Goal: Task Accomplishment & Management: Use online tool/utility

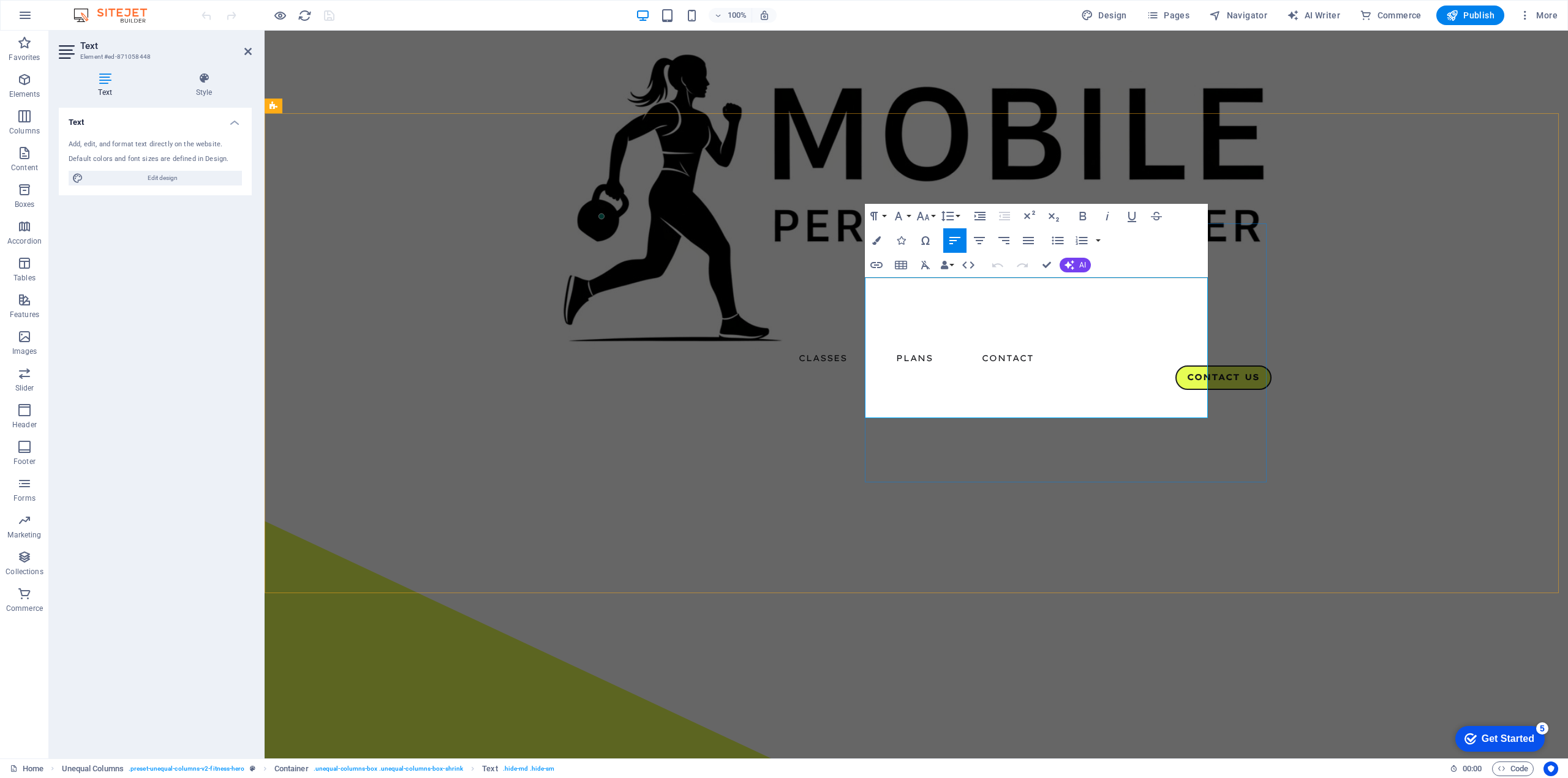
click at [903, 215] on icon "button" at bounding box center [898, 216] width 15 height 15
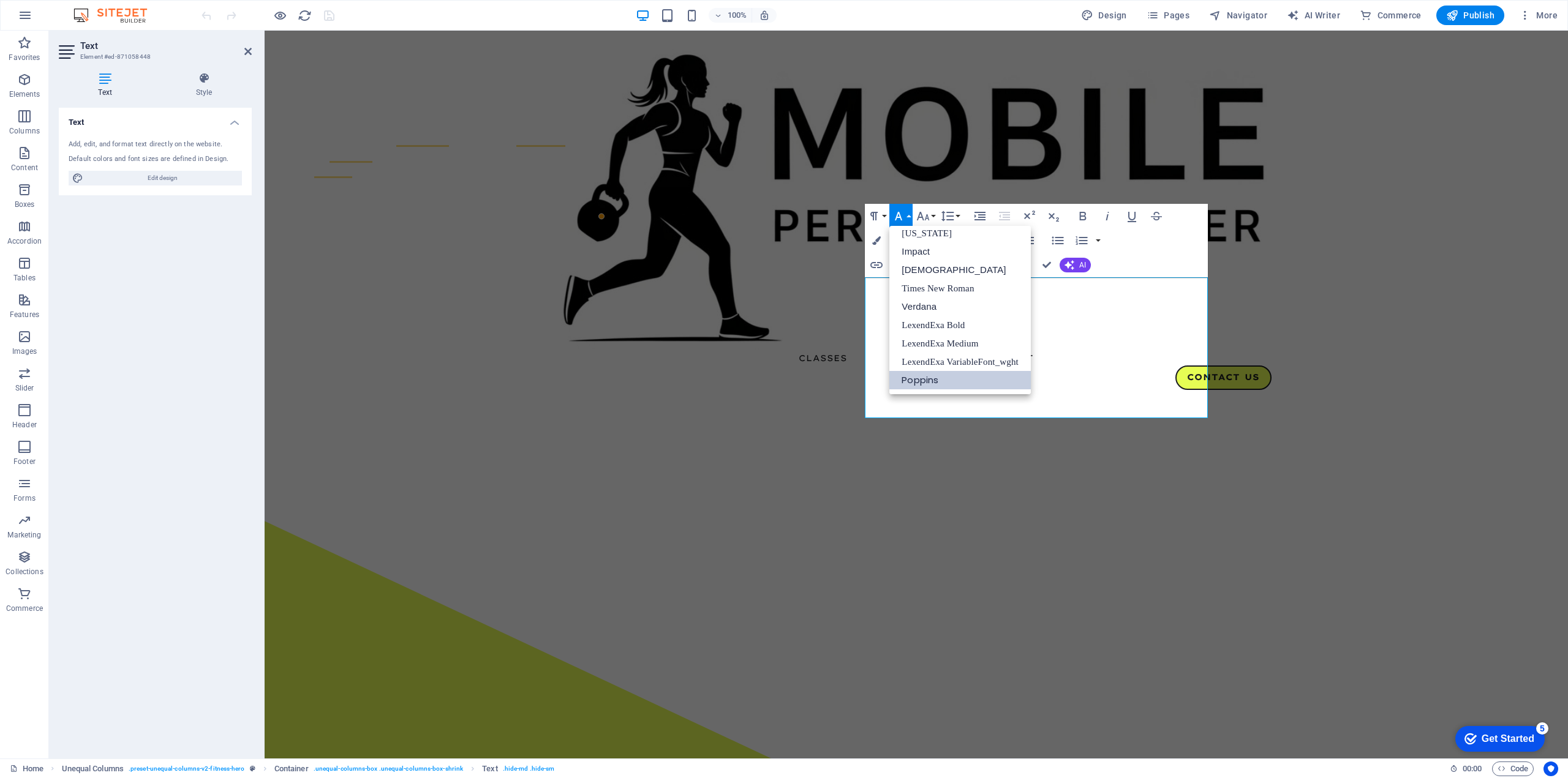
scroll to position [25, 0]
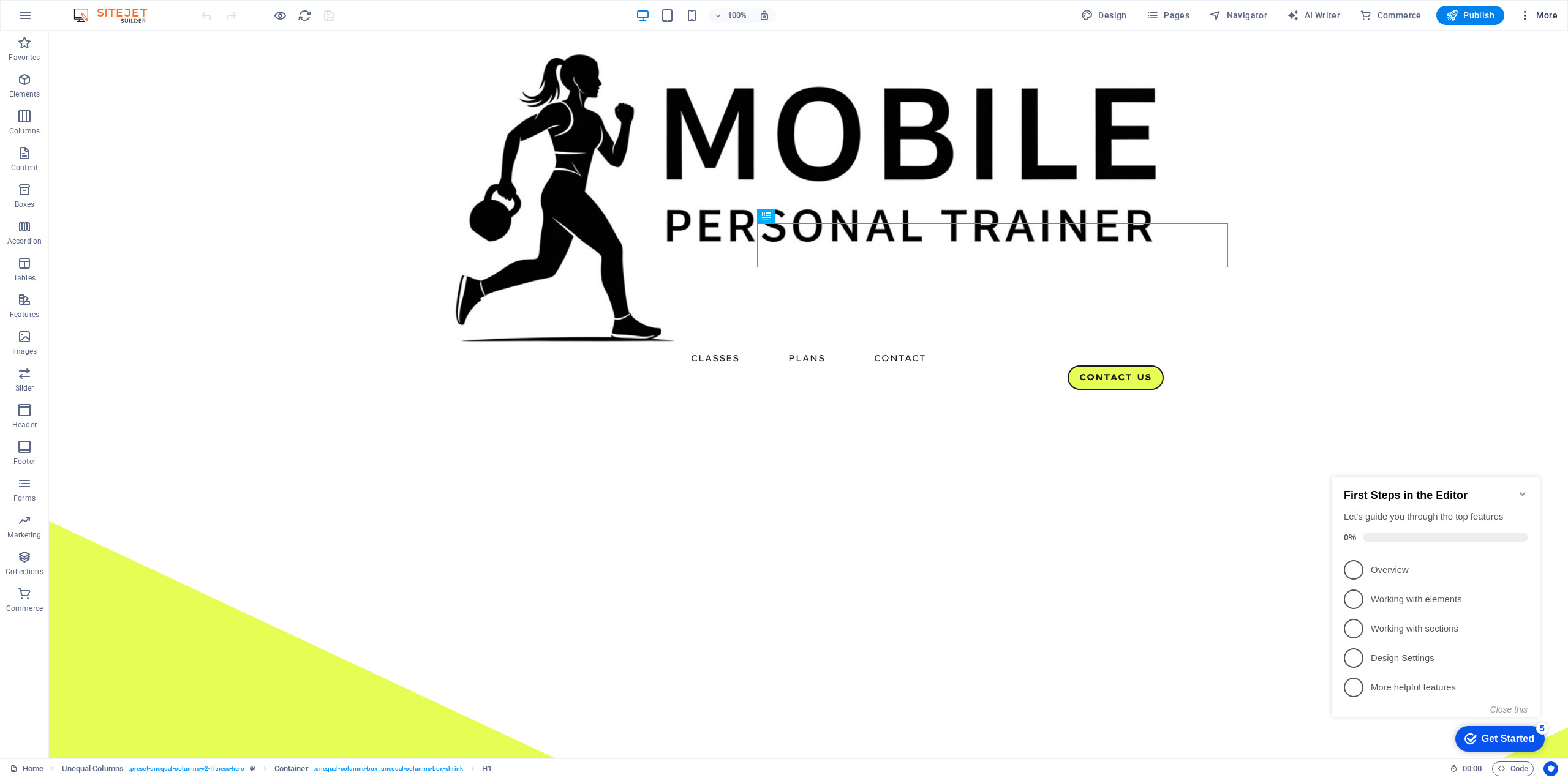
click at [1541, 18] on span "More" at bounding box center [1538, 15] width 39 height 12
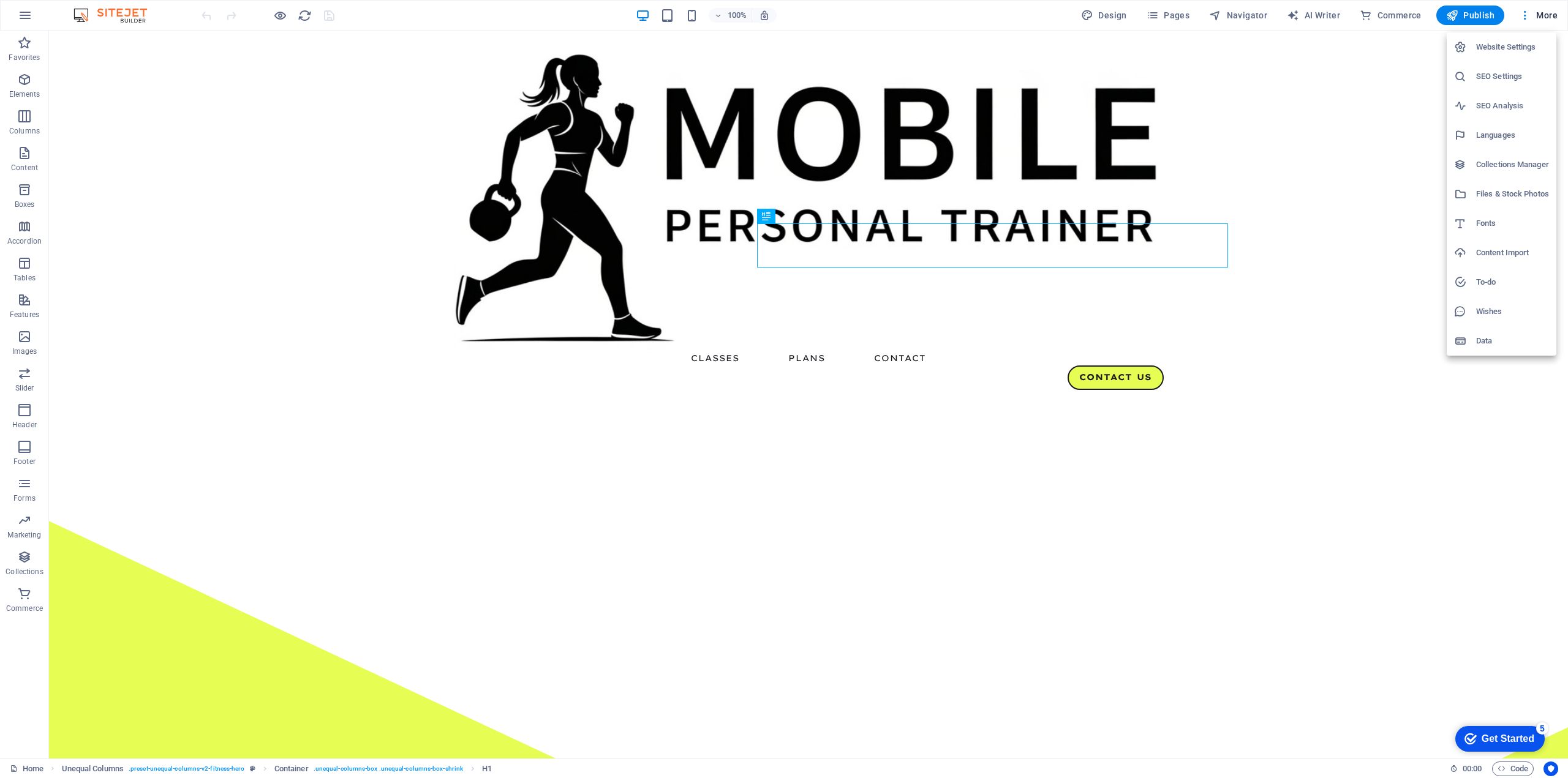
click at [1399, 329] on div at bounding box center [784, 389] width 1568 height 778
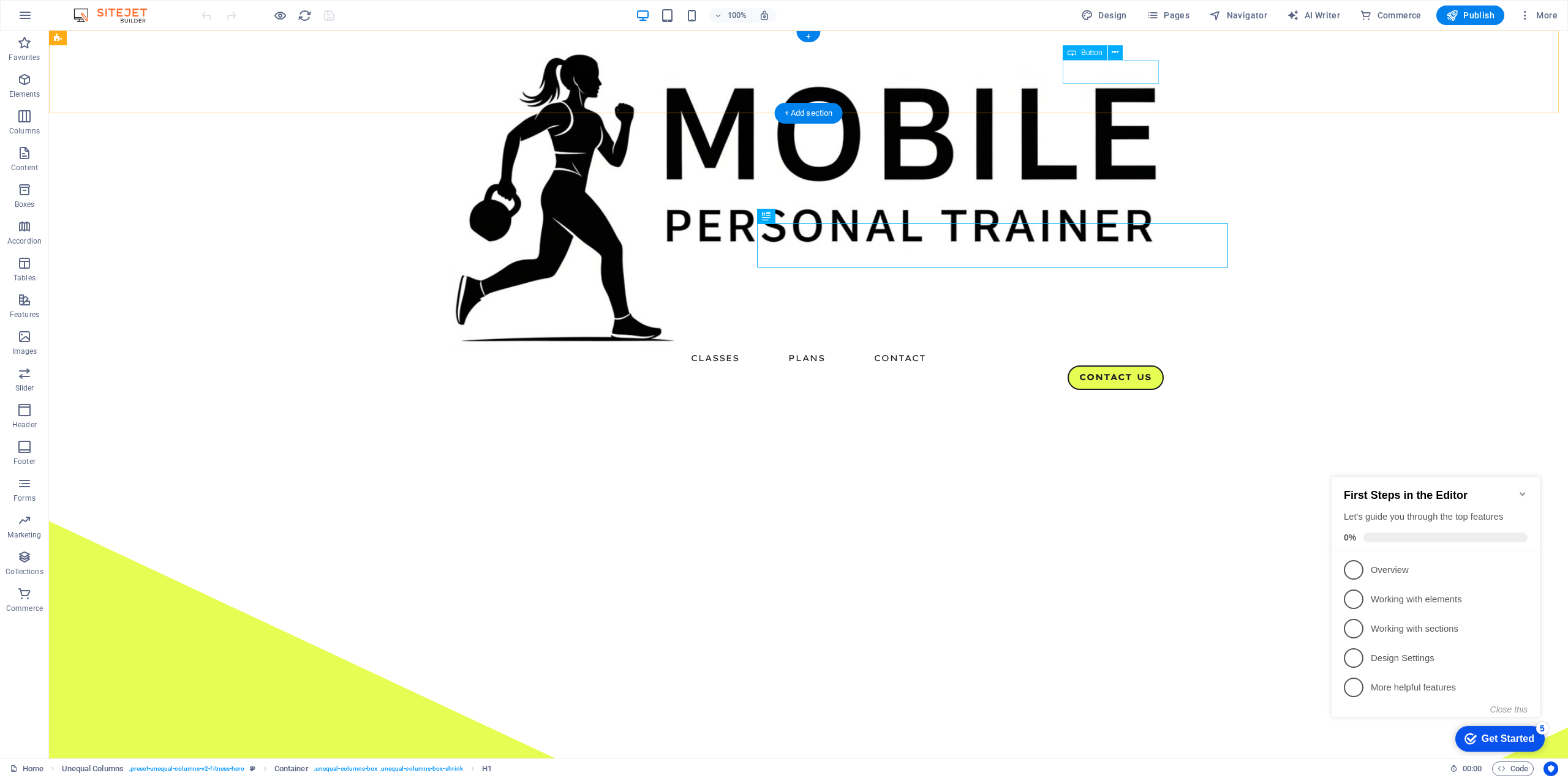
click at [1108, 366] on div "Contact Us" at bounding box center [809, 377] width 710 height 25
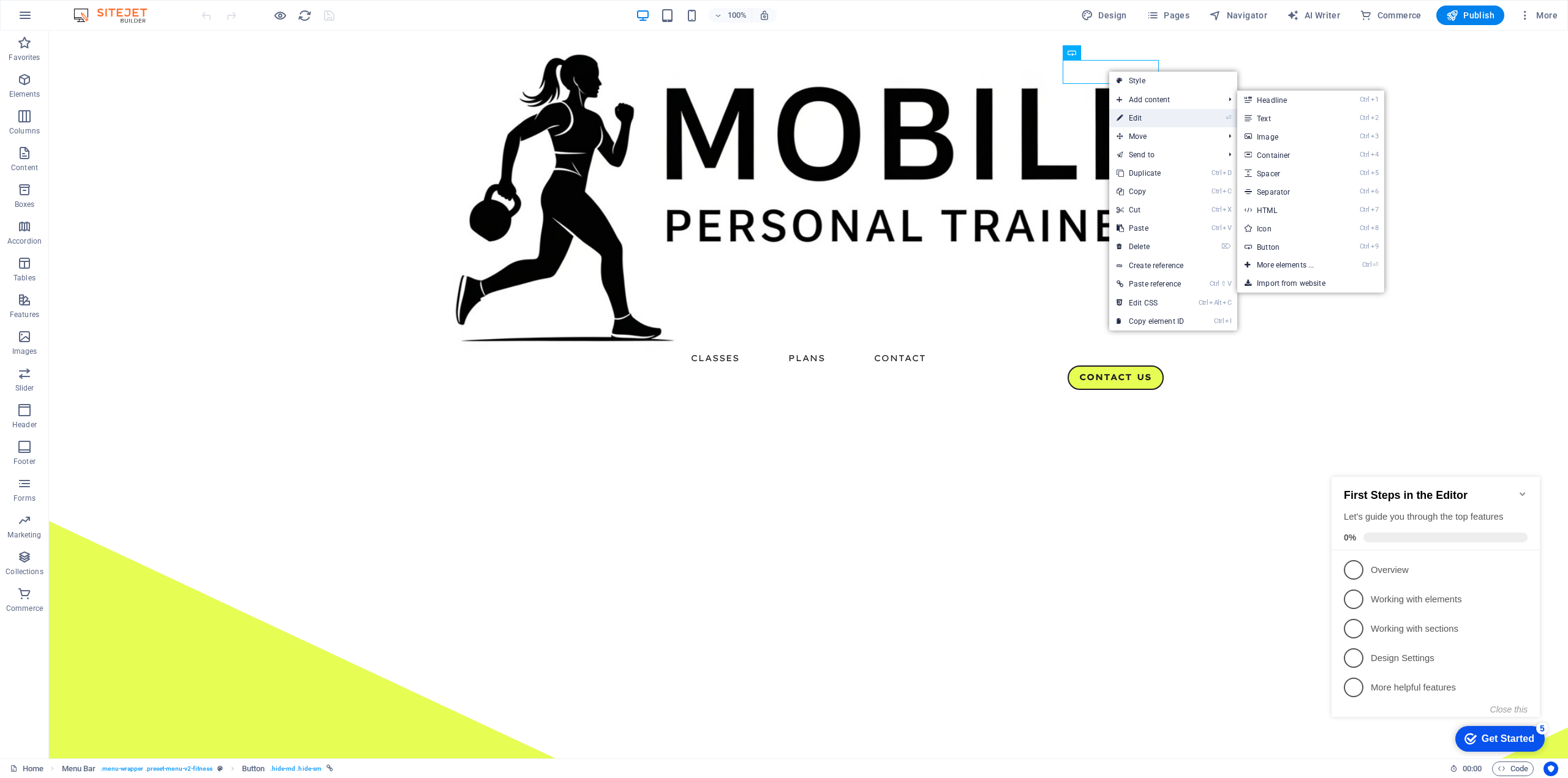
click at [1133, 111] on link "⏎ Edit" at bounding box center [1150, 118] width 82 height 19
select select
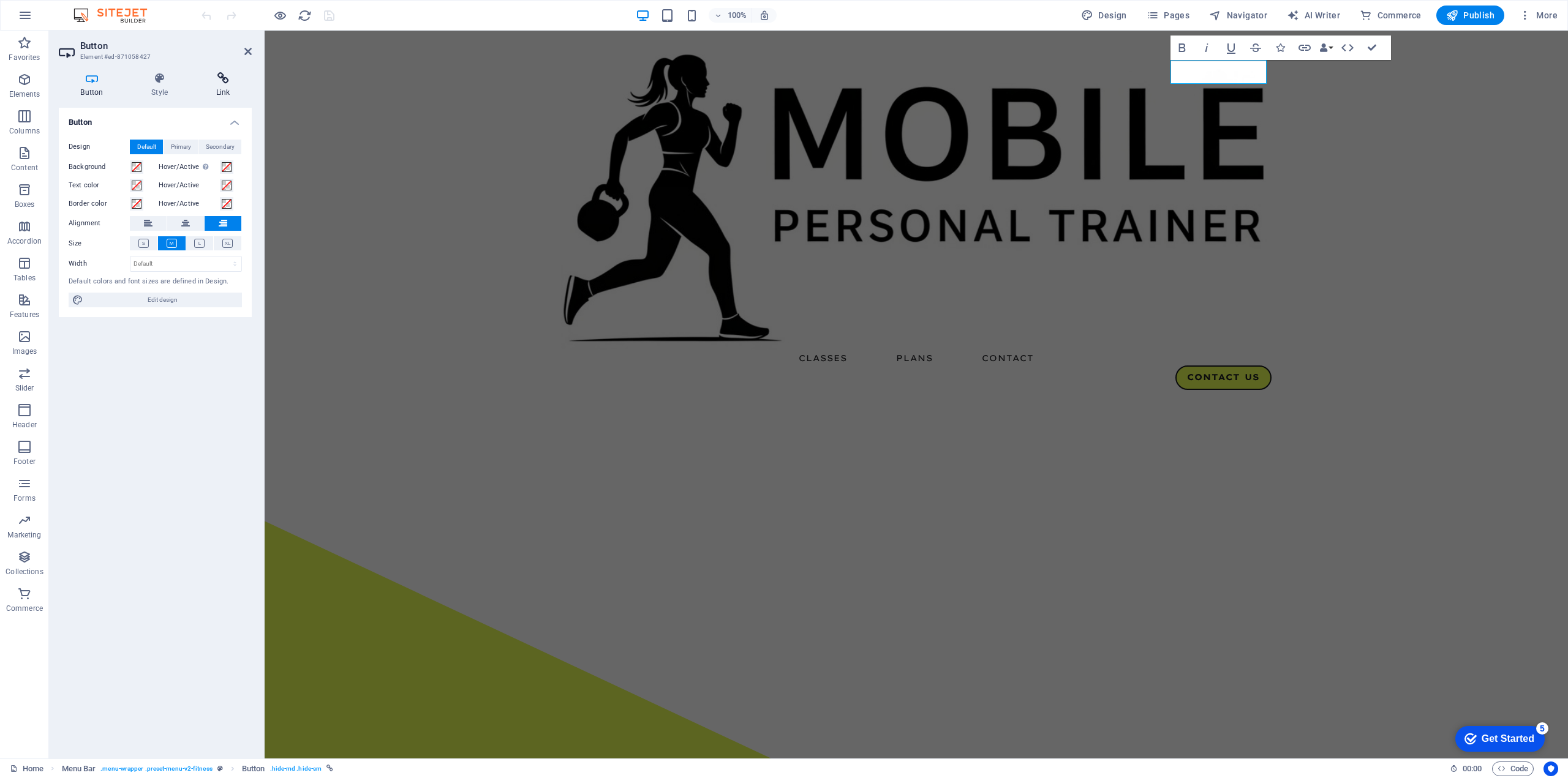
click at [224, 80] on icon at bounding box center [222, 78] width 57 height 12
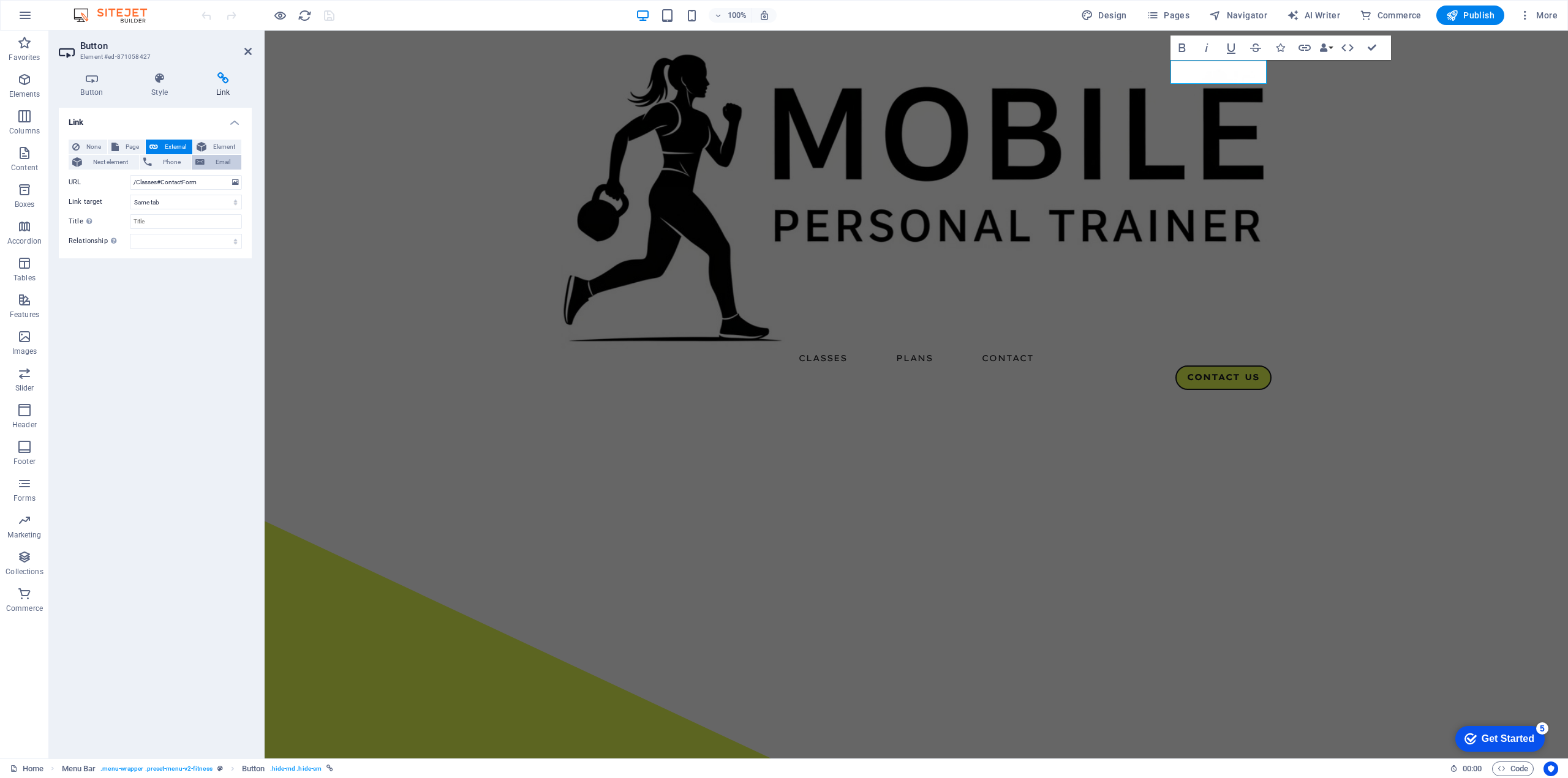
click at [225, 167] on span "Email" at bounding box center [223, 163] width 30 height 15
click at [172, 179] on input "Email" at bounding box center [186, 183] width 112 height 15
click at [169, 165] on span "Phone" at bounding box center [172, 163] width 33 height 15
click at [218, 158] on span "Email" at bounding box center [223, 163] width 30 height 15
click at [130, 143] on span "Page" at bounding box center [132, 147] width 19 height 15
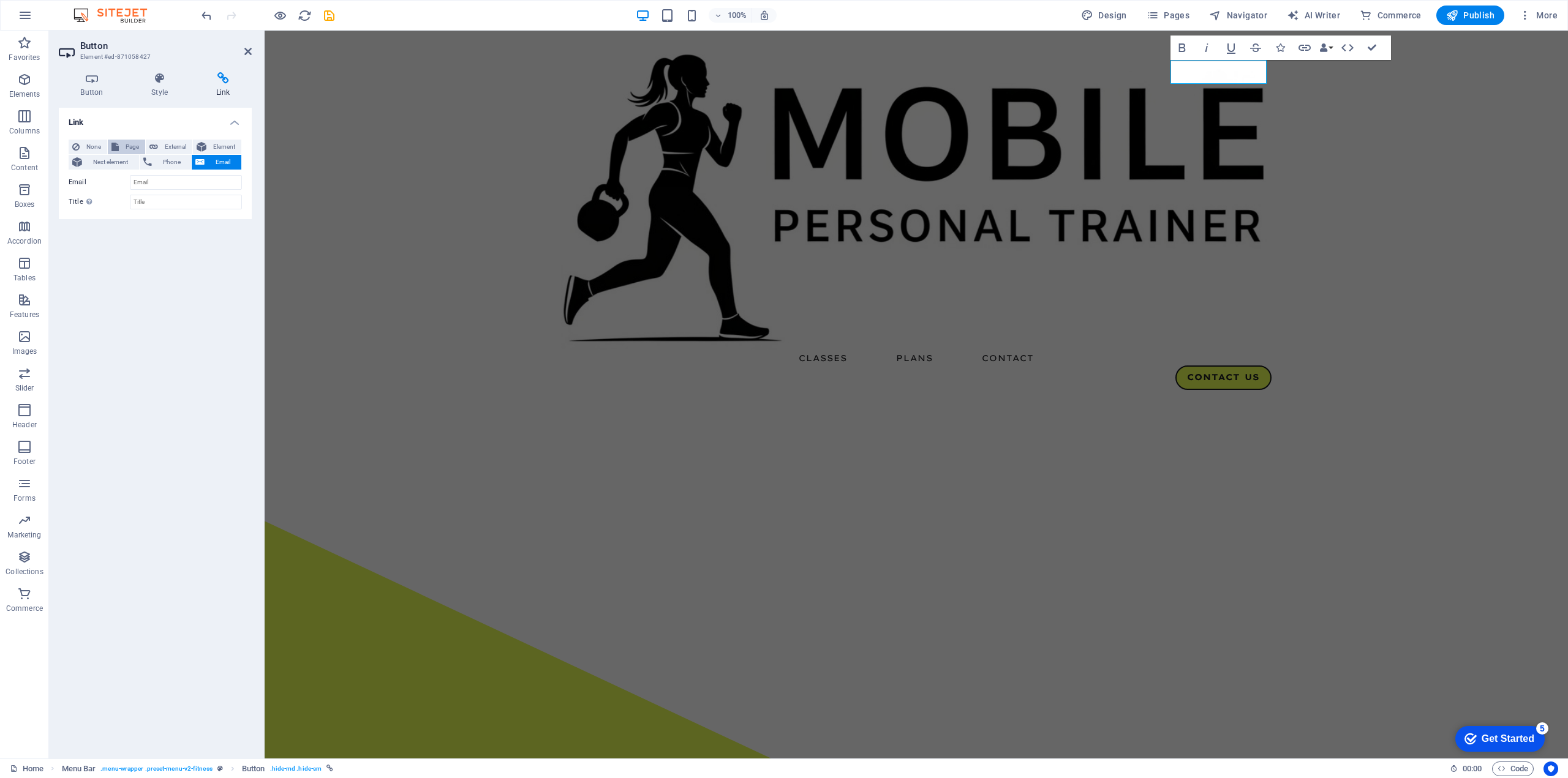
select select
click at [1179, 18] on span "Pages" at bounding box center [1168, 15] width 43 height 12
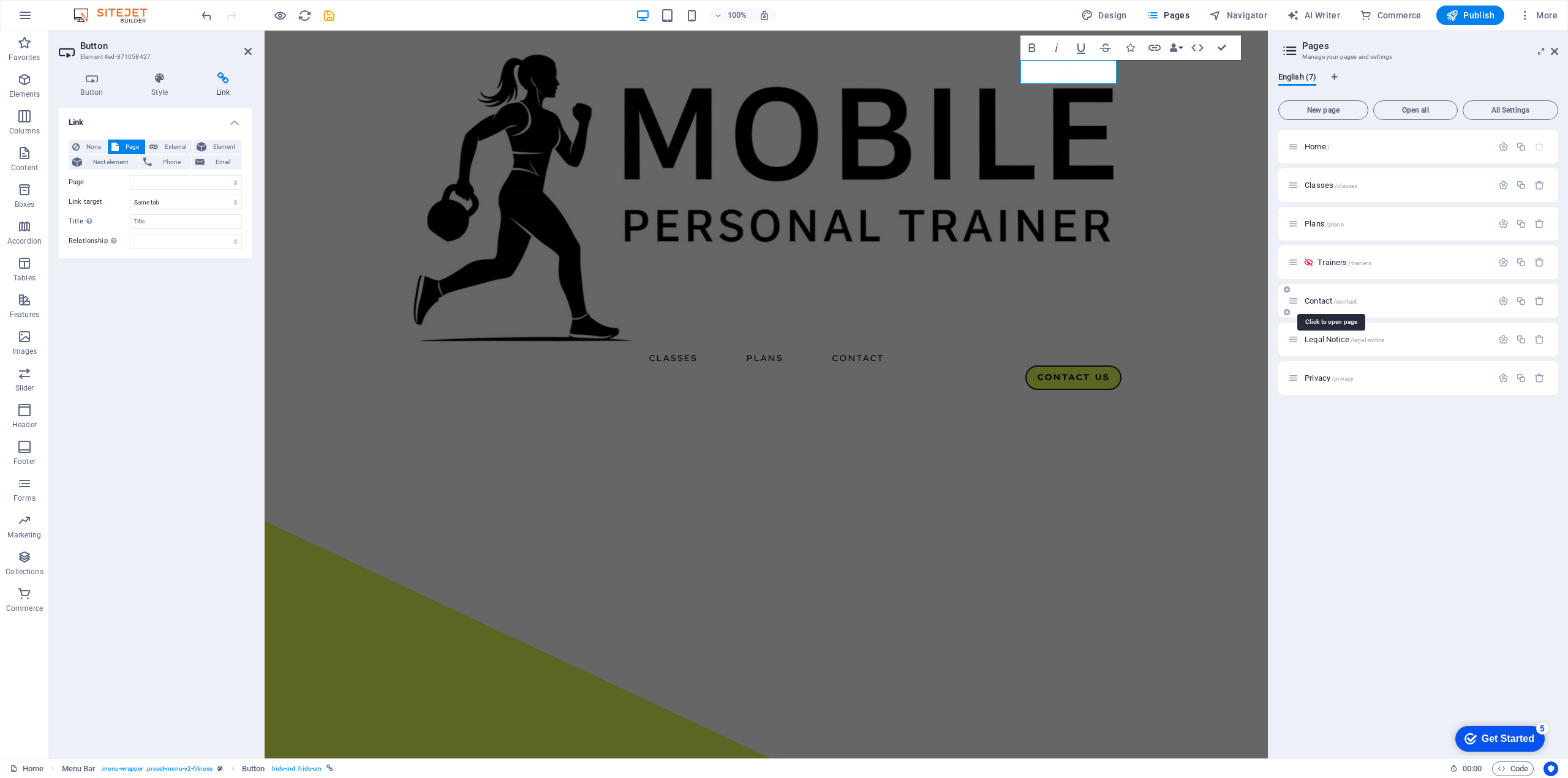
click at [1335, 301] on span "/contact" at bounding box center [1344, 301] width 23 height 7
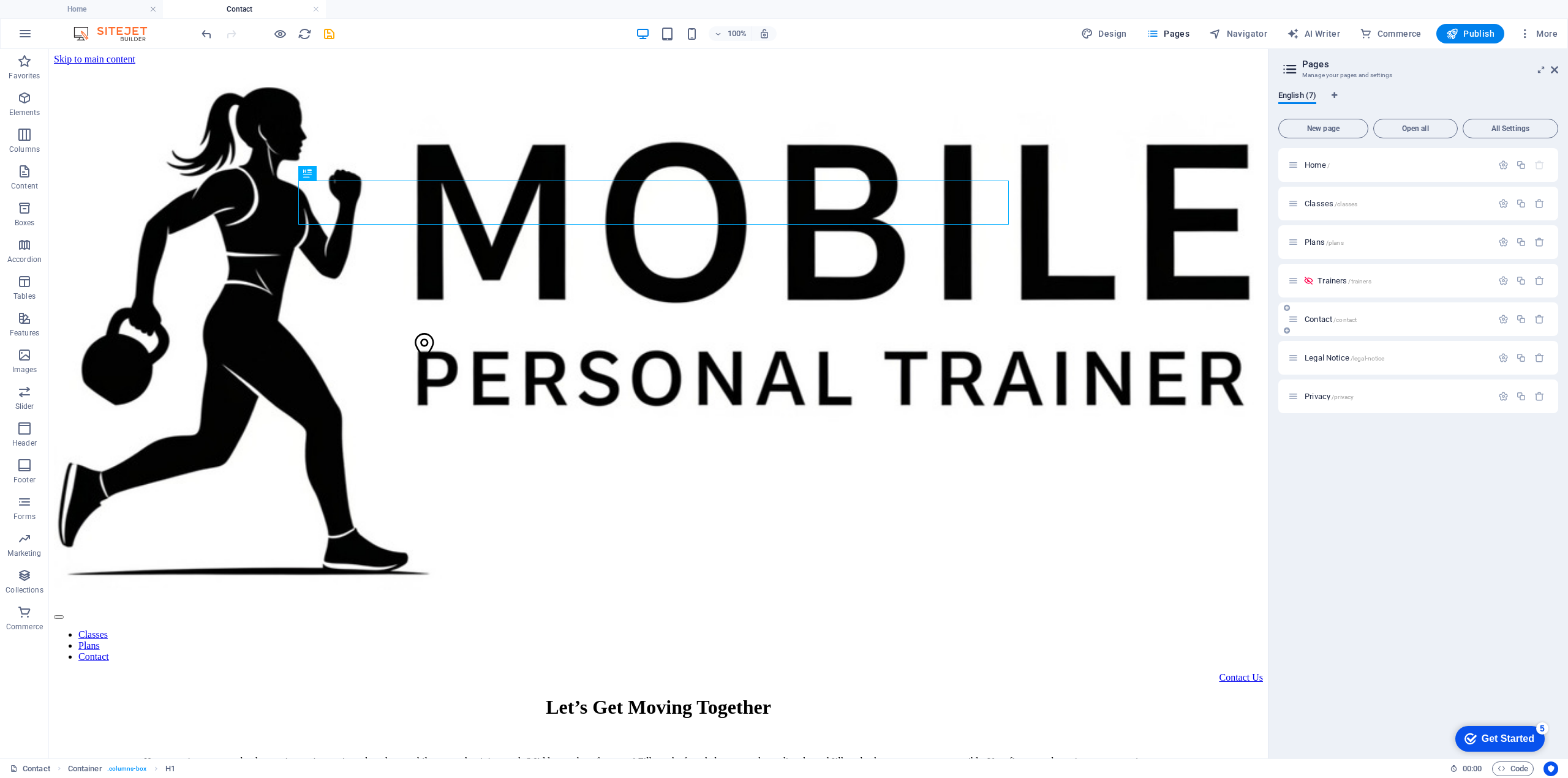
click at [1338, 319] on span "/contact" at bounding box center [1344, 320] width 23 height 7
click at [1503, 320] on icon "button" at bounding box center [1503, 320] width 10 height 10
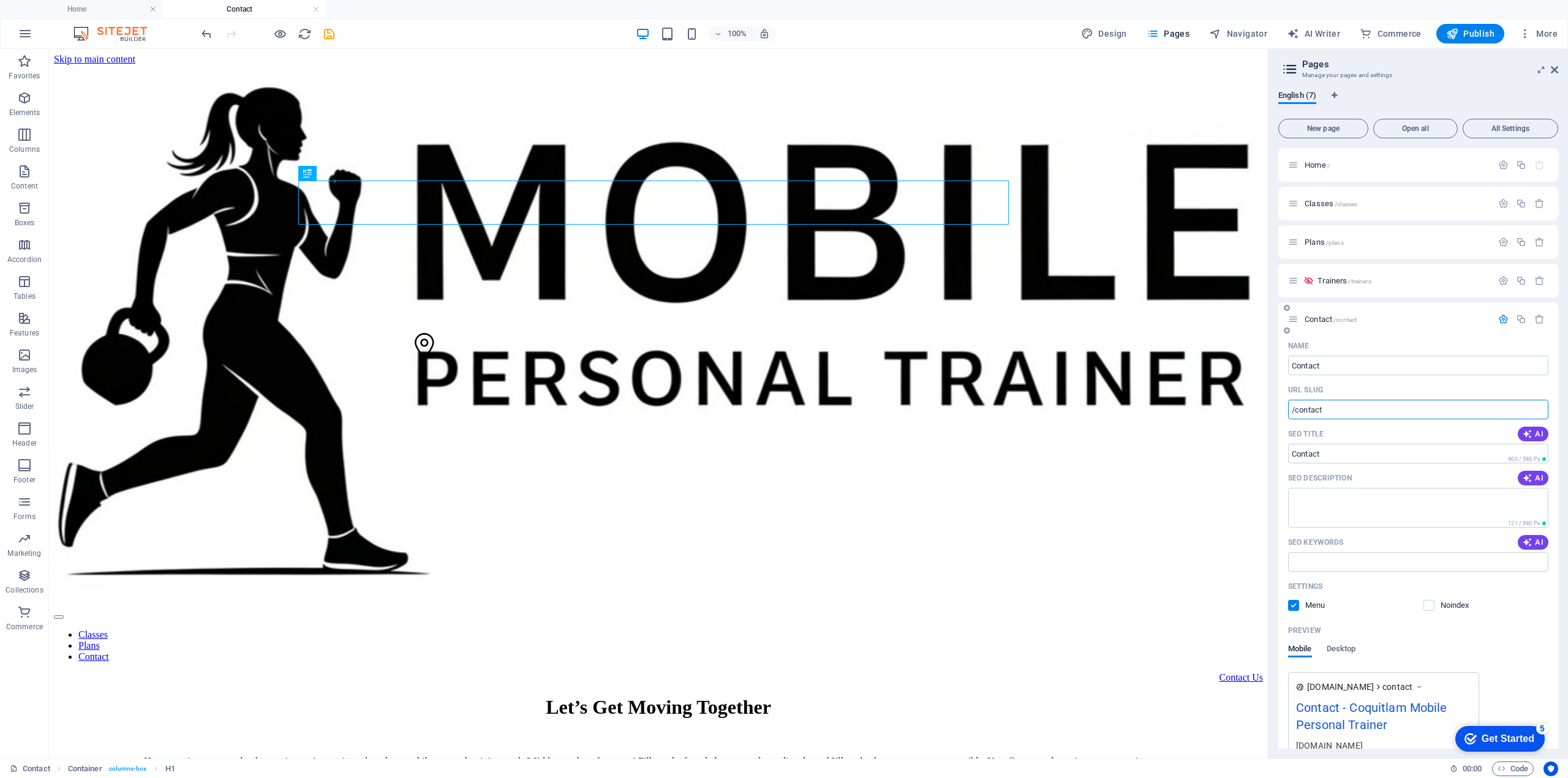
drag, startPoint x: 1338, startPoint y: 408, endPoint x: 1279, endPoint y: 405, distance: 59.1
click at [1280, 405] on div "Name Contact ​ URL SLUG /contact ​ SEO Title AI ​ 400 / 580 Px SEO Description …" at bounding box center [1418, 572] width 280 height 473
click at [968, 672] on div "Contact Us" at bounding box center [658, 678] width 1209 height 11
click at [964, 672] on div "Contact Us" at bounding box center [658, 678] width 1209 height 11
click at [1165, 34] on span "Pages" at bounding box center [1168, 33] width 43 height 12
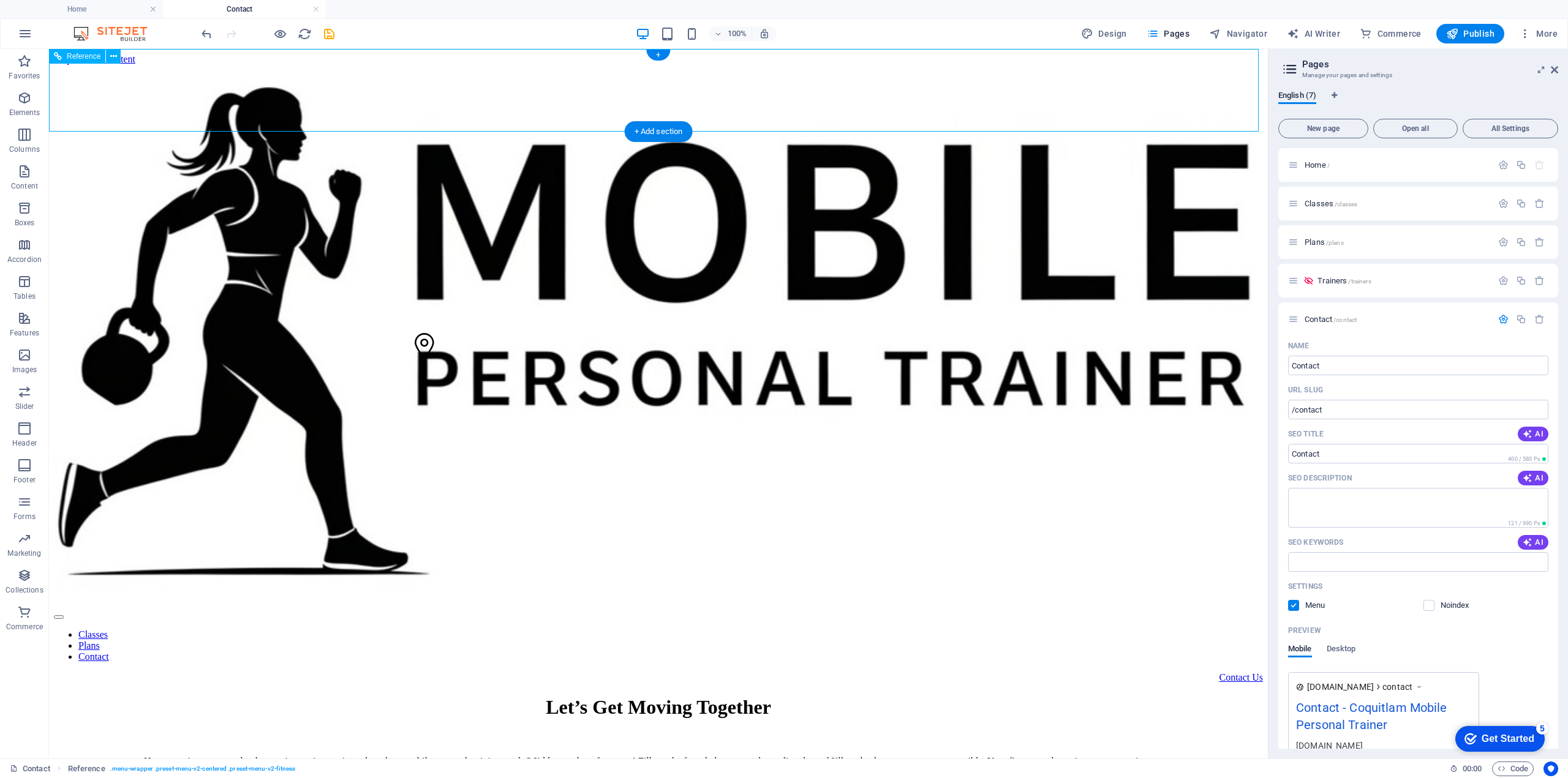
click at [976, 672] on div "Contact Us" at bounding box center [658, 678] width 1209 height 11
click at [968, 672] on div "Contact Us" at bounding box center [658, 678] width 1209 height 11
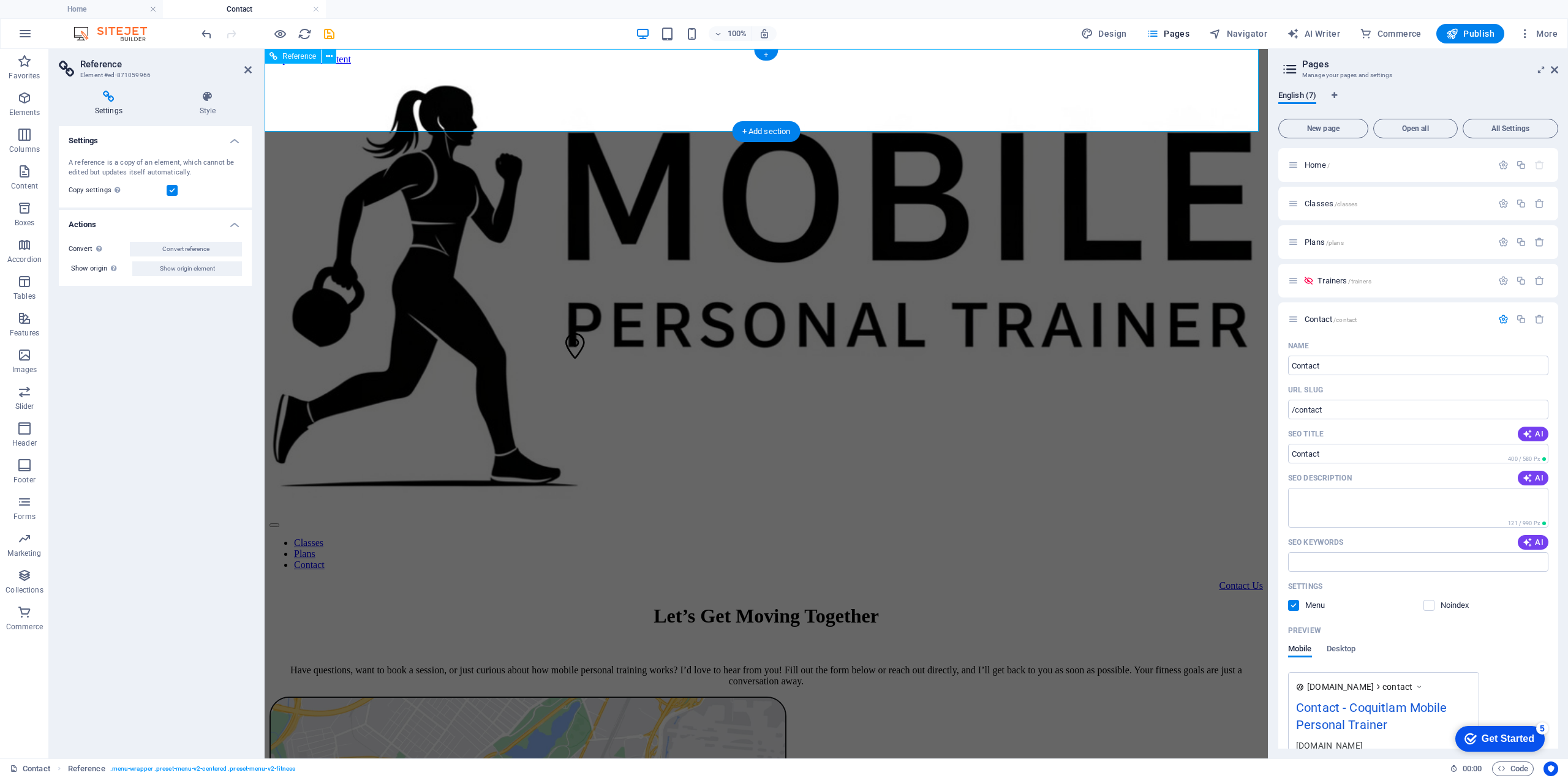
click at [1056, 580] on div "Contact Us" at bounding box center [766, 586] width 994 height 11
click at [447, 88] on div at bounding box center [766, 291] width 994 height 426
click at [207, 30] on icon "undo" at bounding box center [207, 33] width 14 height 14
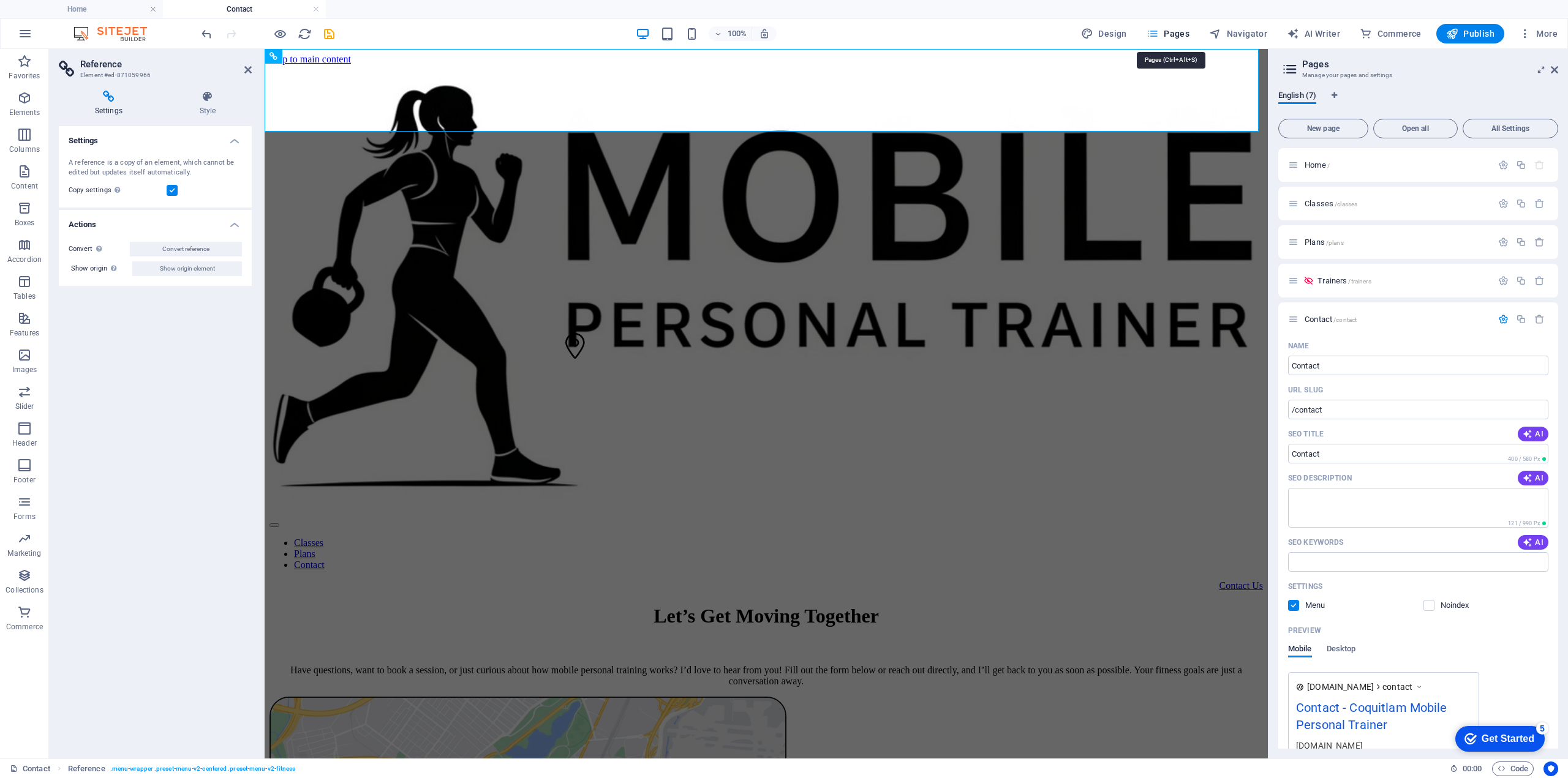
click at [1179, 31] on span "Pages" at bounding box center [1168, 33] width 43 height 12
click at [1315, 168] on span "Home /" at bounding box center [1317, 165] width 25 height 9
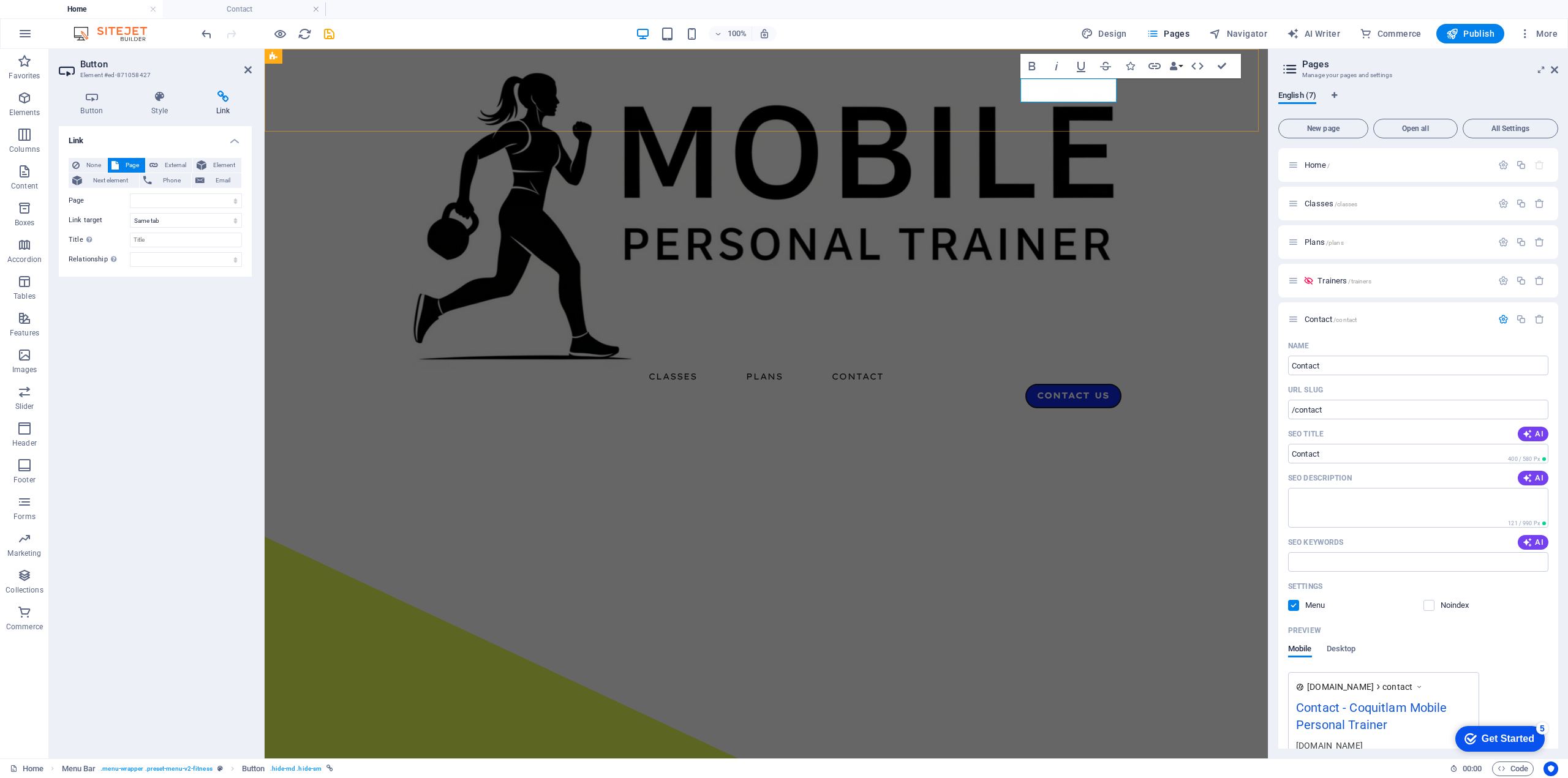
click at [1067, 384] on link "Contact Us" at bounding box center [1073, 396] width 96 height 25
click at [1075, 131] on div "Classes Plans Contact Contact Us" at bounding box center [766, 238] width 1003 height 377
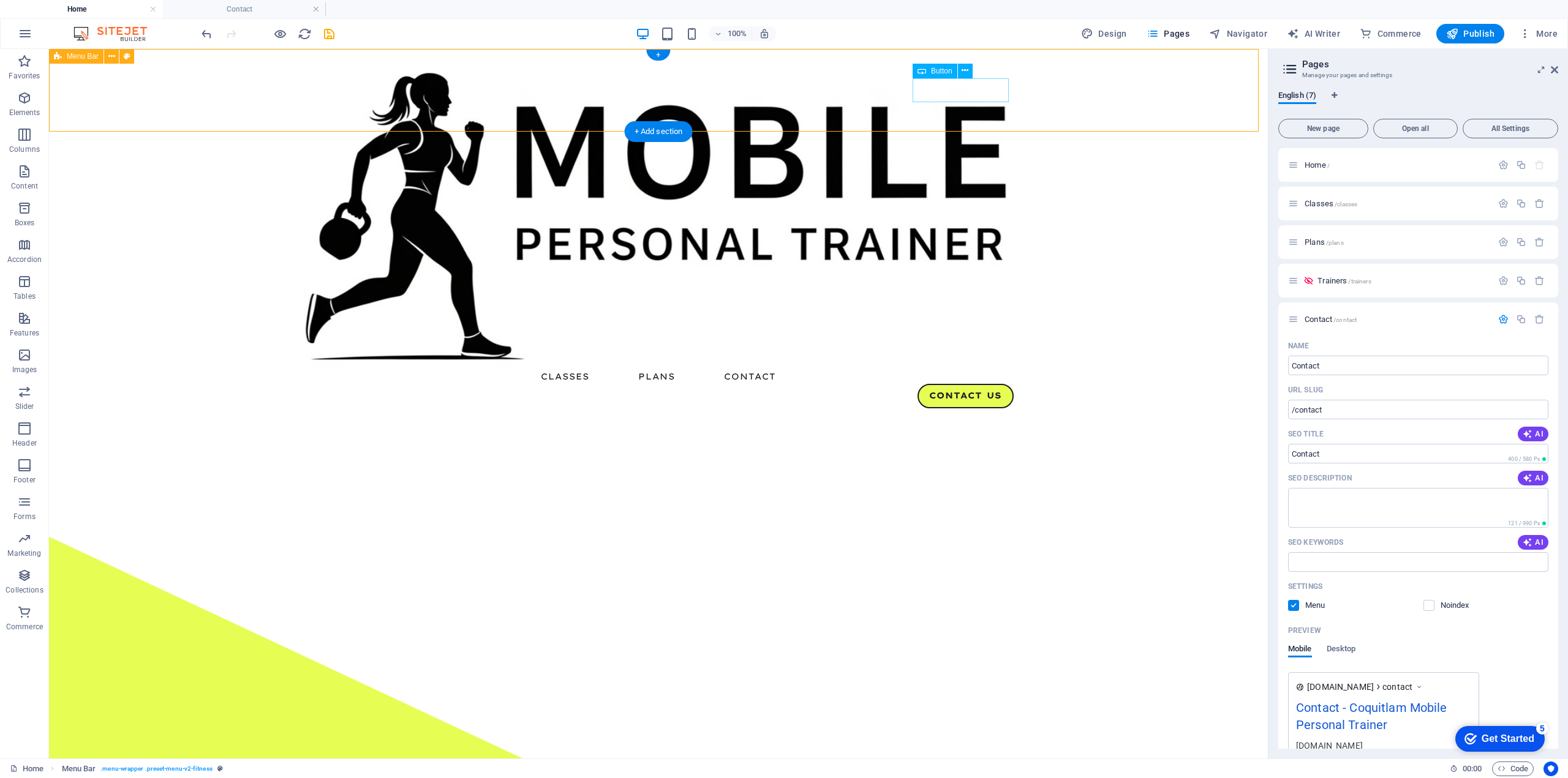
drag, startPoint x: 867, startPoint y: 100, endPoint x: 1083, endPoint y: 100, distance: 216.0
click at [1083, 100] on div "Classes Plans Contact Contact Us" at bounding box center [658, 238] width 1219 height 377
click at [1008, 384] on div "Contact Us" at bounding box center [658, 396] width 710 height 25
click at [994, 384] on div "Contact Us" at bounding box center [658, 396] width 710 height 25
click at [929, 71] on div "Button" at bounding box center [935, 71] width 45 height 15
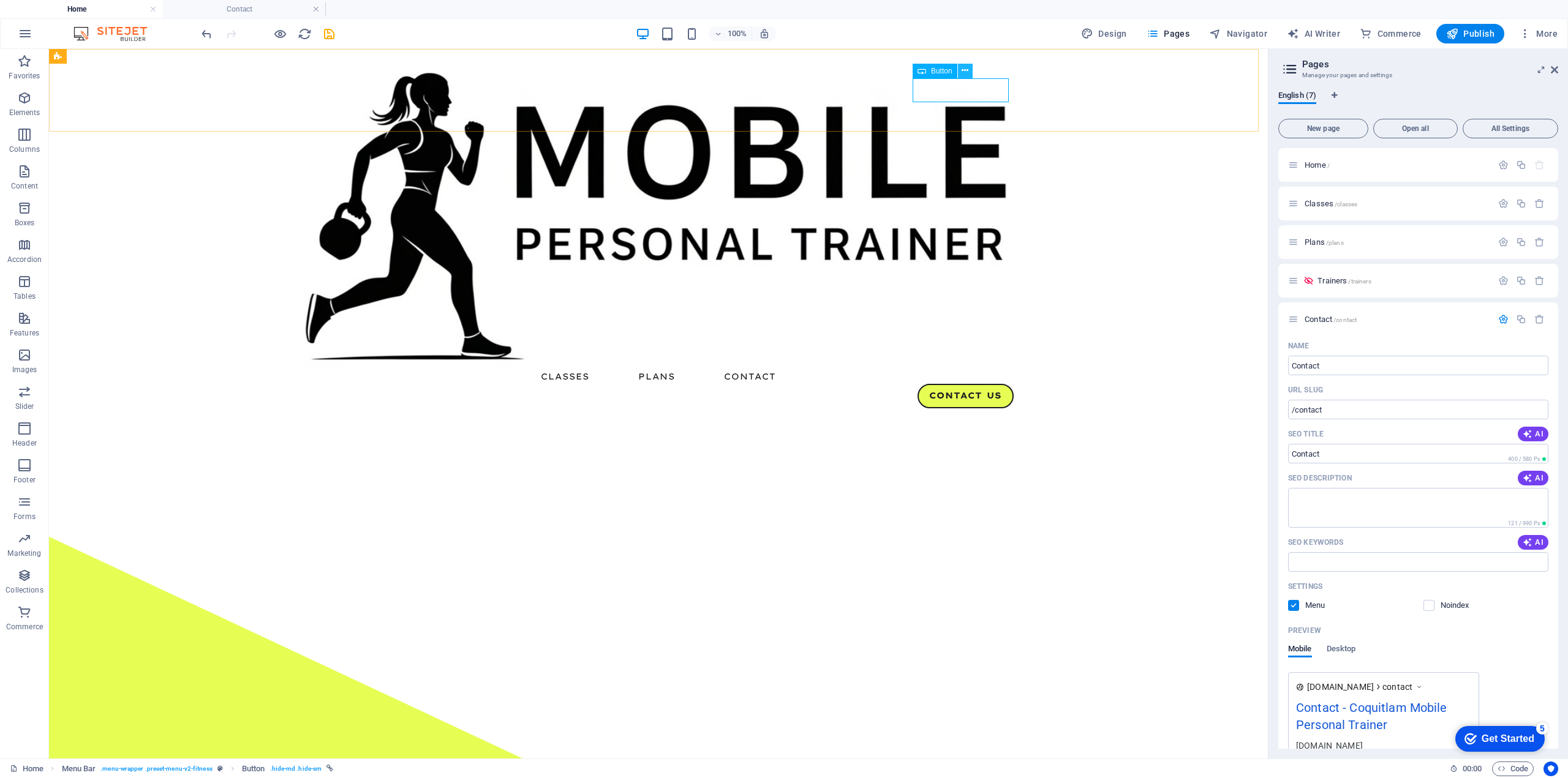
click at [963, 71] on icon at bounding box center [965, 71] width 7 height 13
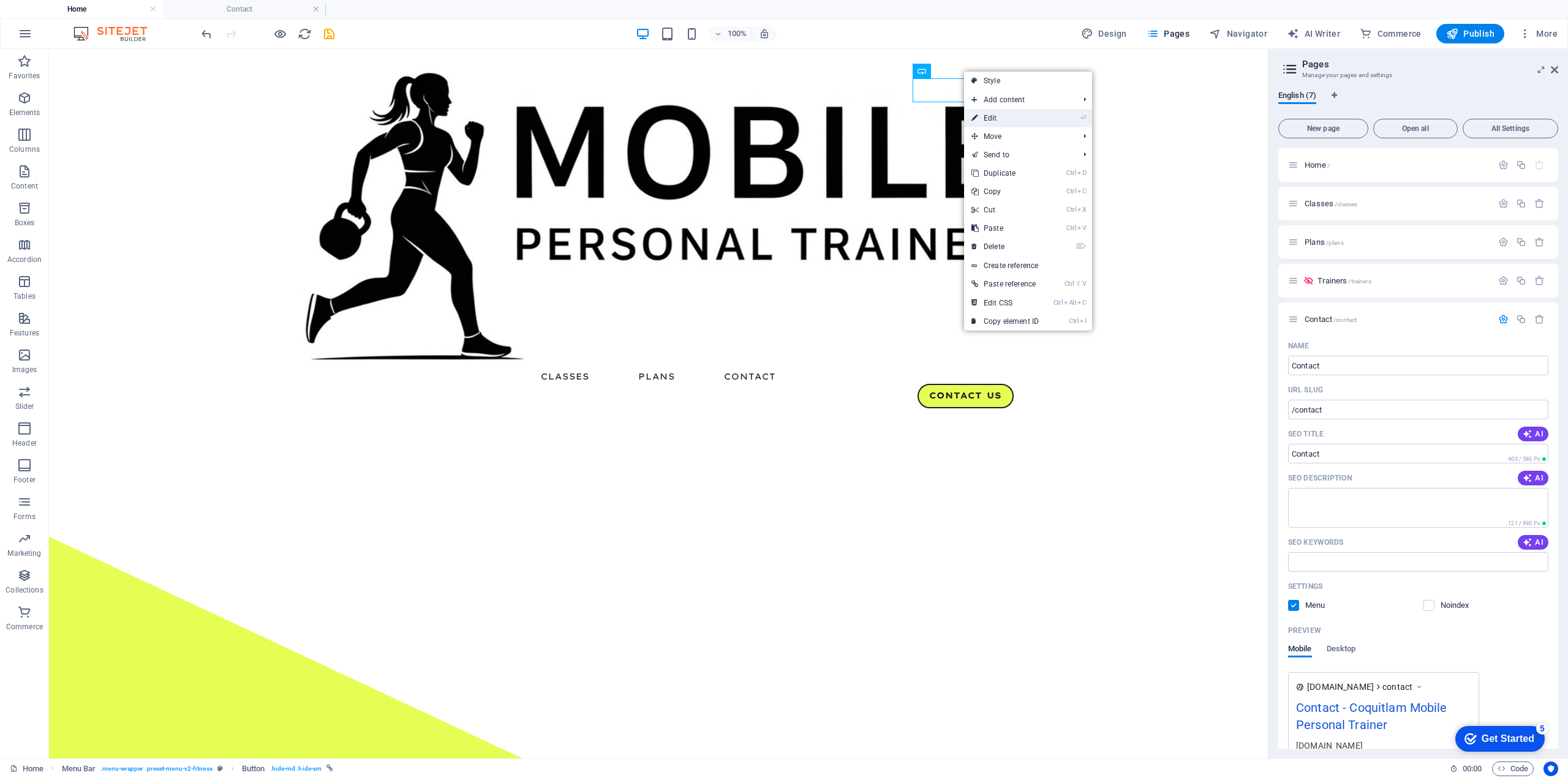
click at [992, 114] on link "⏎ Edit" at bounding box center [1005, 118] width 82 height 19
select select
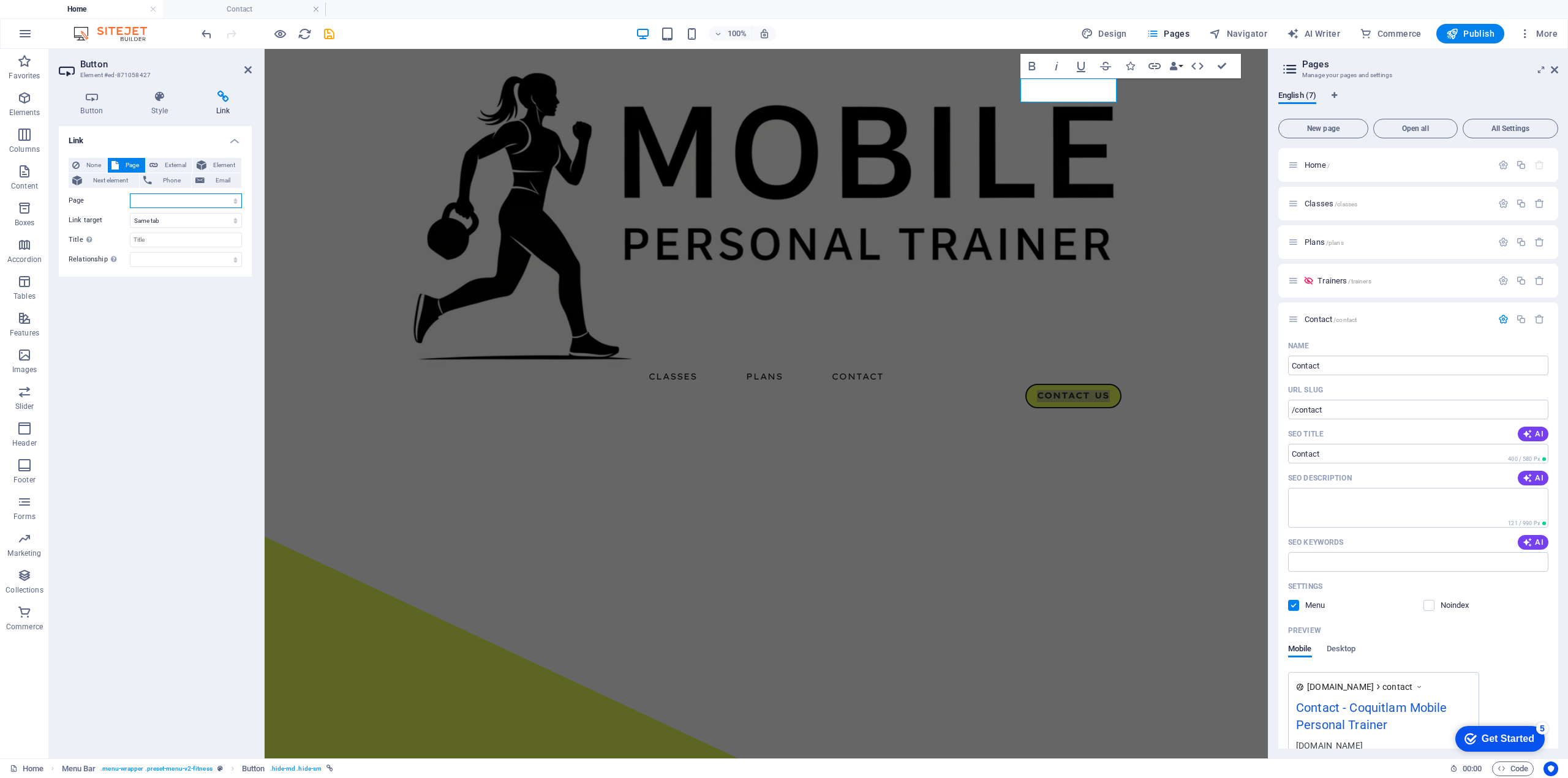
click at [169, 201] on select "Home Classes Plans Trainers Contact Legal Notice Privacy" at bounding box center [186, 201] width 112 height 15
select select "4"
click at [130, 193] on select "Home Classes Plans Trainers Contact Legal Notice Privacy" at bounding box center [186, 201] width 112 height 15
click at [146, 289] on div "Link None Page External Element Next element Phone Email Page Home Classes Plan…" at bounding box center [155, 438] width 193 height 623
click at [325, 35] on icon "save" at bounding box center [328, 33] width 14 height 14
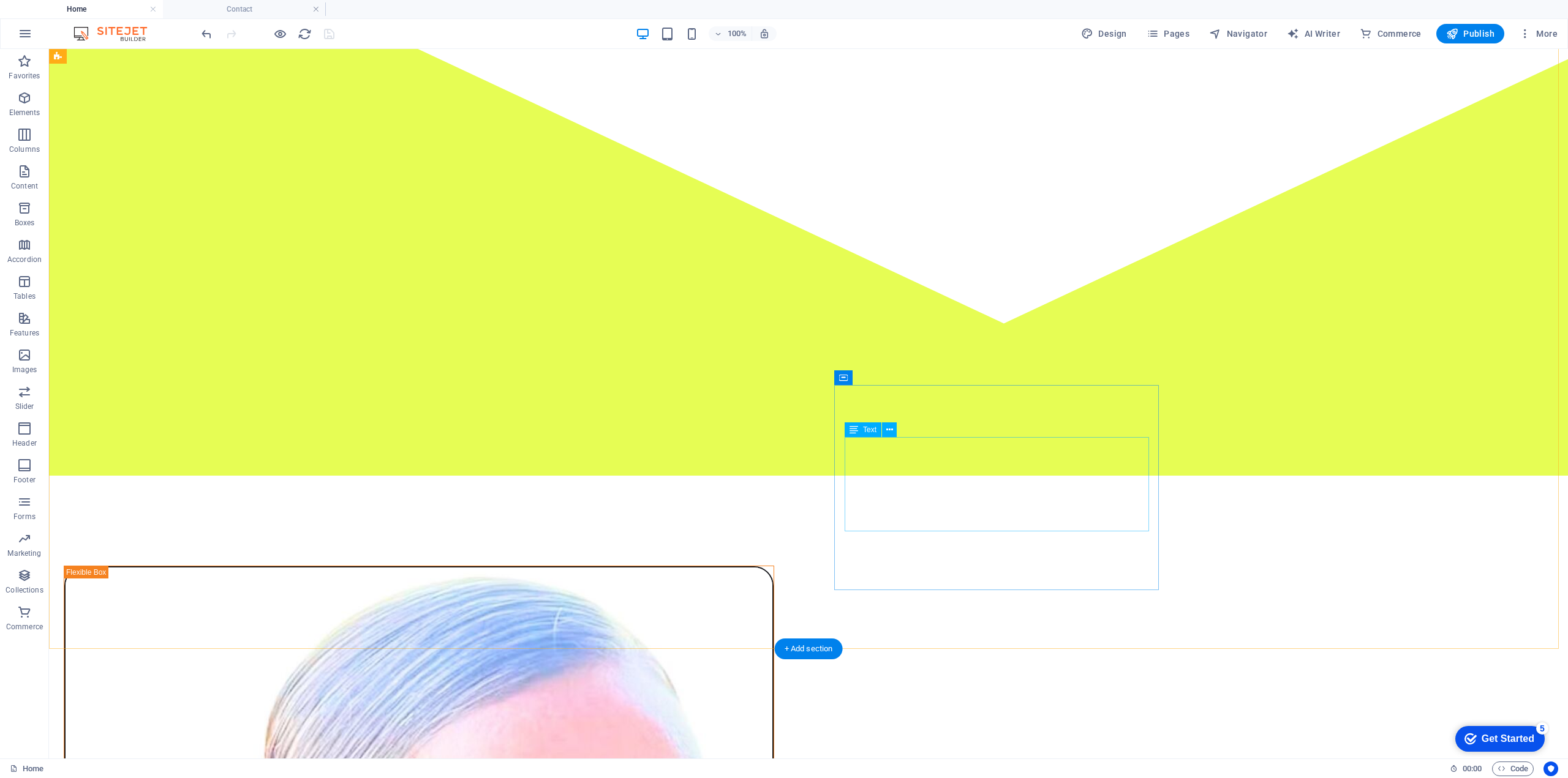
scroll to position [1161, 0]
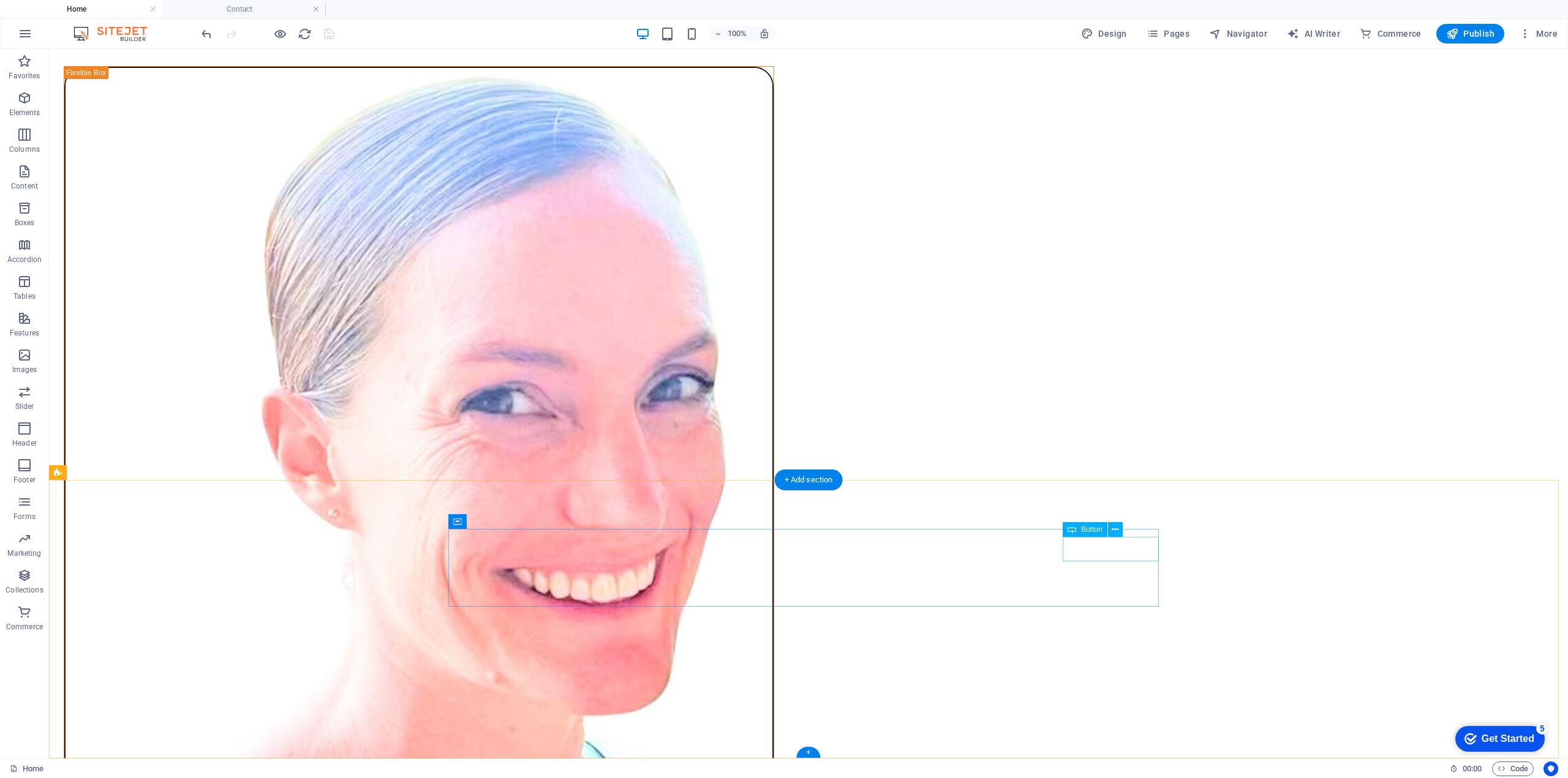
click at [1113, 531] on icon at bounding box center [1115, 530] width 7 height 13
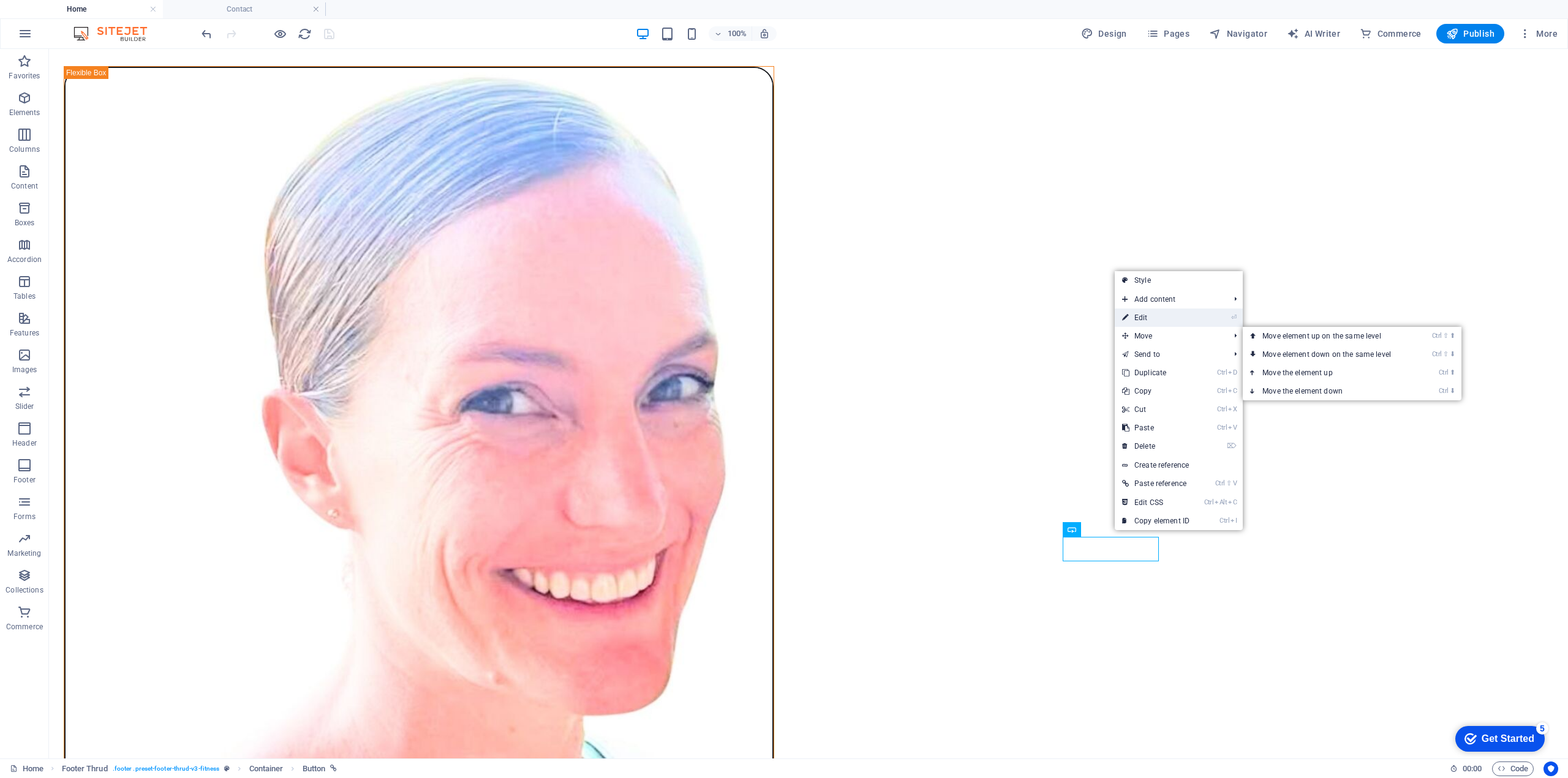
click at [1142, 319] on link "⏎ Edit" at bounding box center [1156, 317] width 82 height 19
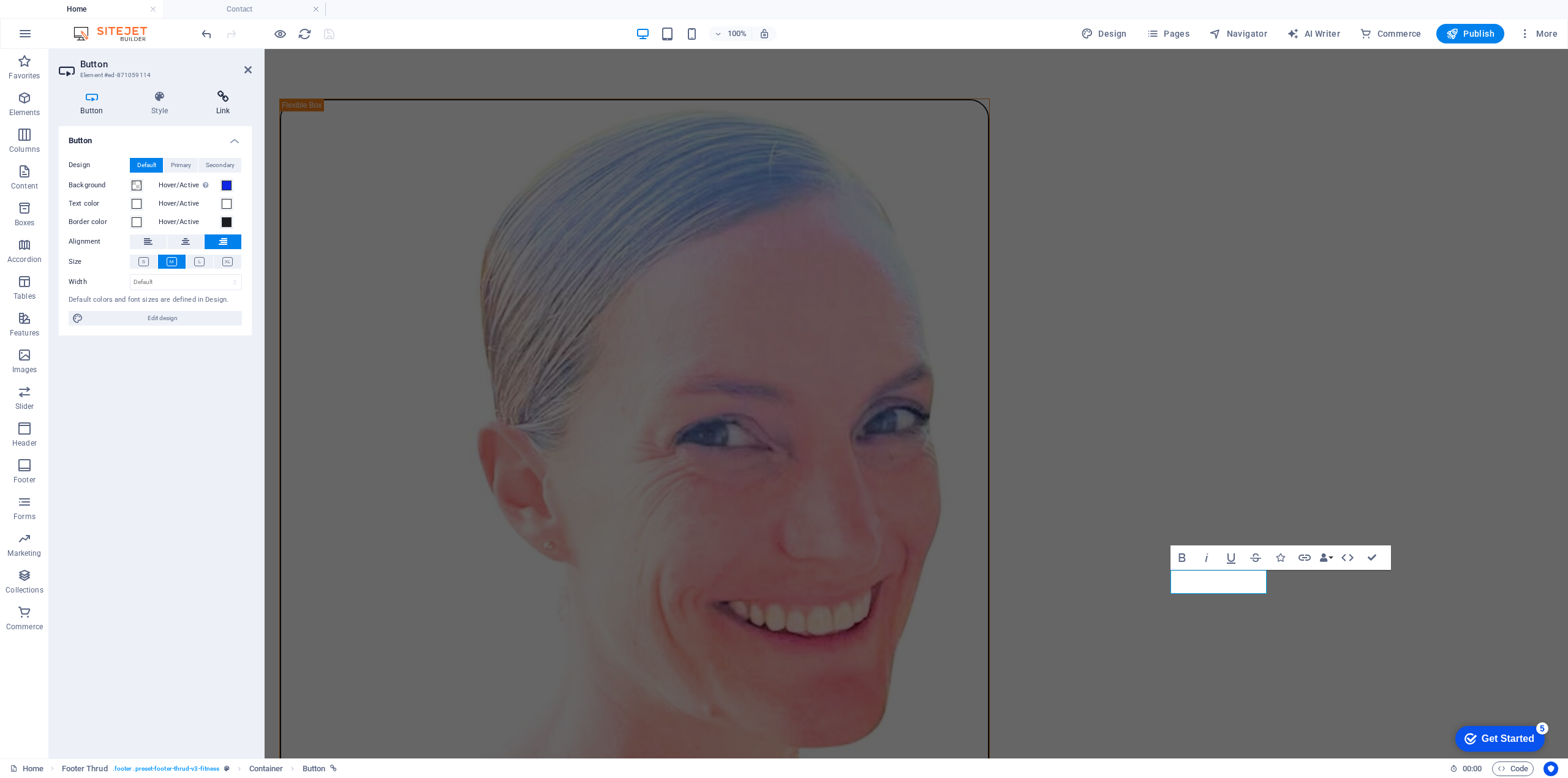
click at [224, 103] on h4 "Link" at bounding box center [222, 103] width 57 height 26
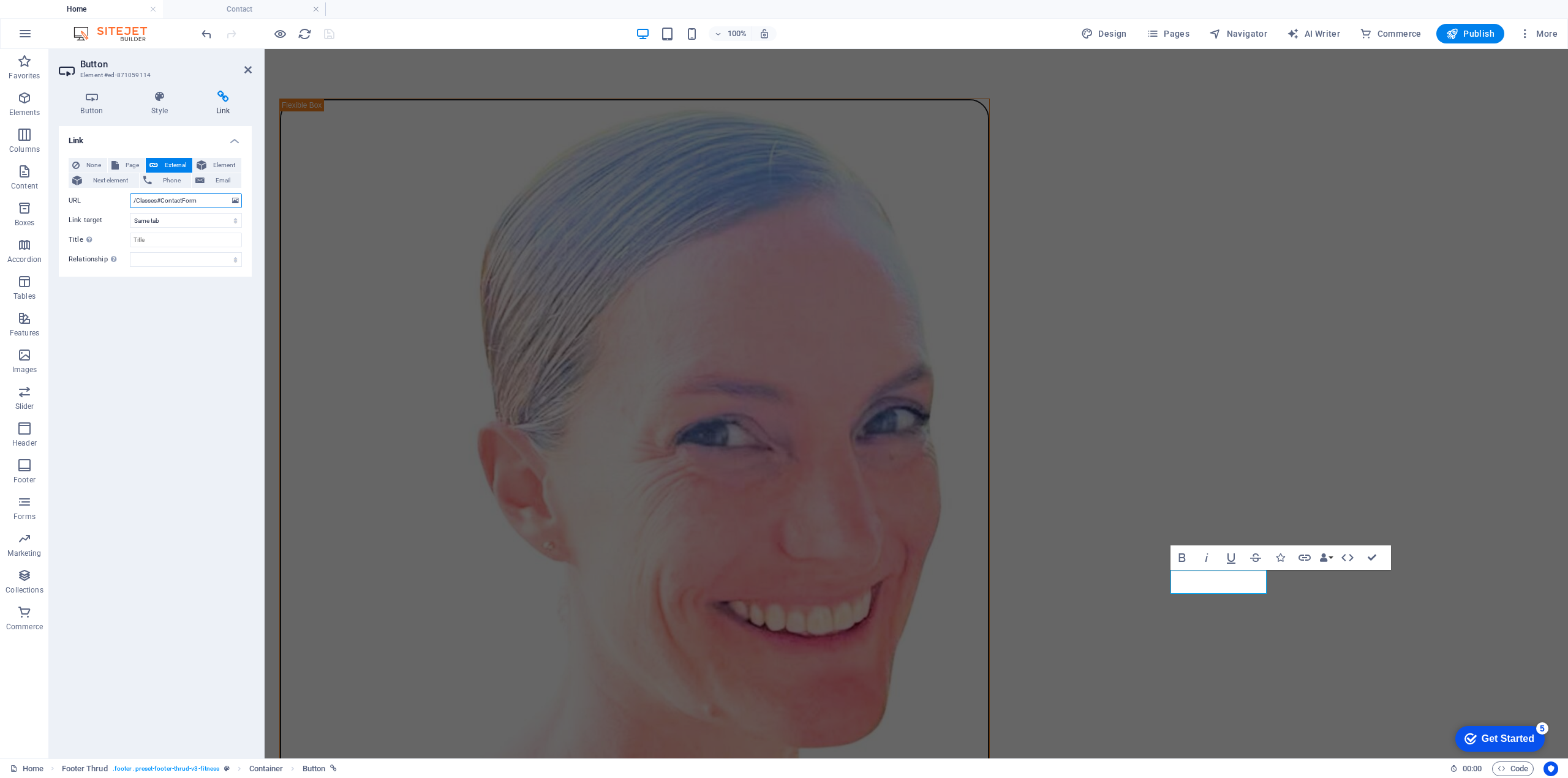
drag, startPoint x: 198, startPoint y: 199, endPoint x: 103, endPoint y: 194, distance: 95.1
click at [103, 194] on div "URL /Classes#ContactForm" at bounding box center [155, 201] width 173 height 15
paste input "contact"
type input "/contact"
click at [169, 200] on input "/contact" at bounding box center [186, 201] width 112 height 15
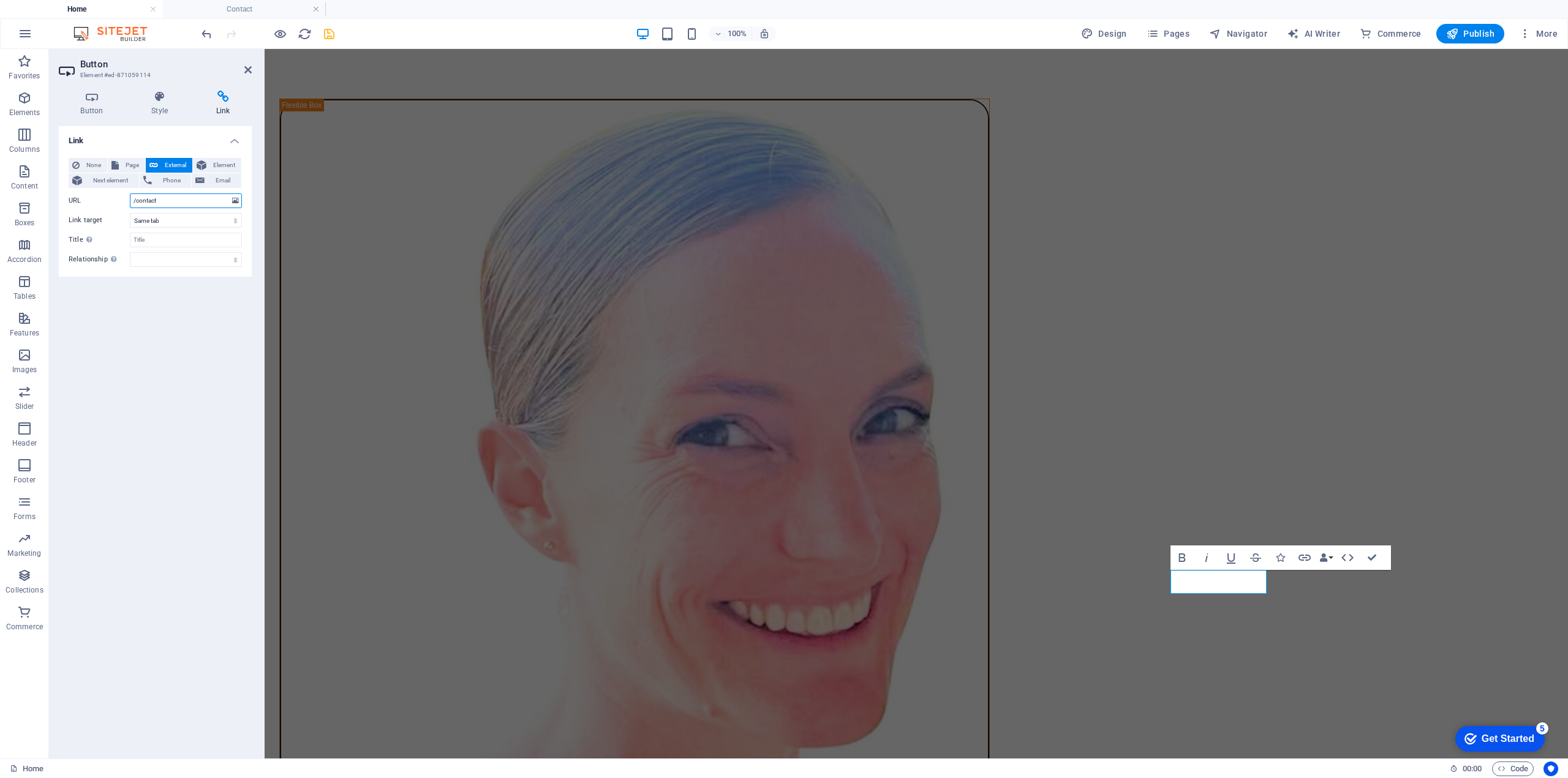
drag, startPoint x: 169, startPoint y: 198, endPoint x: 99, endPoint y: 197, distance: 70.0
click at [99, 197] on div "URL /contact" at bounding box center [155, 201] width 173 height 15
click at [129, 166] on span "Page" at bounding box center [132, 166] width 19 height 15
click at [155, 199] on select "Home Classes Plans Trainers Contact Legal Notice Privacy" at bounding box center [186, 201] width 112 height 15
select select "4"
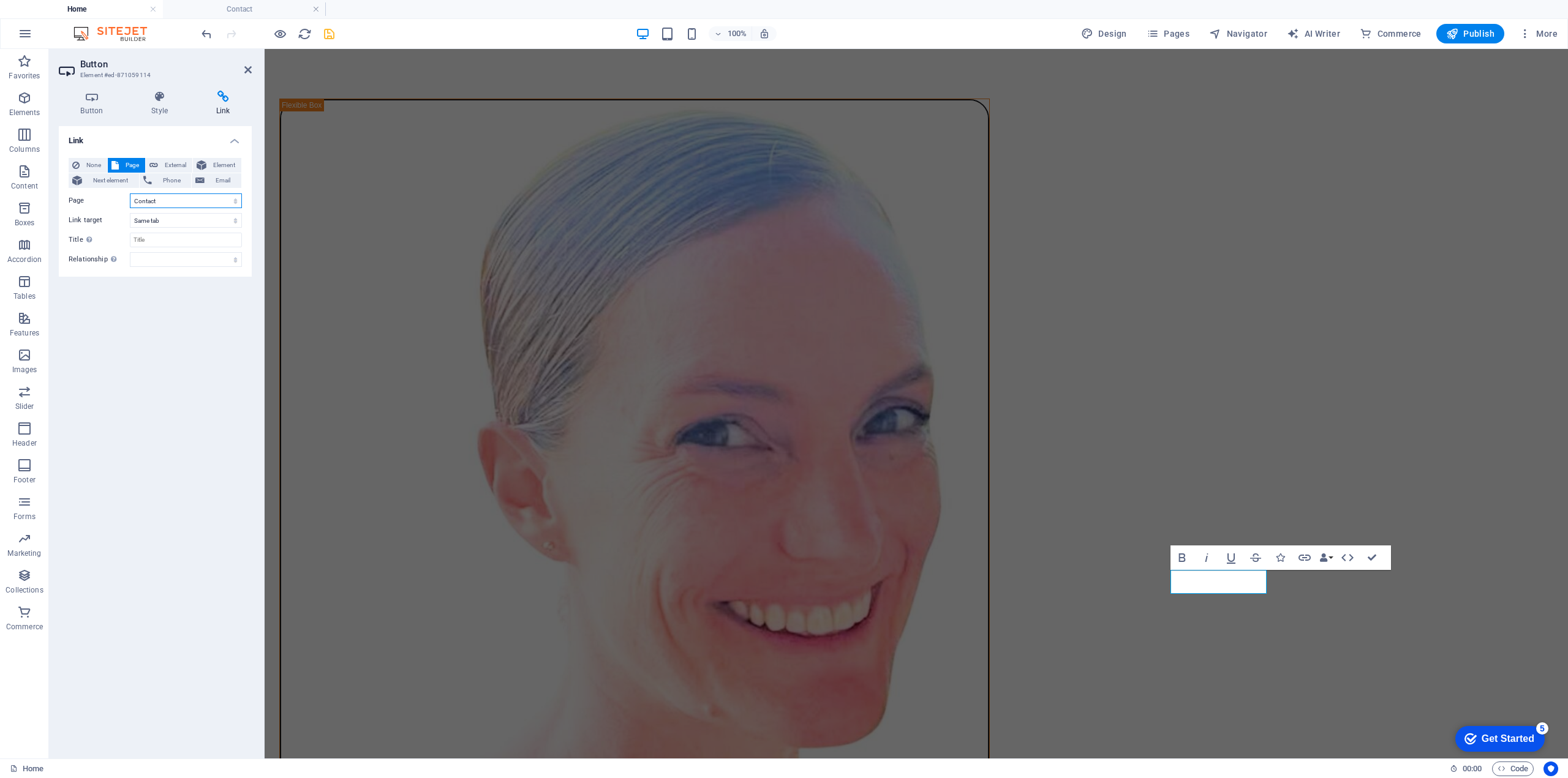
click at [130, 193] on select "Home Classes Plans Trainers Contact Legal Notice Privacy" at bounding box center [186, 201] width 112 height 15
click at [157, 305] on div "Link None Page External Element Next element Phone Email Page Home Classes Plan…" at bounding box center [155, 438] width 193 height 623
click at [327, 31] on icon "save" at bounding box center [328, 33] width 14 height 14
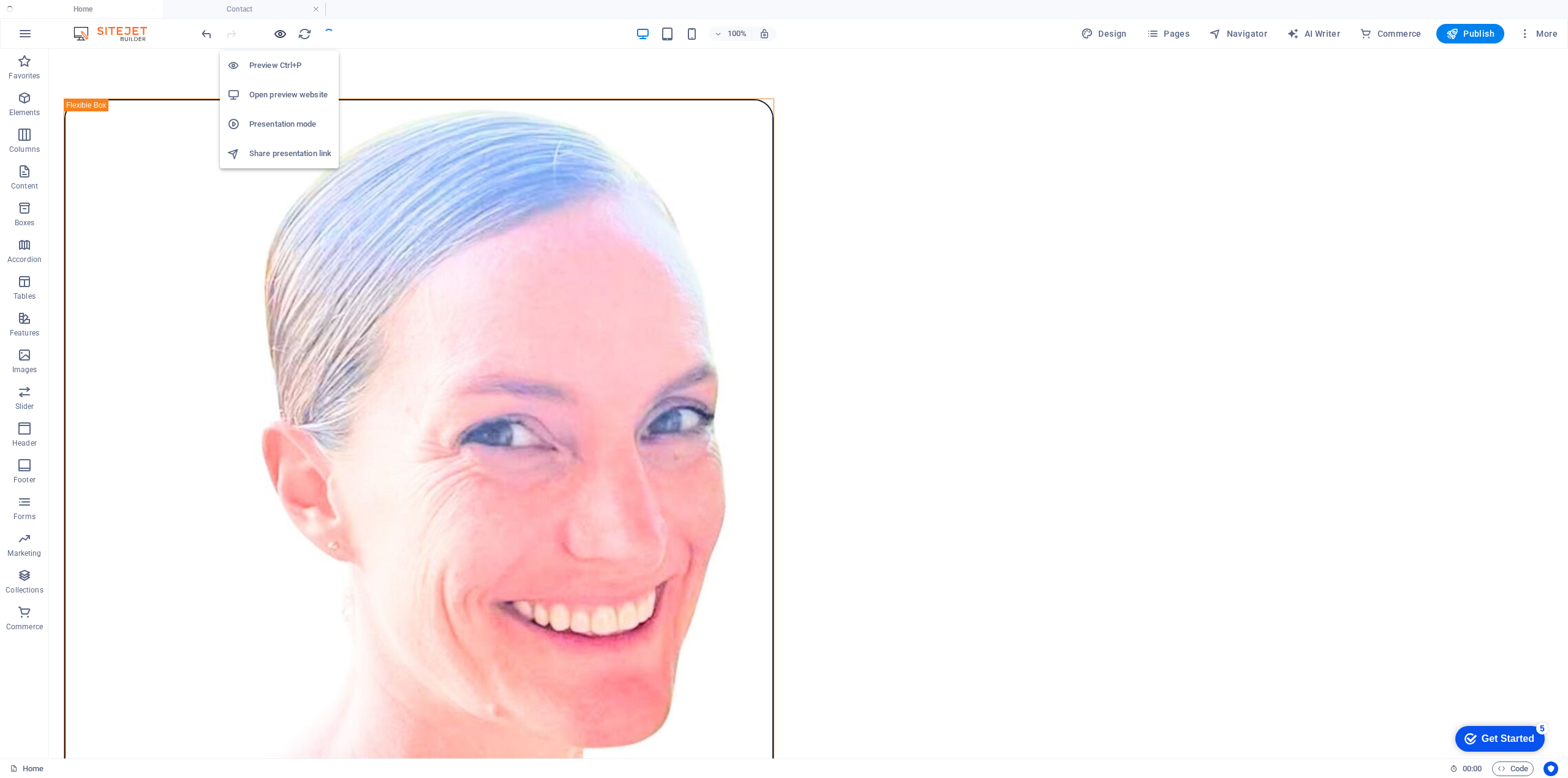
click at [282, 34] on icon "button" at bounding box center [280, 33] width 14 height 14
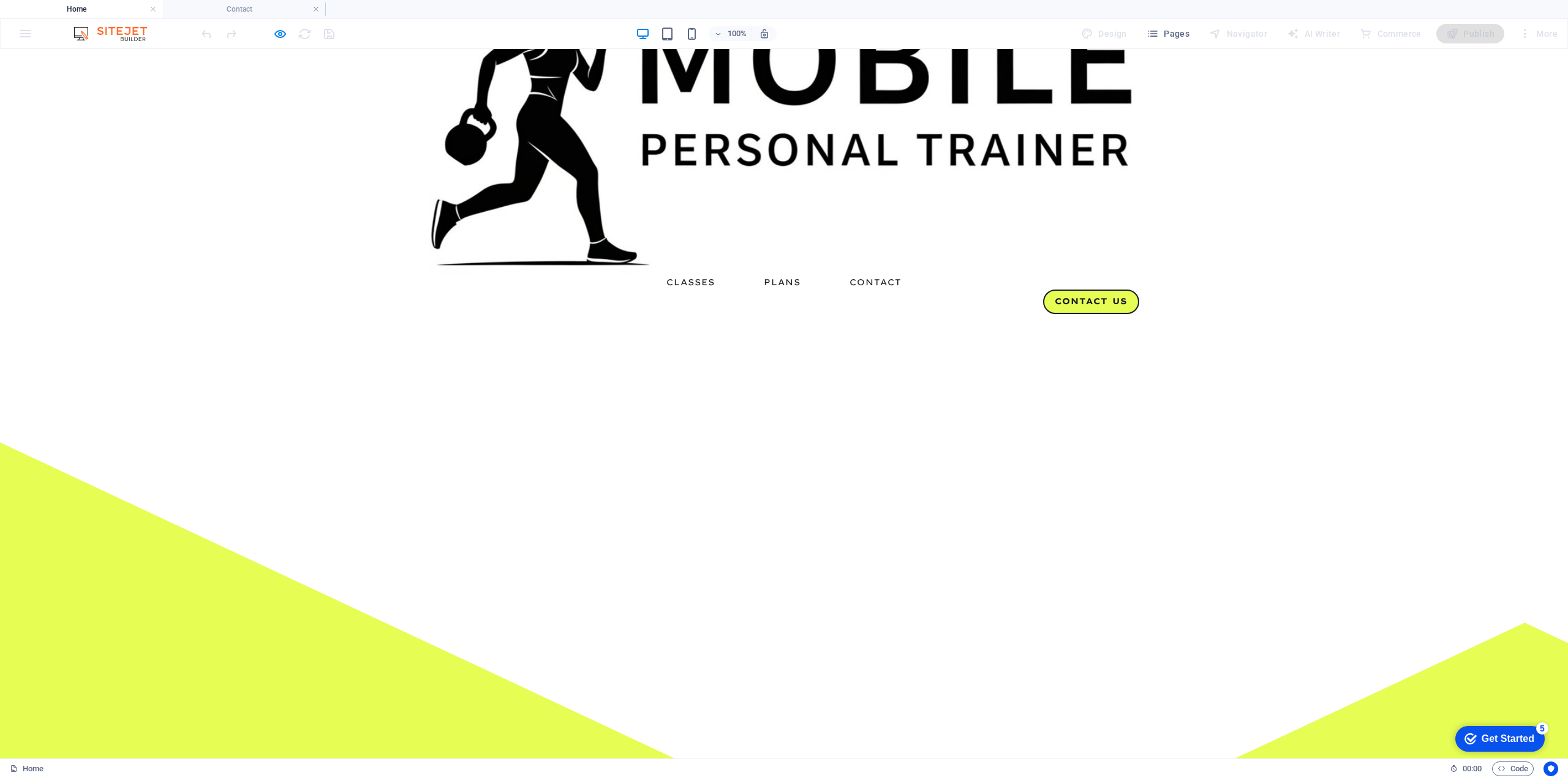
scroll to position [0, 0]
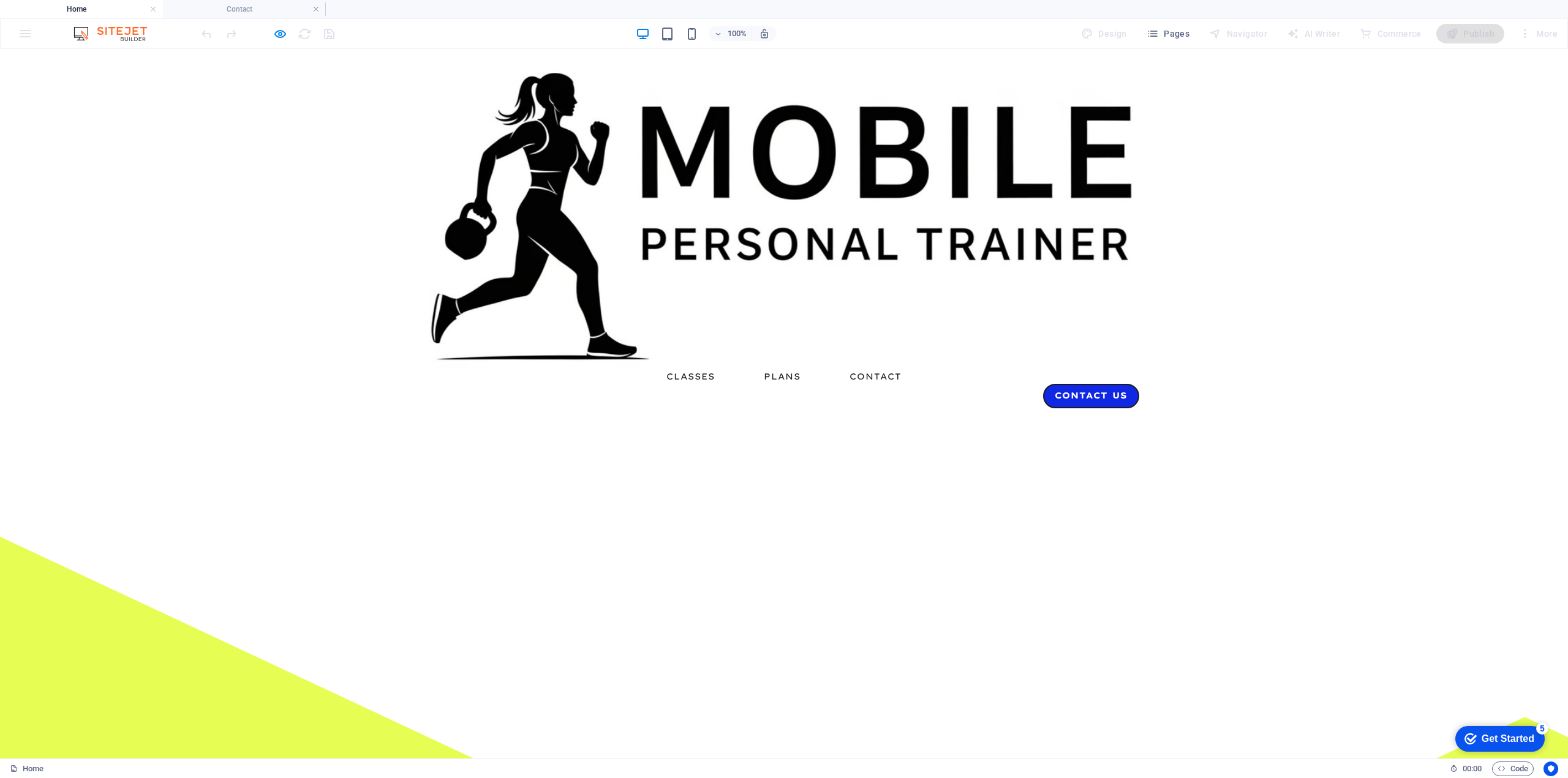
click at [1092, 384] on link "Contact Us" at bounding box center [1090, 396] width 96 height 25
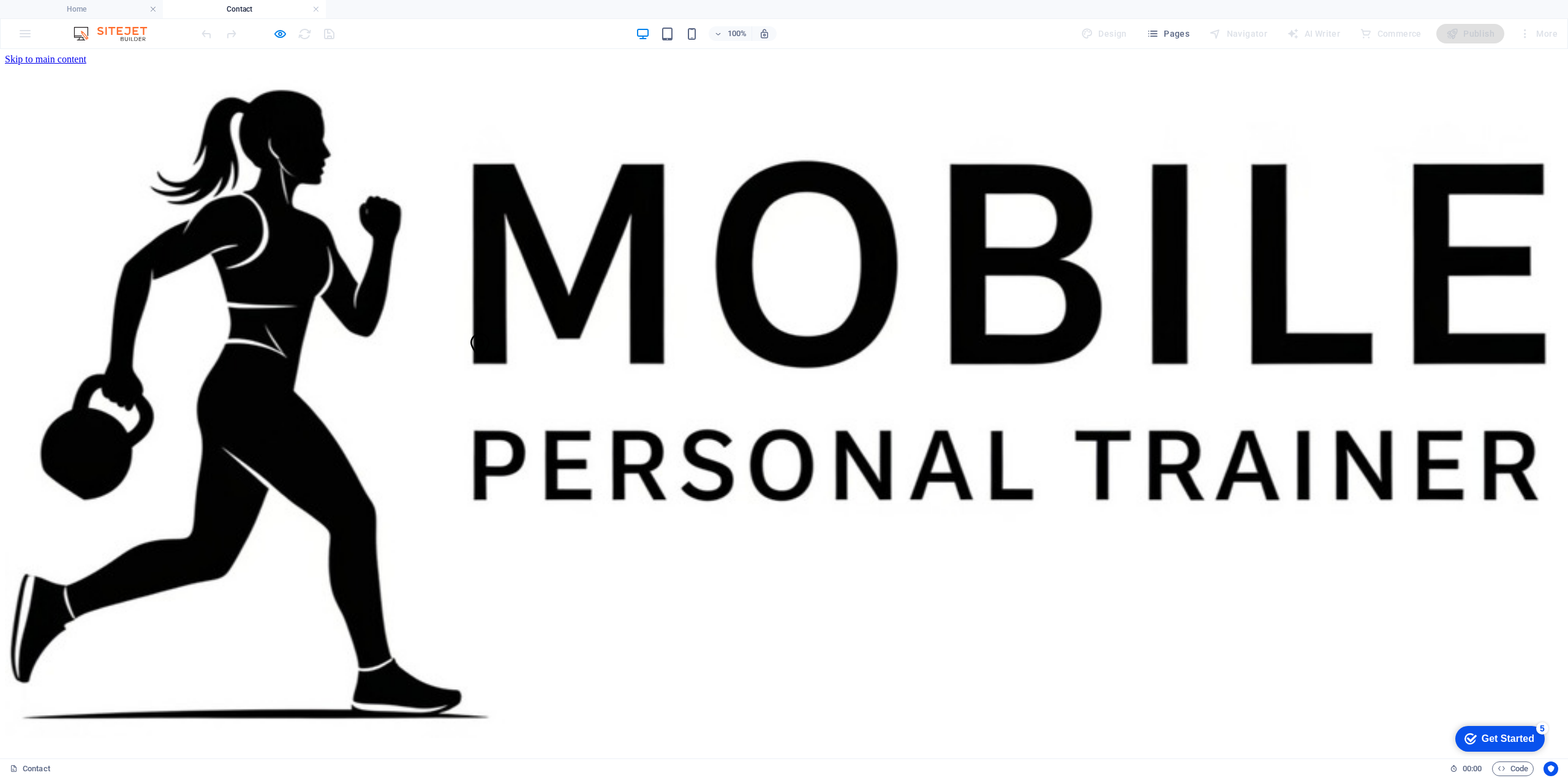
click at [467, 88] on img at bounding box center [784, 408] width 1558 height 660
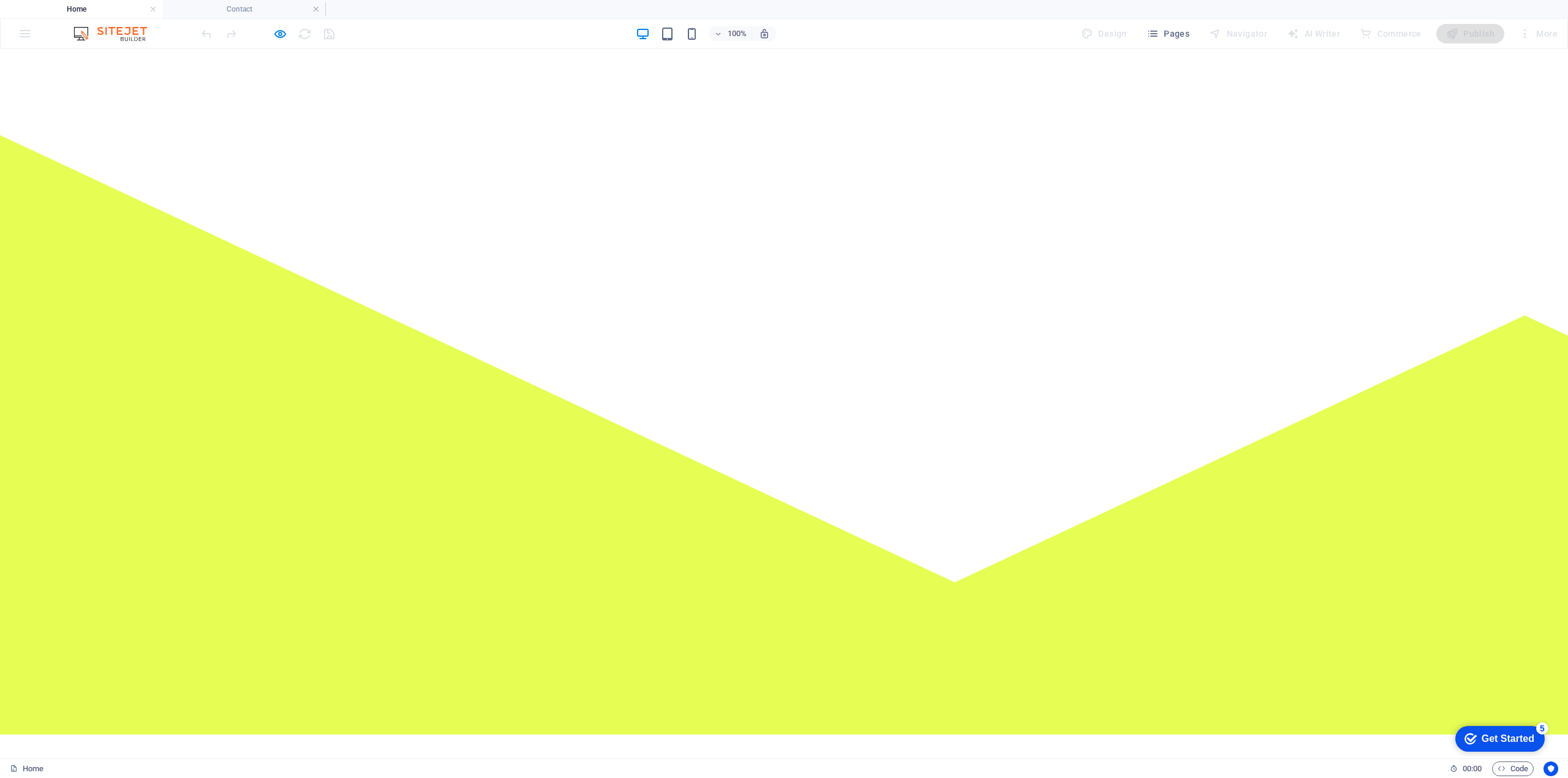
scroll to position [670, 0]
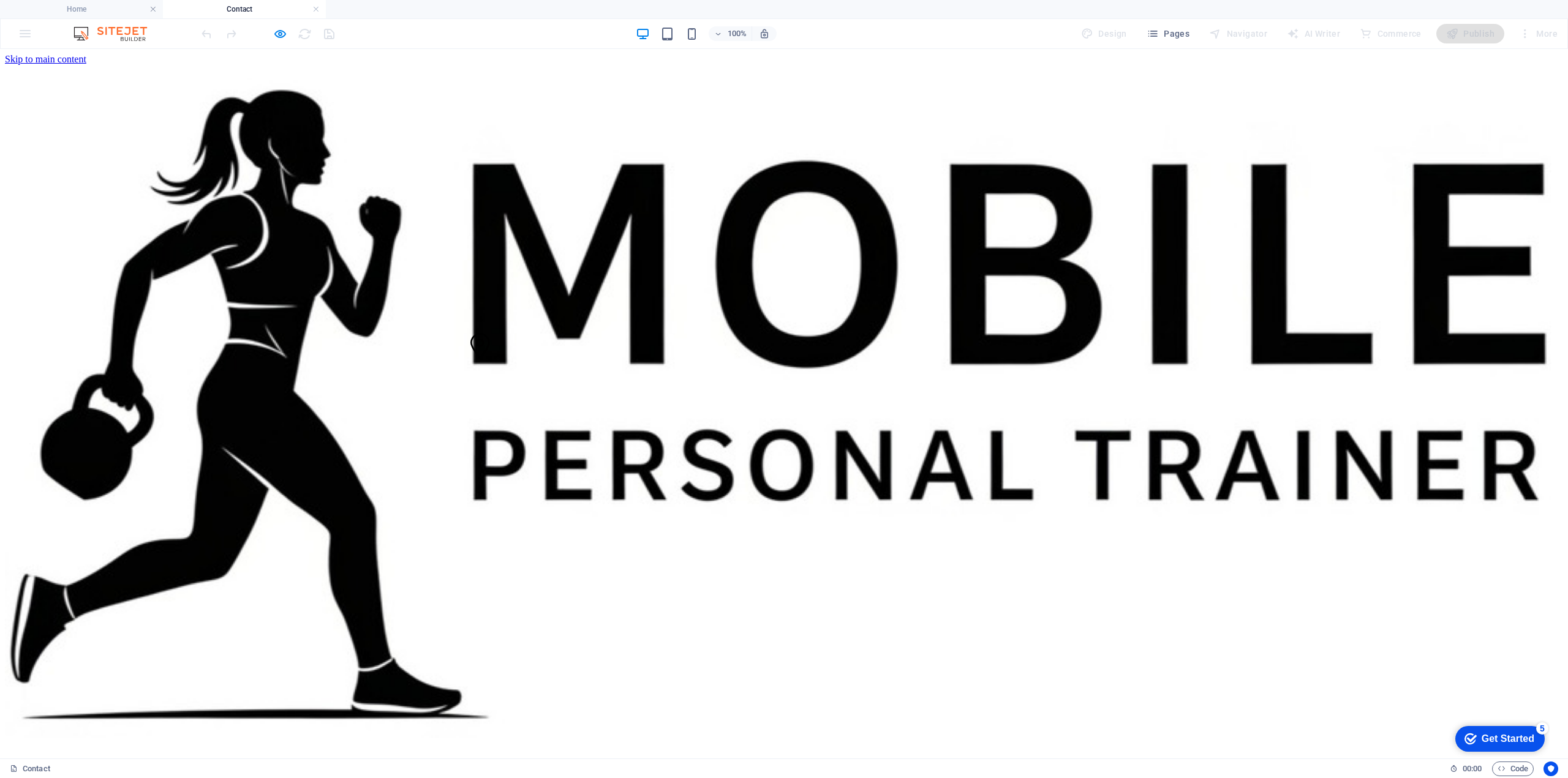
click at [493, 88] on img at bounding box center [784, 408] width 1558 height 660
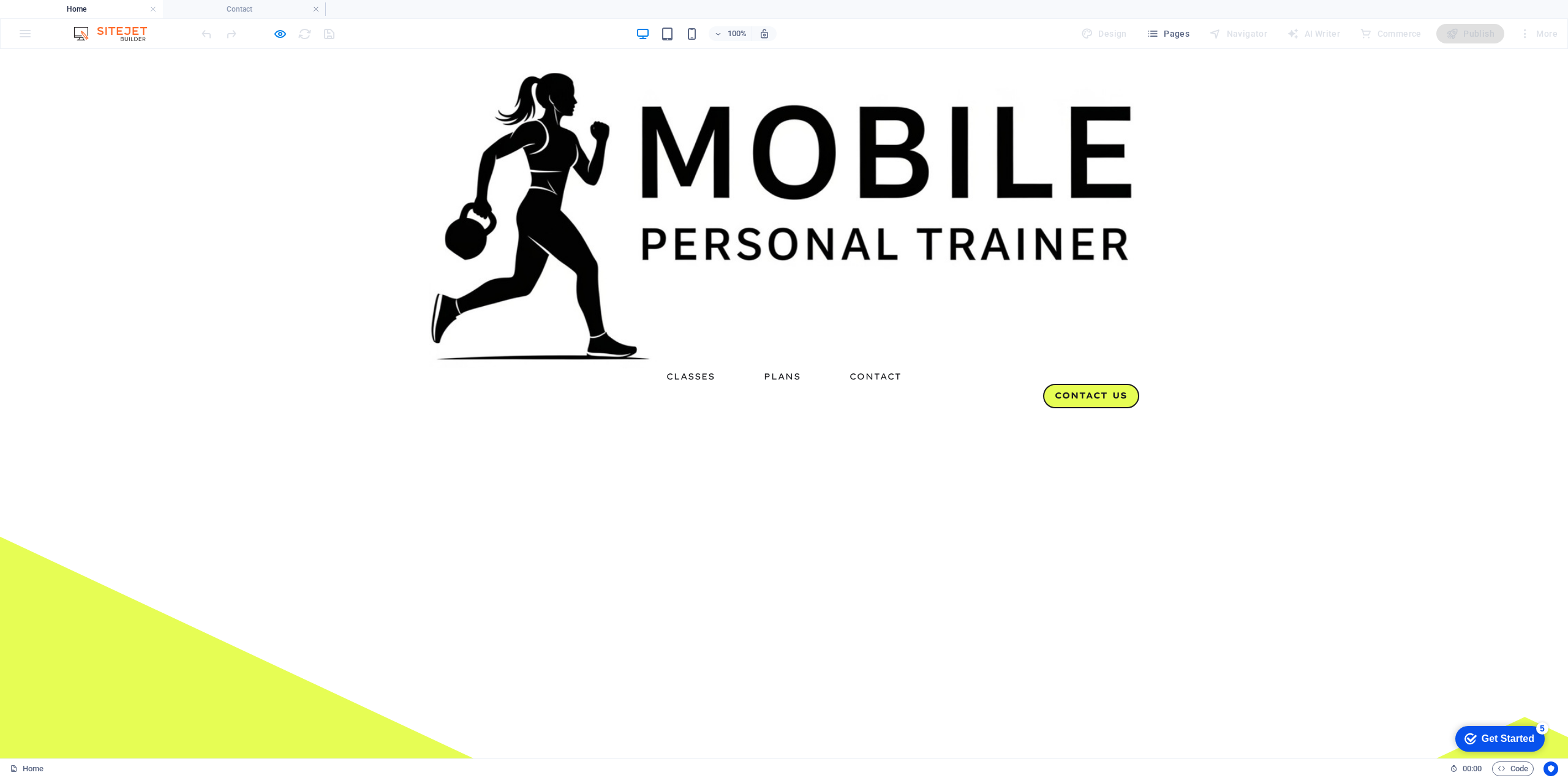
click at [690, 372] on link "Classes" at bounding box center [690, 377] width 48 height 9
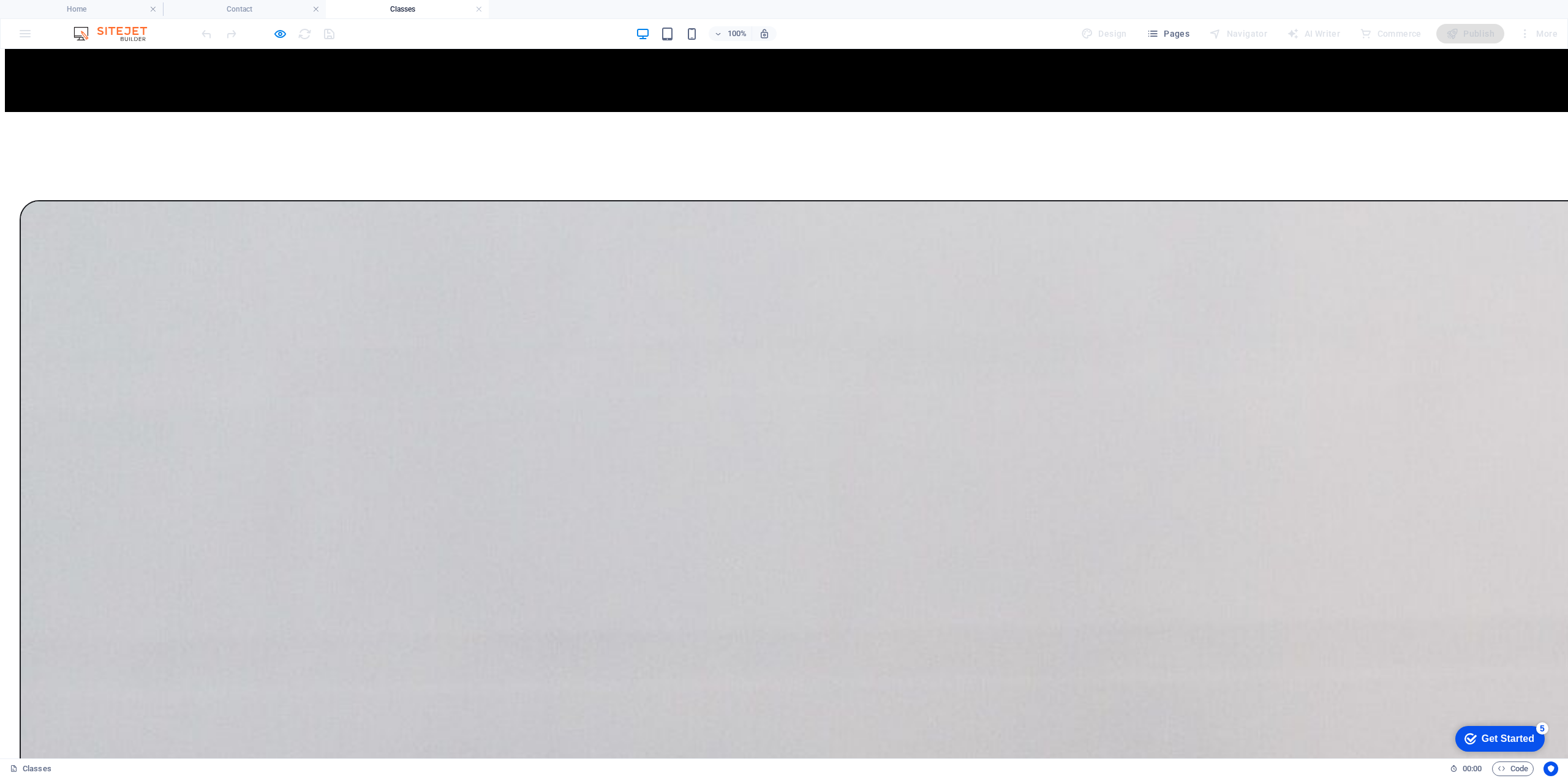
scroll to position [1633, 0]
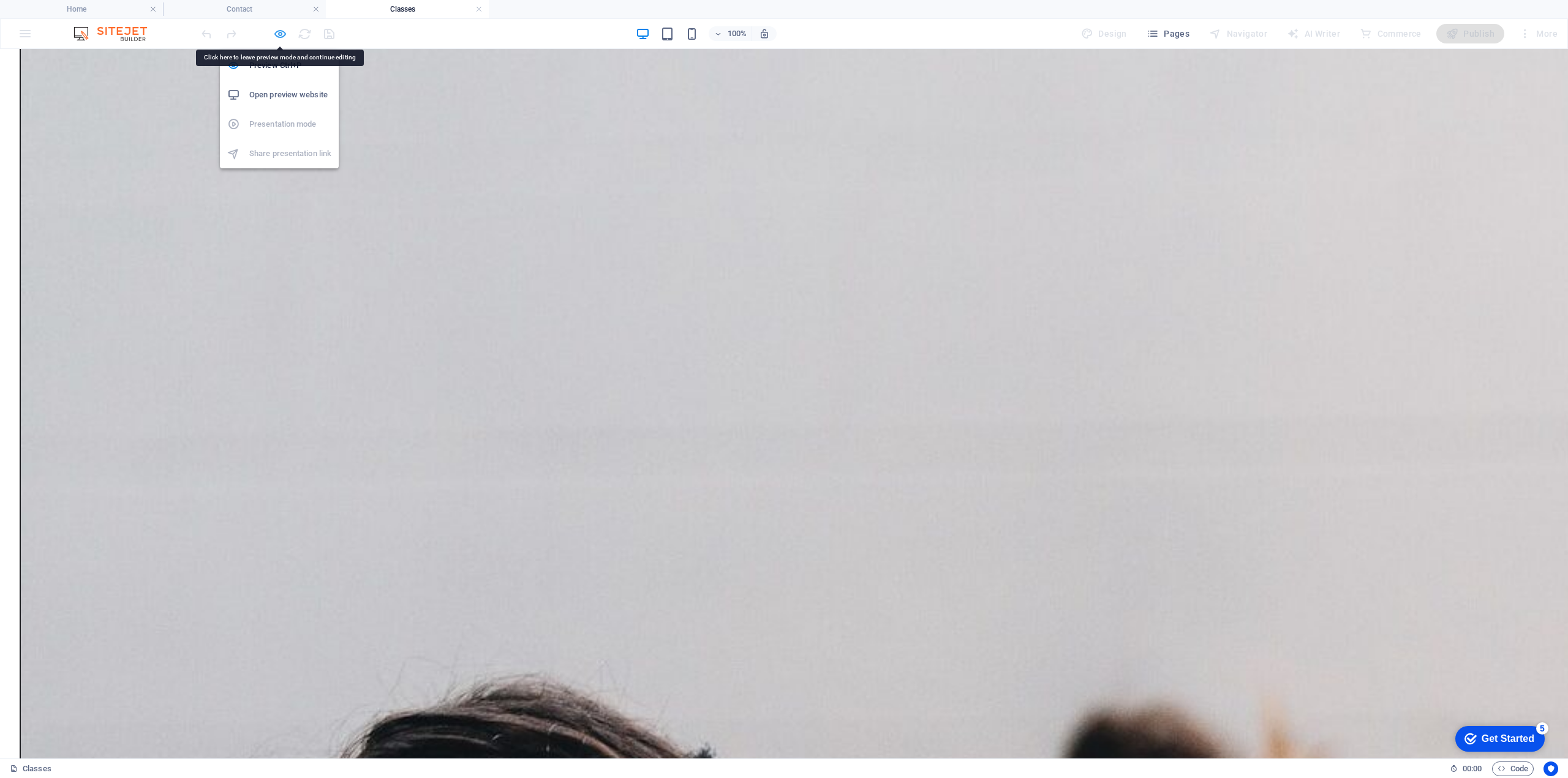
click at [281, 33] on icon "button" at bounding box center [280, 33] width 14 height 14
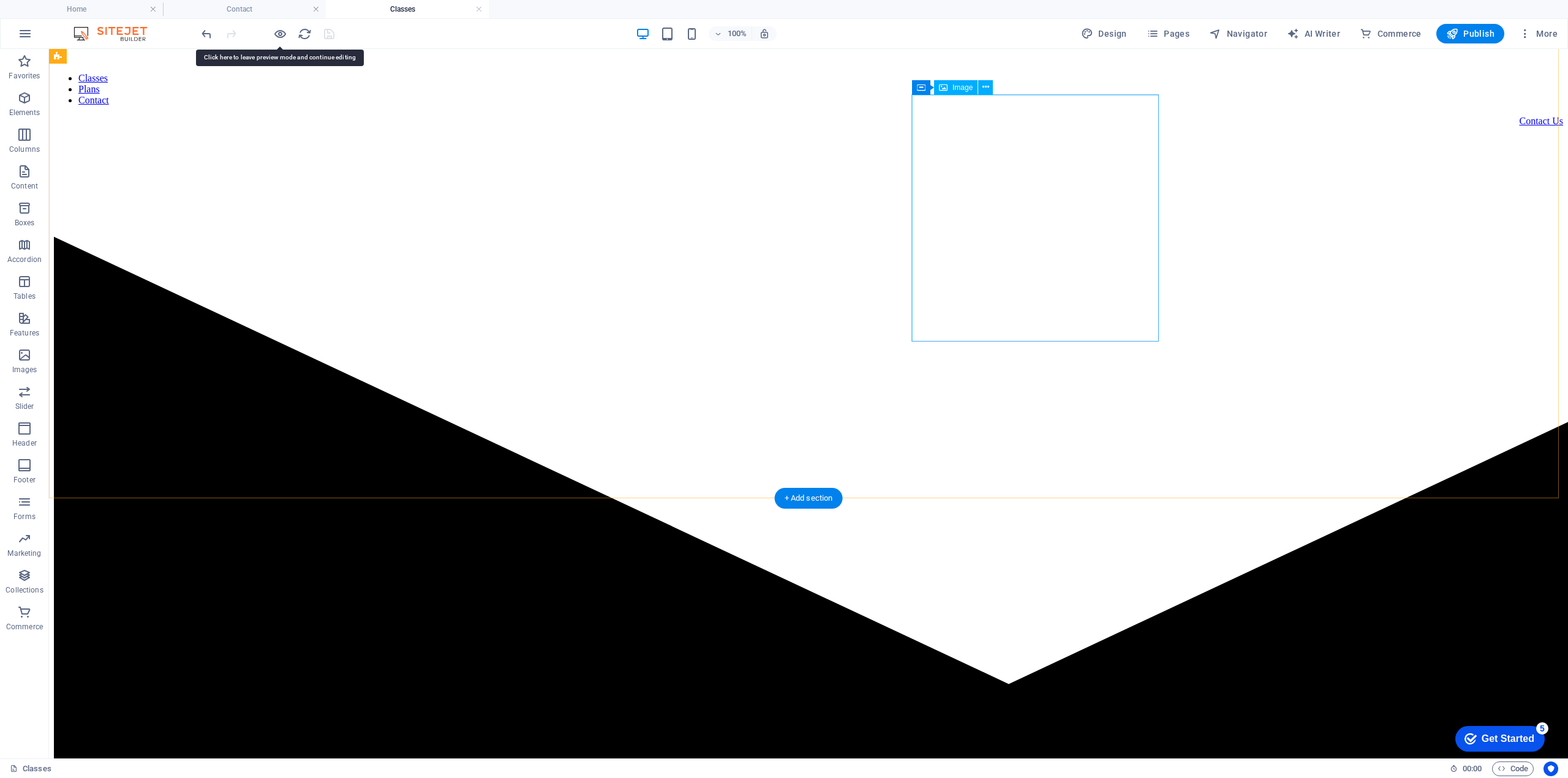
scroll to position [0, 0]
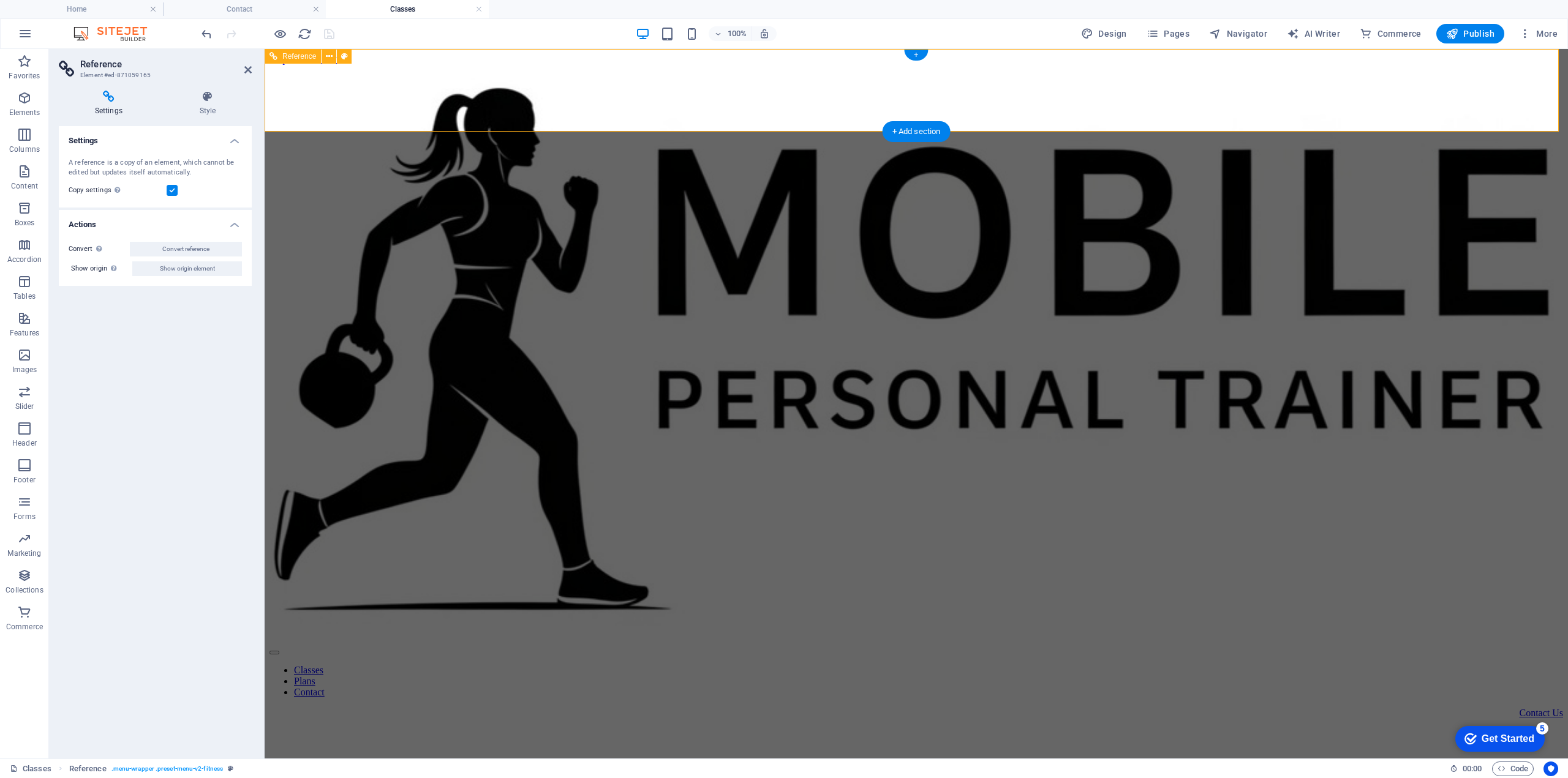
click at [1167, 96] on div "Classes Plans Contact Contact Us" at bounding box center [916, 398] width 1294 height 641
click at [1186, 708] on div "Contact Us" at bounding box center [916, 713] width 1294 height 11
click at [987, 665] on nav "Classes Plans Contact" at bounding box center [916, 681] width 1294 height 33
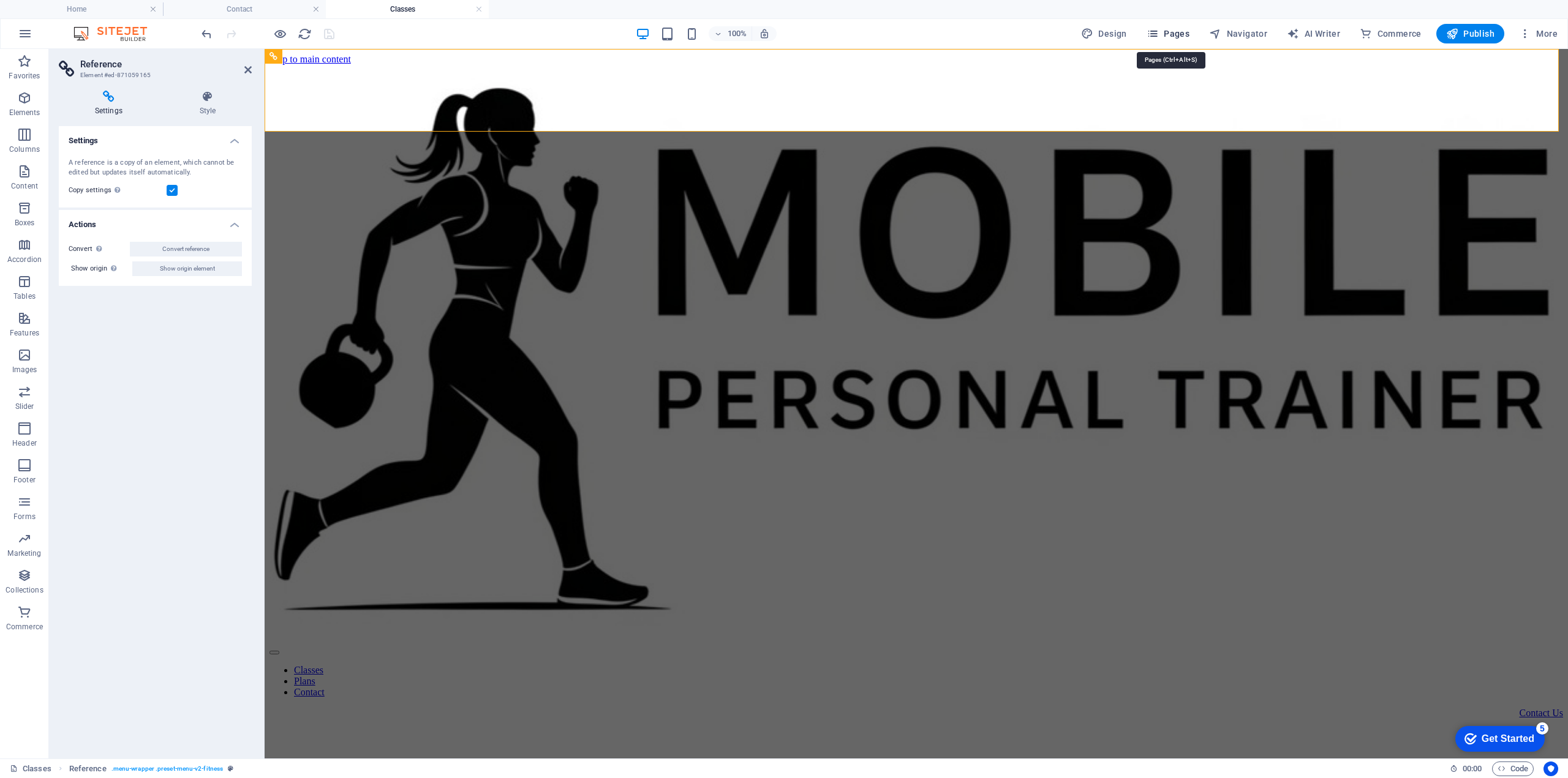
click at [1168, 33] on span "Pages" at bounding box center [1168, 33] width 43 height 12
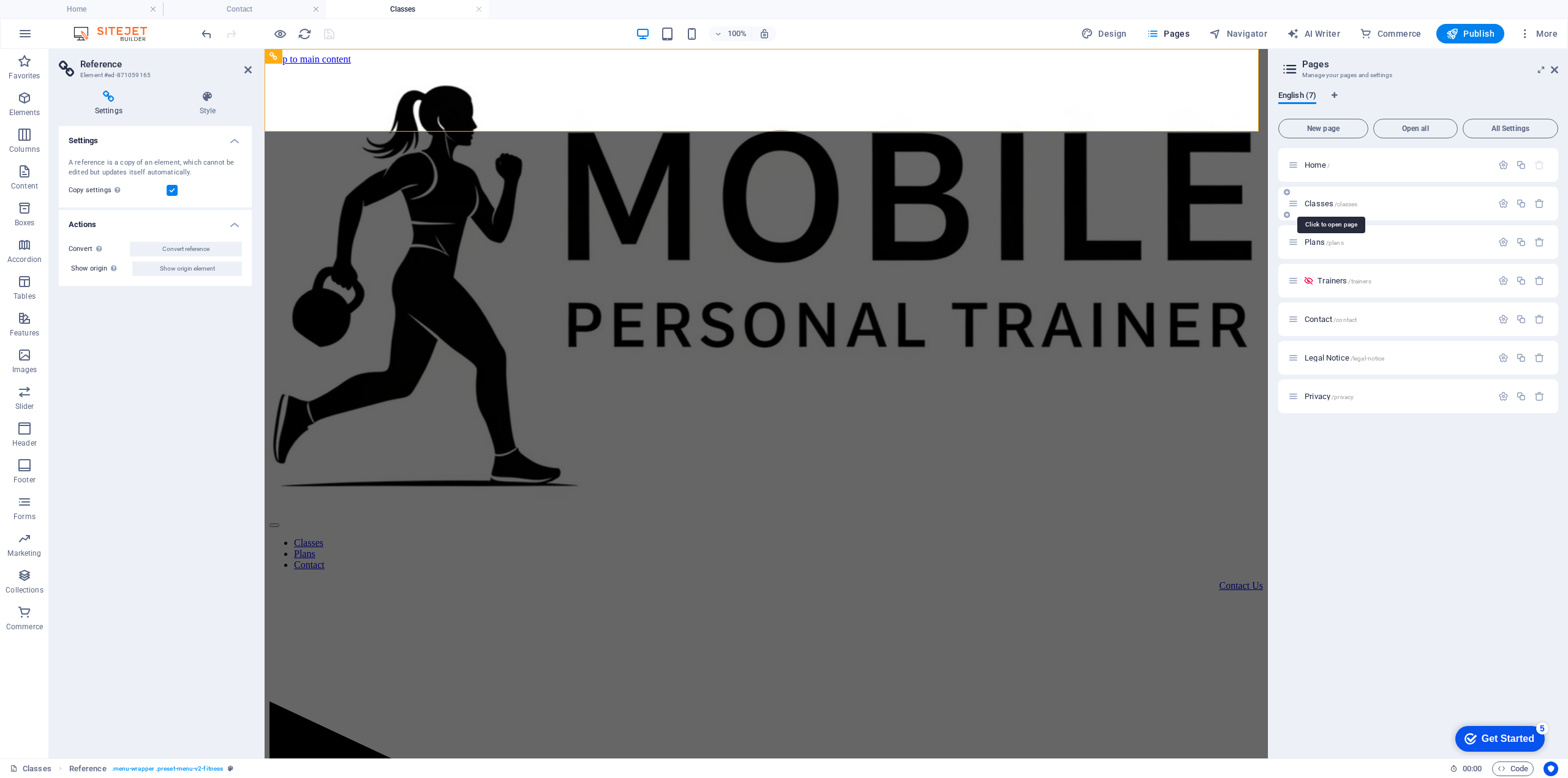
click at [1323, 200] on span "Classes /classes" at bounding box center [1330, 204] width 53 height 9
click at [1321, 200] on span "Classes /classes" at bounding box center [1330, 204] width 53 height 9
click at [1504, 204] on icon "button" at bounding box center [1503, 204] width 10 height 10
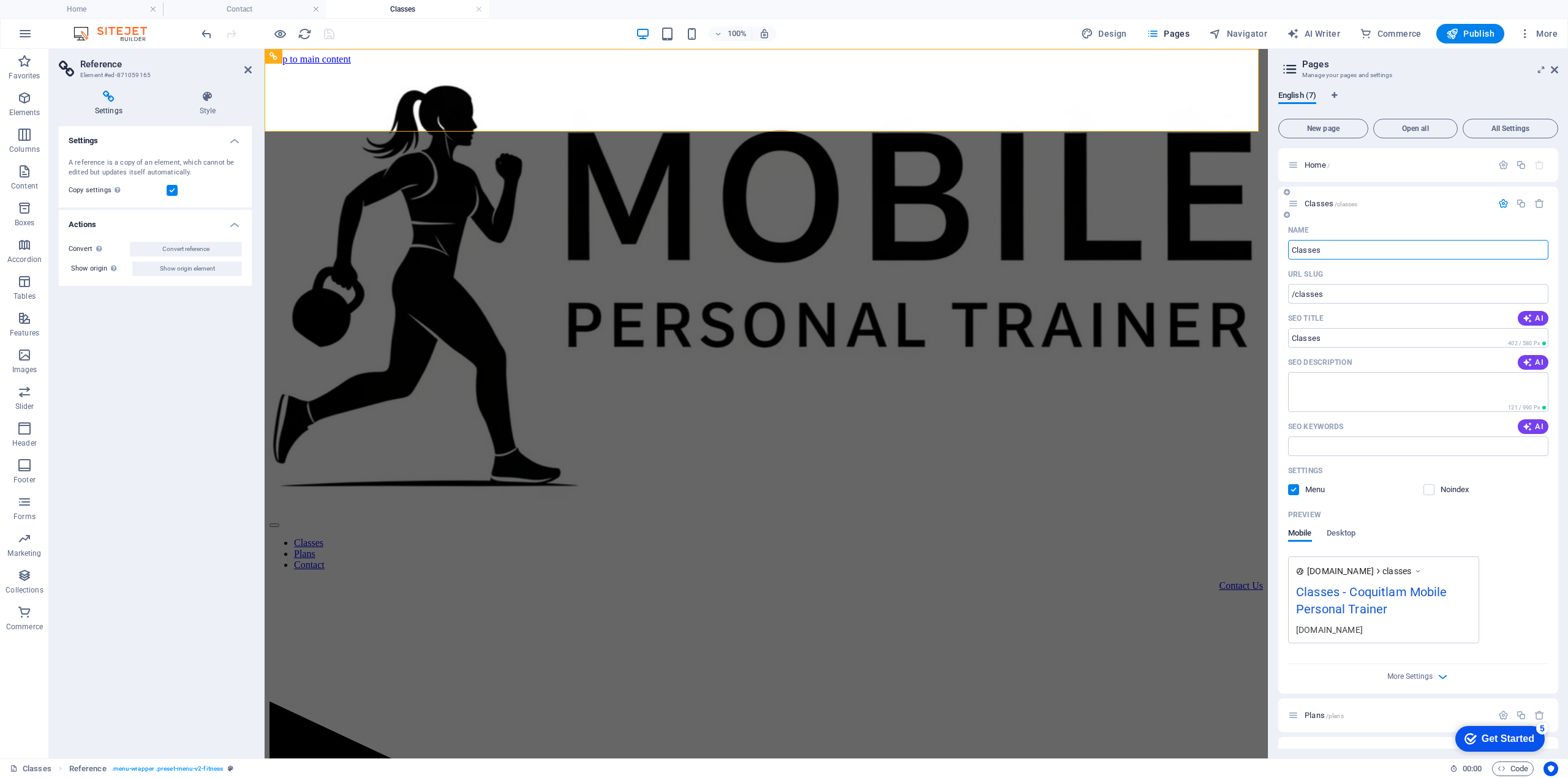
click at [1502, 204] on icon "button" at bounding box center [1503, 204] width 10 height 10
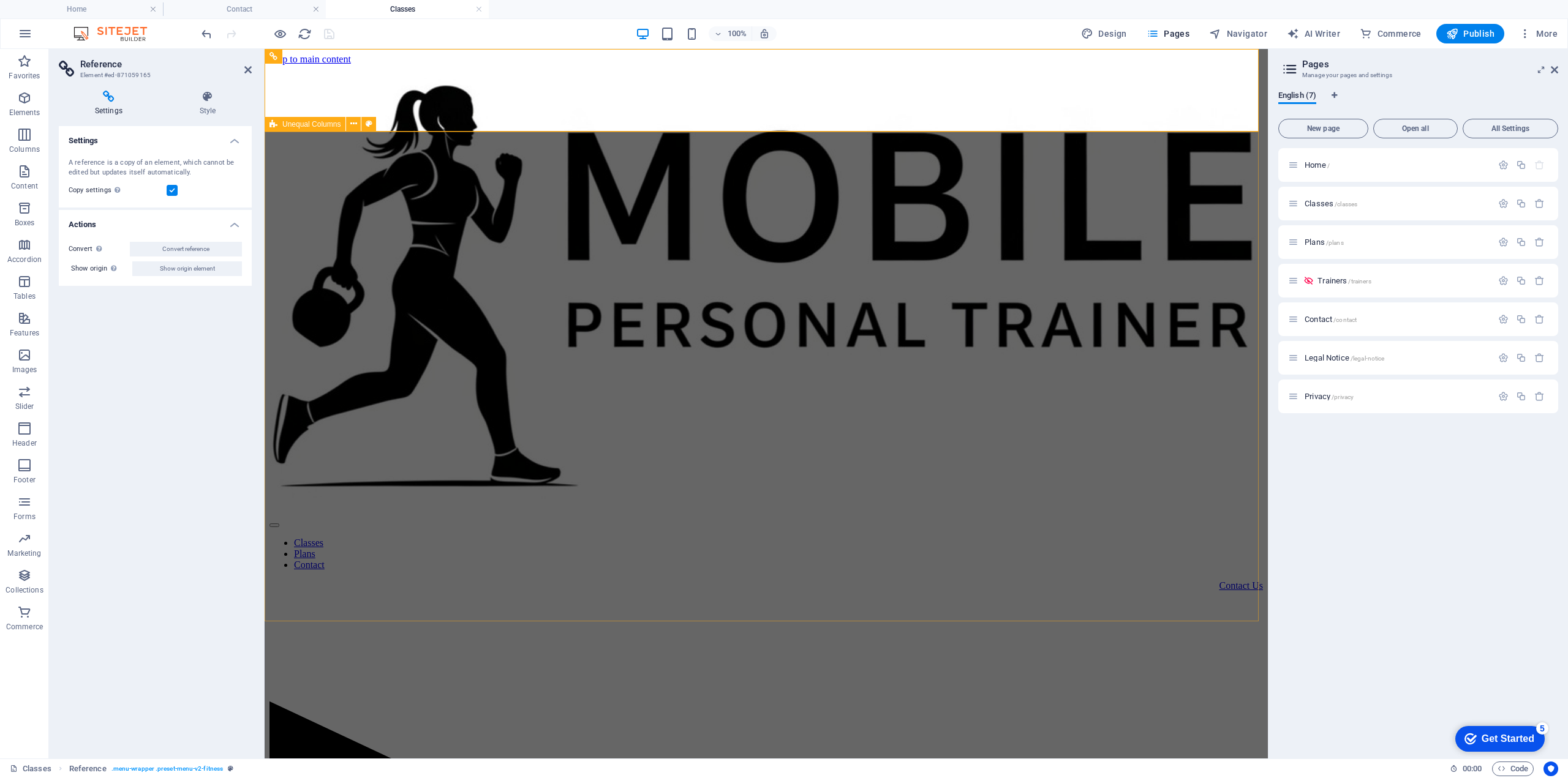
scroll to position [204, 0]
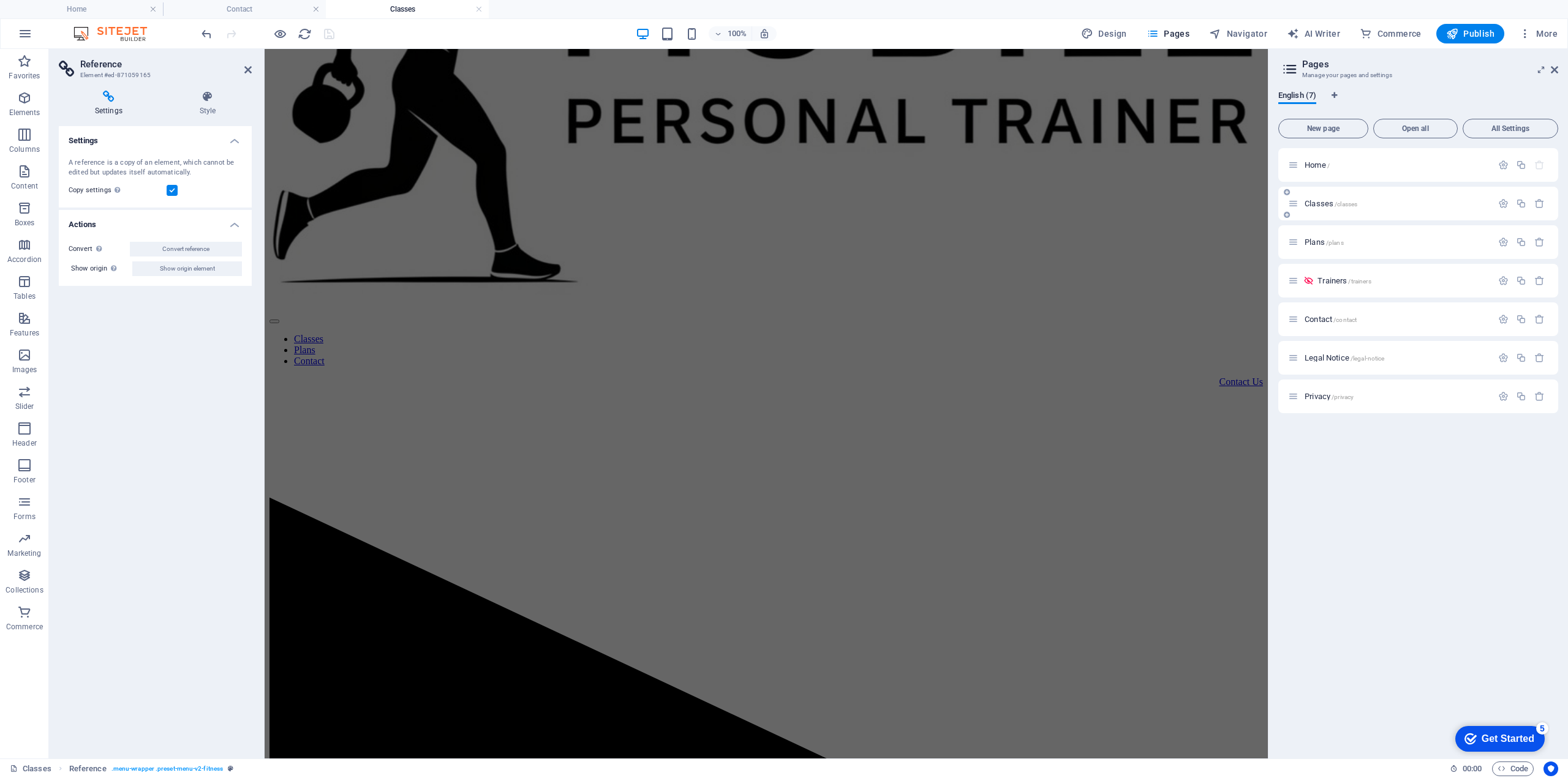
click at [1296, 204] on icon at bounding box center [1293, 204] width 10 height 10
click at [1504, 200] on icon "button" at bounding box center [1503, 204] width 10 height 10
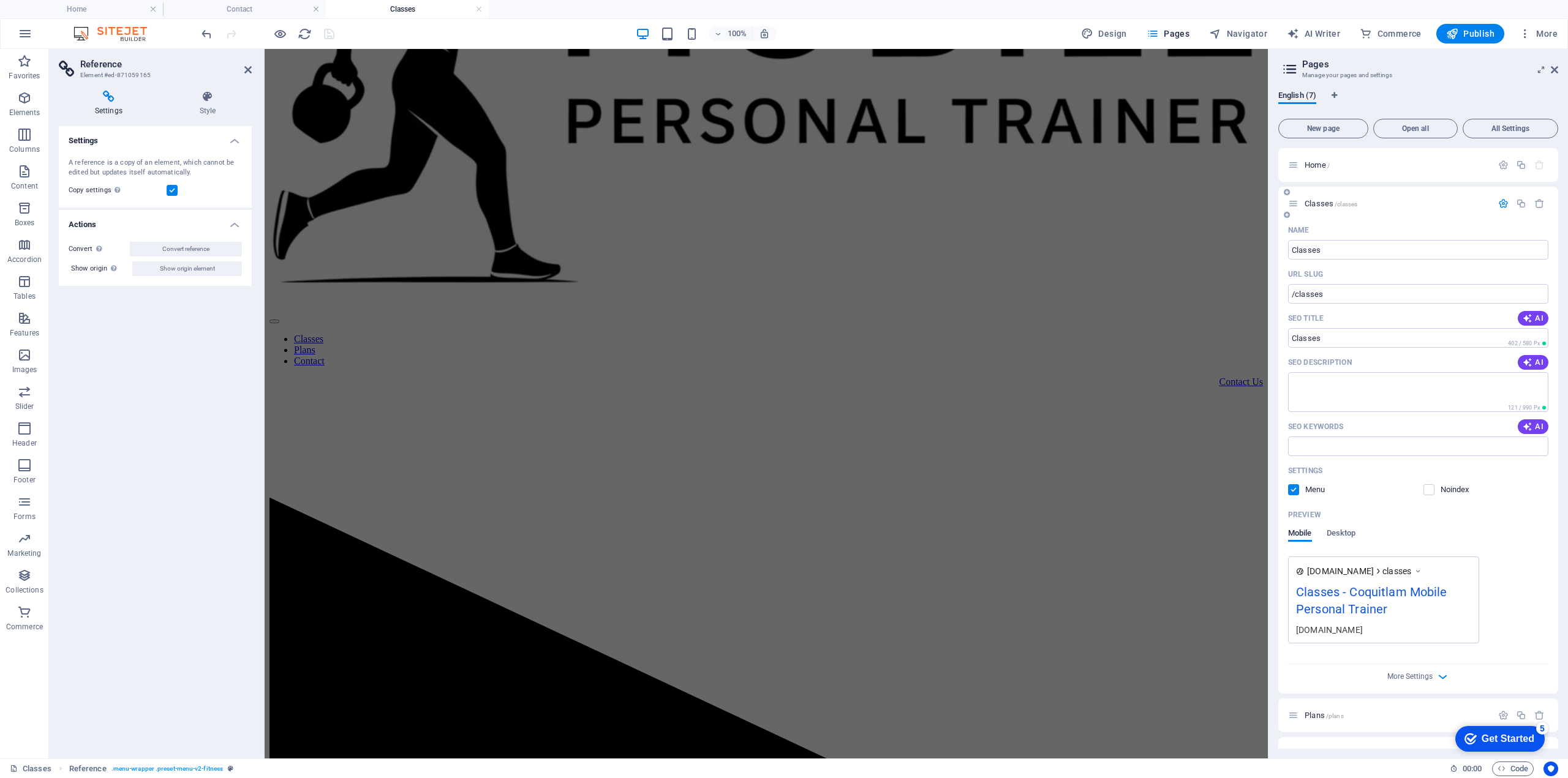
click at [1504, 200] on icon "button" at bounding box center [1503, 204] width 10 height 10
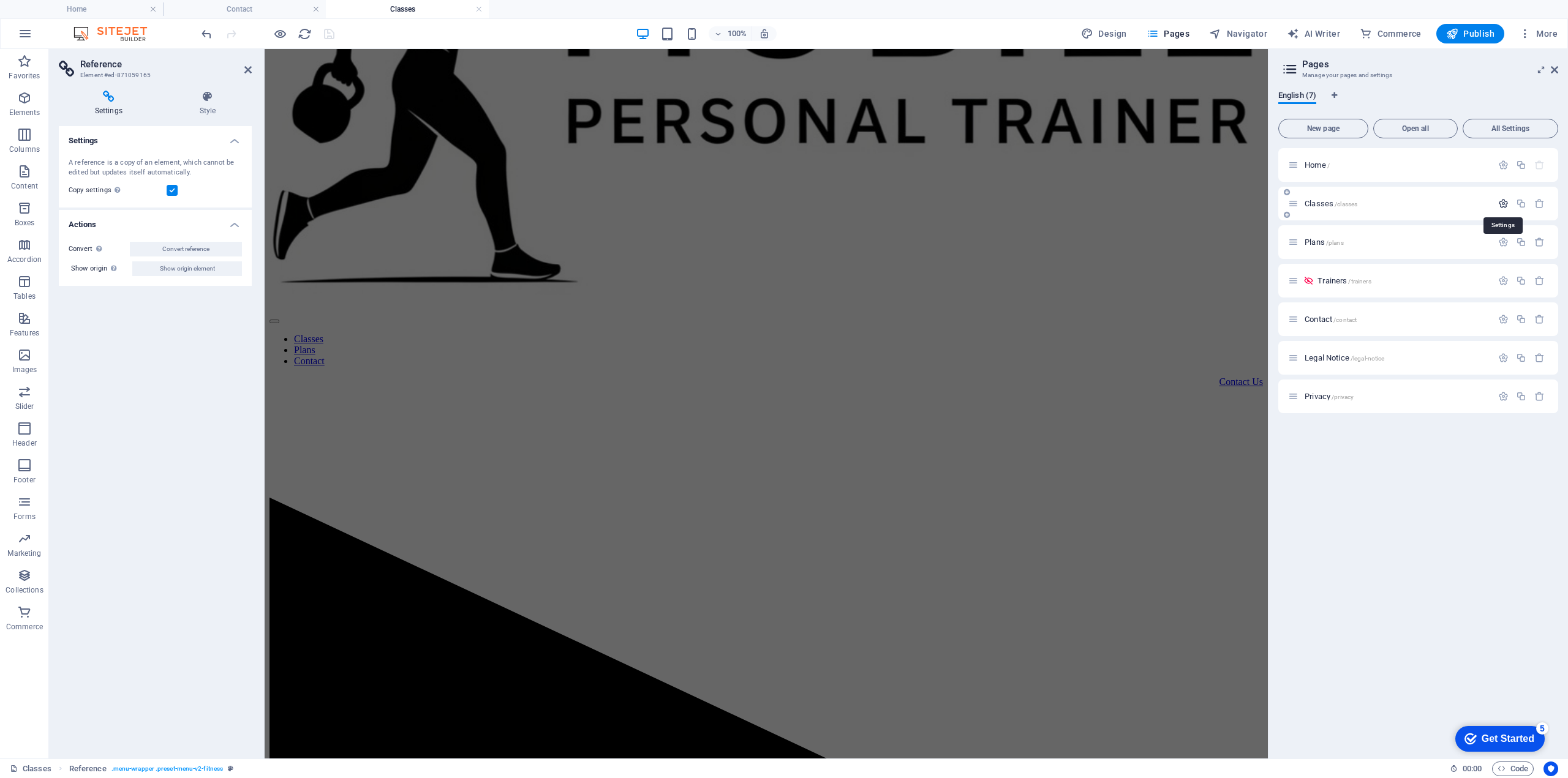
click at [1504, 200] on icon "button" at bounding box center [1503, 204] width 10 height 10
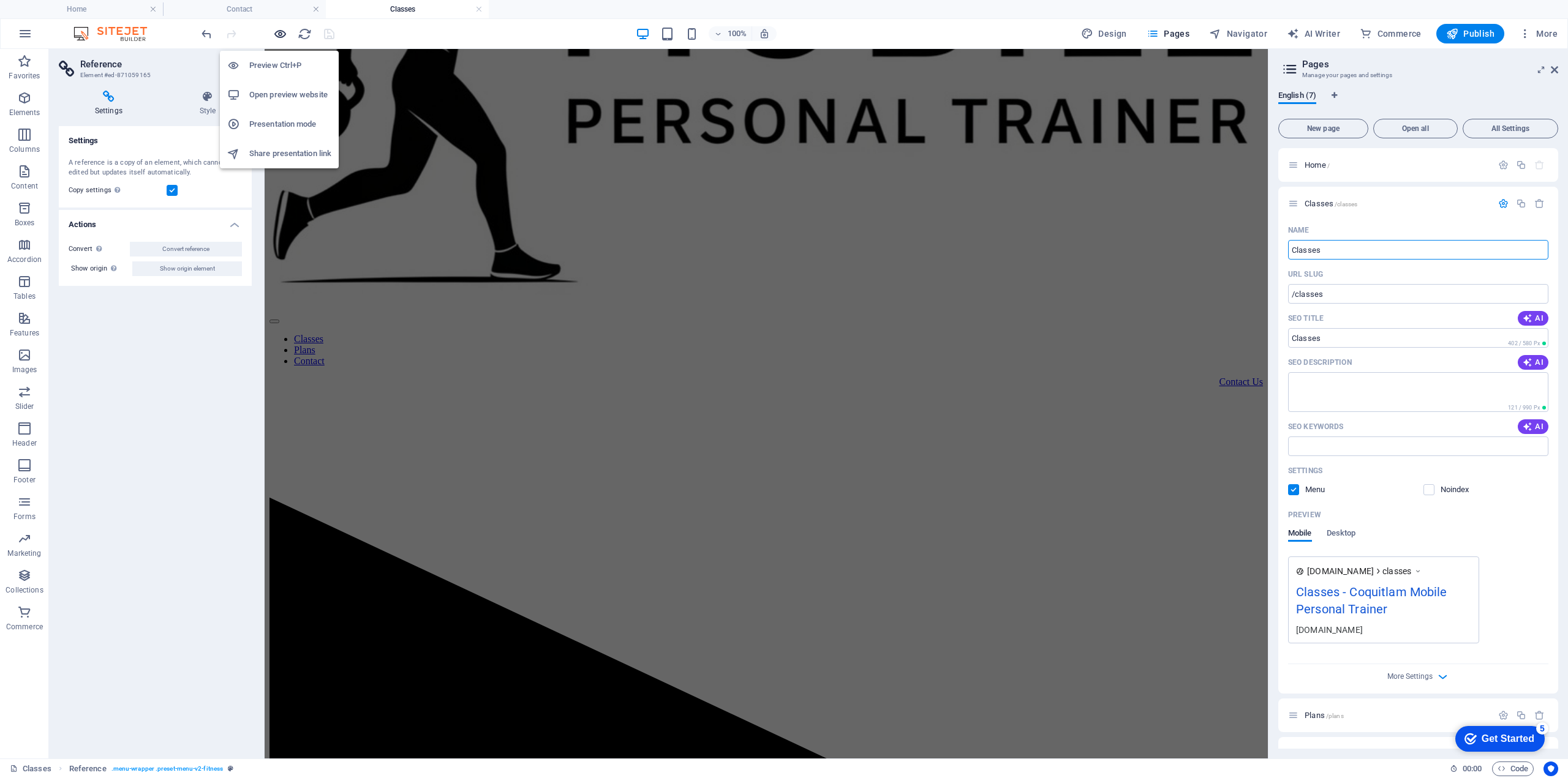
click at [277, 31] on icon "button" at bounding box center [280, 33] width 14 height 14
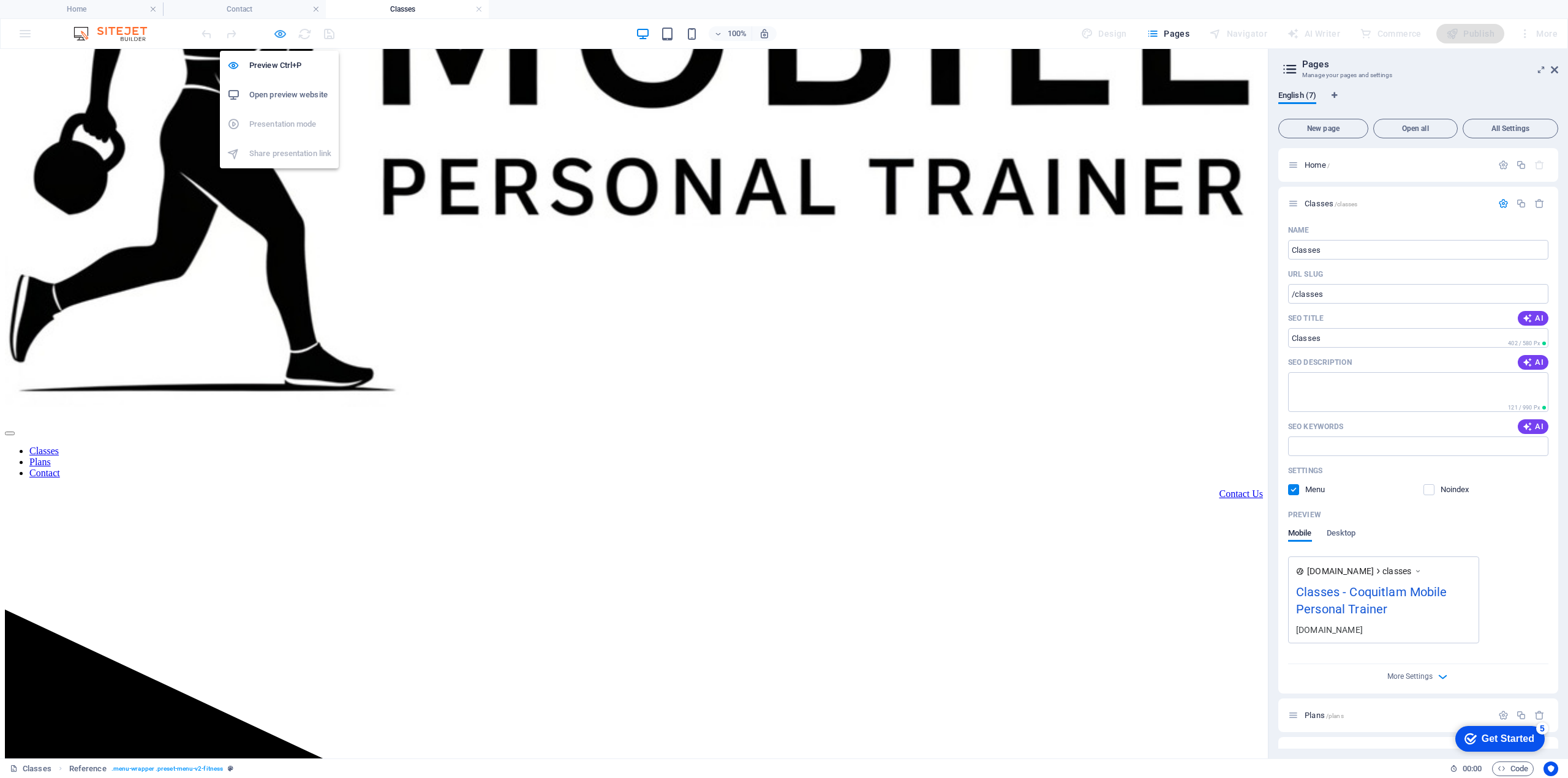
scroll to position [0, 0]
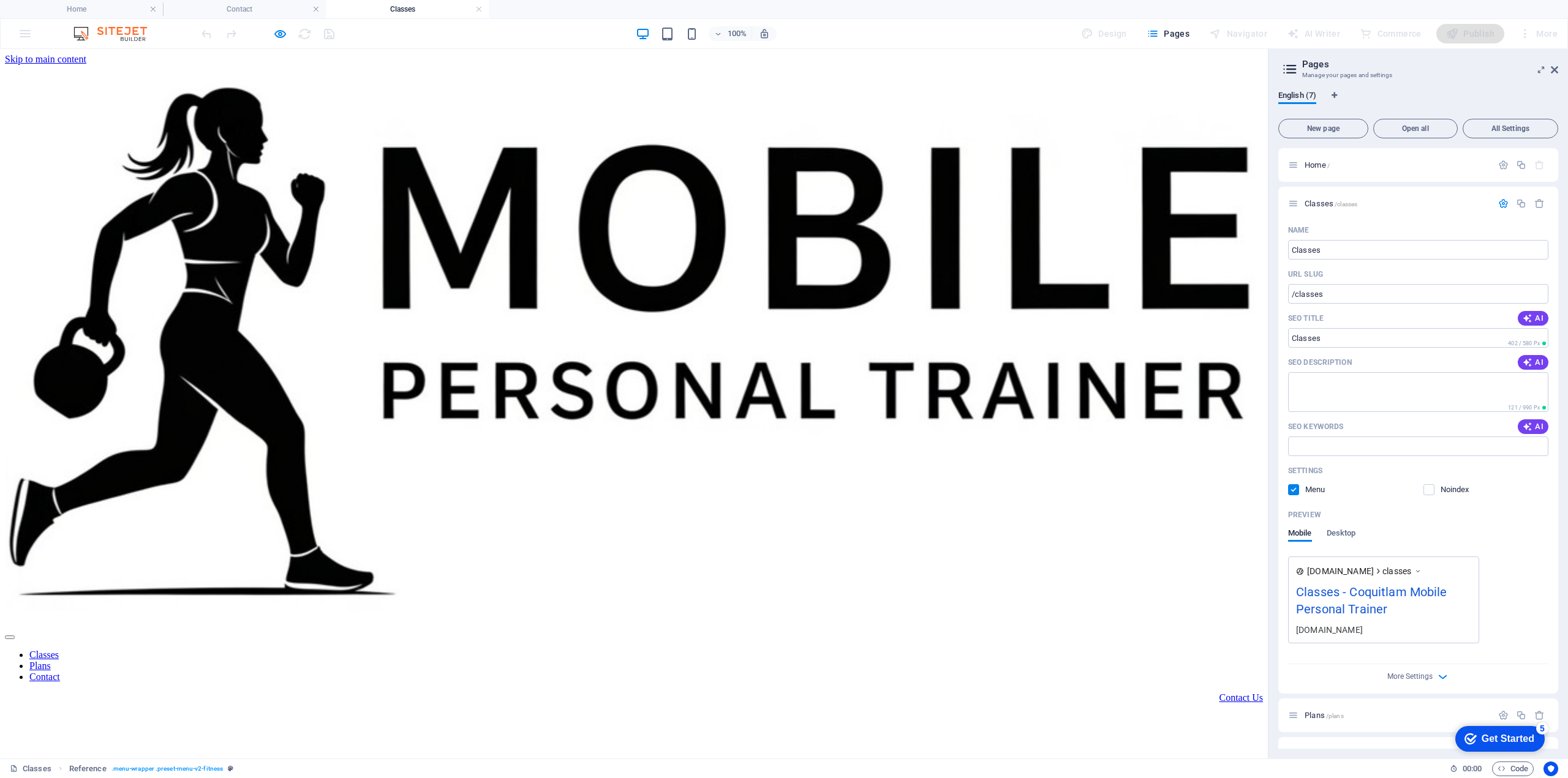
click at [60, 672] on link "Contact" at bounding box center [45, 677] width 30 height 10
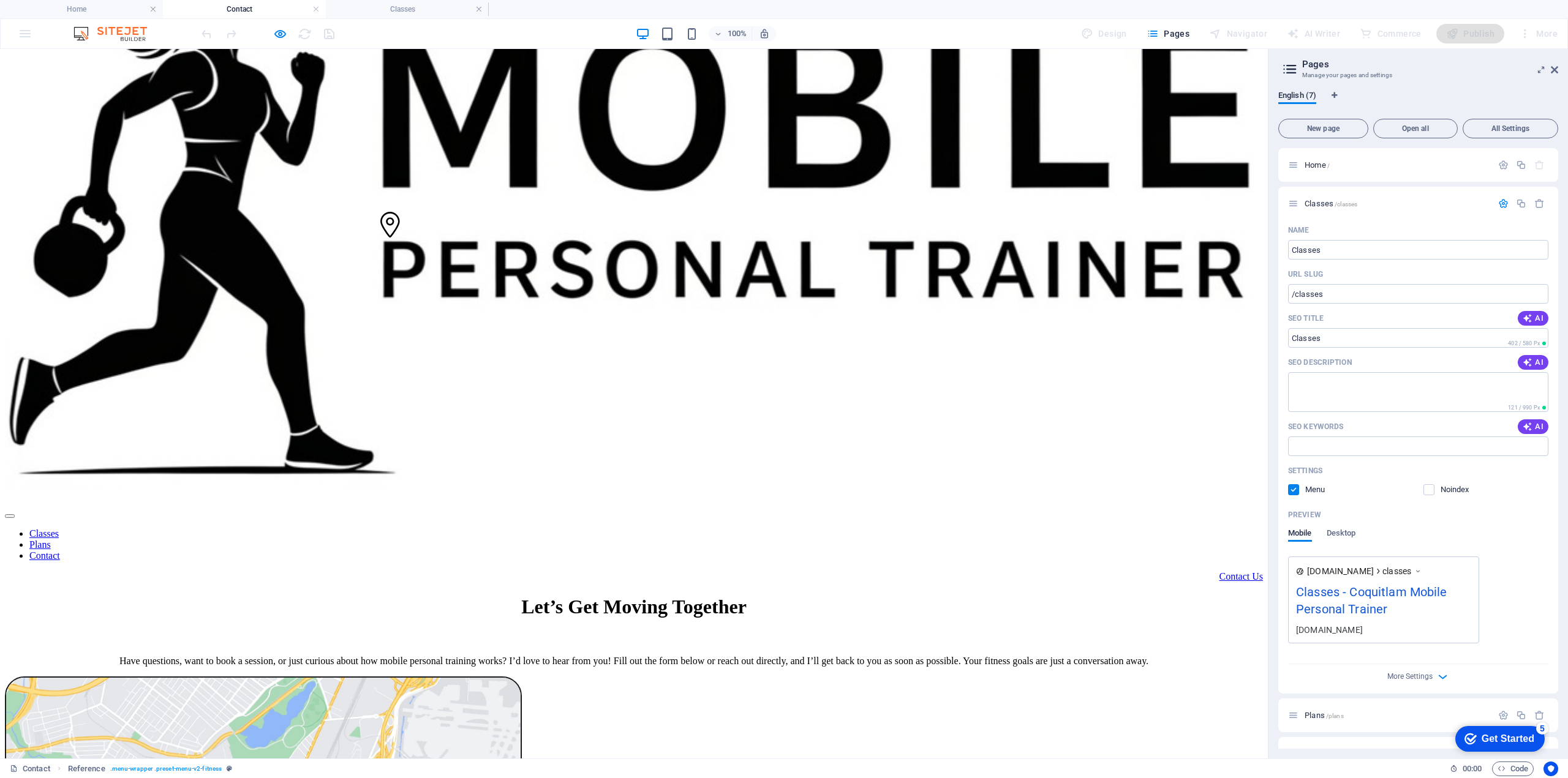
scroll to position [204, 0]
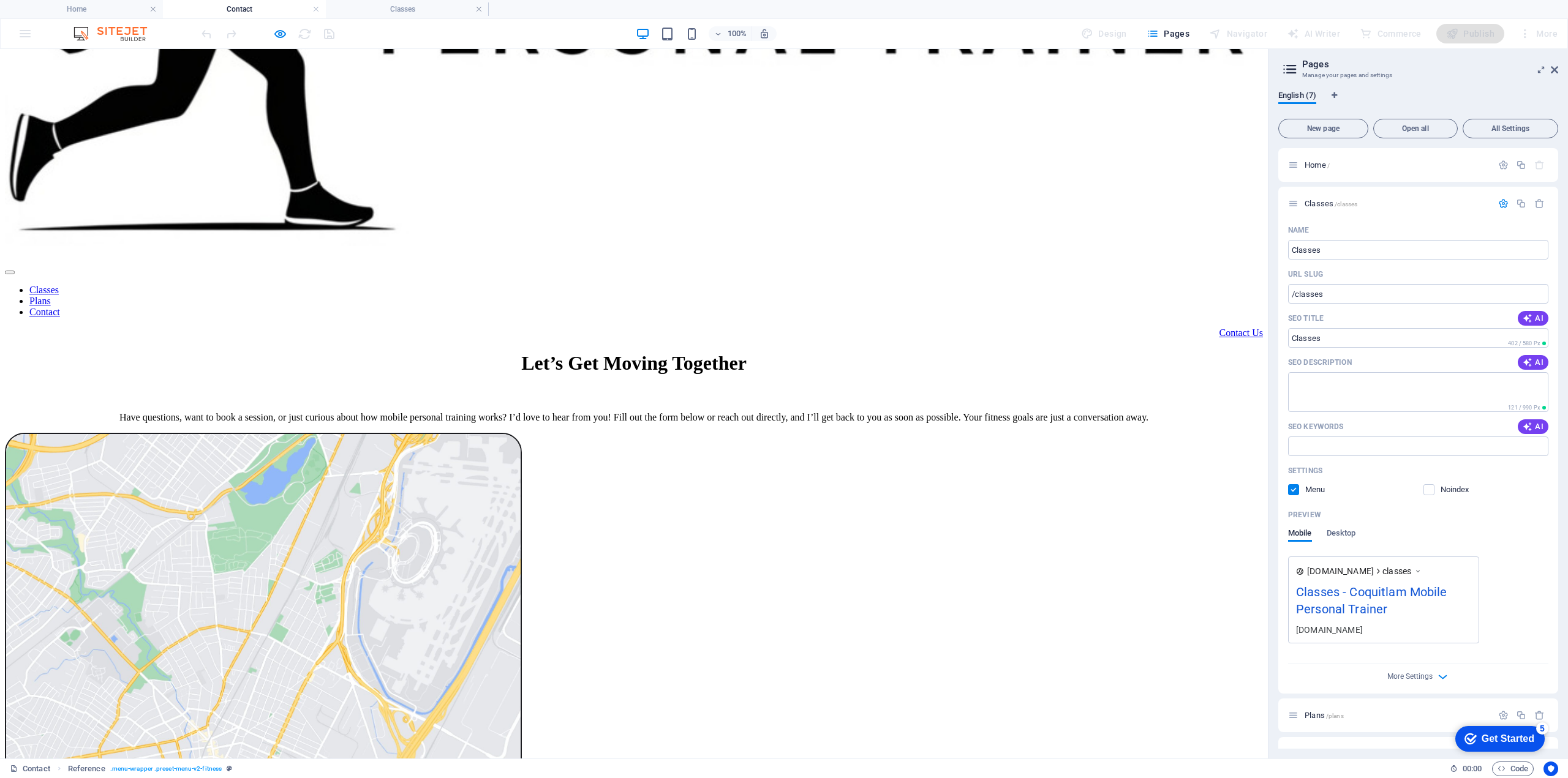
scroll to position [408, 0]
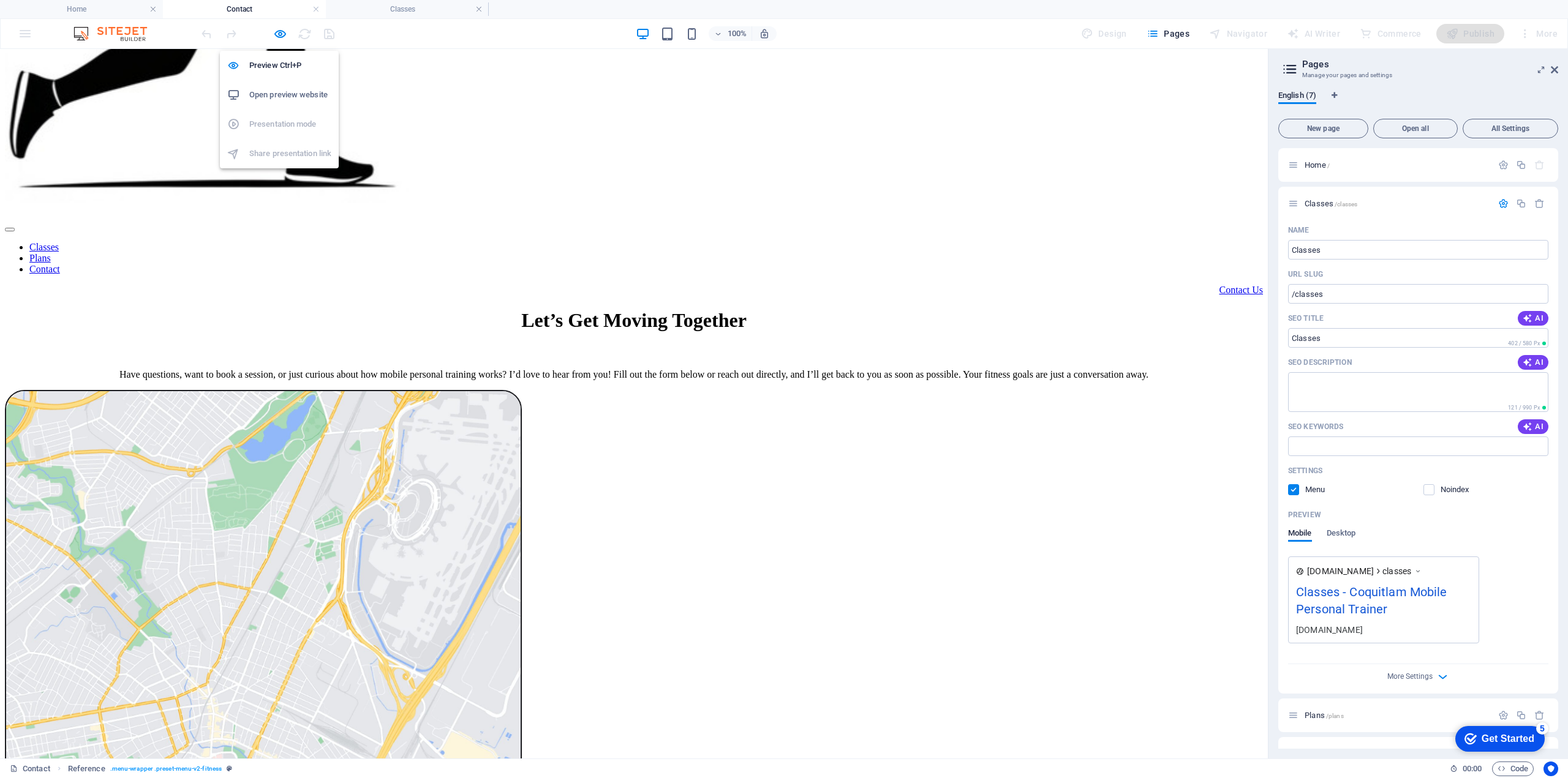
click at [277, 25] on div at bounding box center [268, 33] width 137 height 19
click at [278, 33] on icon "button" at bounding box center [280, 33] width 14 height 14
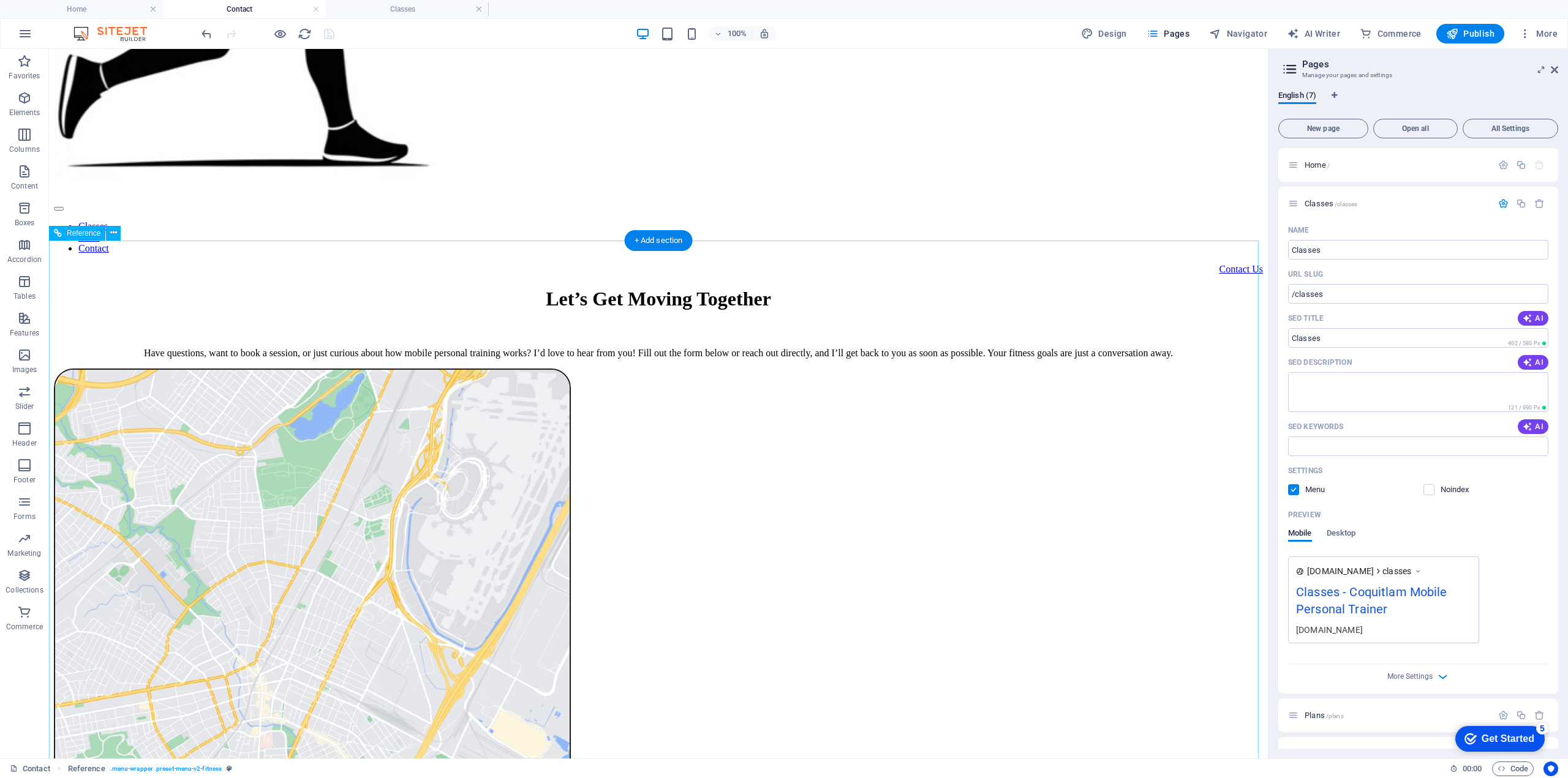
click at [114, 235] on icon at bounding box center [113, 233] width 7 height 13
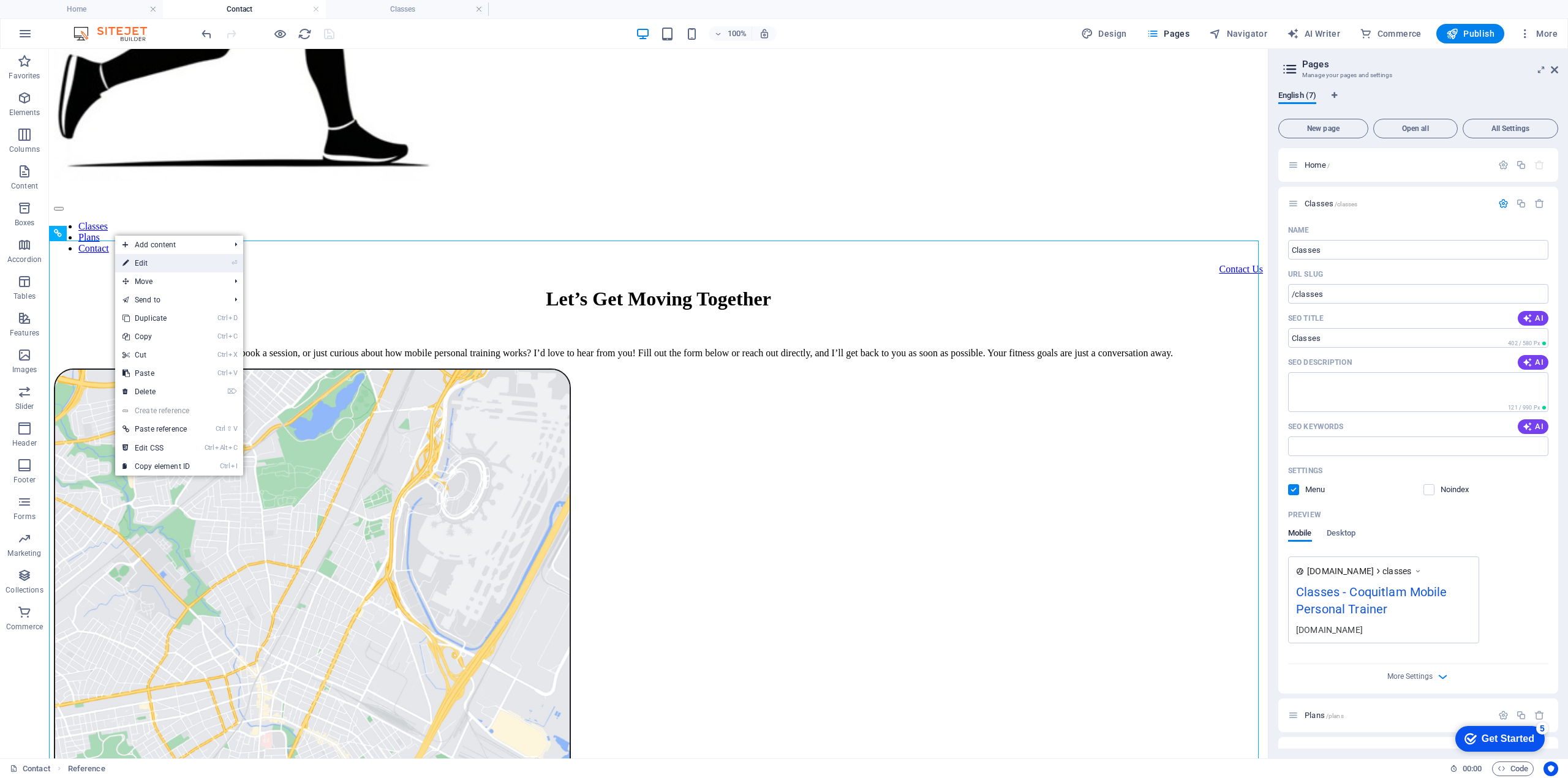
click at [142, 259] on link "⏎ Edit" at bounding box center [156, 263] width 82 height 19
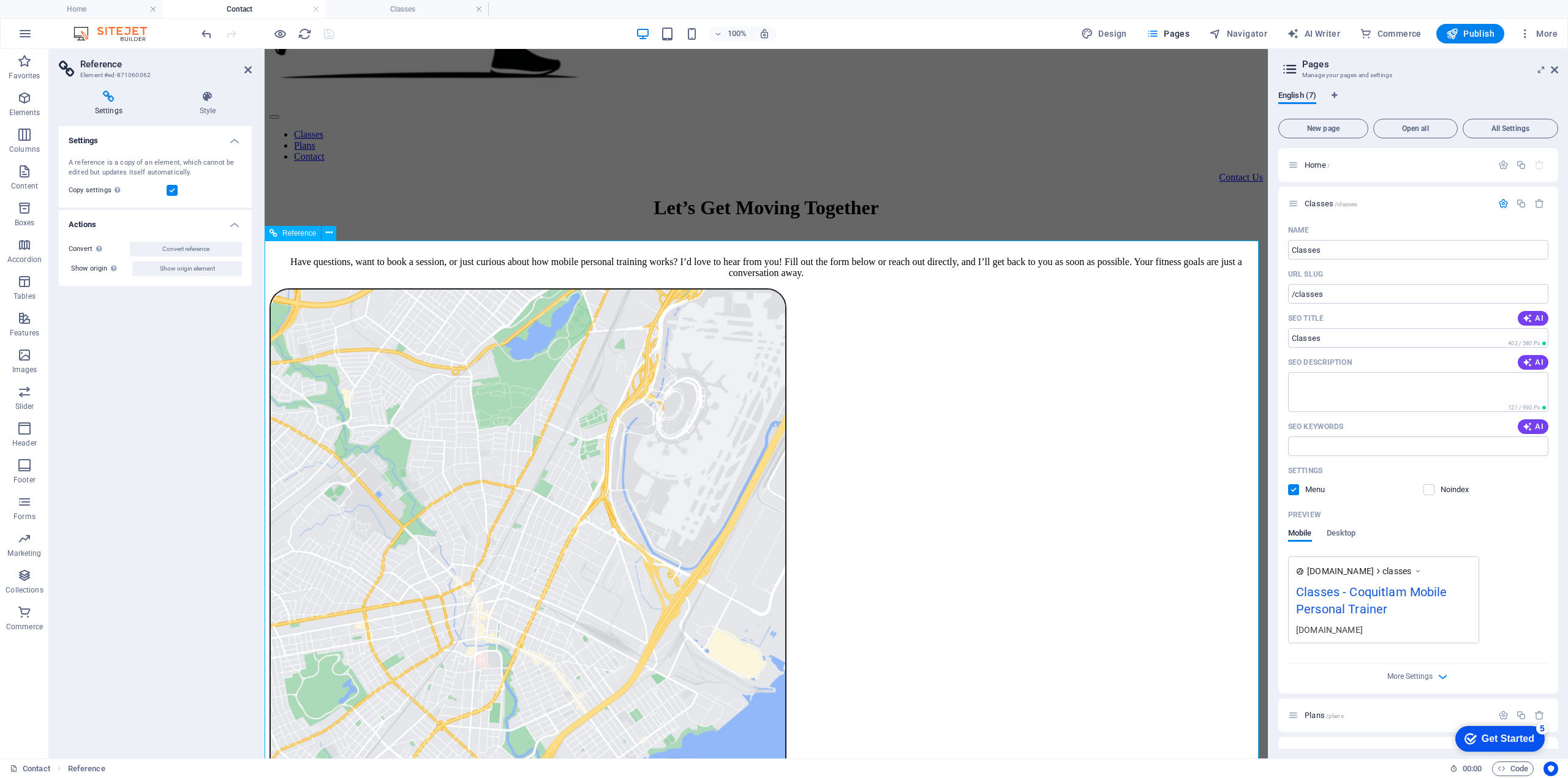
click at [110, 99] on icon at bounding box center [108, 97] width 100 height 12
click at [108, 97] on icon at bounding box center [108, 97] width 100 height 12
click at [277, 34] on icon "button" at bounding box center [280, 33] width 14 height 14
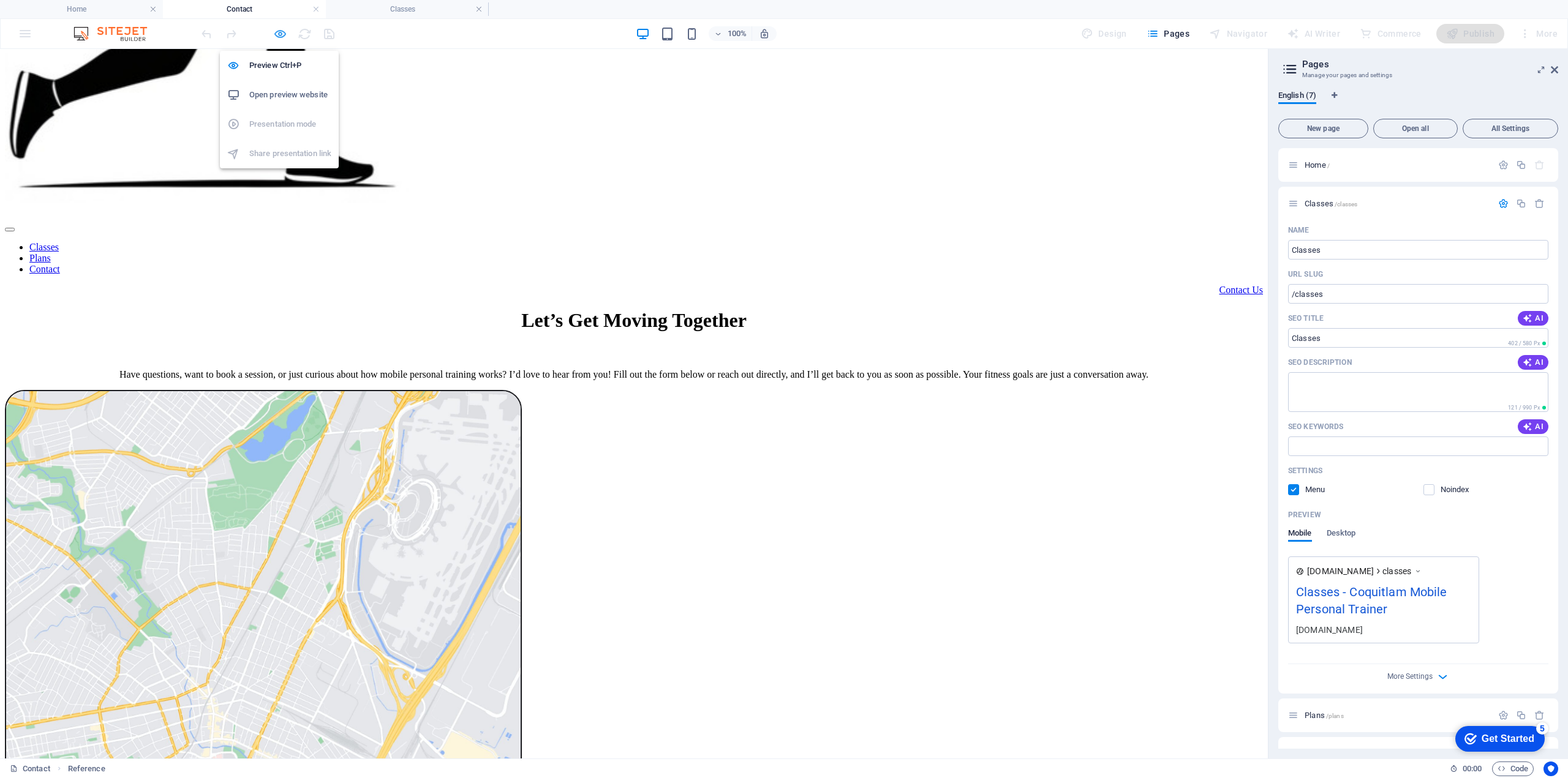
click at [284, 33] on icon "button" at bounding box center [280, 33] width 14 height 14
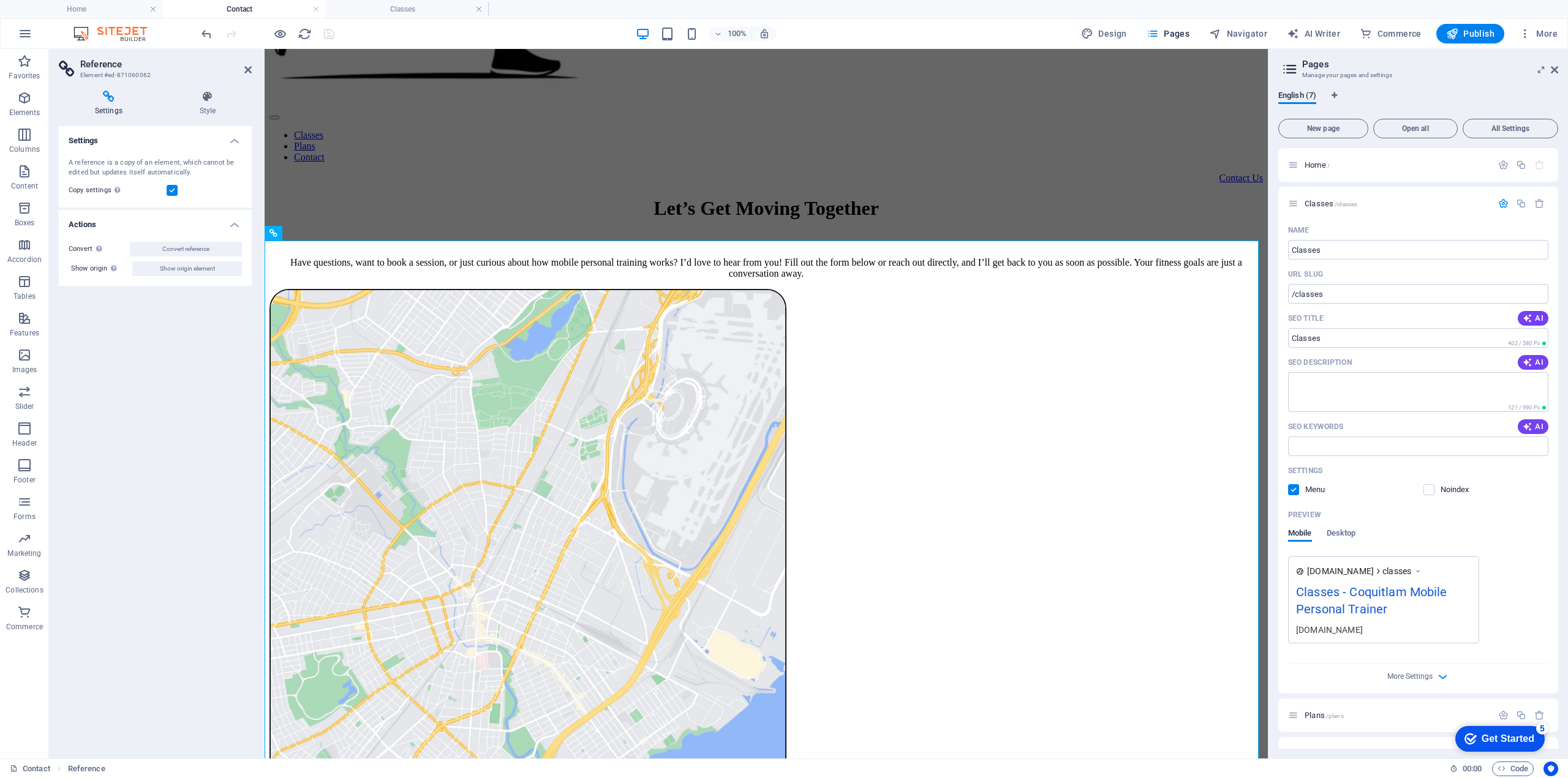
scroll to position [409, 0]
click at [1290, 198] on icon at bounding box center [1293, 204] width 10 height 10
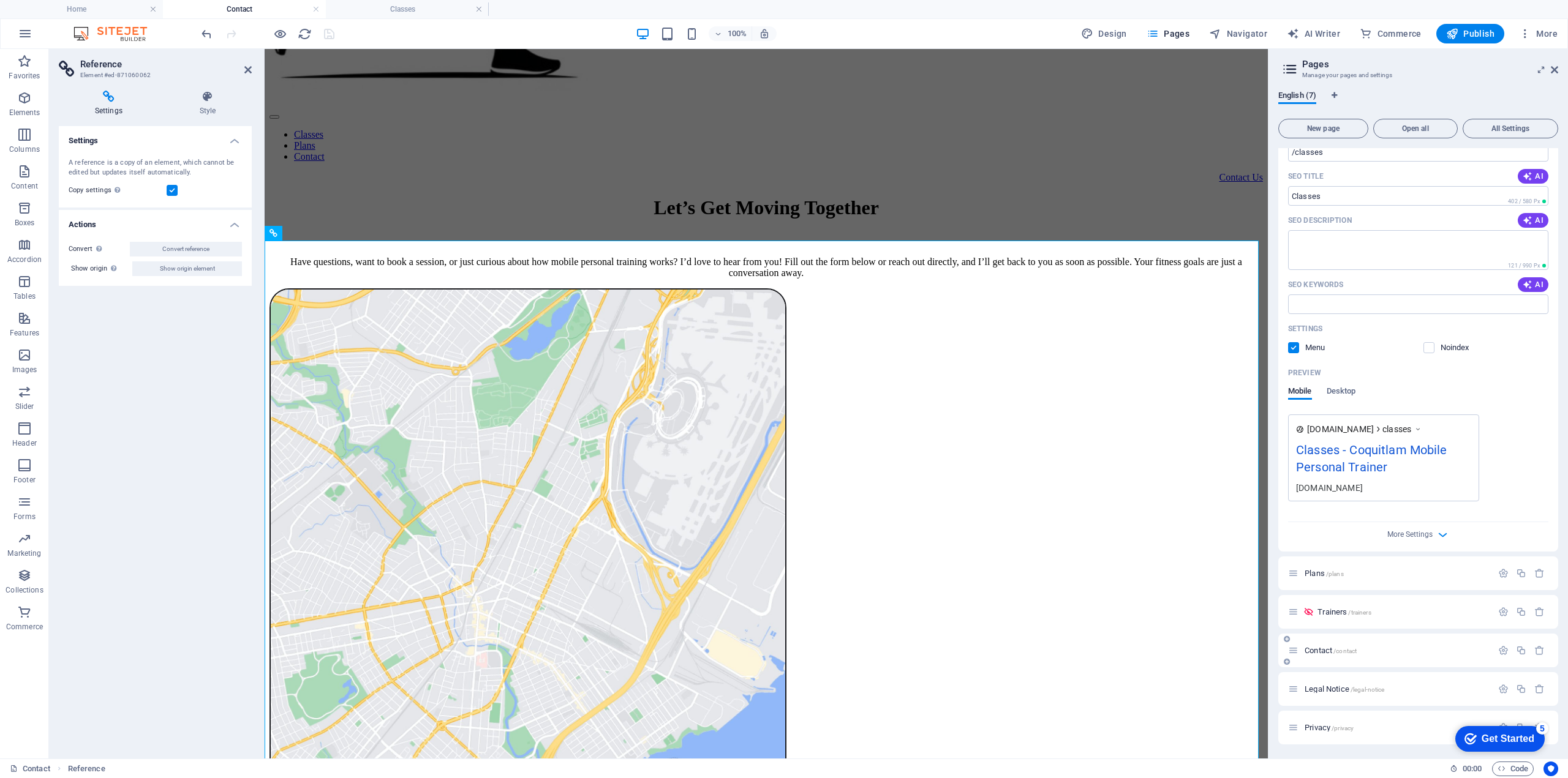
click at [1321, 647] on span "Contact /contact" at bounding box center [1330, 650] width 52 height 9
click at [1499, 649] on icon "button" at bounding box center [1503, 651] width 10 height 10
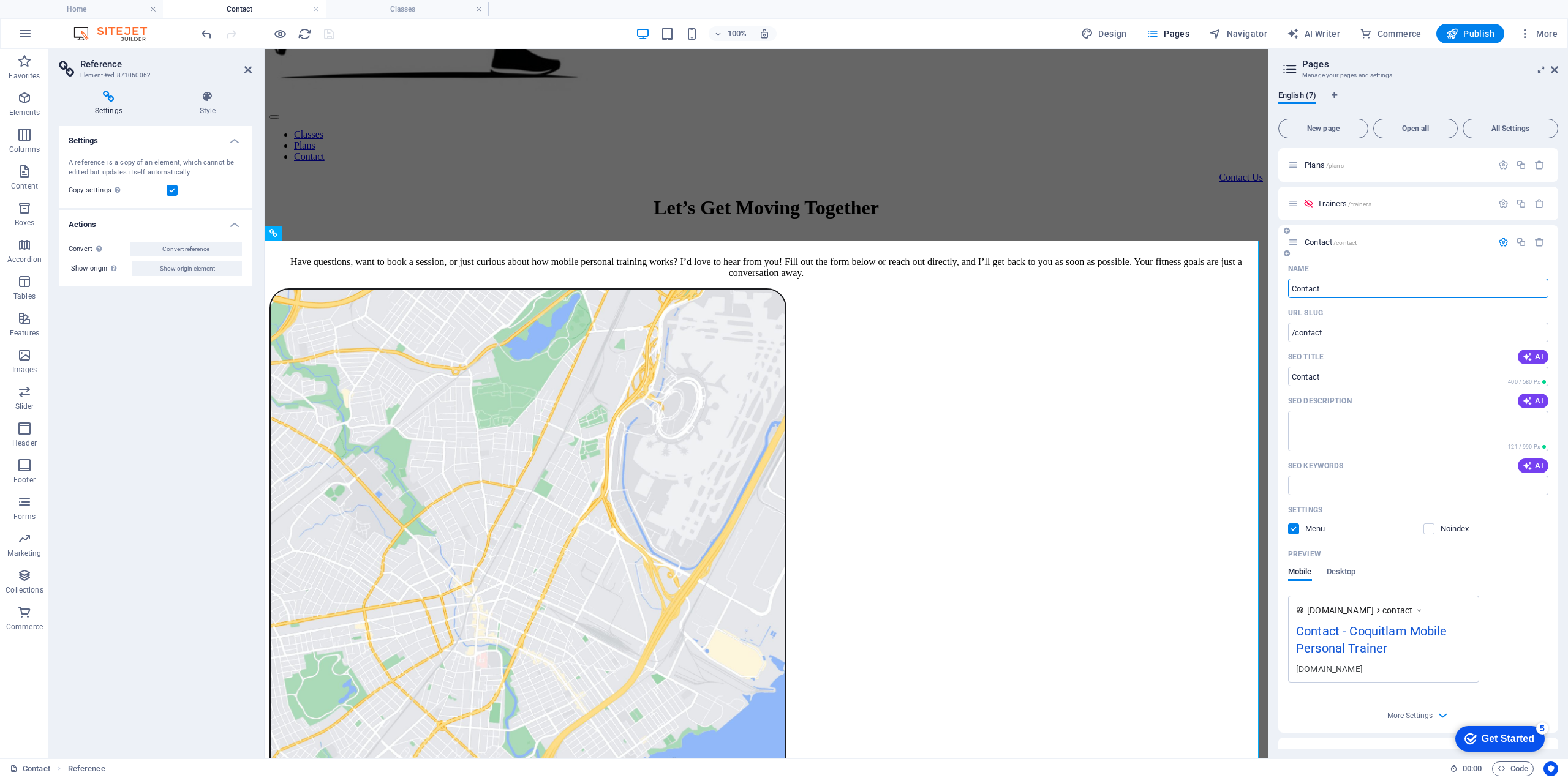
click at [1502, 243] on icon "button" at bounding box center [1503, 242] width 10 height 10
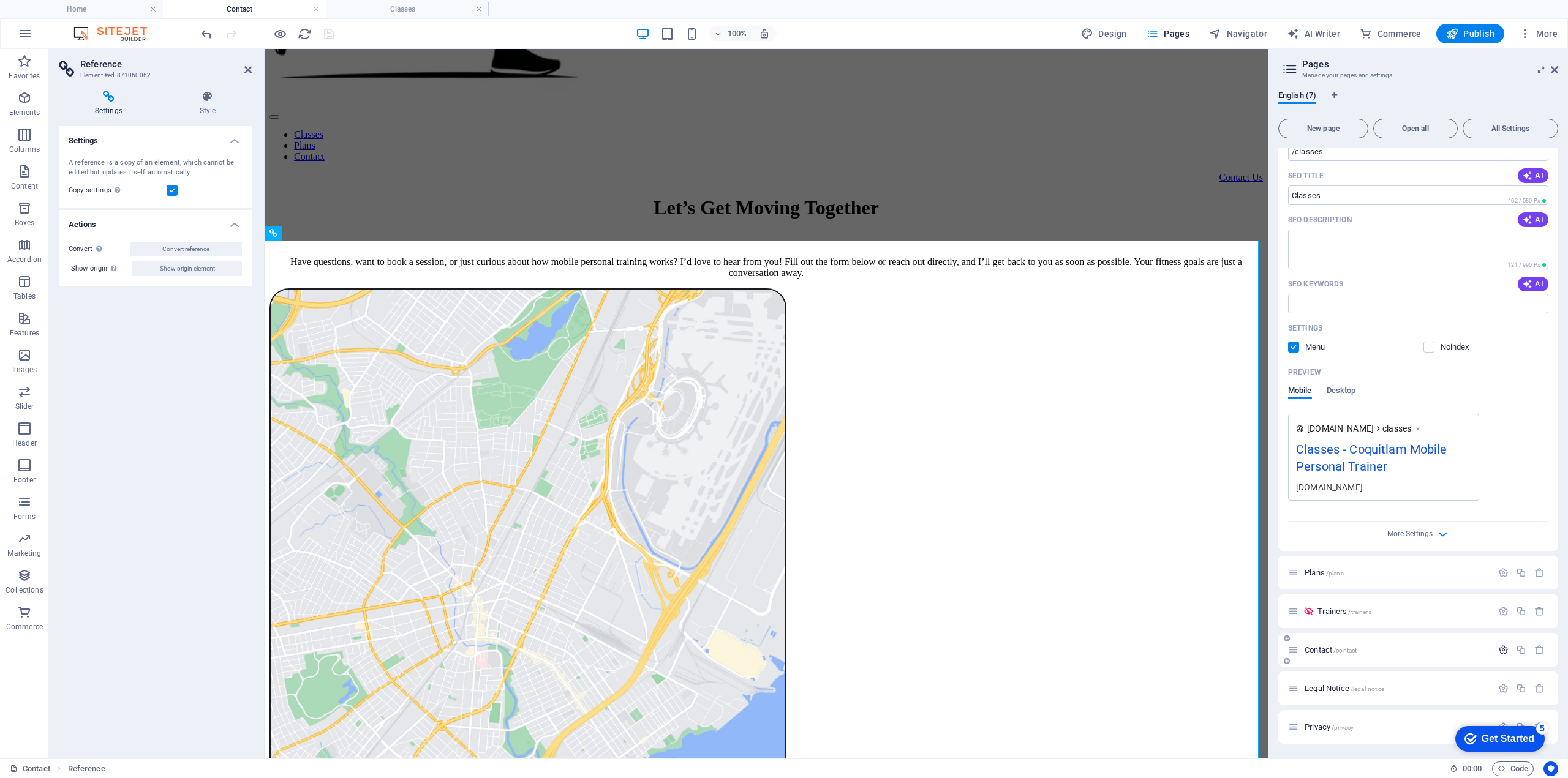
scroll to position [142, 0]
click at [300, 233] on span "Reference" at bounding box center [299, 233] width 33 height 7
click at [323, 233] on button at bounding box center [329, 233] width 15 height 15
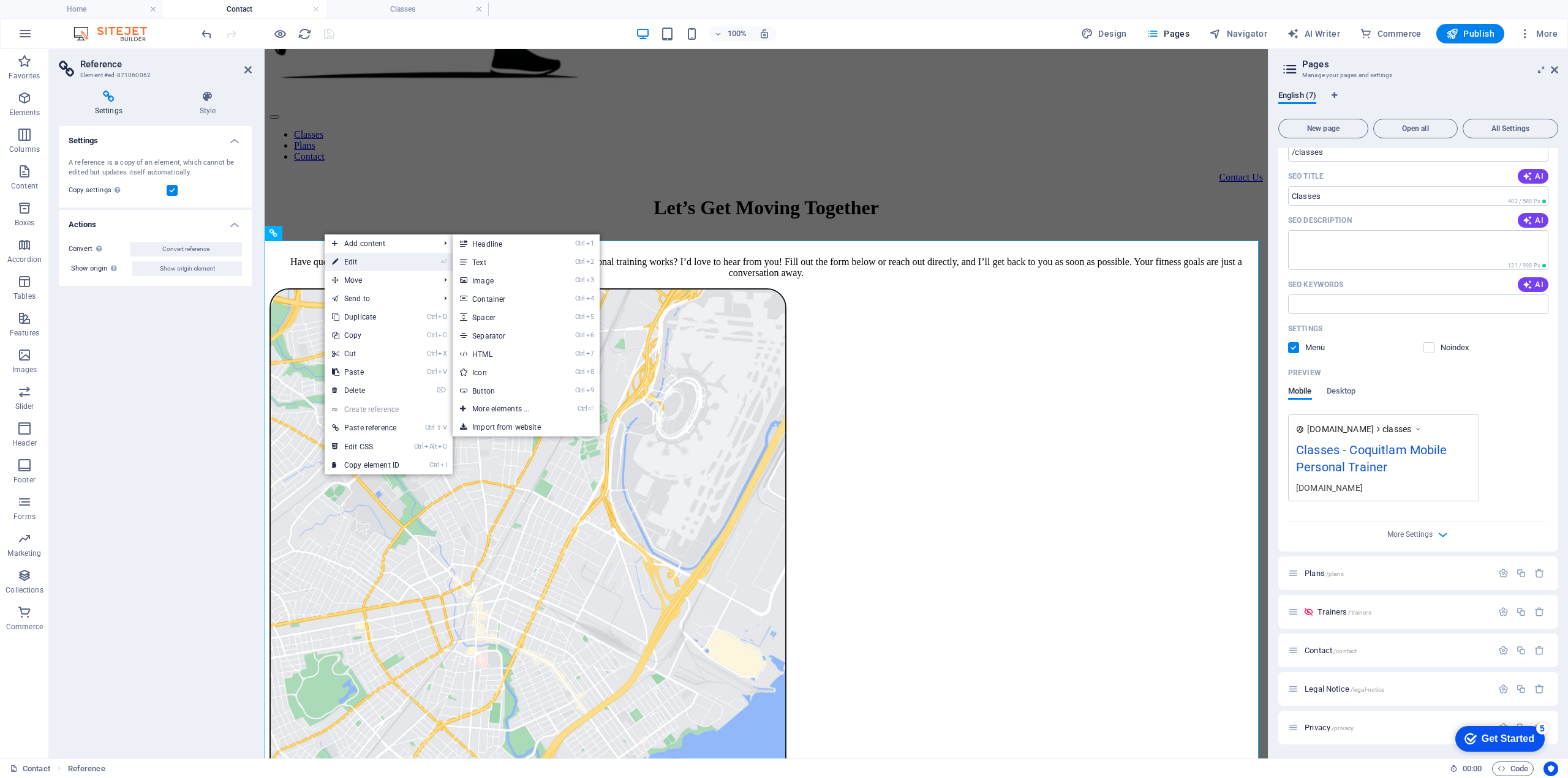
click at [340, 259] on link "⏎ Edit" at bounding box center [366, 262] width 82 height 19
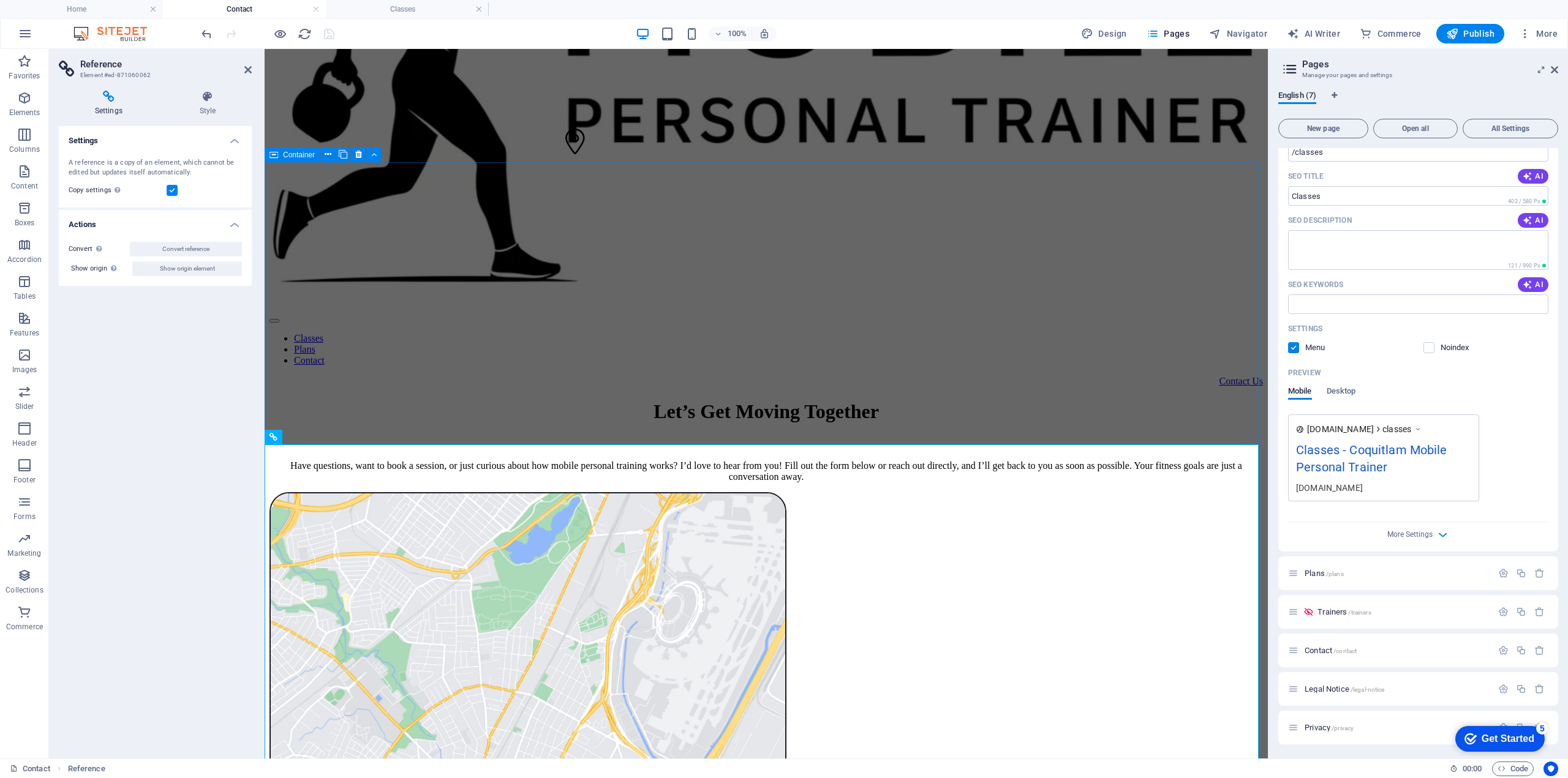
scroll to position [0, 0]
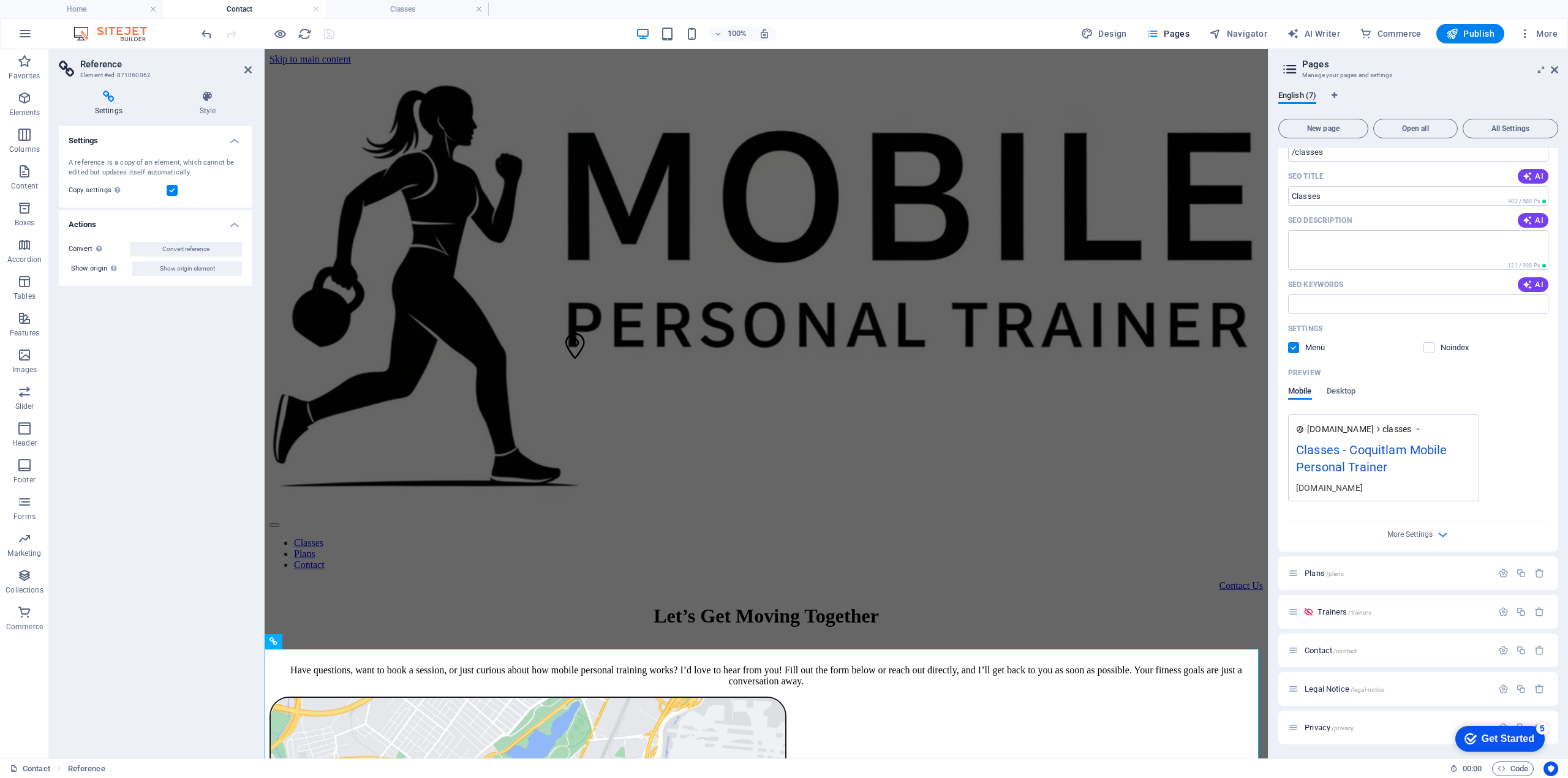
click at [1289, 65] on icon at bounding box center [1289, 69] width 19 height 17
click at [1155, 28] on icon "button" at bounding box center [1153, 33] width 12 height 12
click at [1158, 33] on icon "button" at bounding box center [1153, 33] width 12 height 12
click at [1281, 68] on icon at bounding box center [1289, 69] width 19 height 17
drag, startPoint x: 1237, startPoint y: 9, endPoint x: 1555, endPoint y: 68, distance: 323.4
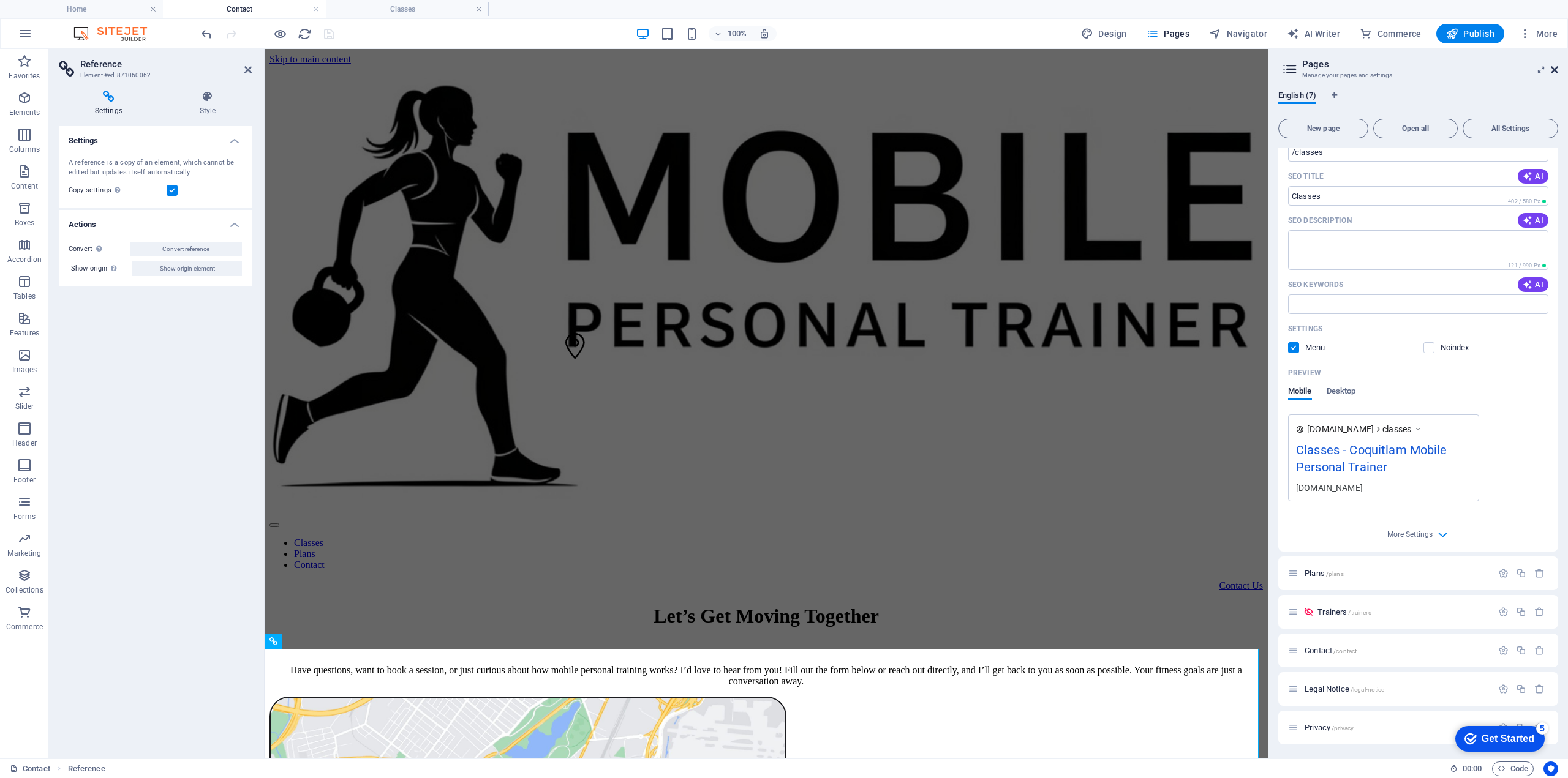
click at [1555, 68] on icon at bounding box center [1555, 69] width 7 height 10
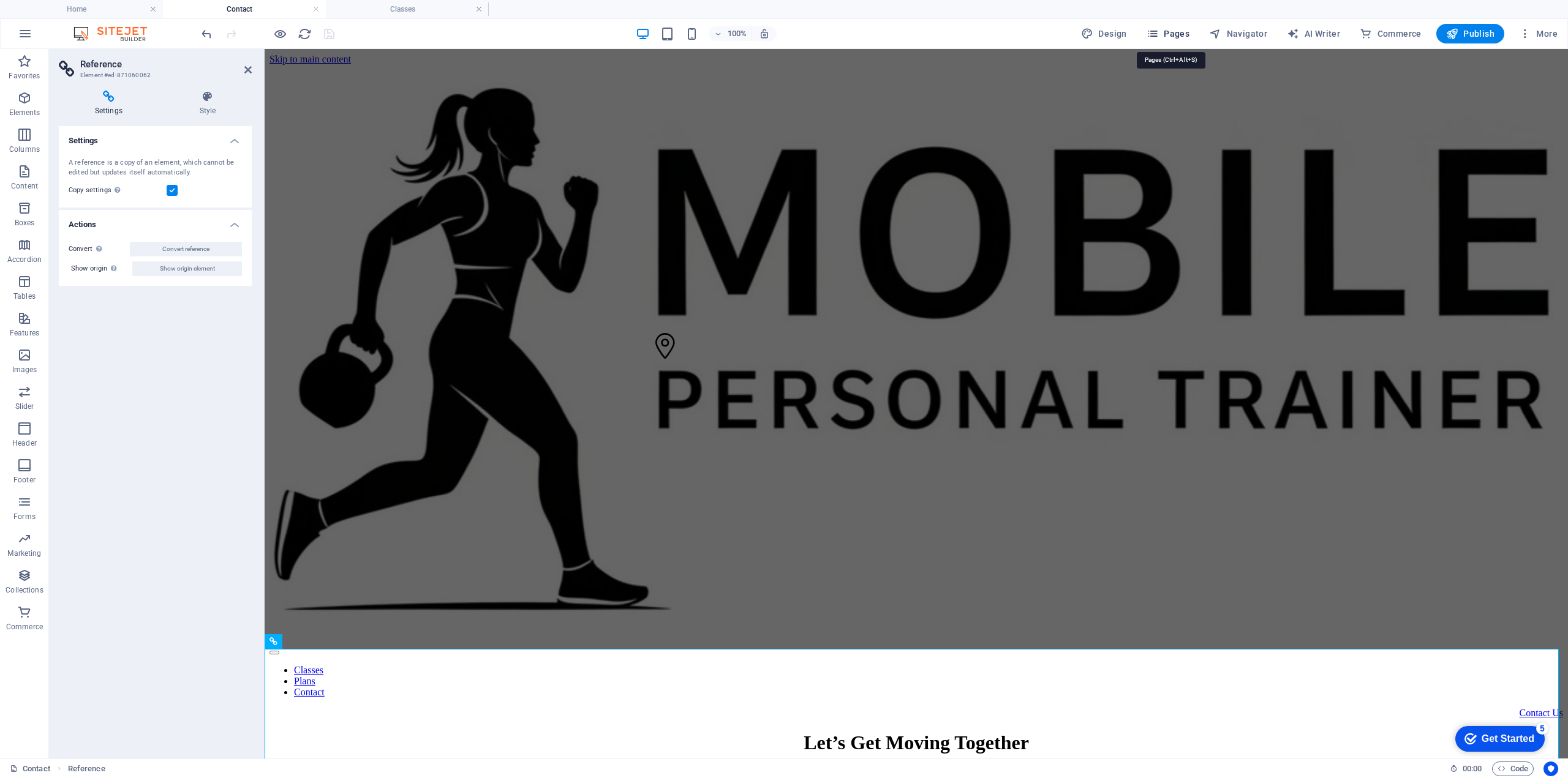
click at [1187, 39] on span "Pages" at bounding box center [1168, 33] width 43 height 12
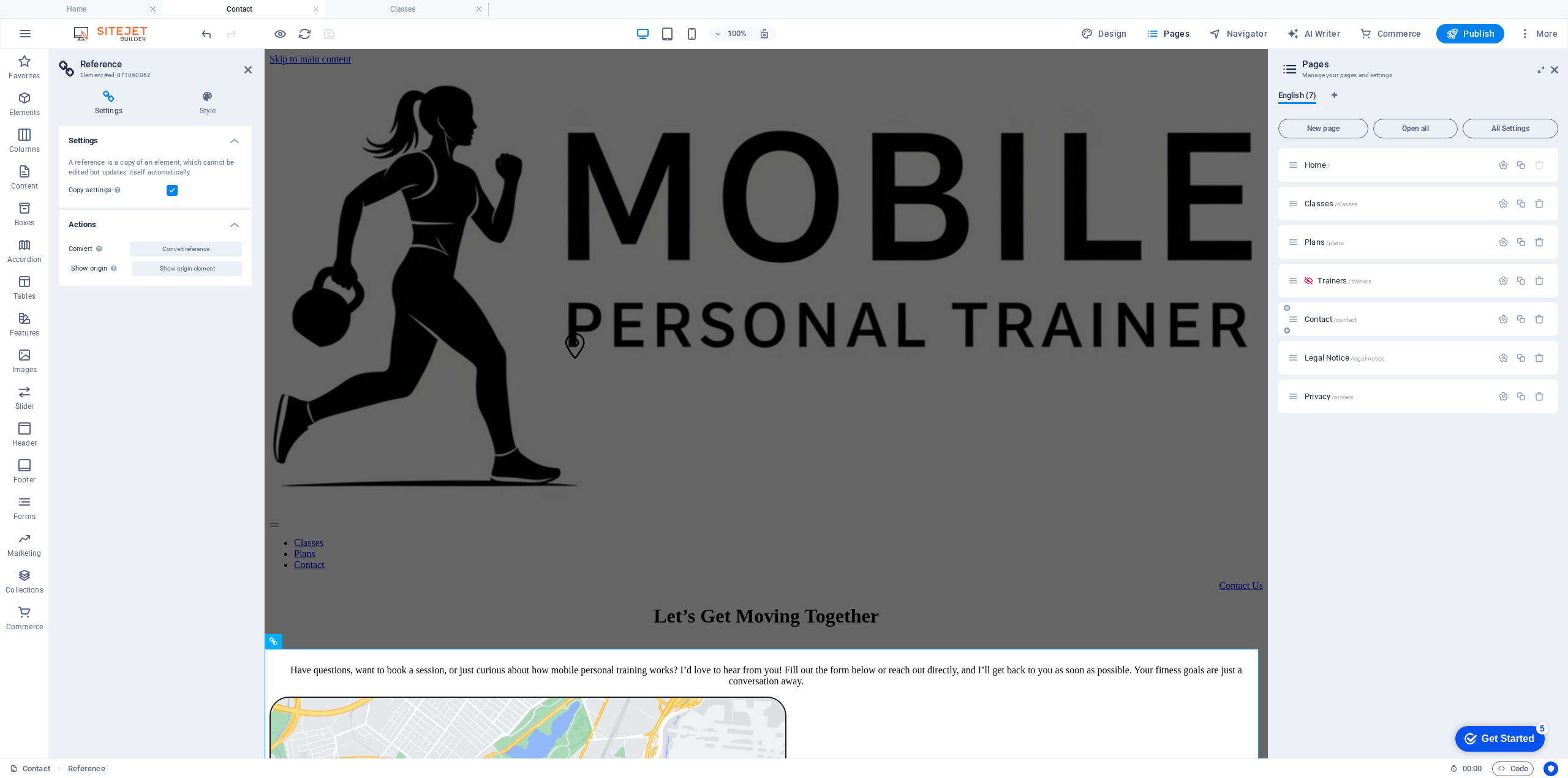
click at [1315, 324] on div "Contact /contact" at bounding box center [1390, 319] width 204 height 14
click at [1496, 319] on button "button" at bounding box center [1503, 320] width 18 height 10
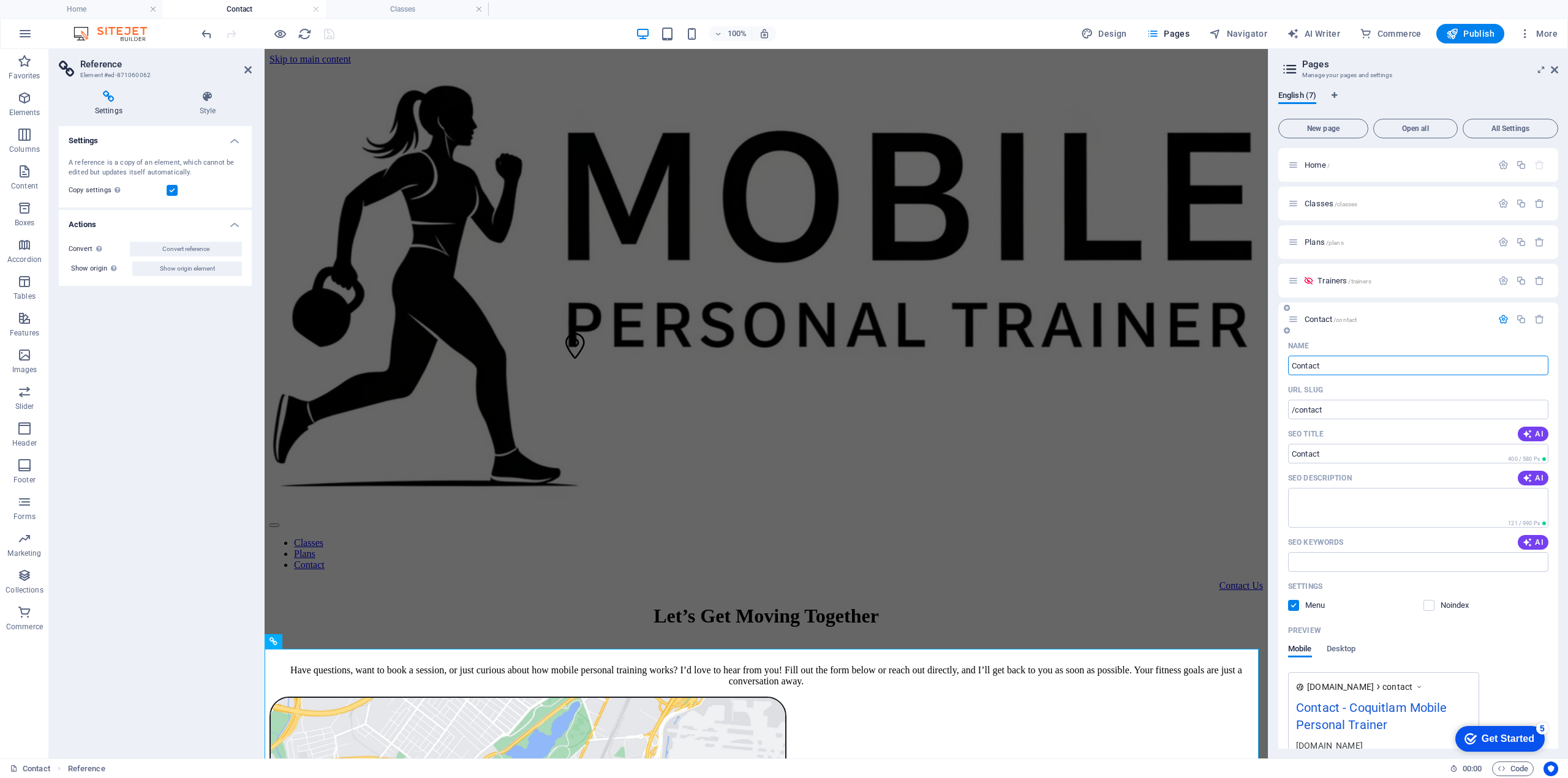
scroll to position [142, 0]
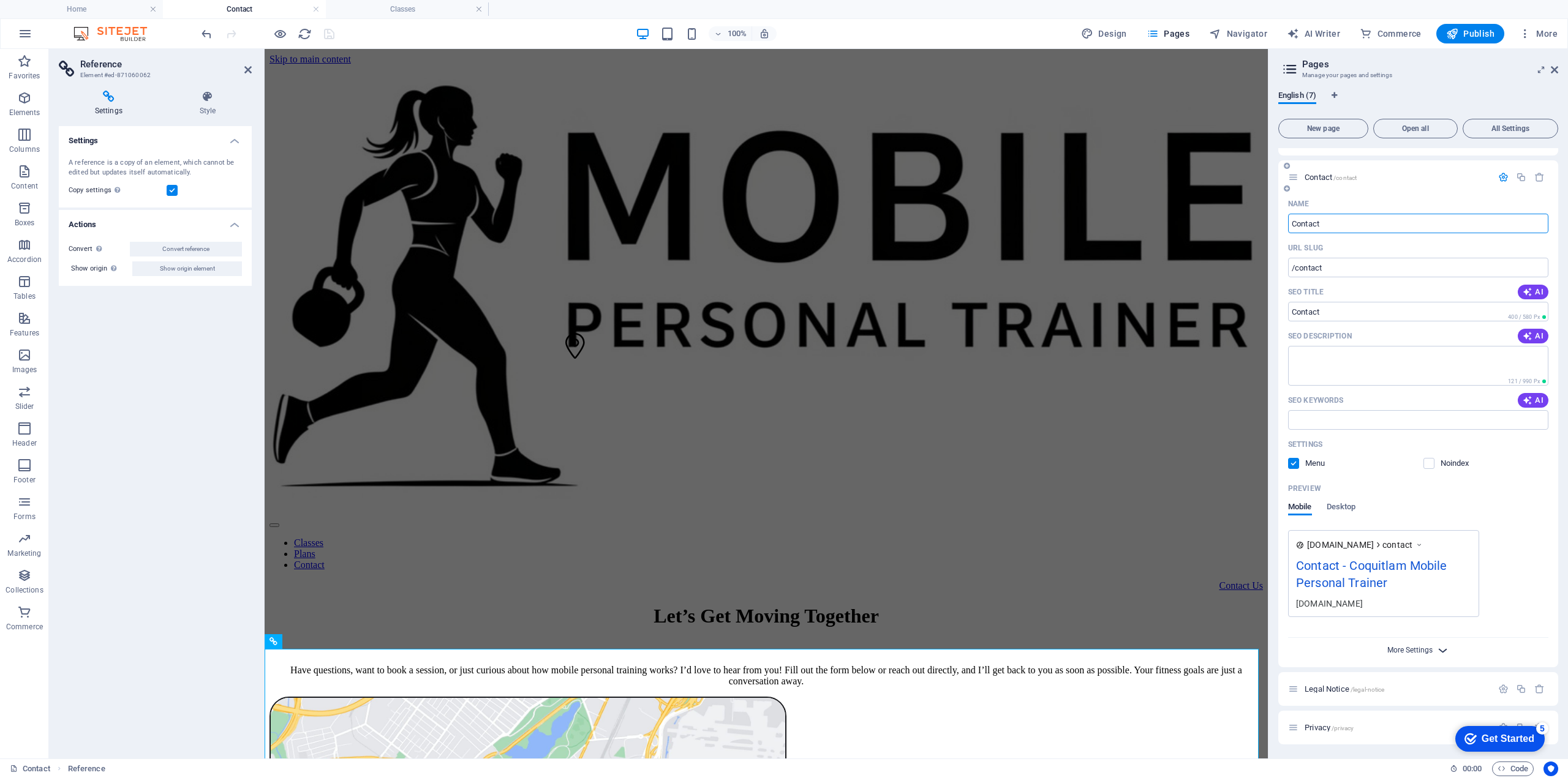
click at [1419, 647] on span "More Settings" at bounding box center [1410, 650] width 45 height 9
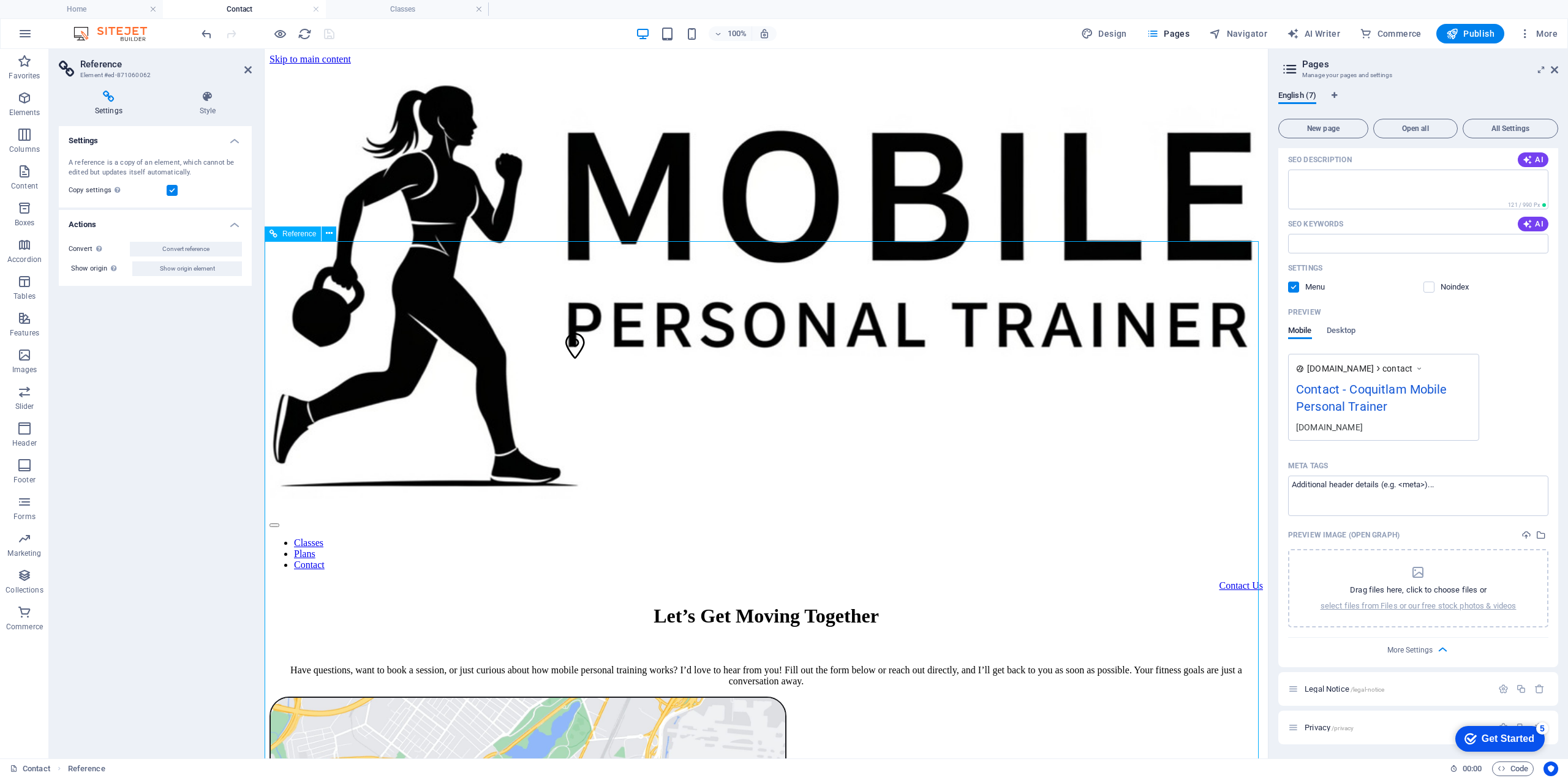
scroll to position [409, 0]
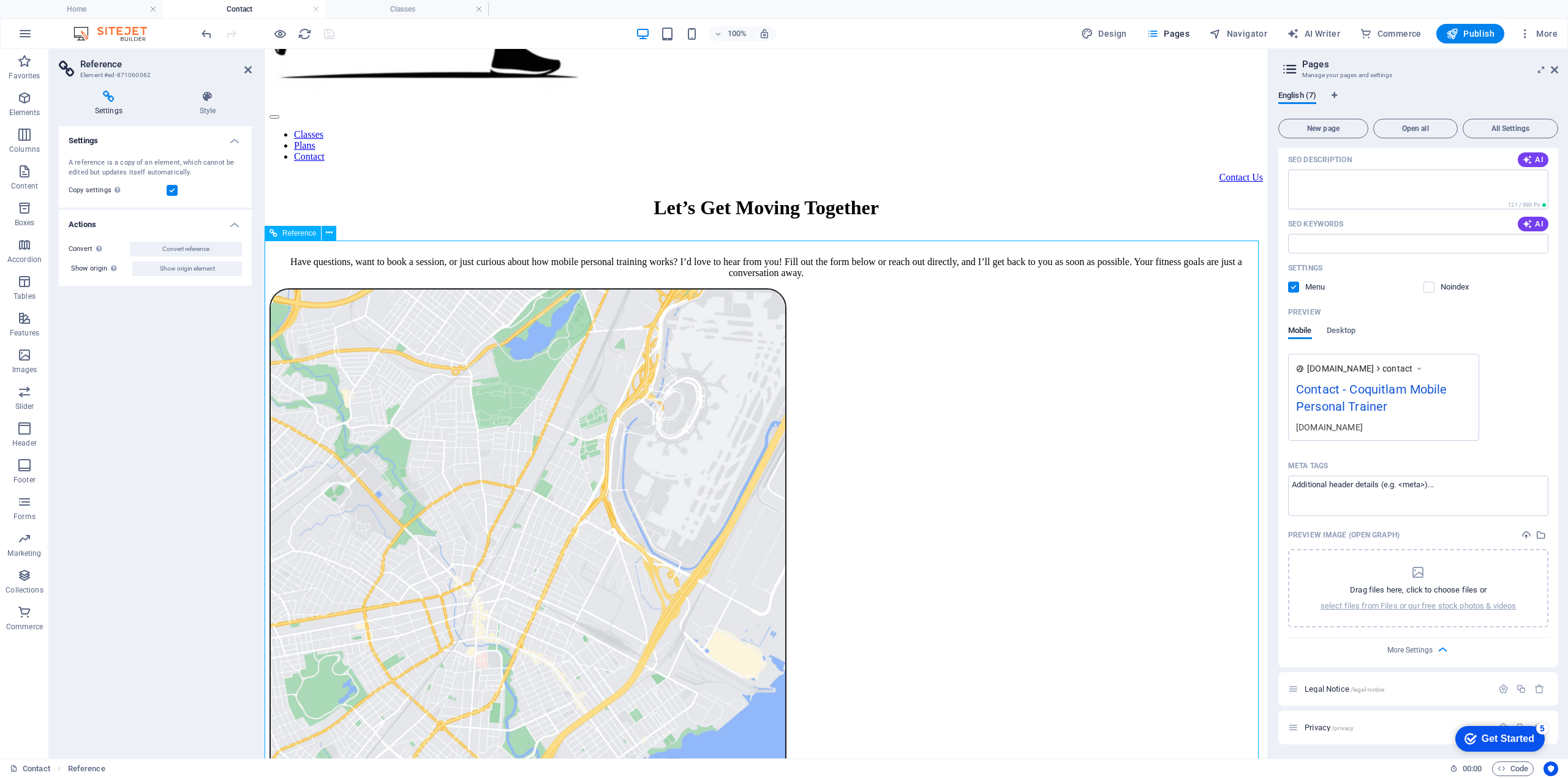
click at [328, 228] on icon at bounding box center [328, 233] width 7 height 13
click at [27, 498] on icon "button" at bounding box center [25, 502] width 15 height 15
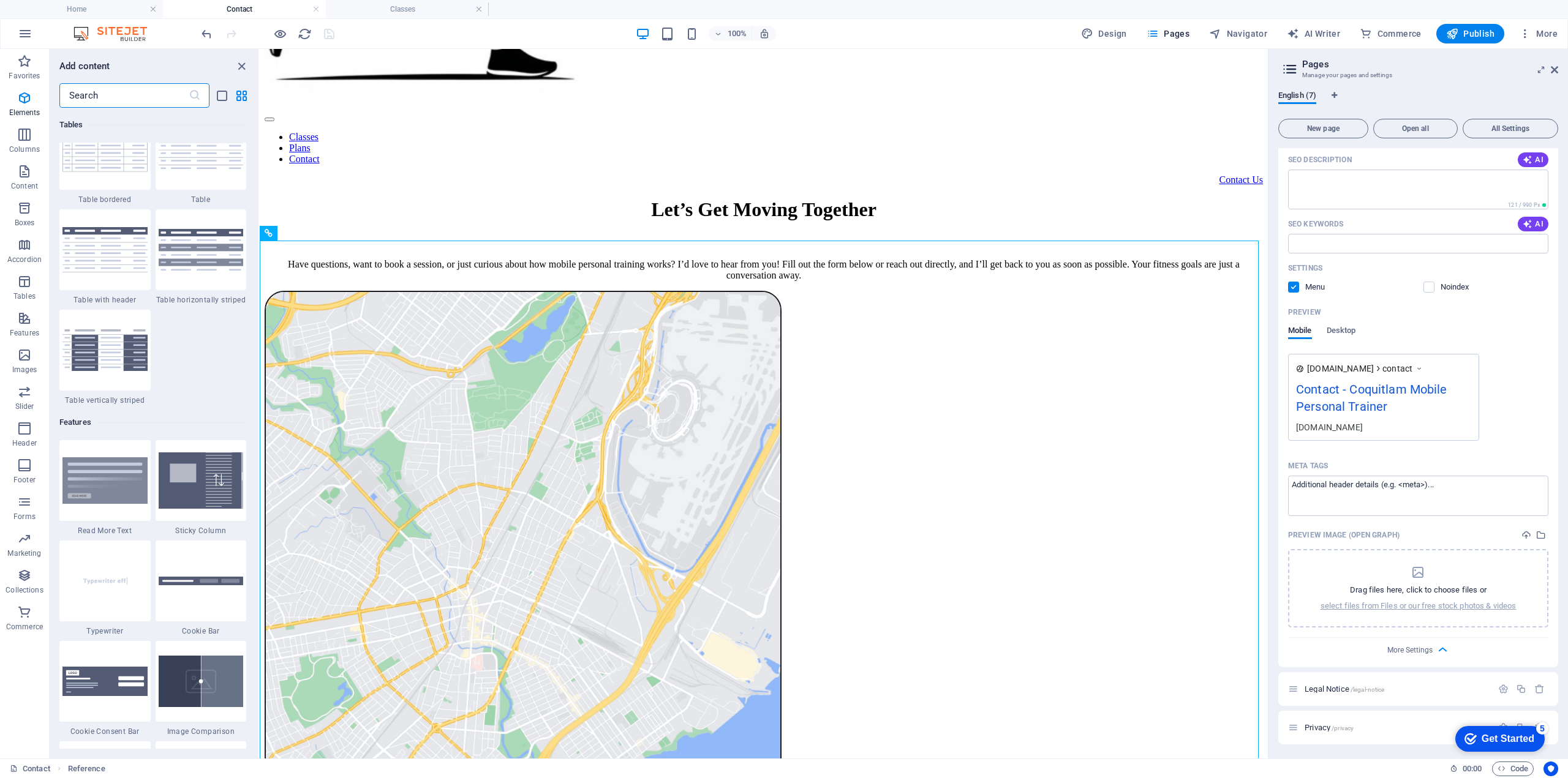
scroll to position [8941, 0]
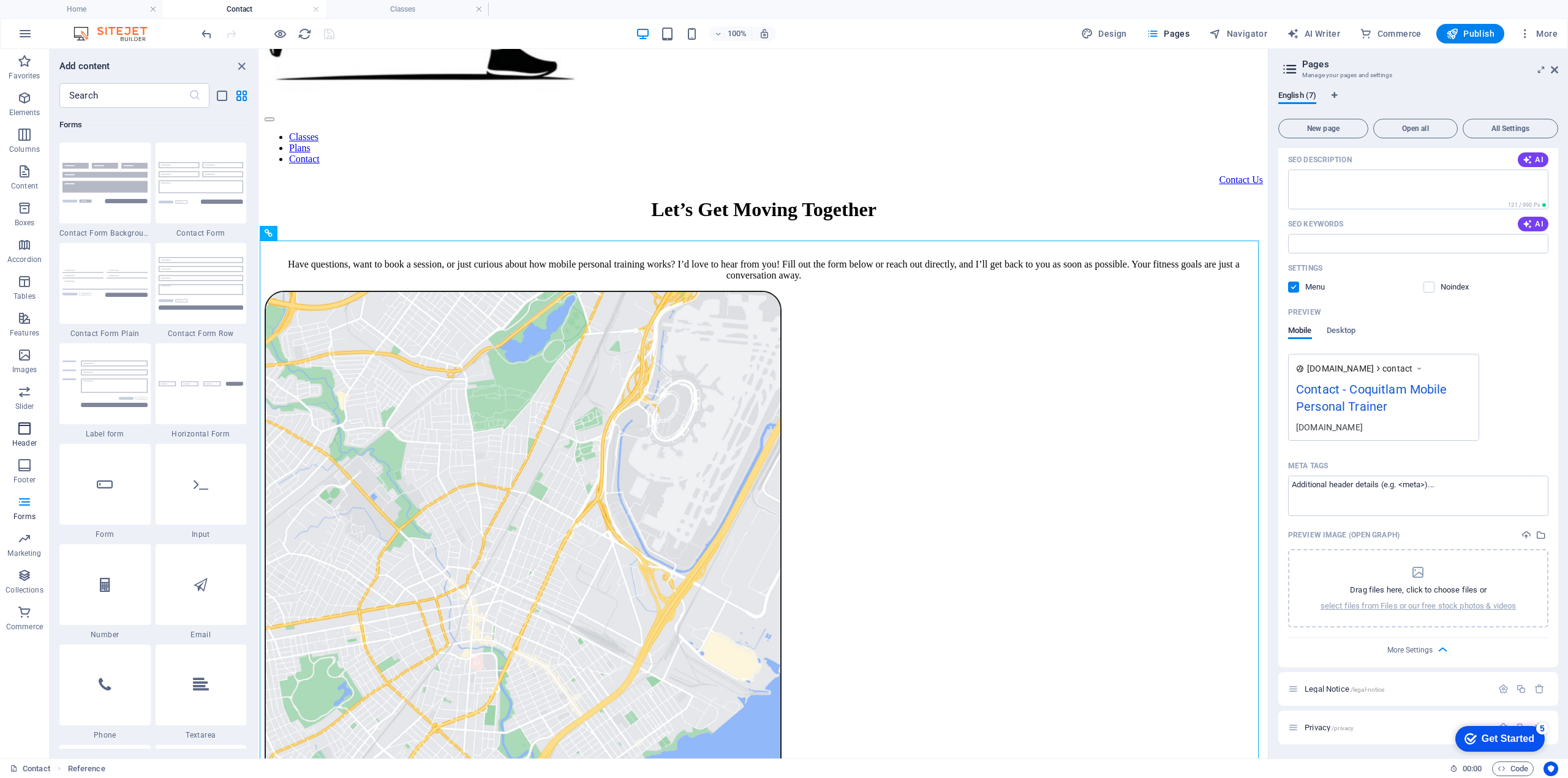
click at [19, 426] on icon "button" at bounding box center [25, 429] width 15 height 15
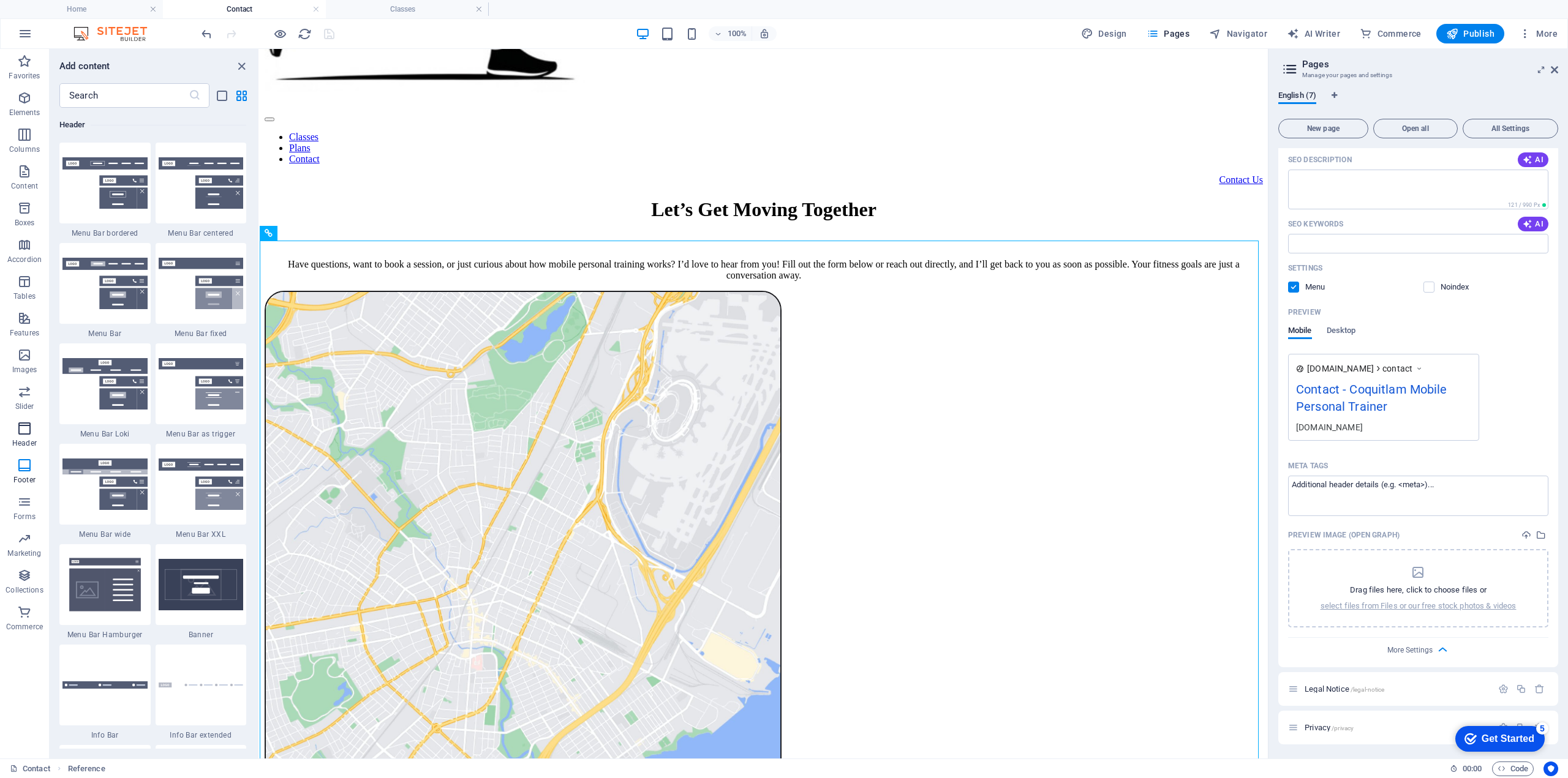
scroll to position [7374, 0]
click at [19, 513] on p "Forms" at bounding box center [25, 516] width 22 height 10
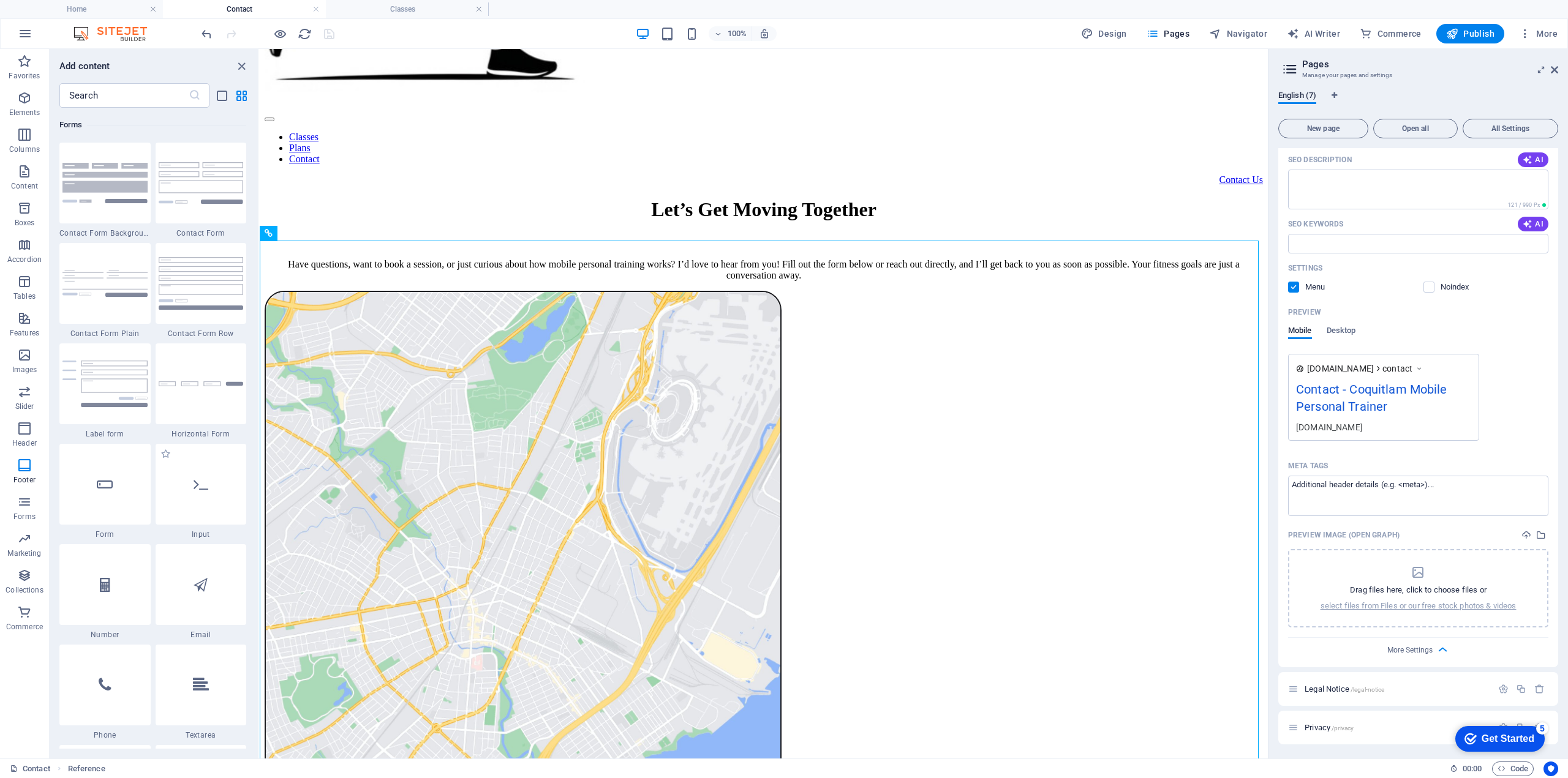
scroll to position [8736, 0]
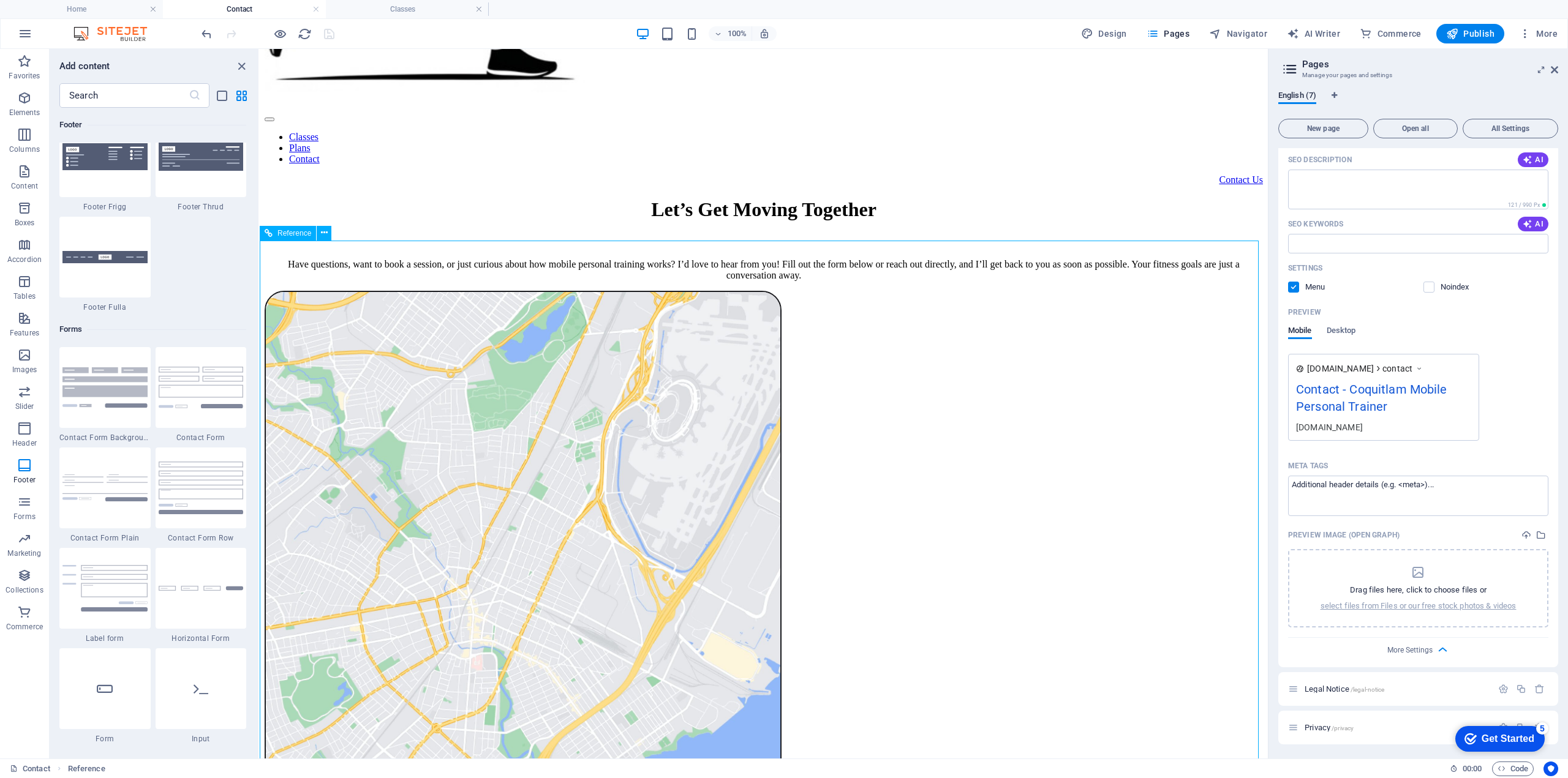
click at [267, 233] on icon at bounding box center [268, 233] width 8 height 15
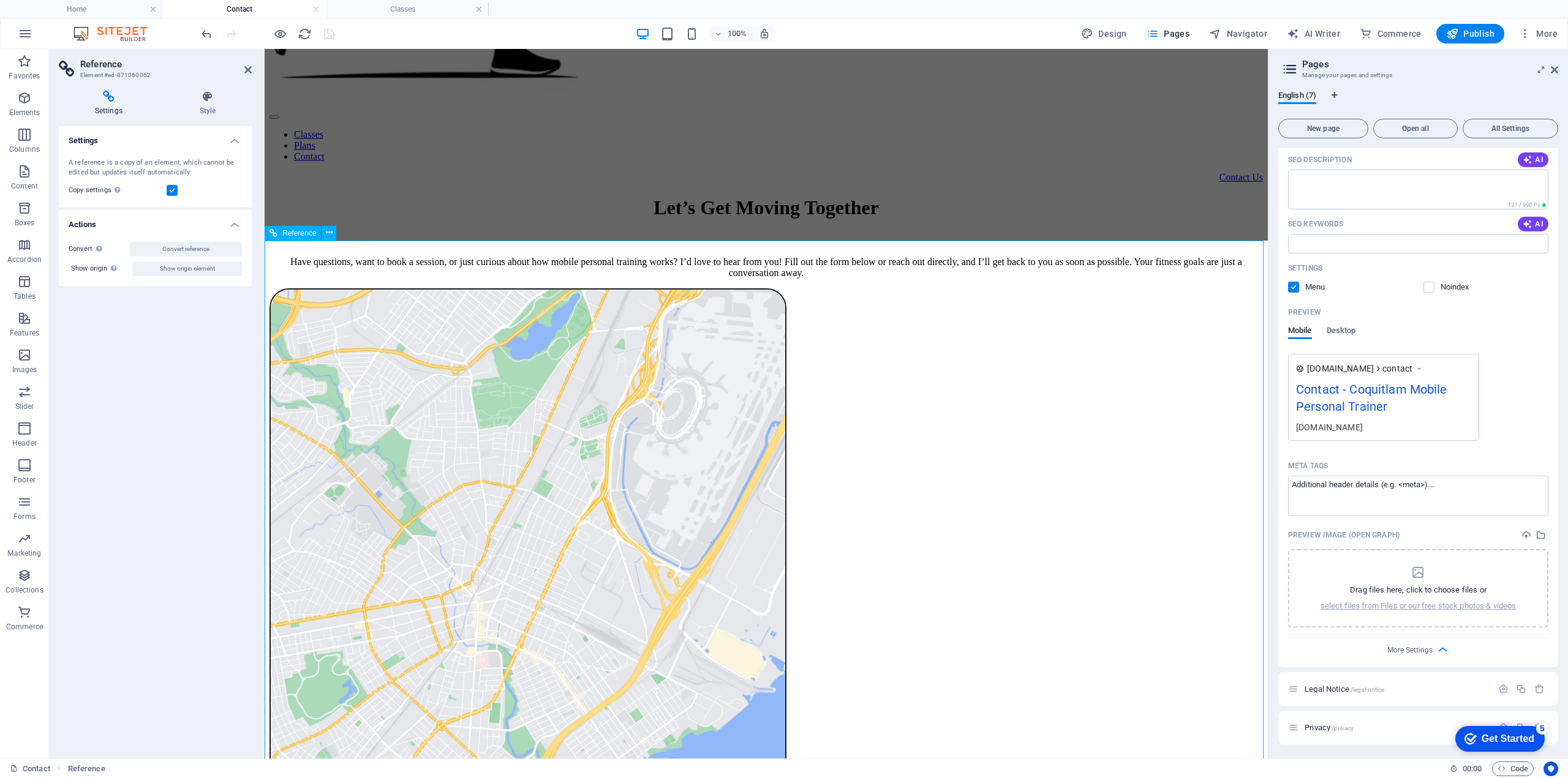
click at [267, 233] on div "Reference" at bounding box center [293, 233] width 56 height 15
click at [279, 234] on div "Reference" at bounding box center [293, 233] width 56 height 15
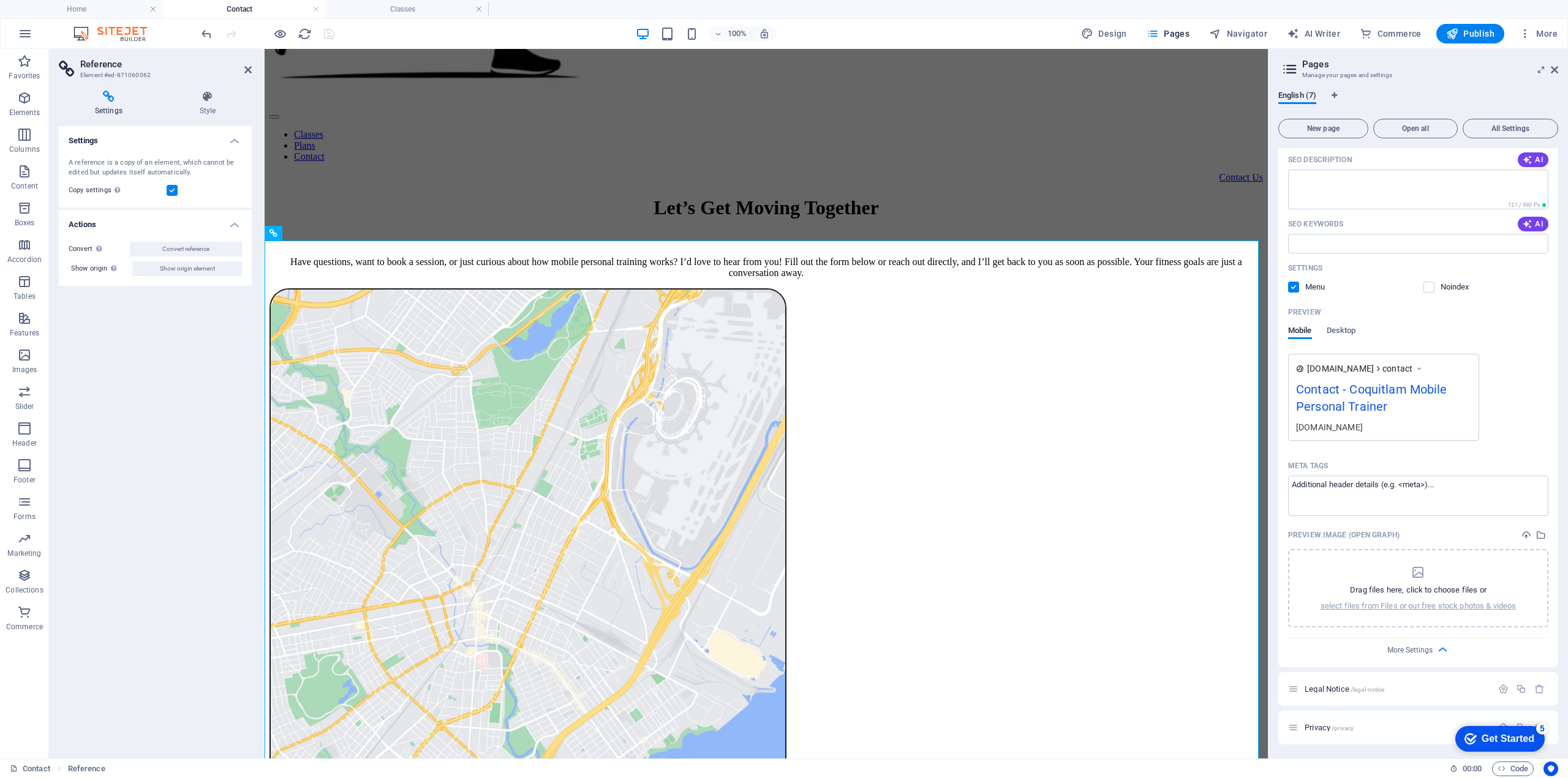
click at [239, 220] on h4 "Actions" at bounding box center [155, 221] width 193 height 22
click at [219, 101] on icon at bounding box center [207, 97] width 88 height 12
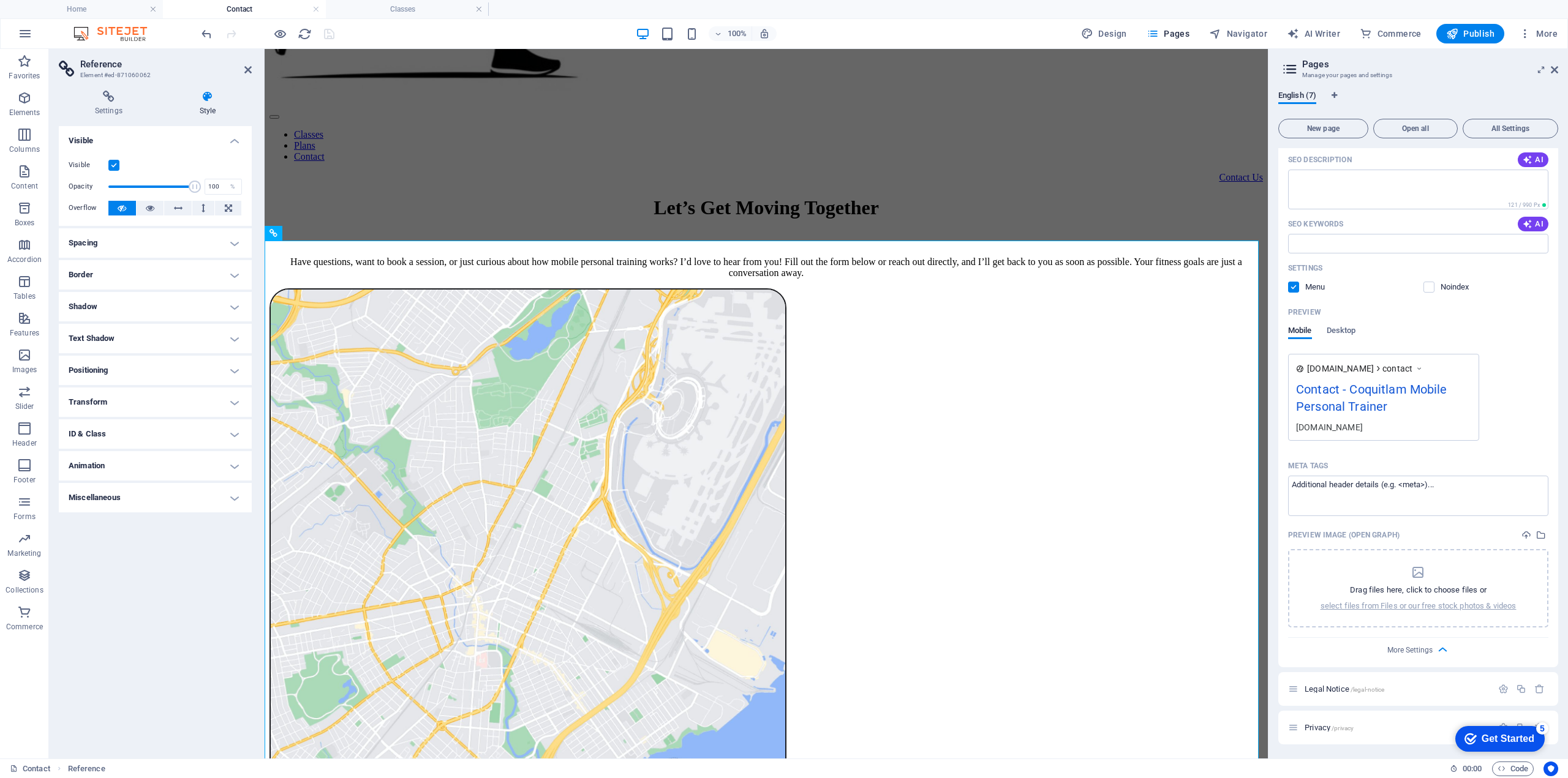
click at [210, 432] on h4 "ID & Class" at bounding box center [155, 435] width 193 height 30
click at [369, 6] on h4 "Classes" at bounding box center [406, 9] width 163 height 13
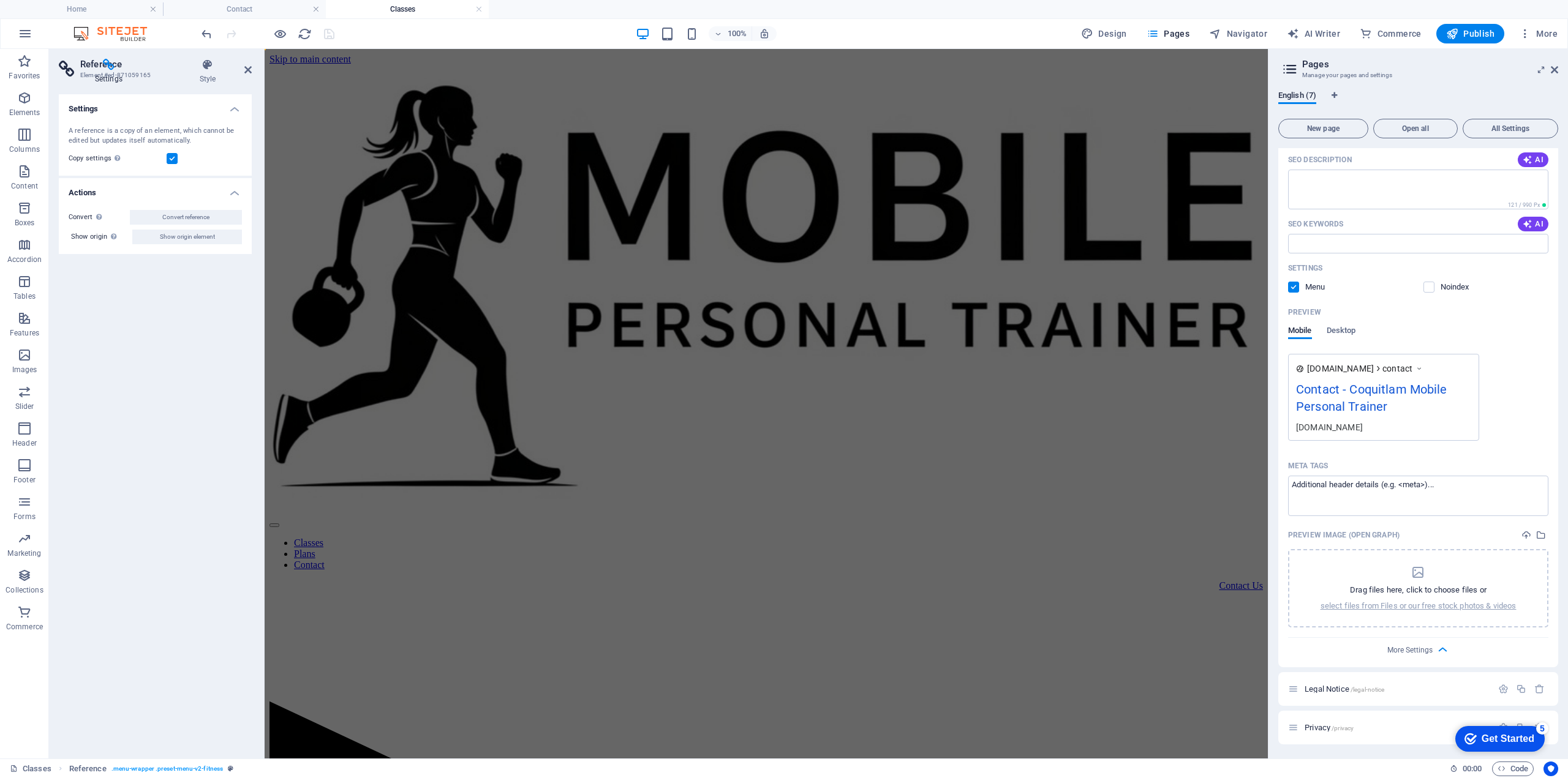
scroll to position [0, 0]
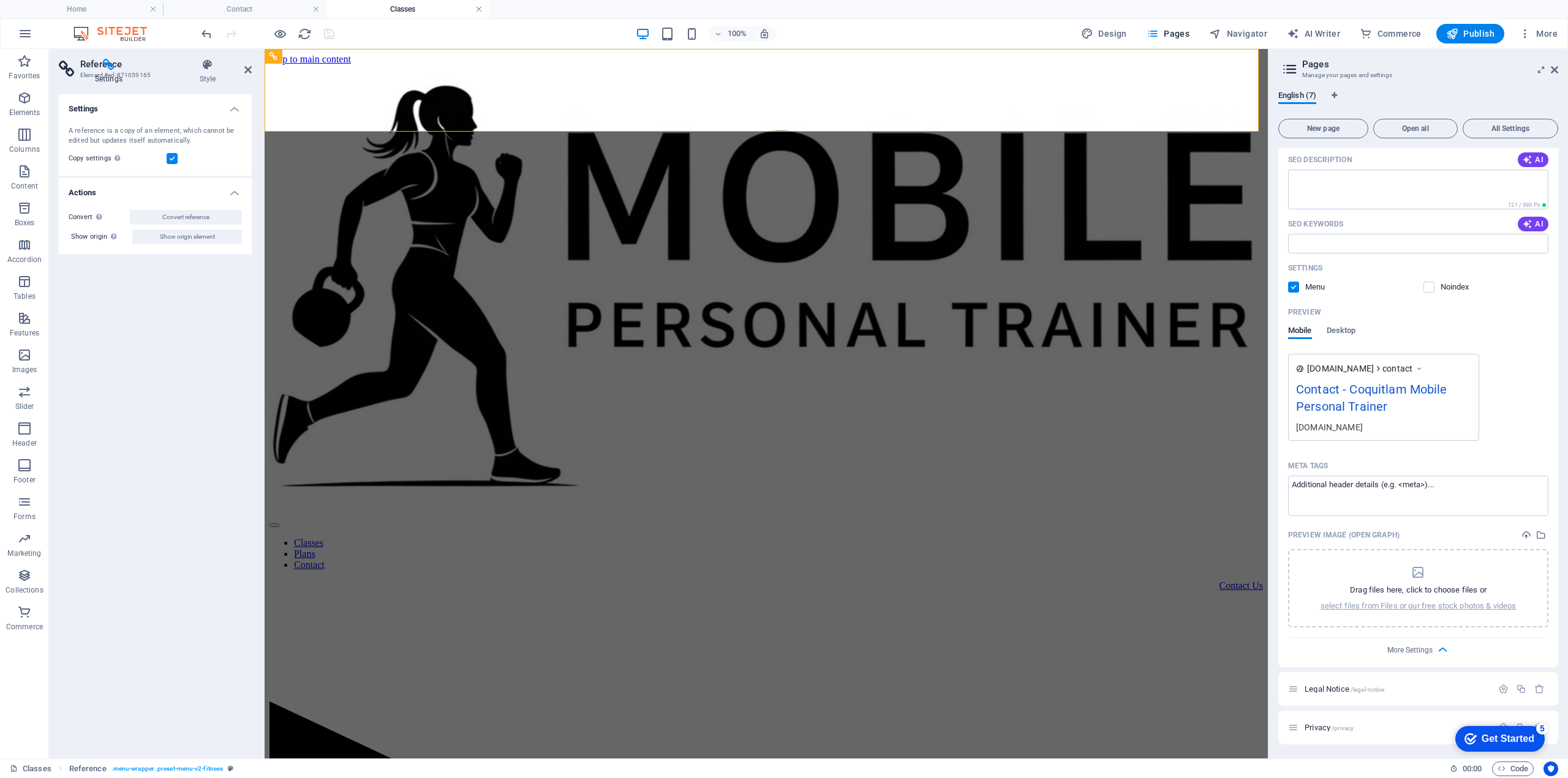
click at [479, 5] on link at bounding box center [479, 10] width 7 height 12
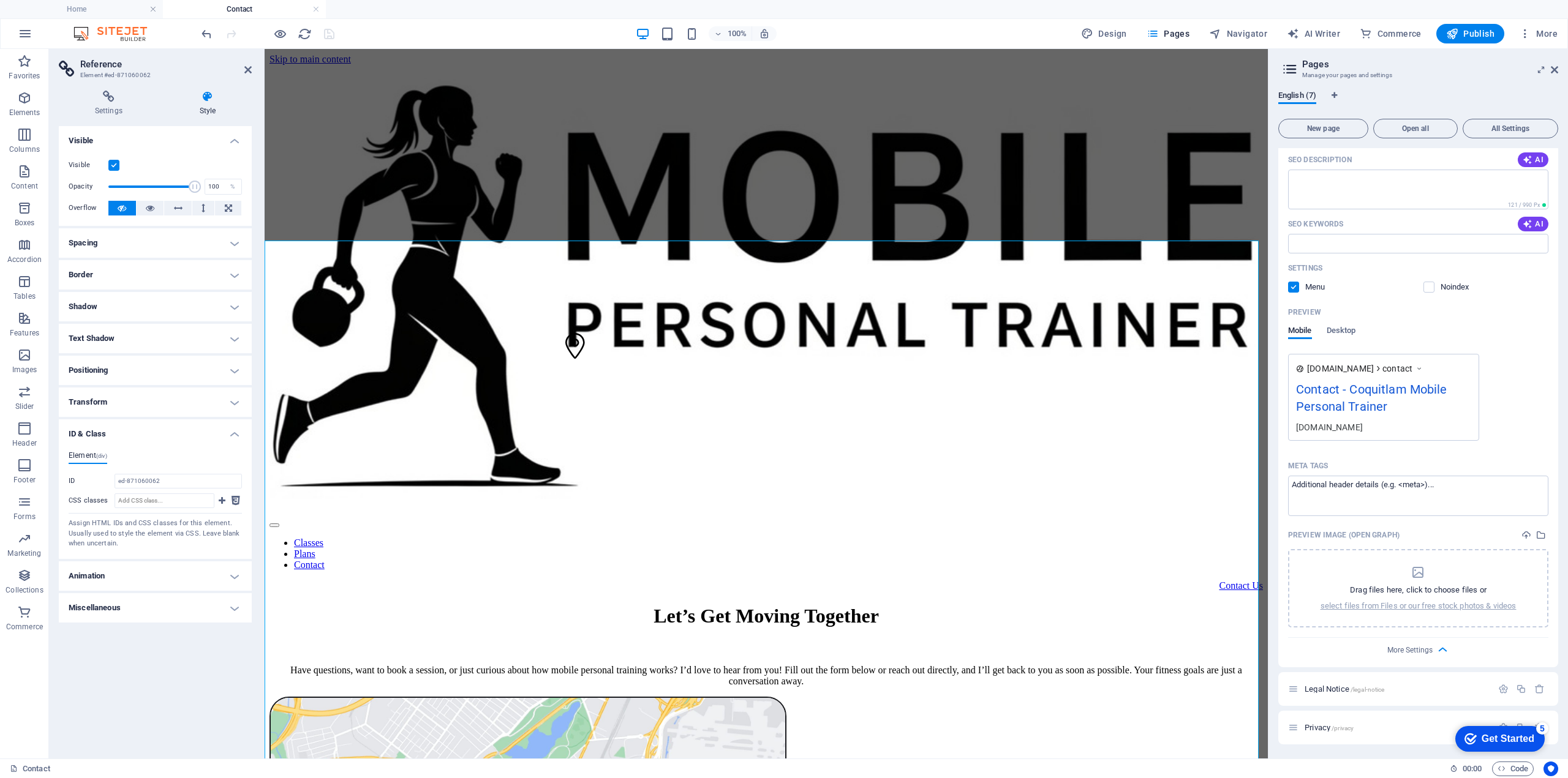
scroll to position [409, 0]
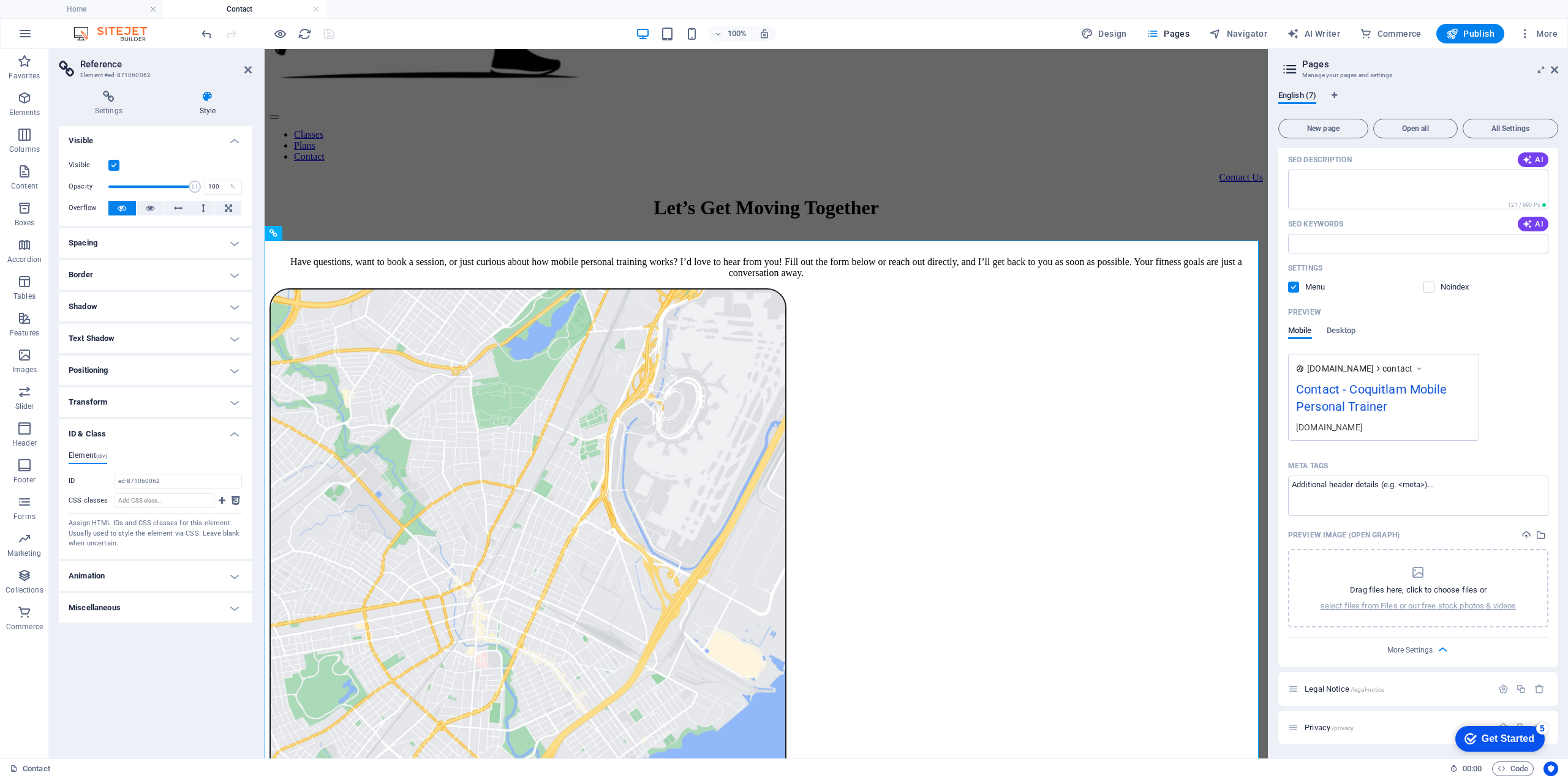
click at [250, 6] on h4 "Contact" at bounding box center [244, 9] width 163 height 13
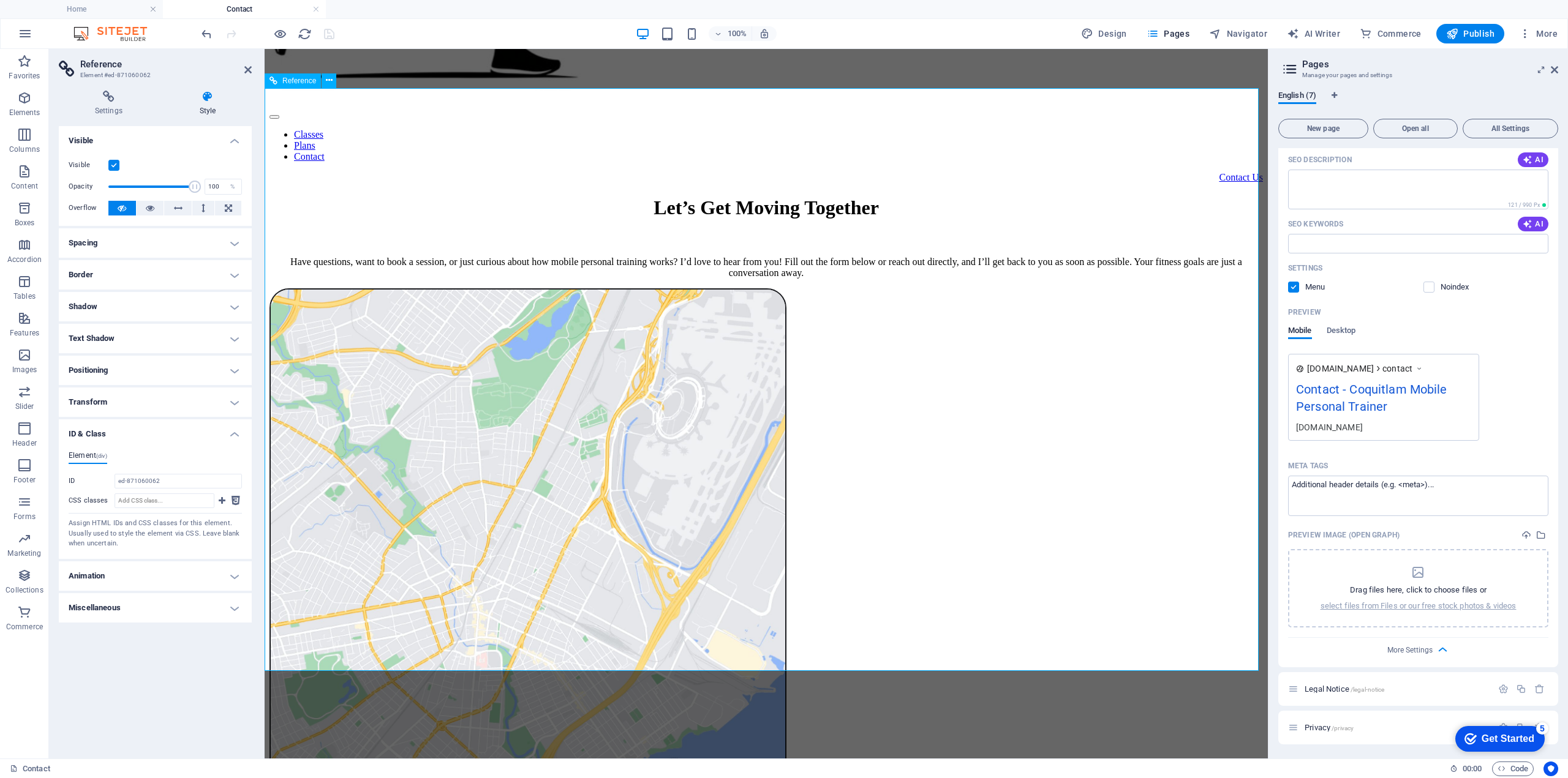
scroll to position [753, 0]
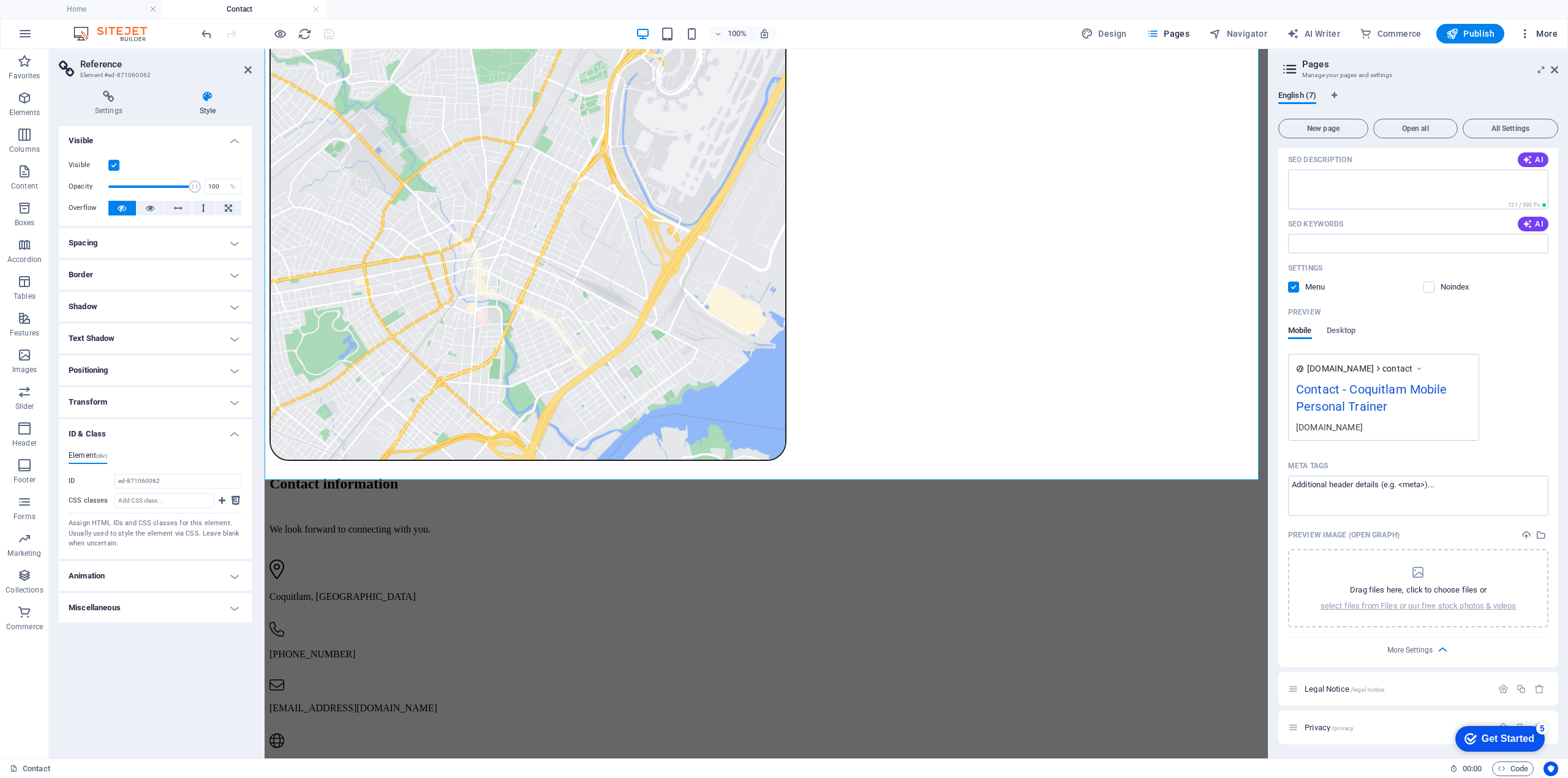
click at [1534, 36] on span "More" at bounding box center [1538, 33] width 39 height 12
click at [1475, 29] on div at bounding box center [784, 389] width 1568 height 778
click at [1475, 33] on span "Publish" at bounding box center [1470, 33] width 48 height 12
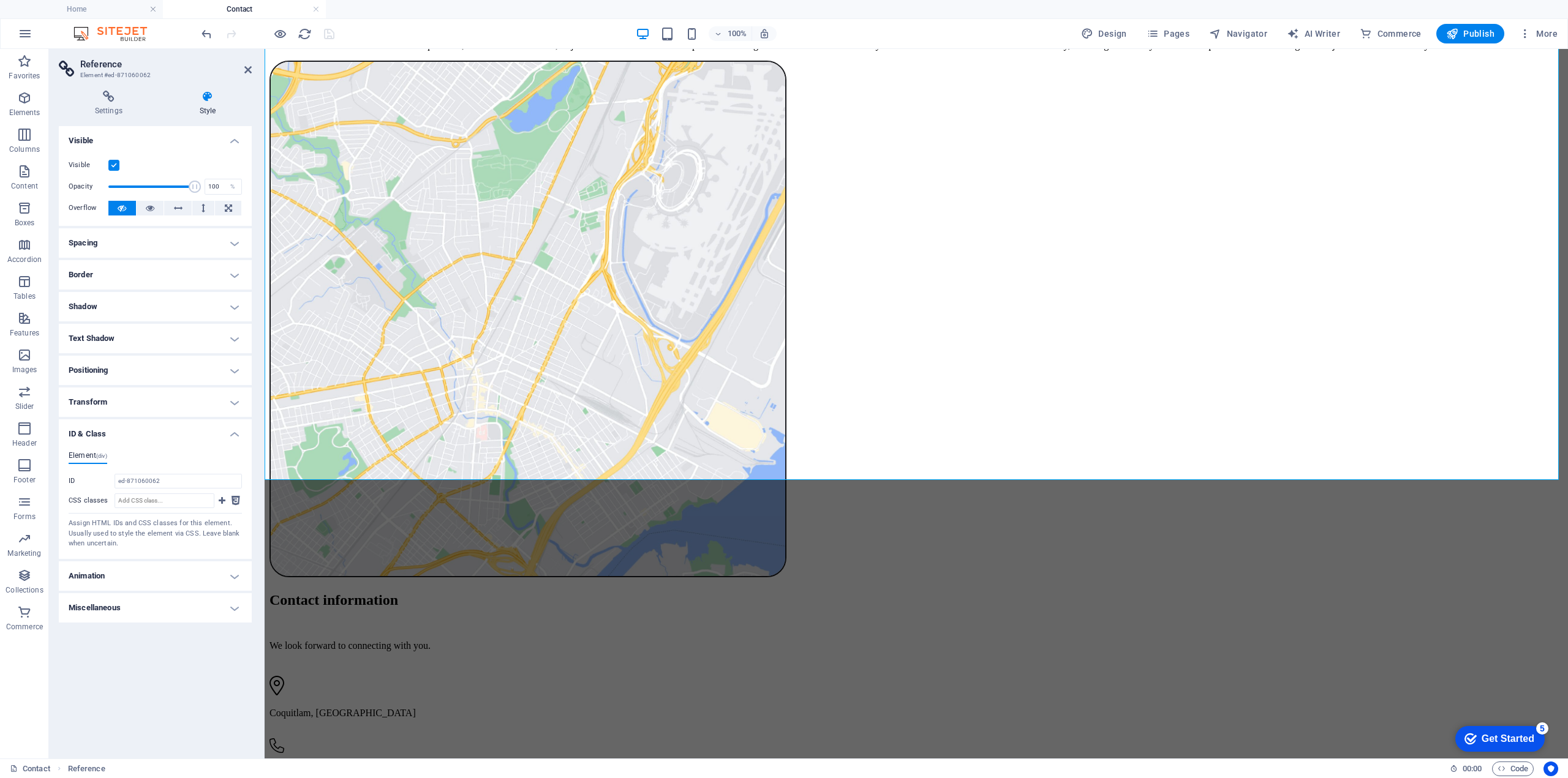
click at [325, 33] on div at bounding box center [268, 33] width 137 height 19
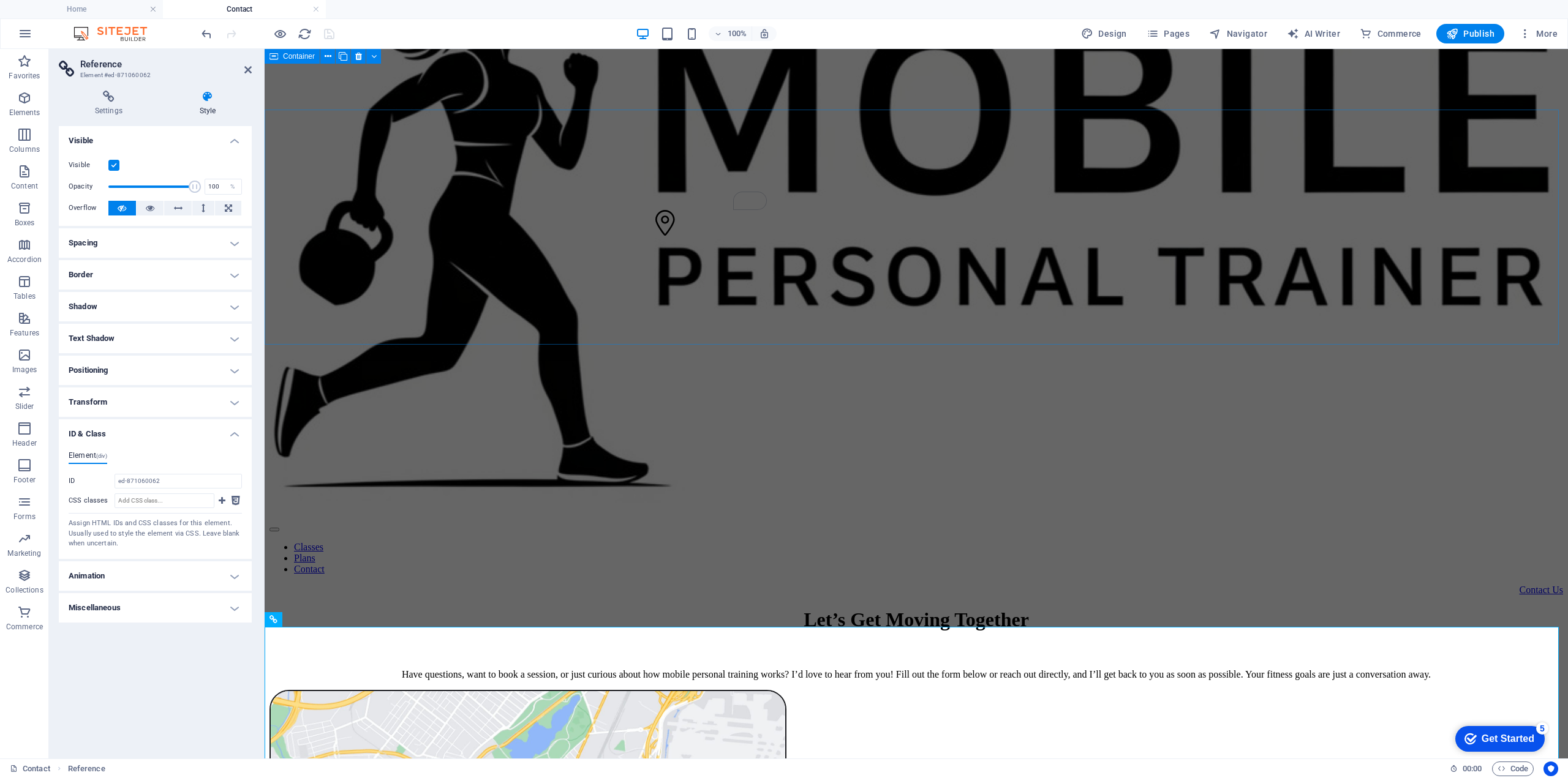
scroll to position [0, 0]
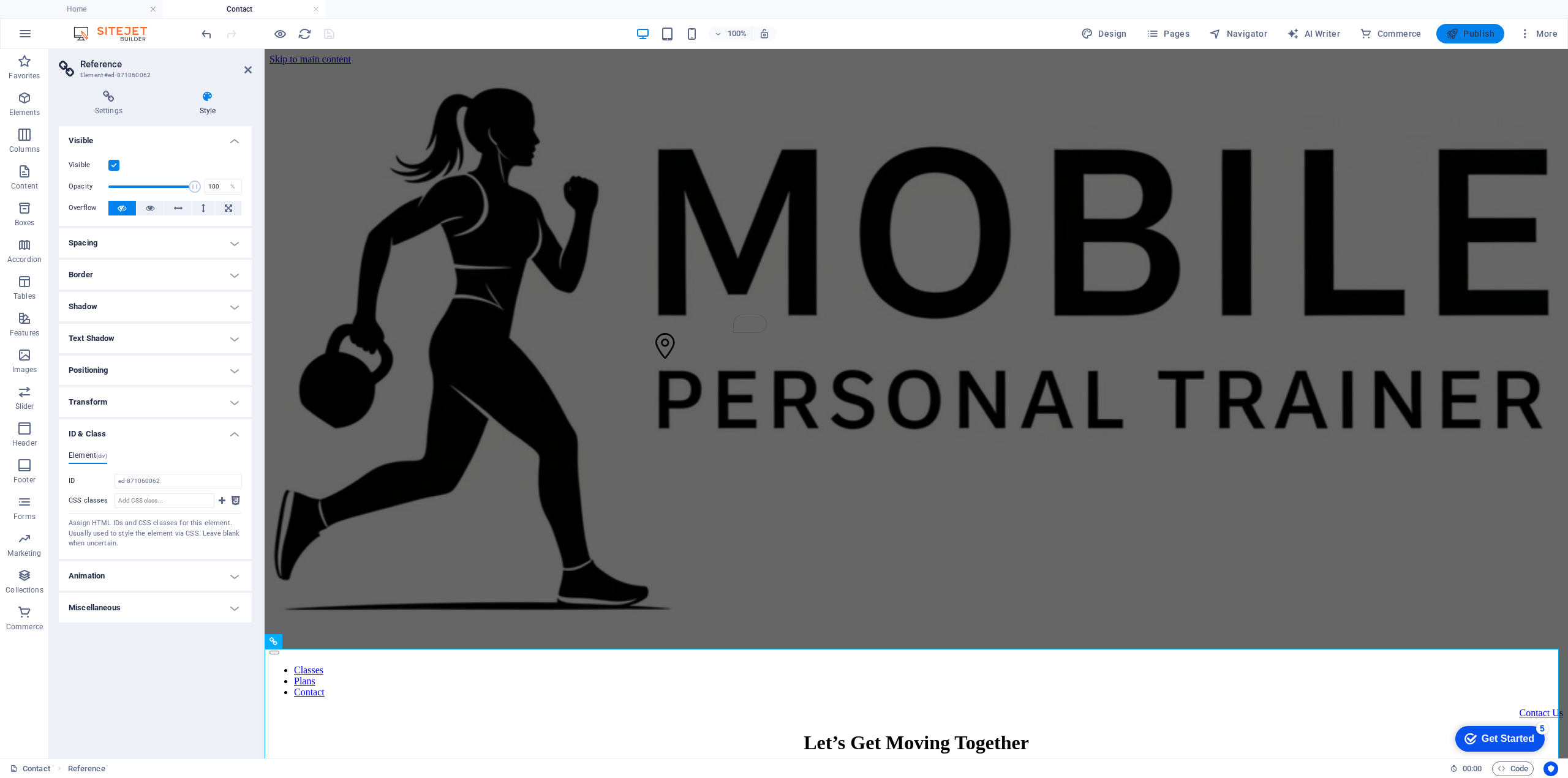
click at [1478, 32] on span "Publish" at bounding box center [1470, 33] width 48 height 12
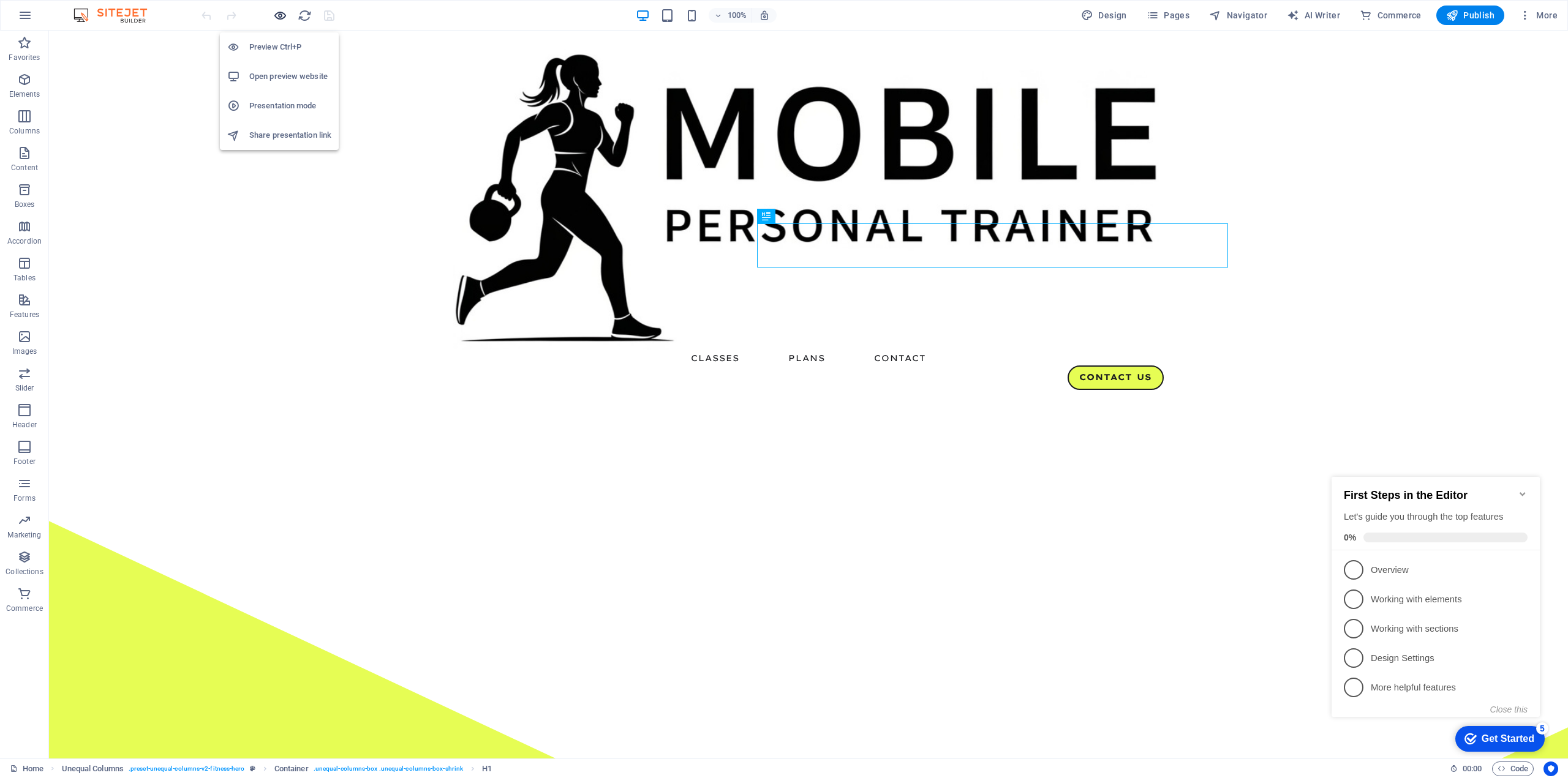
click at [280, 13] on icon "button" at bounding box center [280, 16] width 14 height 14
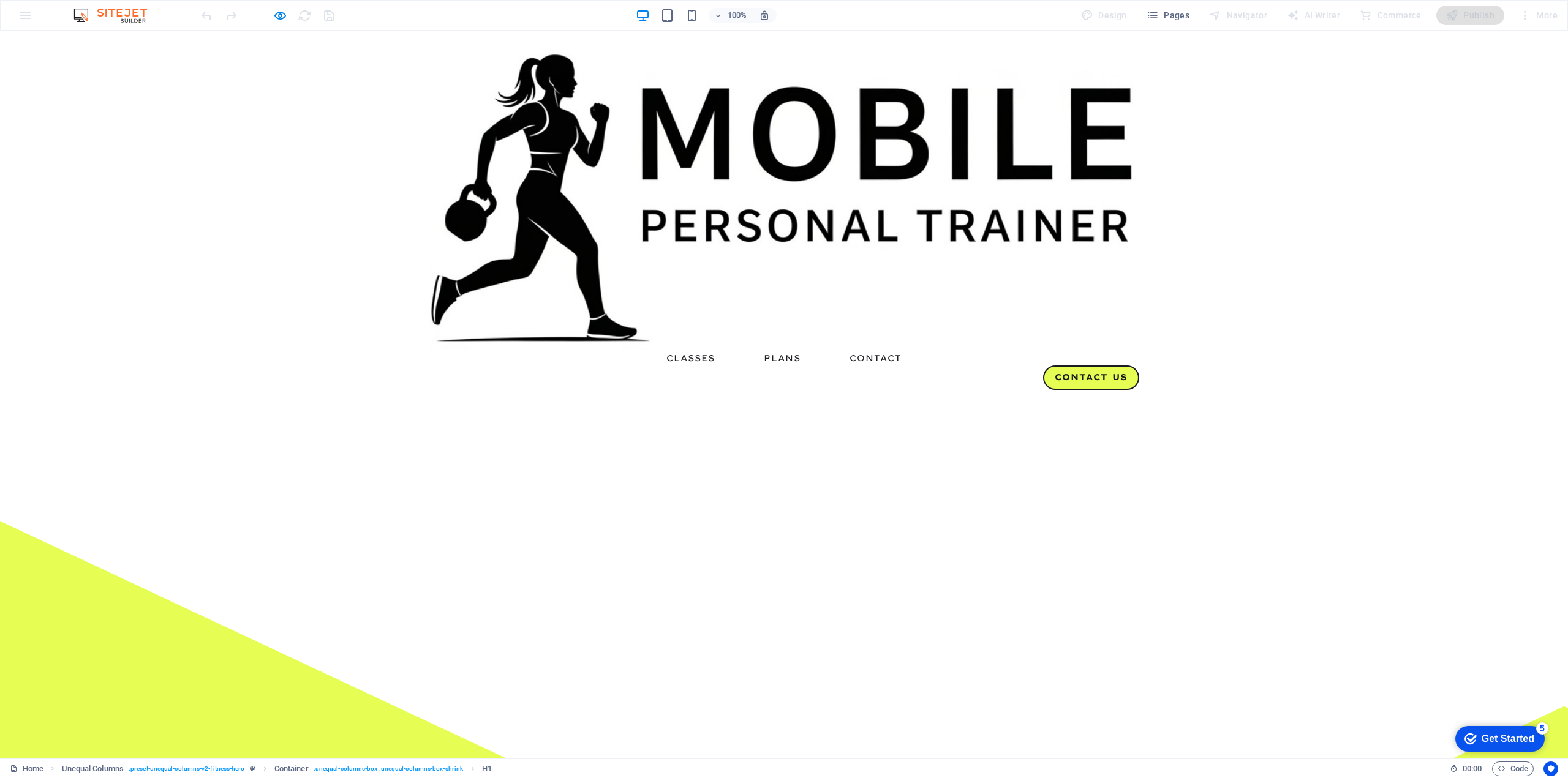
click at [280, 14] on icon "button" at bounding box center [280, 16] width 14 height 14
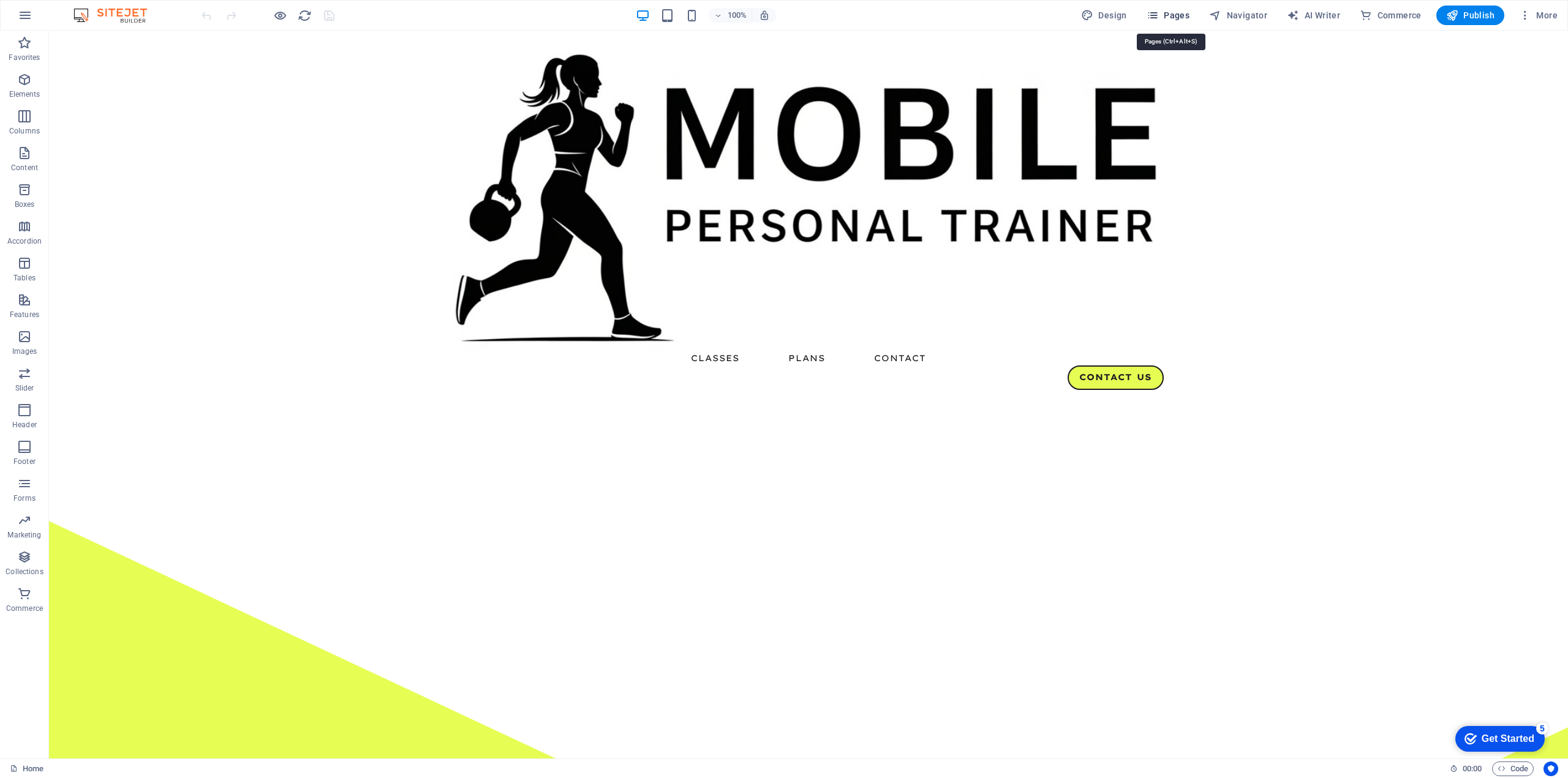
click at [1147, 16] on button "Pages" at bounding box center [1167, 15] width 53 height 19
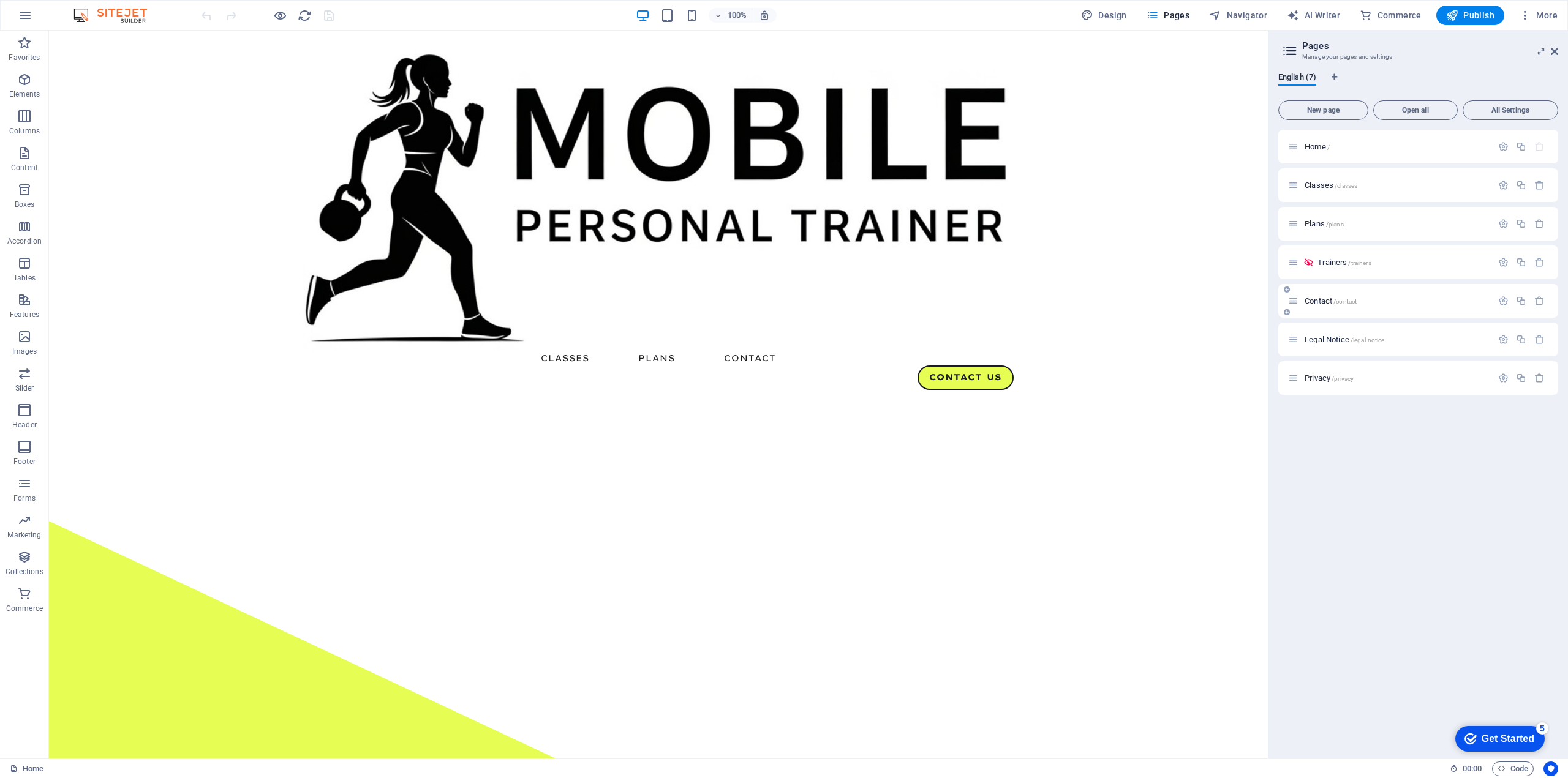
click at [1328, 305] on div "Contact /contact" at bounding box center [1390, 301] width 204 height 14
click at [1325, 301] on span "Contact /contact" at bounding box center [1330, 301] width 52 height 9
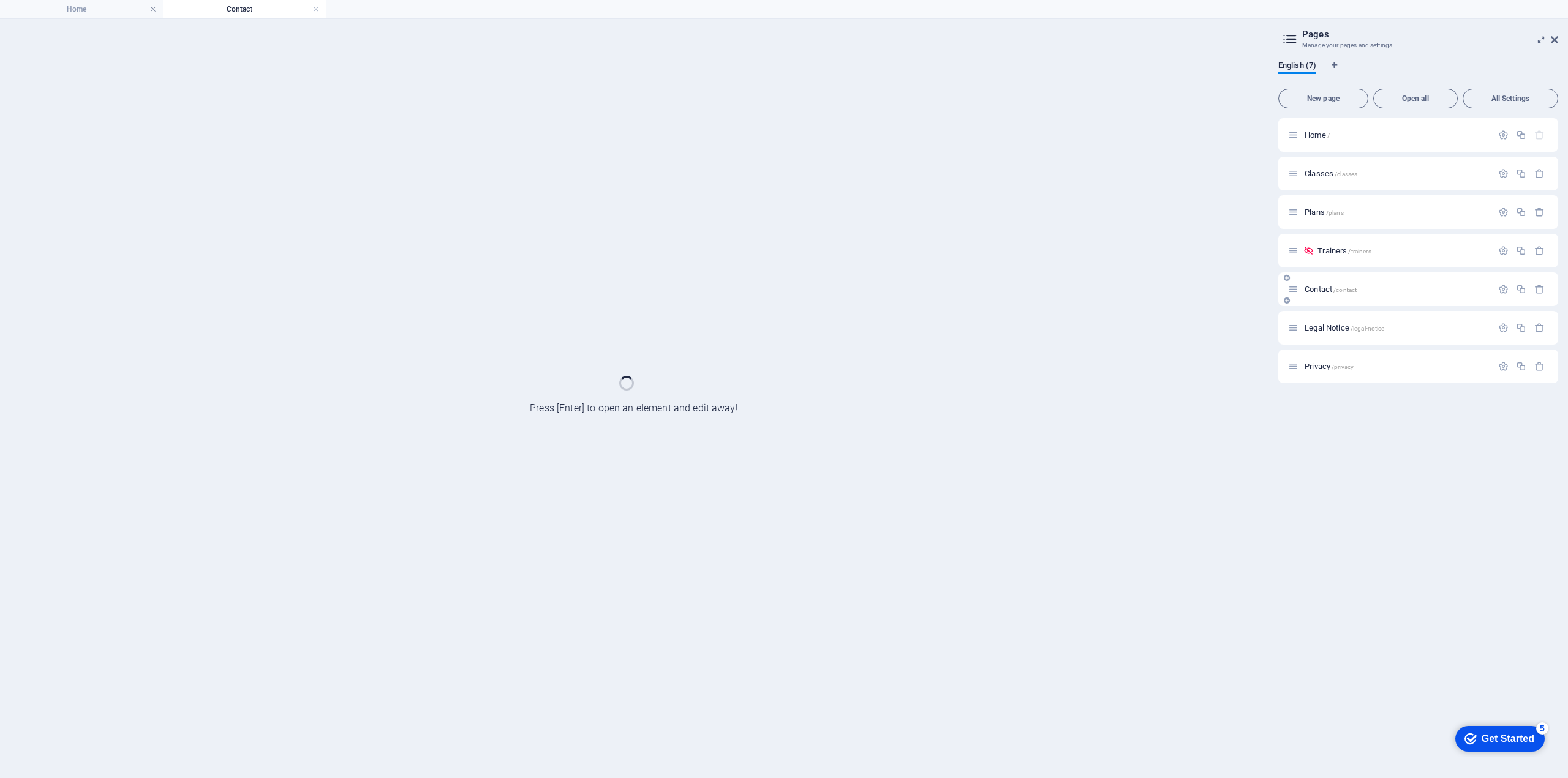
click at [1325, 301] on div "Contact /contact" at bounding box center [1418, 289] width 280 height 33
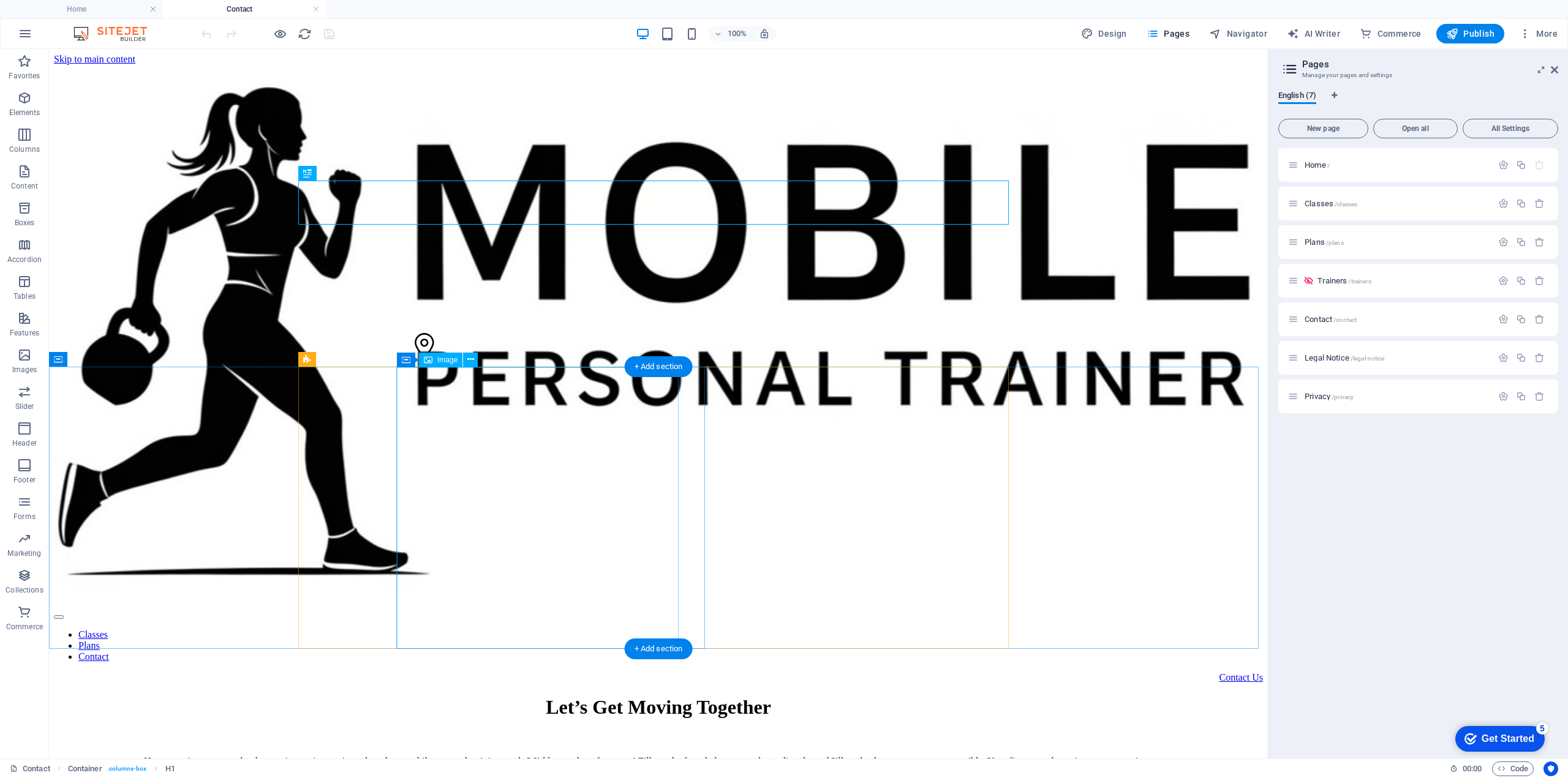
click at [437, 360] on span "Image" at bounding box center [447, 360] width 20 height 7
click at [468, 361] on icon at bounding box center [470, 360] width 7 height 13
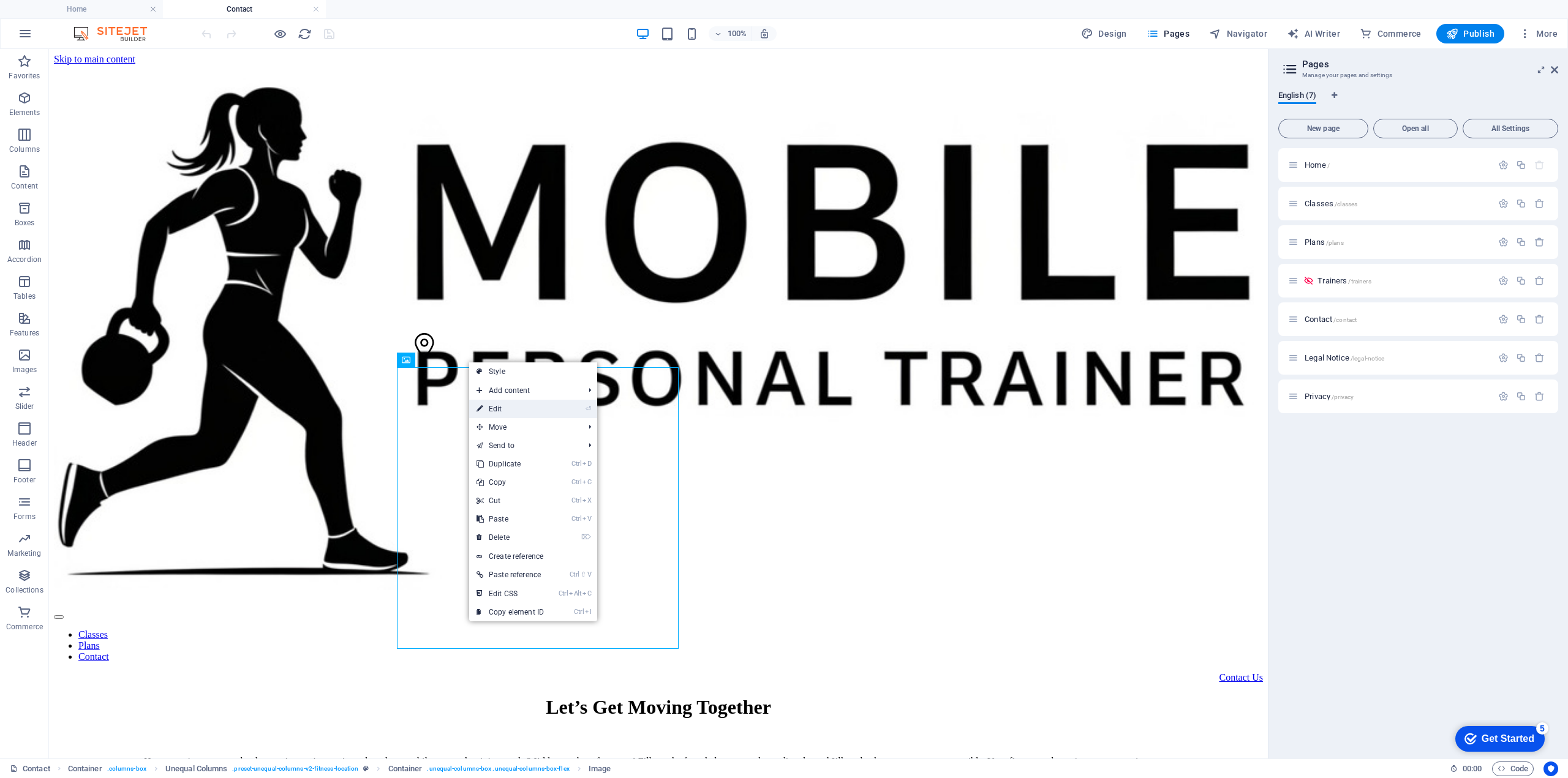
click at [495, 407] on link "⏎ Edit" at bounding box center [510, 409] width 82 height 19
select select "%"
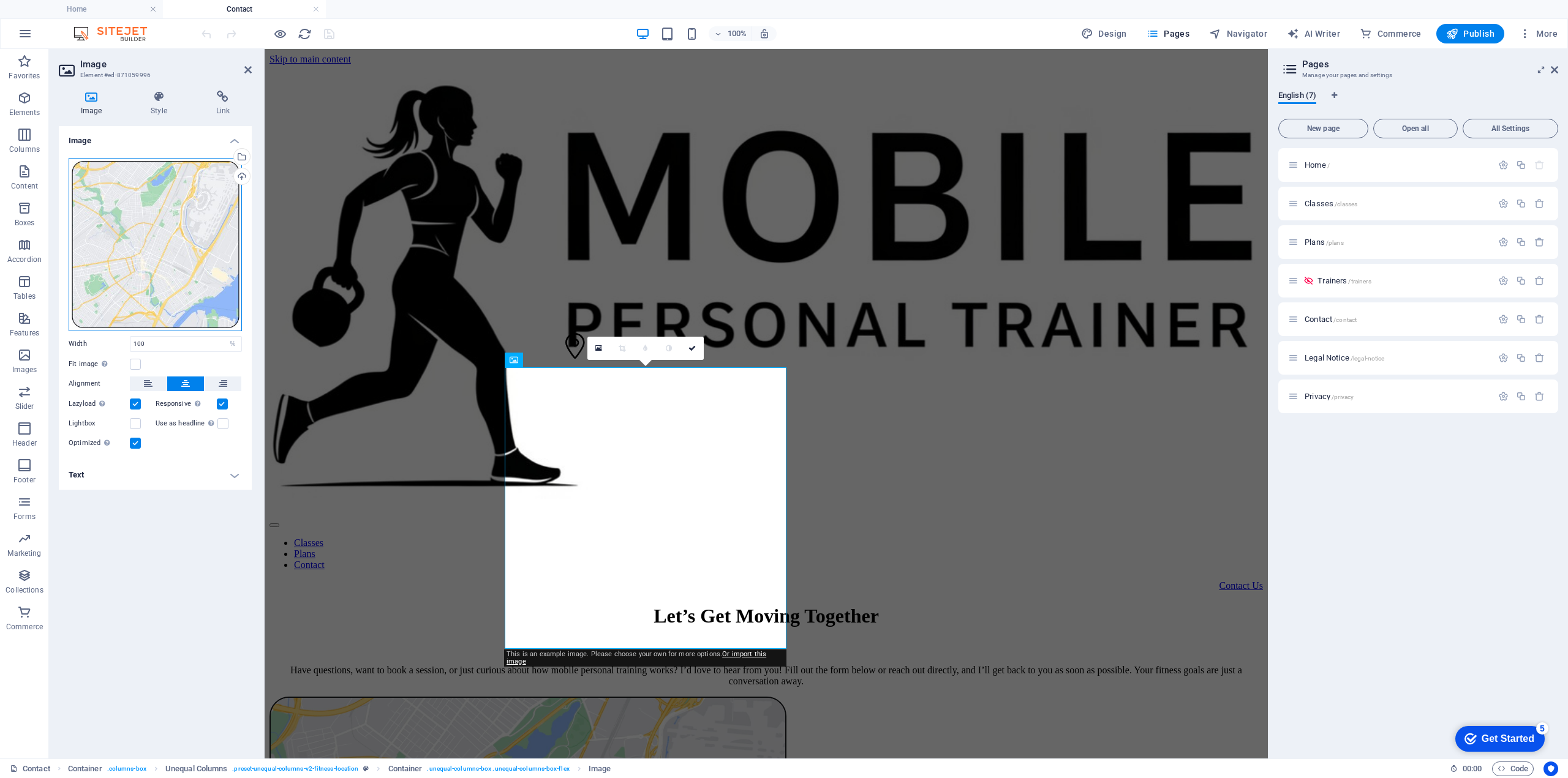
click at [155, 228] on div "Drag files here, click to choose files or select files from Files or our free s…" at bounding box center [155, 244] width 173 height 173
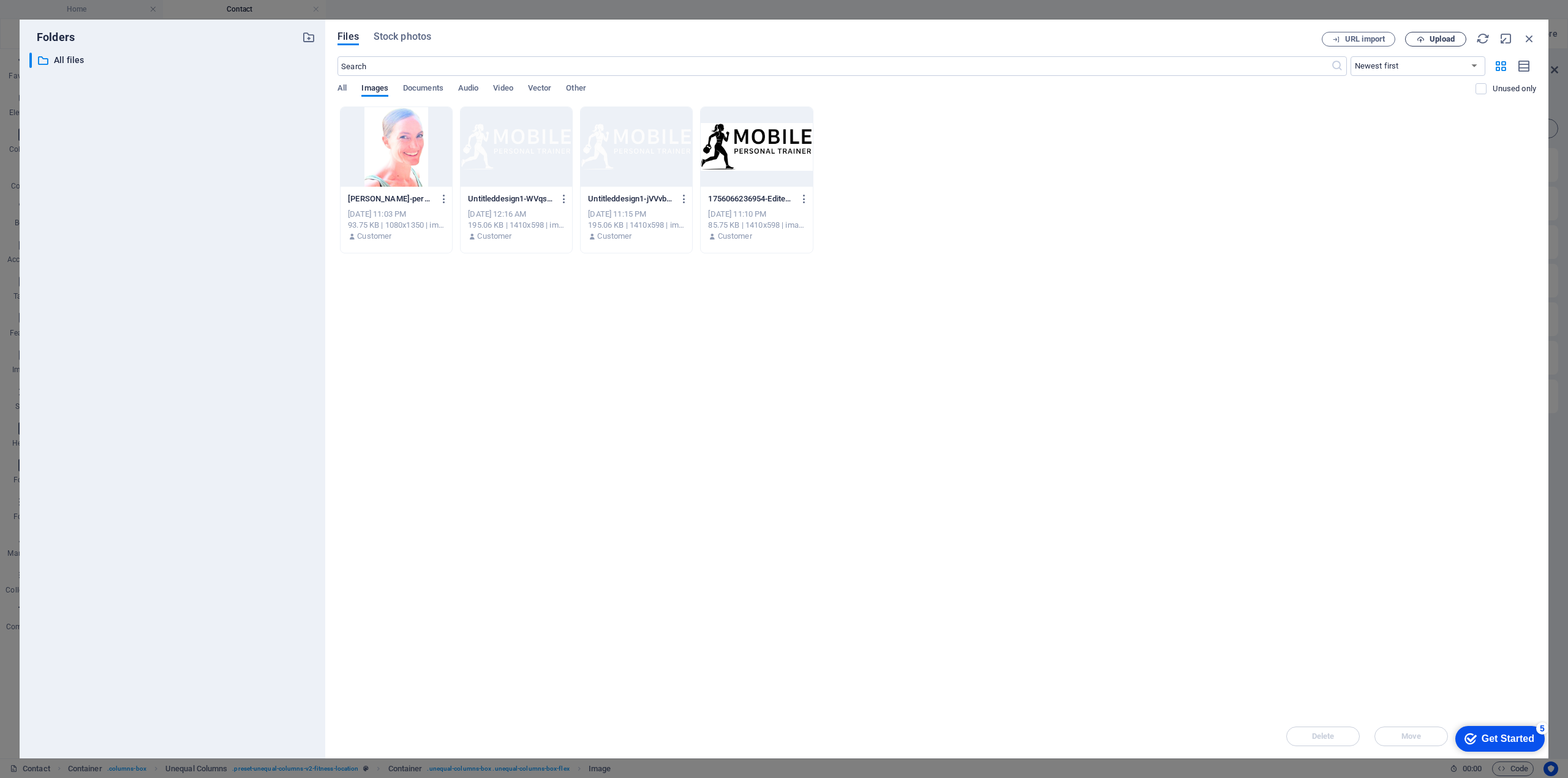
click at [1447, 36] on span "Upload" at bounding box center [1442, 39] width 25 height 7
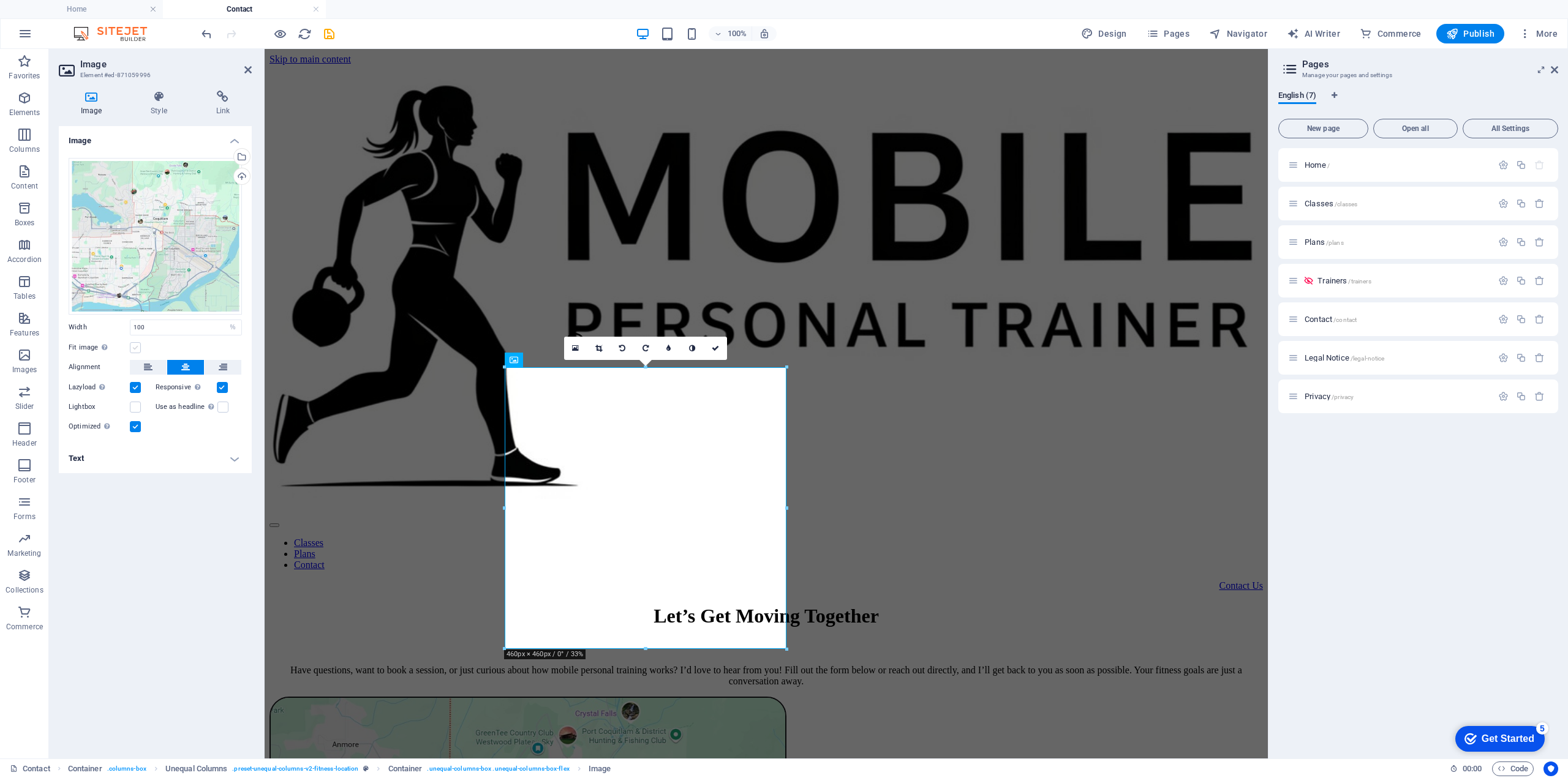
click at [132, 349] on label at bounding box center [135, 348] width 11 height 11
click at [0, 0] on input "Fit image Automatically fit image to a fixed width and height" at bounding box center [0, 0] width 0 height 0
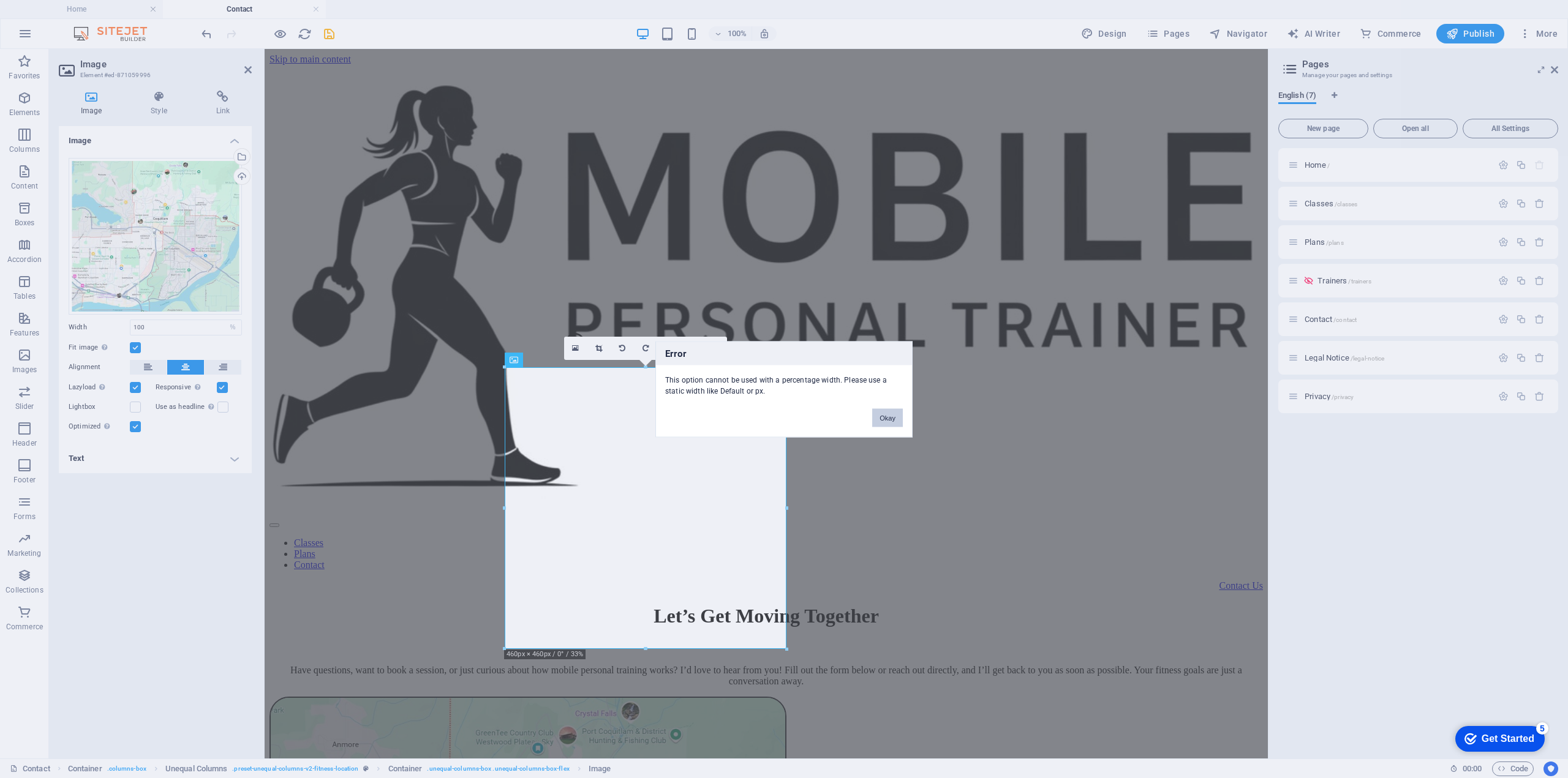
click at [897, 420] on button "Okay" at bounding box center [887, 418] width 30 height 19
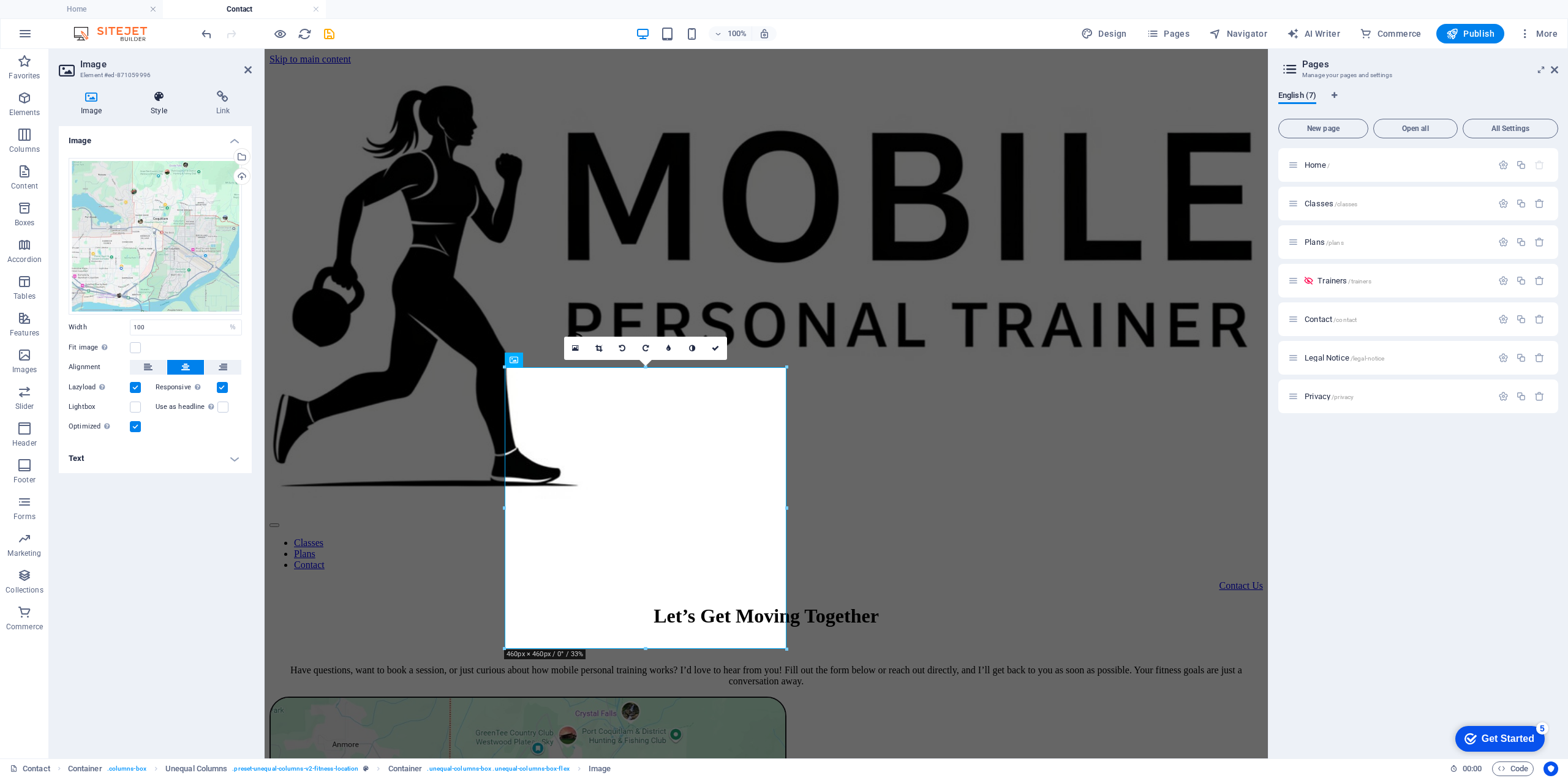
click at [158, 95] on icon at bounding box center [158, 97] width 60 height 12
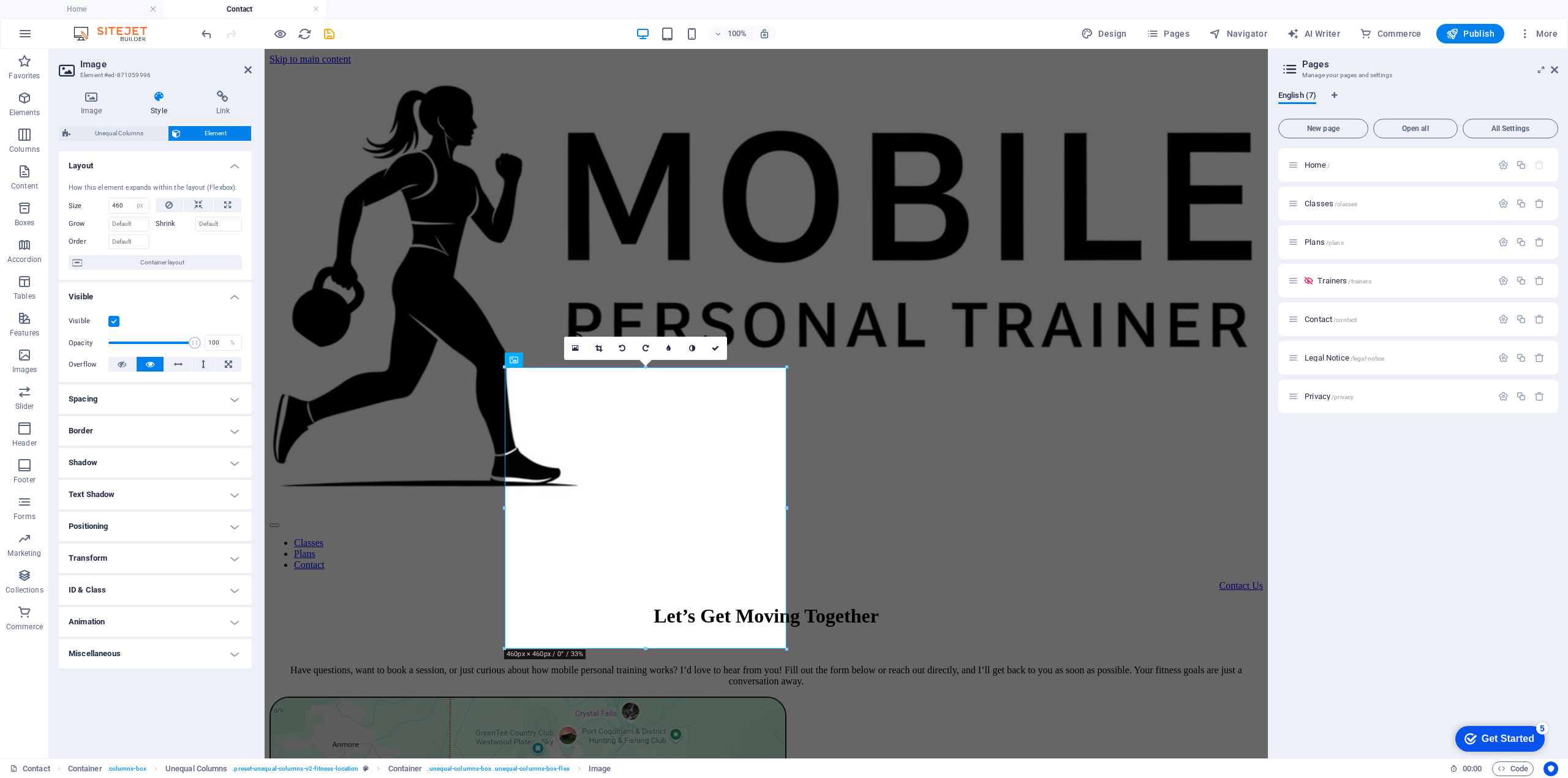
click at [172, 433] on h4 "Border" at bounding box center [155, 431] width 193 height 30
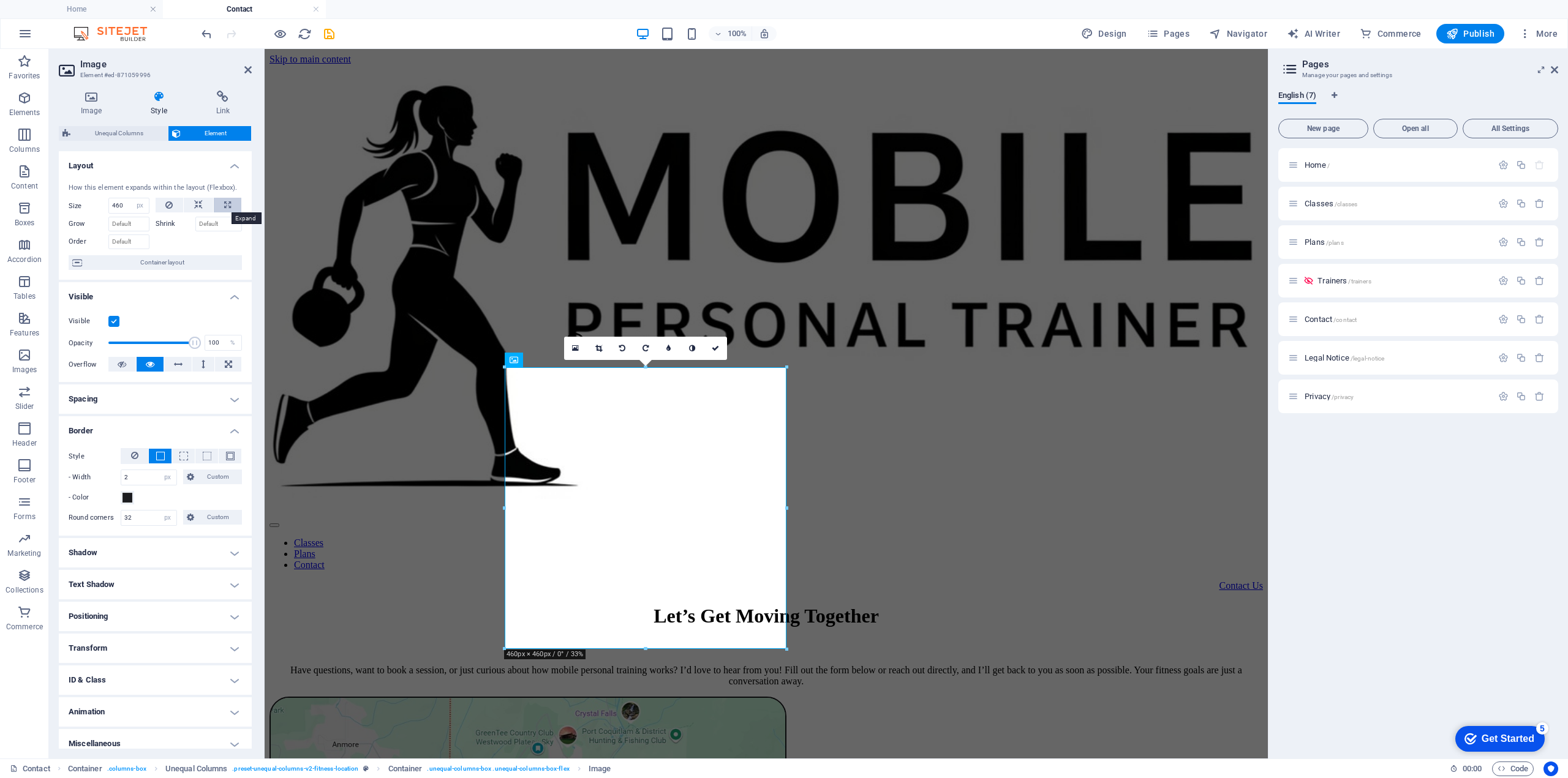
scroll to position [8, 0]
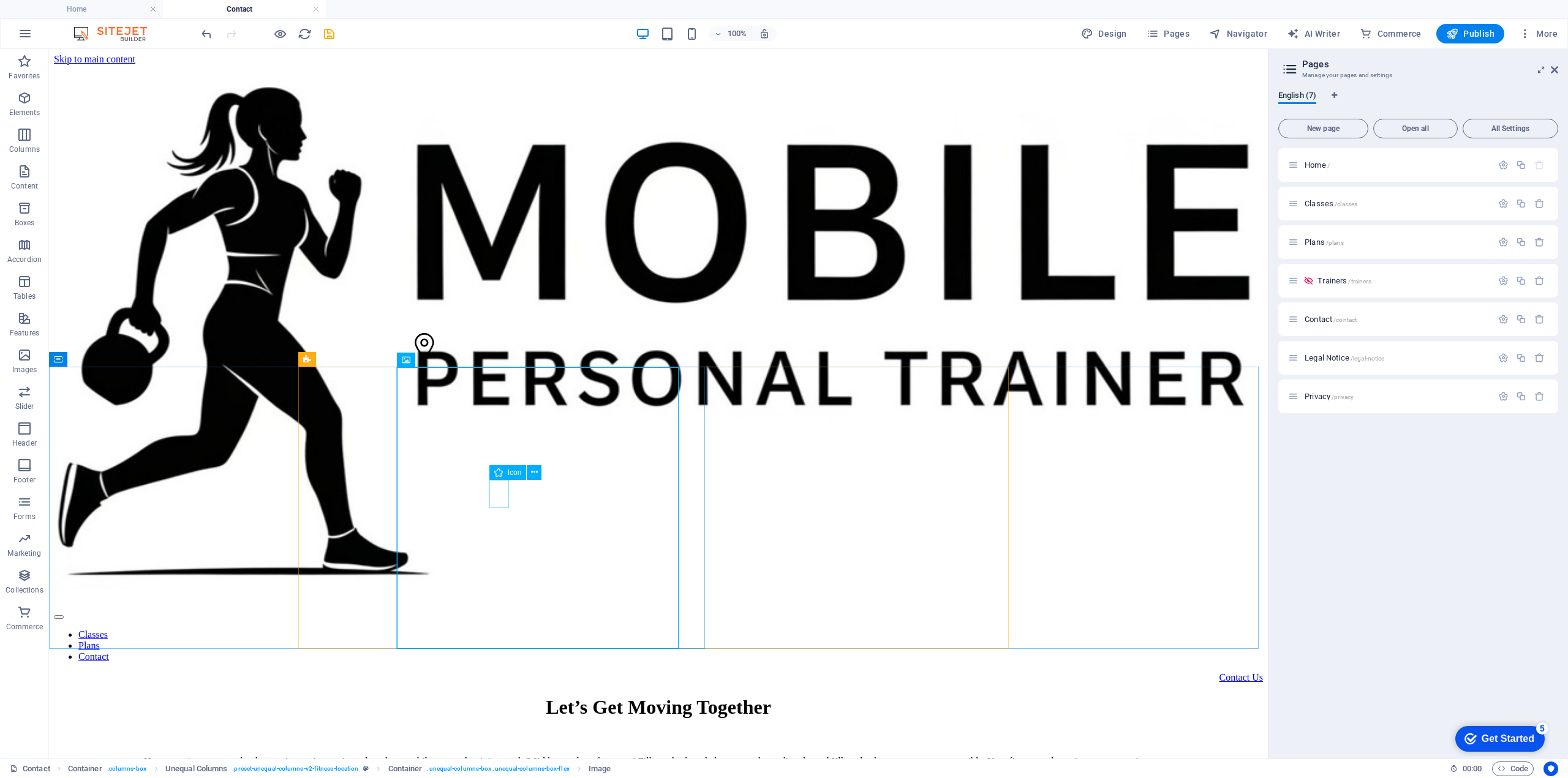
click at [491, 480] on div "Icon" at bounding box center [519, 473] width 61 height 16
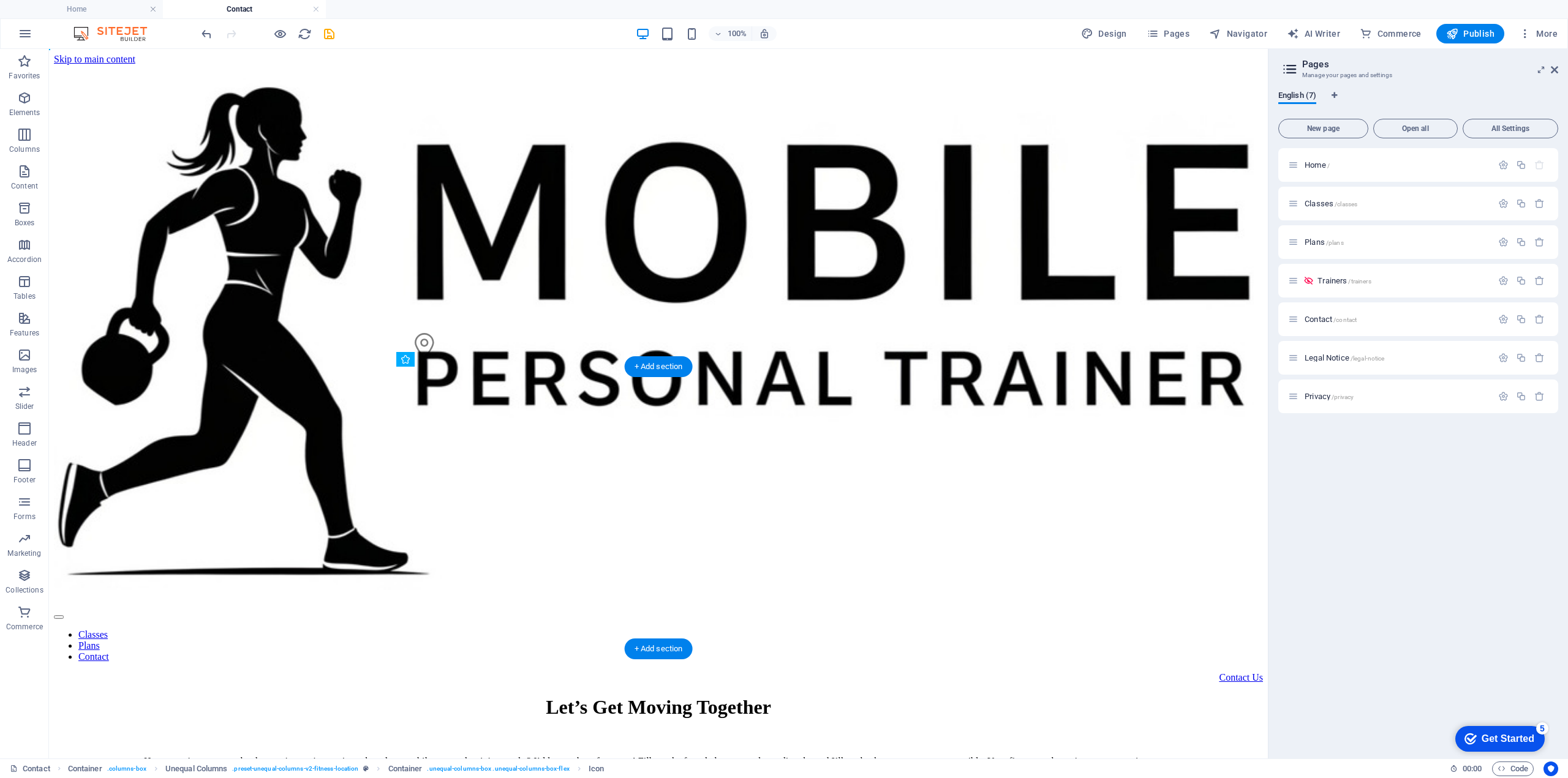
drag, startPoint x: 496, startPoint y: 489, endPoint x: 522, endPoint y: 481, distance: 27.2
drag, startPoint x: 497, startPoint y: 488, endPoint x: 540, endPoint y: 476, distance: 44.6
click at [434, 404] on figure at bounding box center [424, 369] width 19 height 71
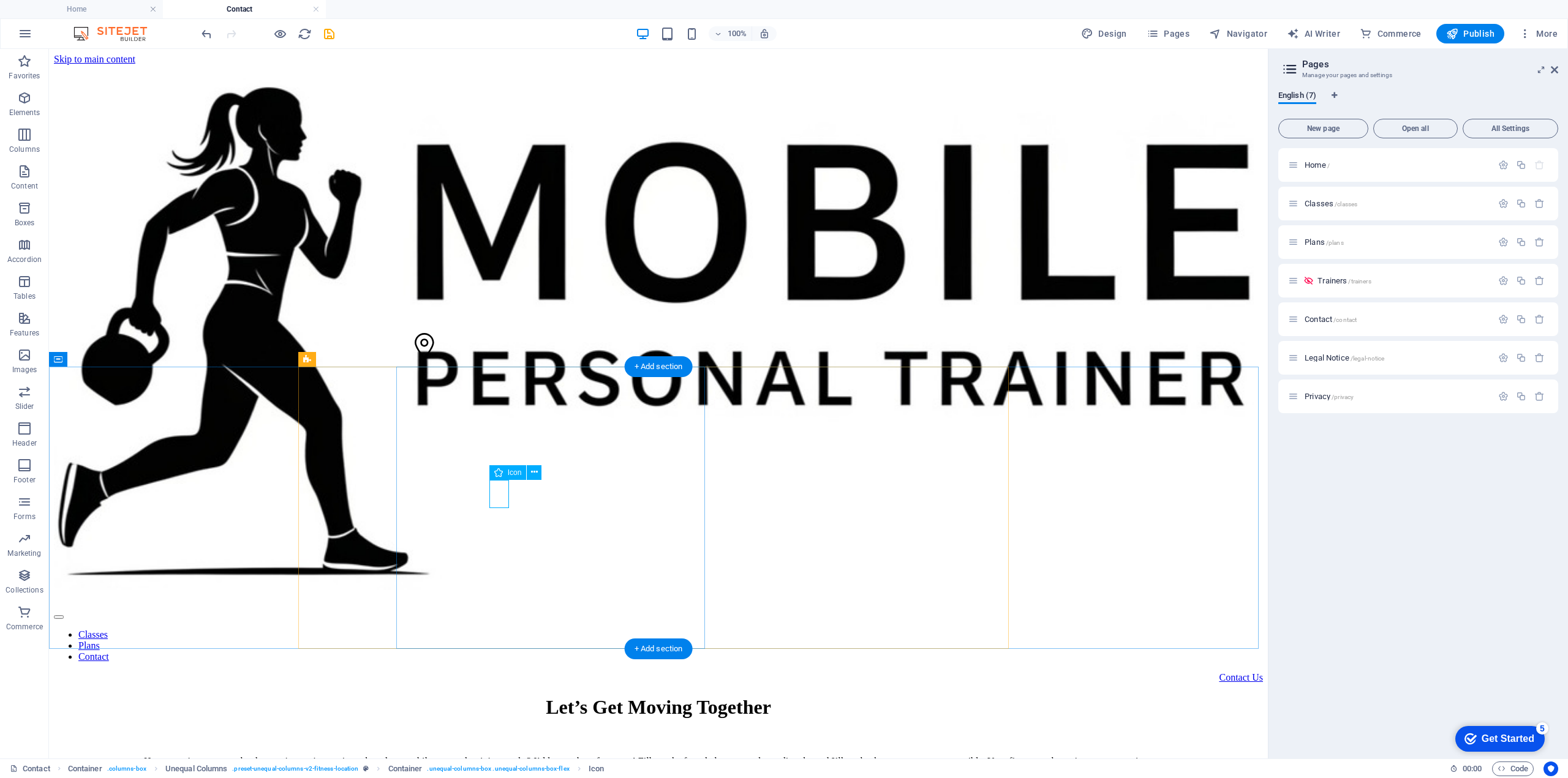
click at [434, 404] on figure at bounding box center [424, 369] width 19 height 71
select select "xMidYMid"
select select "px"
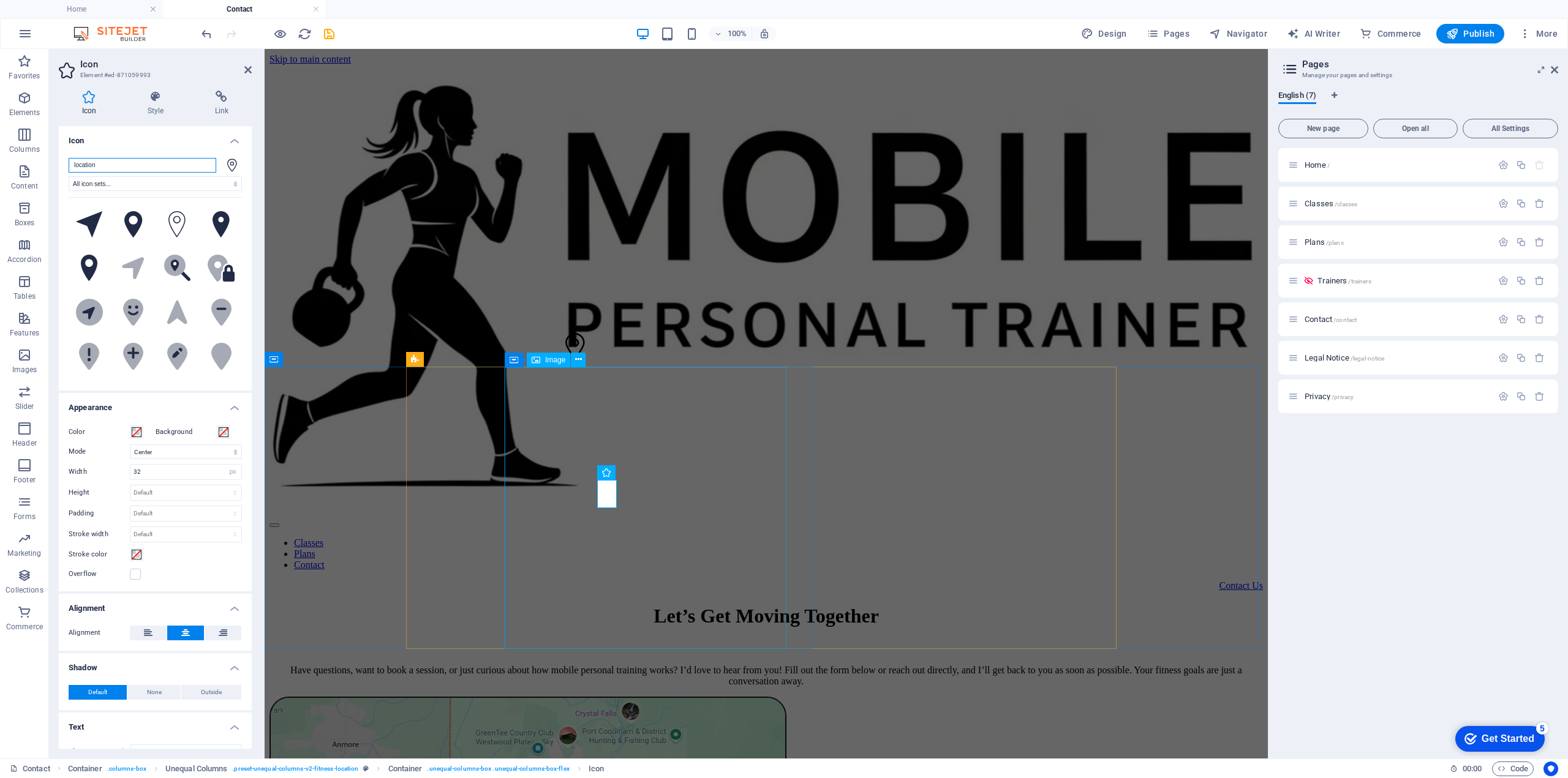
drag, startPoint x: 632, startPoint y: 490, endPoint x: 641, endPoint y: 486, distance: 9.8
click at [639, 471] on icon at bounding box center [642, 472] width 7 height 13
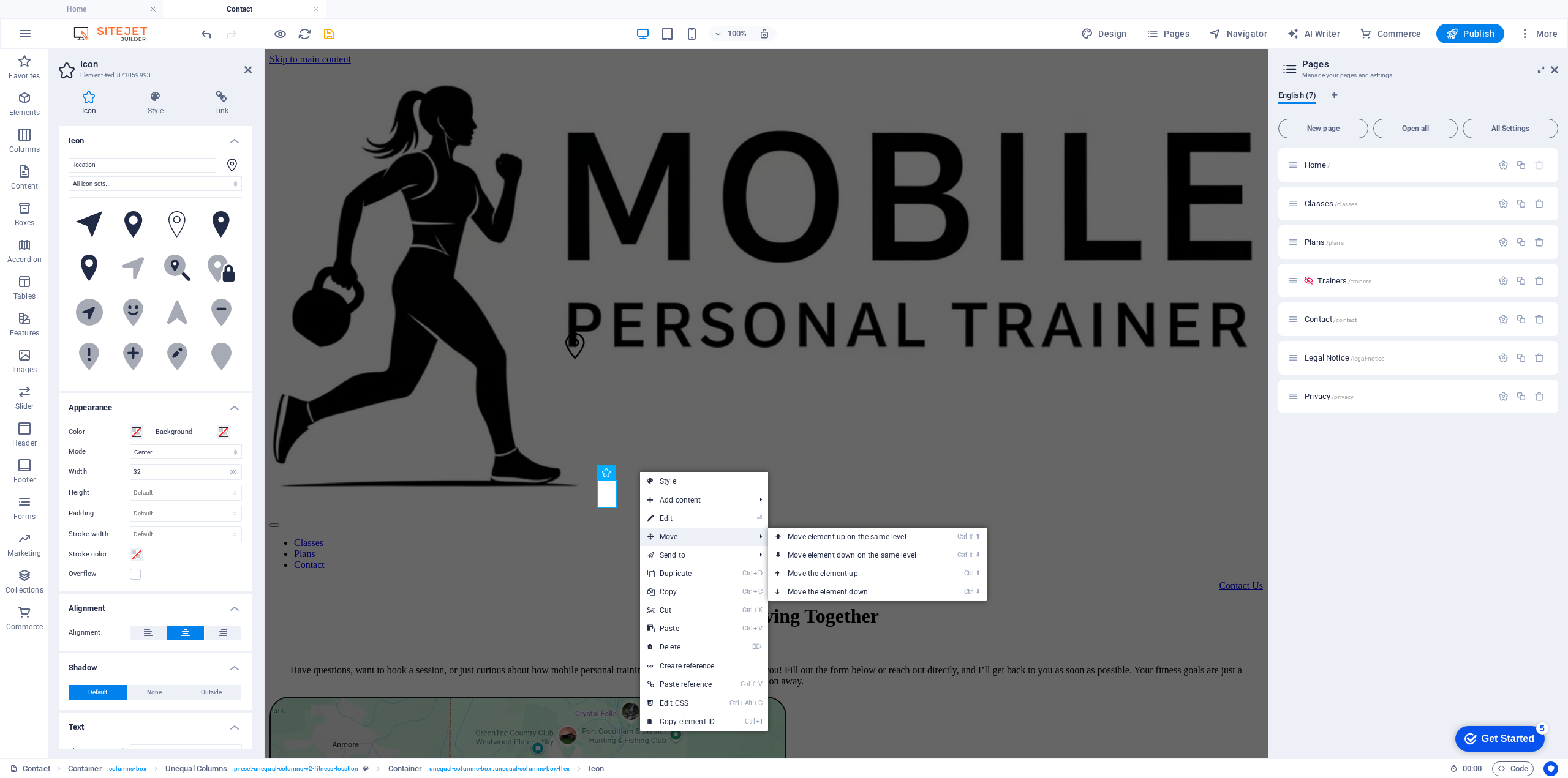
click at [671, 534] on span "Move" at bounding box center [695, 537] width 110 height 19
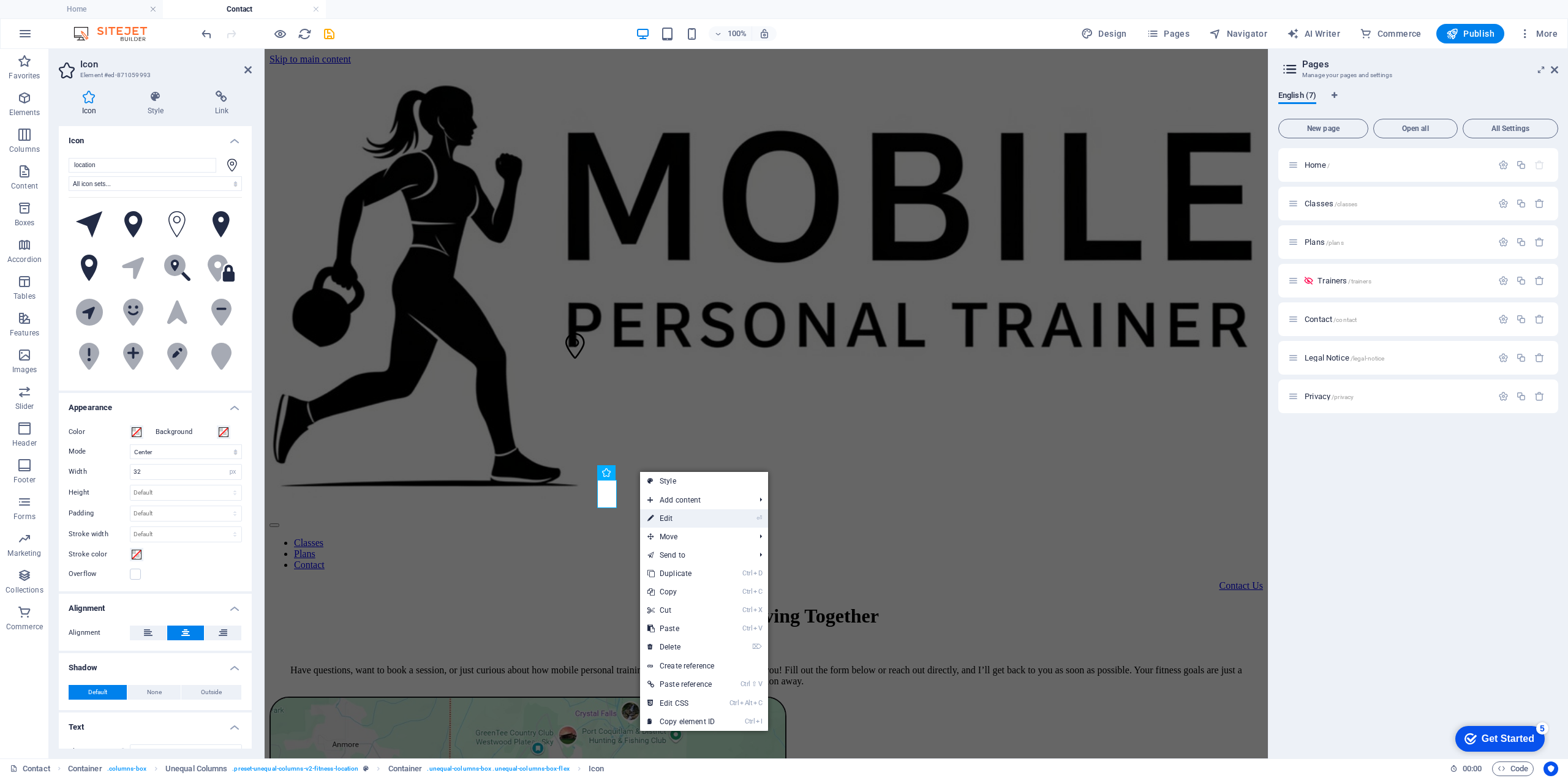
click at [702, 517] on link "⏎ Edit" at bounding box center [681, 519] width 82 height 19
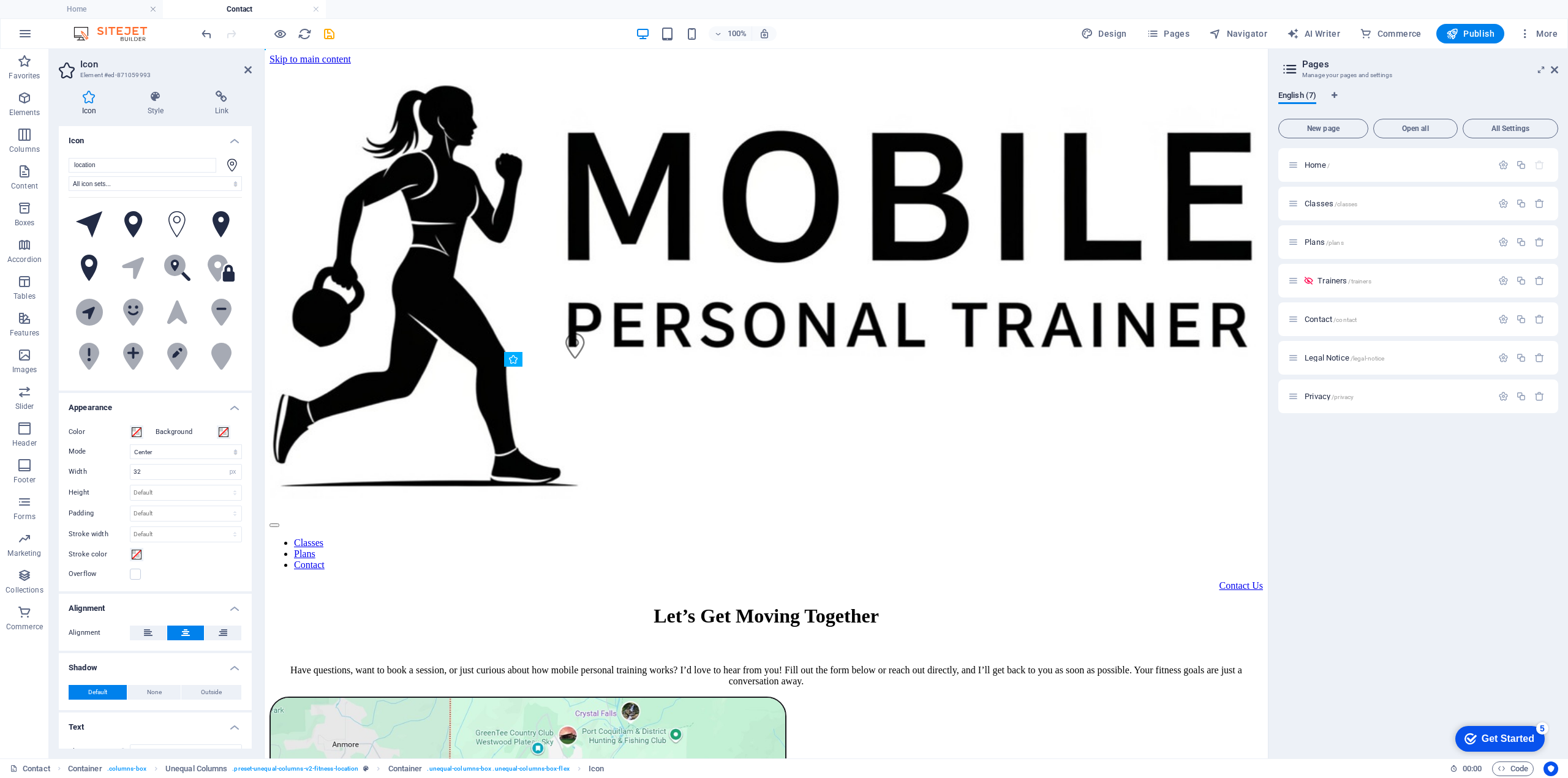
drag, startPoint x: 603, startPoint y: 493, endPoint x: 665, endPoint y: 494, distance: 62.0
click at [215, 448] on select "Scale Left Center Right" at bounding box center [186, 452] width 112 height 15
click at [130, 444] on select "Scale Left Center Right" at bounding box center [186, 452] width 112 height 15
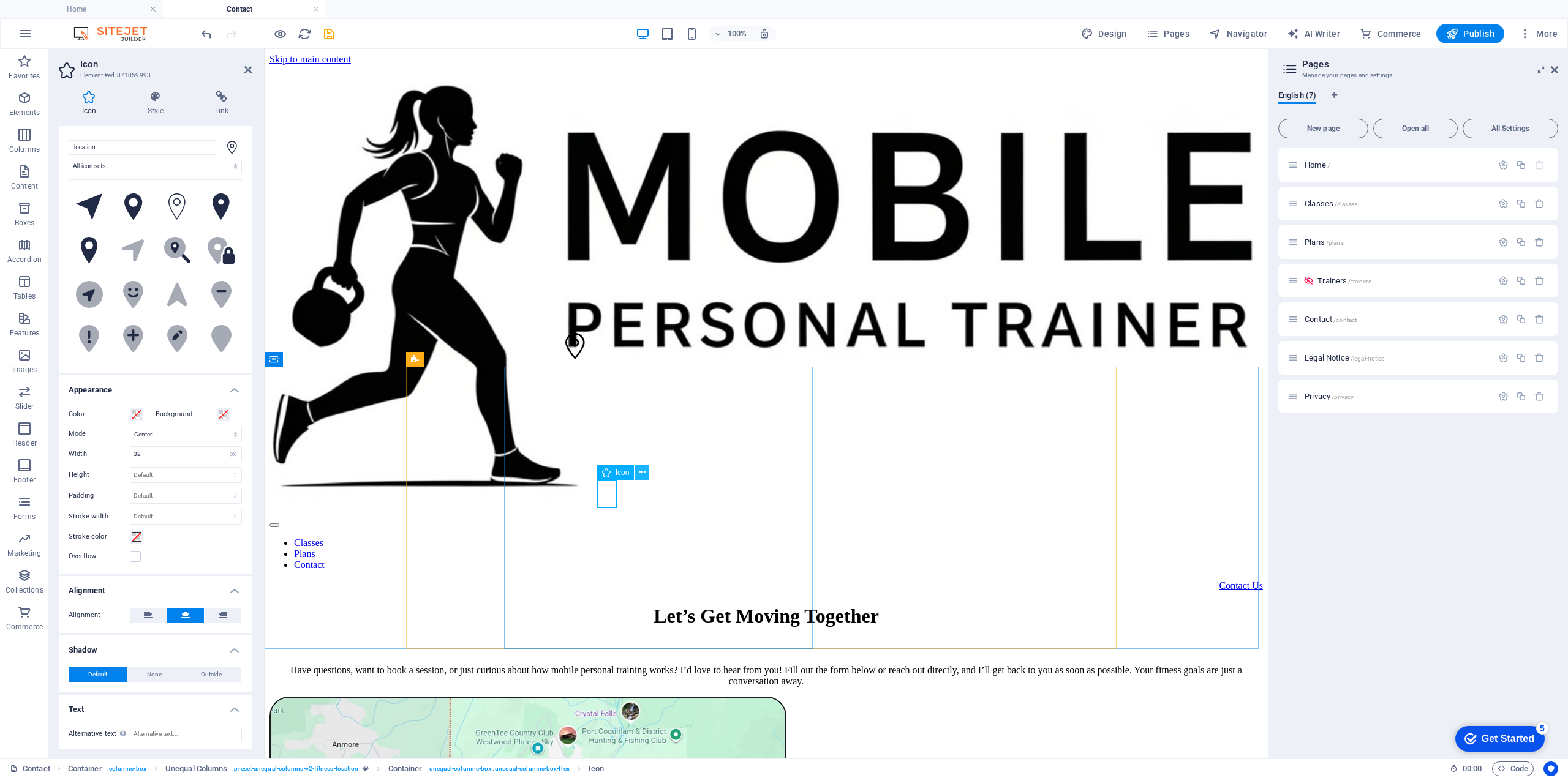
click at [641, 472] on icon at bounding box center [642, 472] width 7 height 13
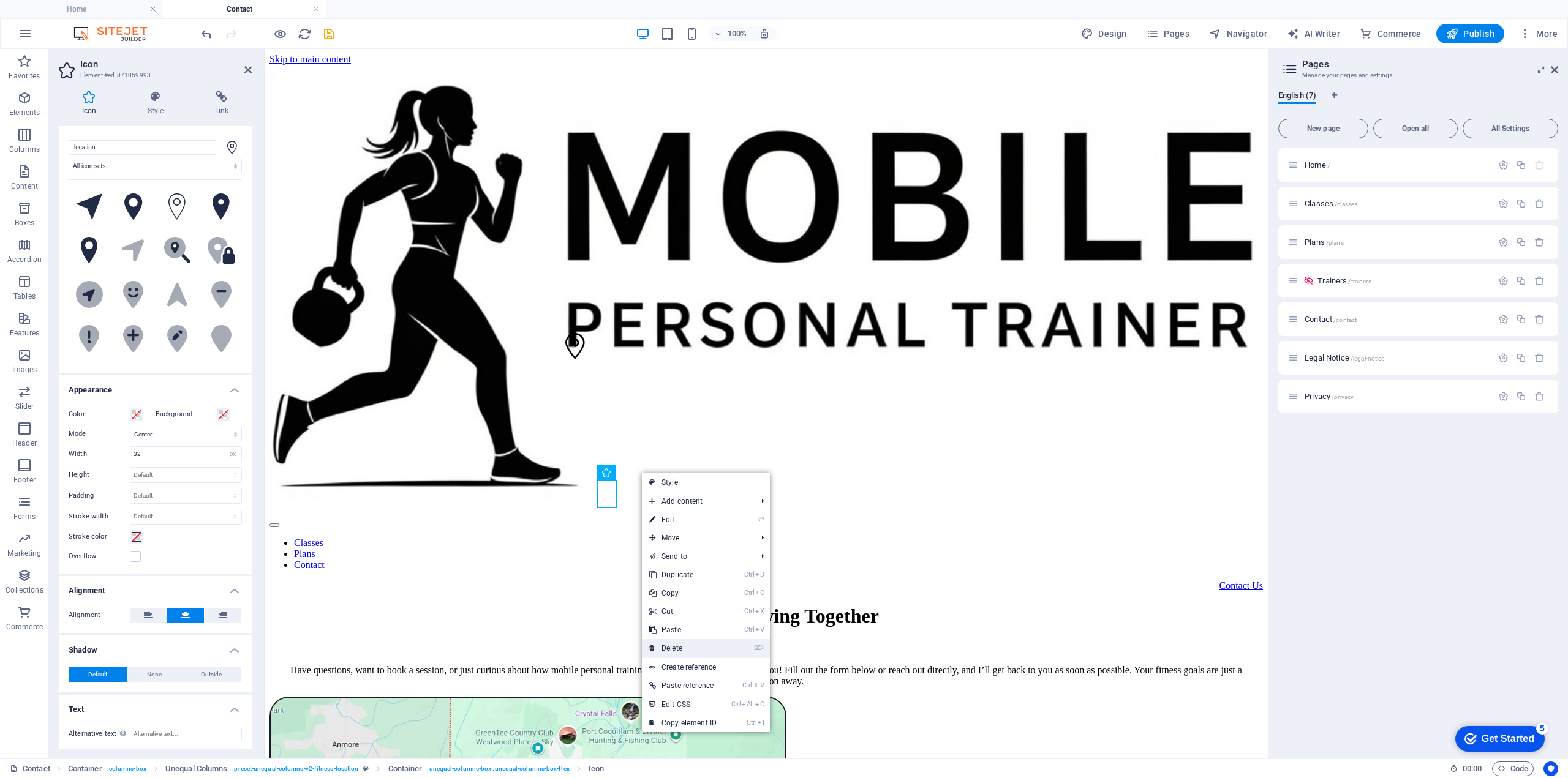
click at [675, 648] on link "⌦ Delete" at bounding box center [683, 648] width 82 height 19
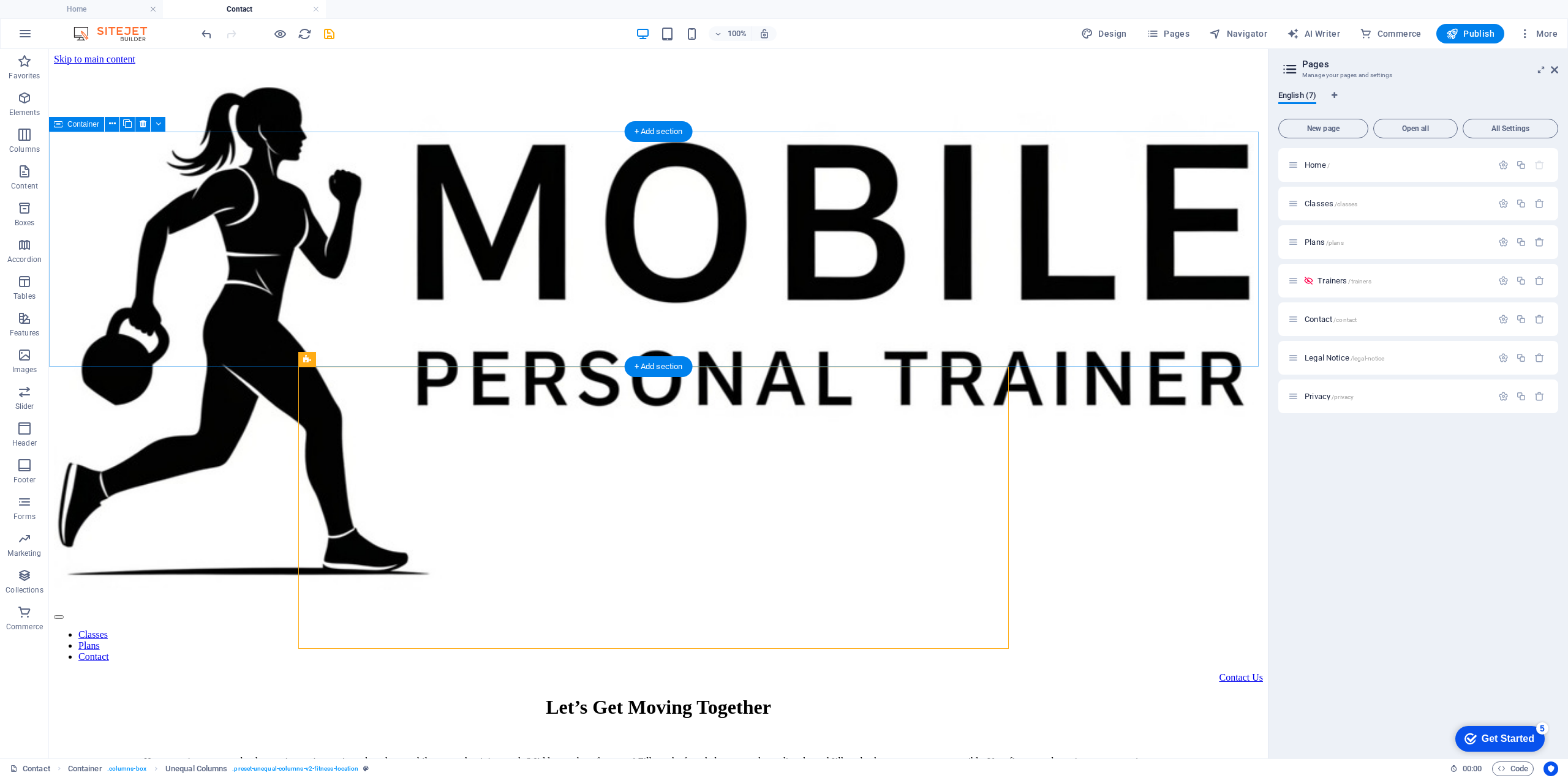
click at [304, 696] on div "Let’s Get Moving Together Have questions, want to book a session, or just curio…" at bounding box center [658, 732] width 1209 height 71
click at [305, 696] on div "Let’s Get Moving Together Have questions, want to book a session, or just curio…" at bounding box center [658, 732] width 1209 height 71
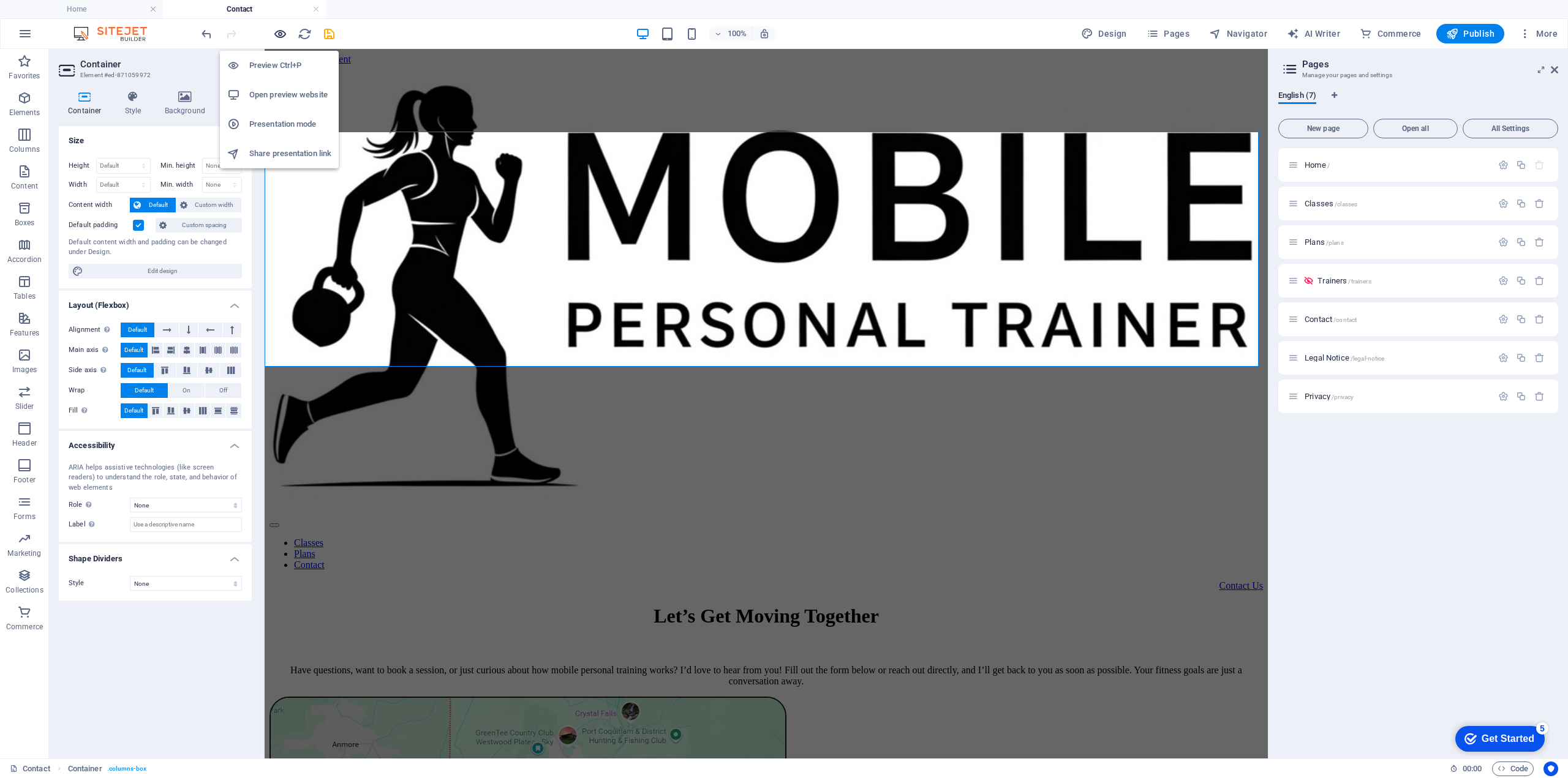
click at [279, 32] on icon "button" at bounding box center [280, 33] width 14 height 14
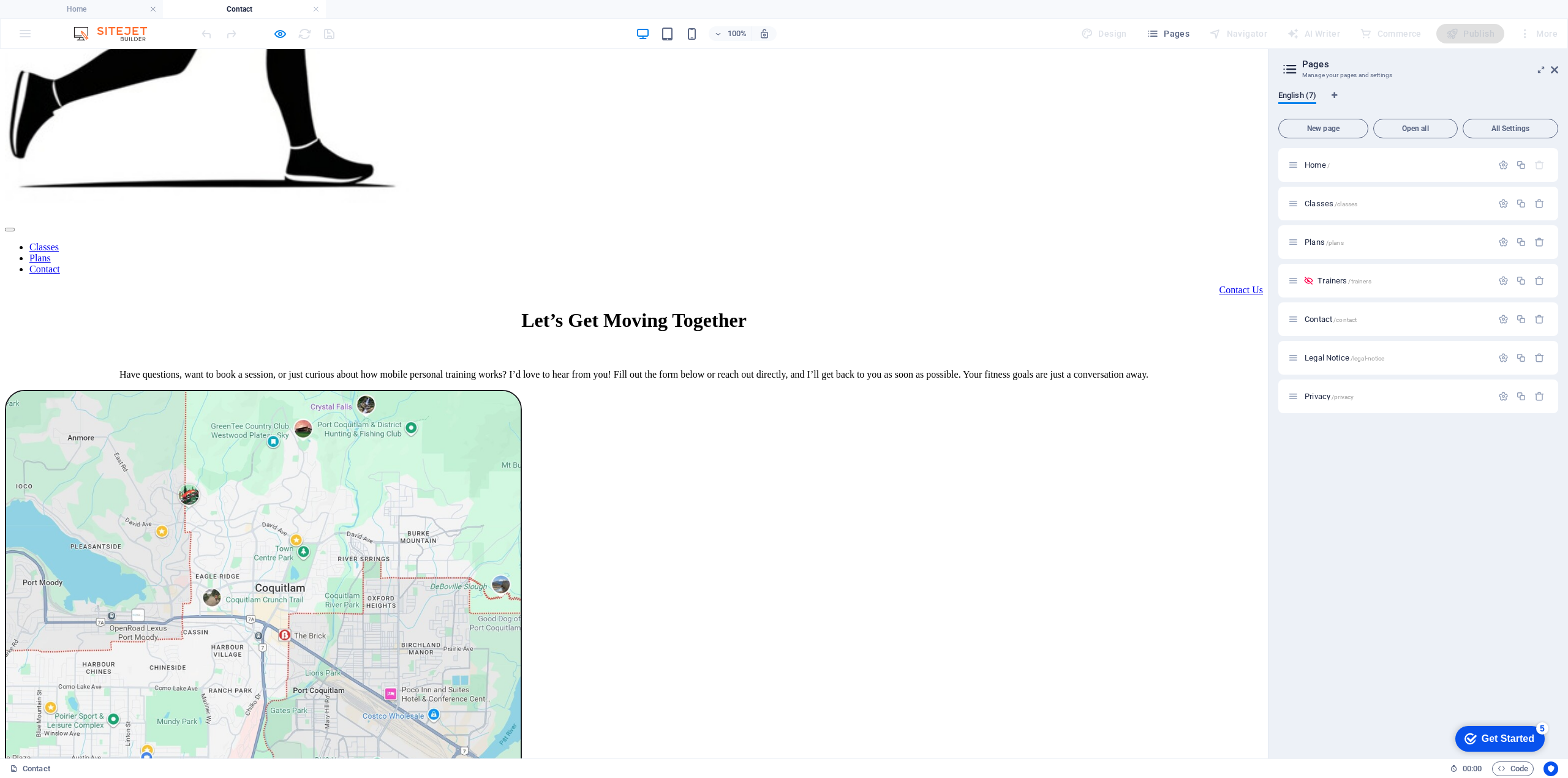
scroll to position [0, 0]
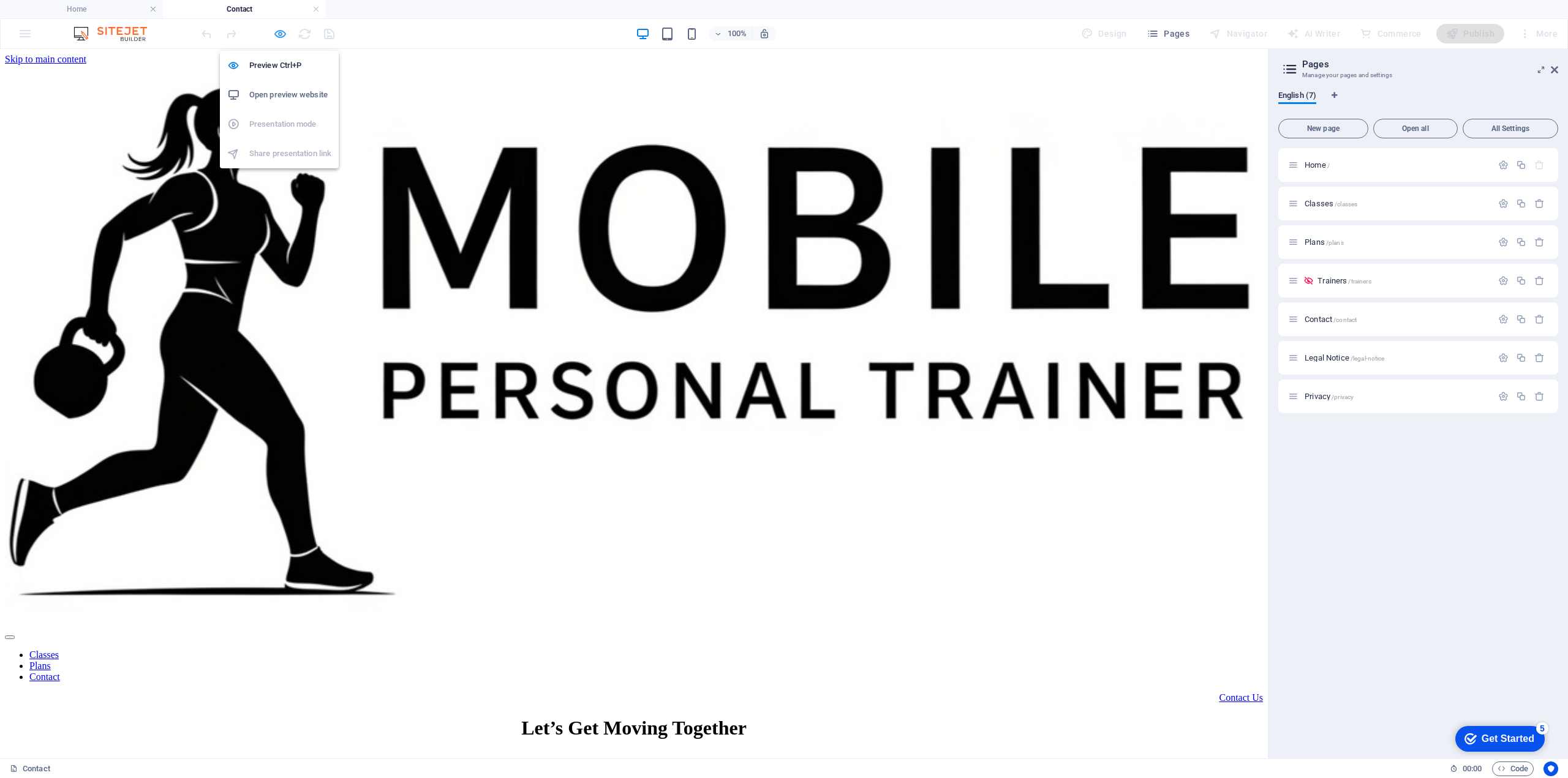
click at [276, 31] on icon "button" at bounding box center [280, 33] width 14 height 14
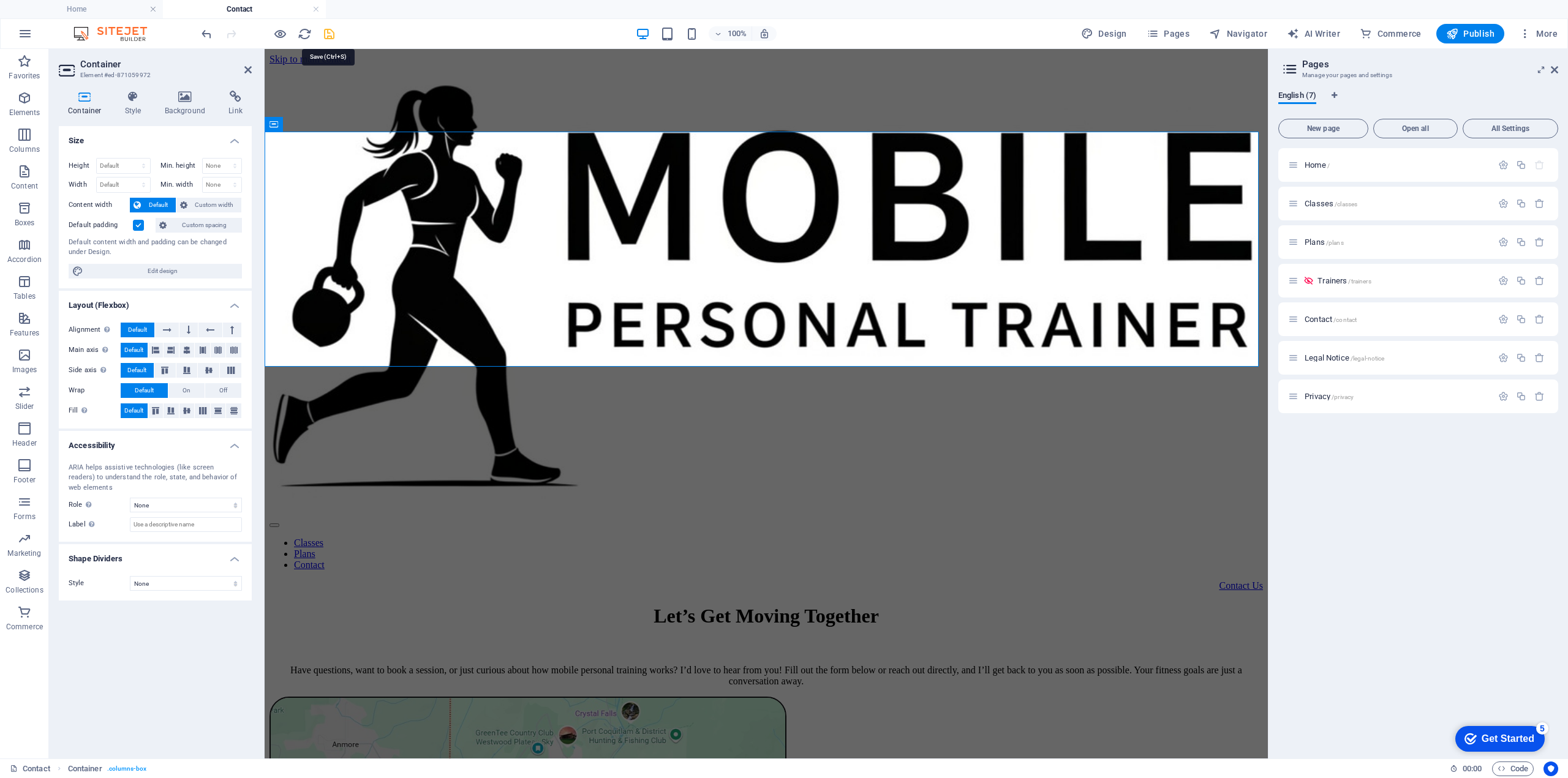
click at [329, 32] on icon "save" at bounding box center [328, 33] width 14 height 14
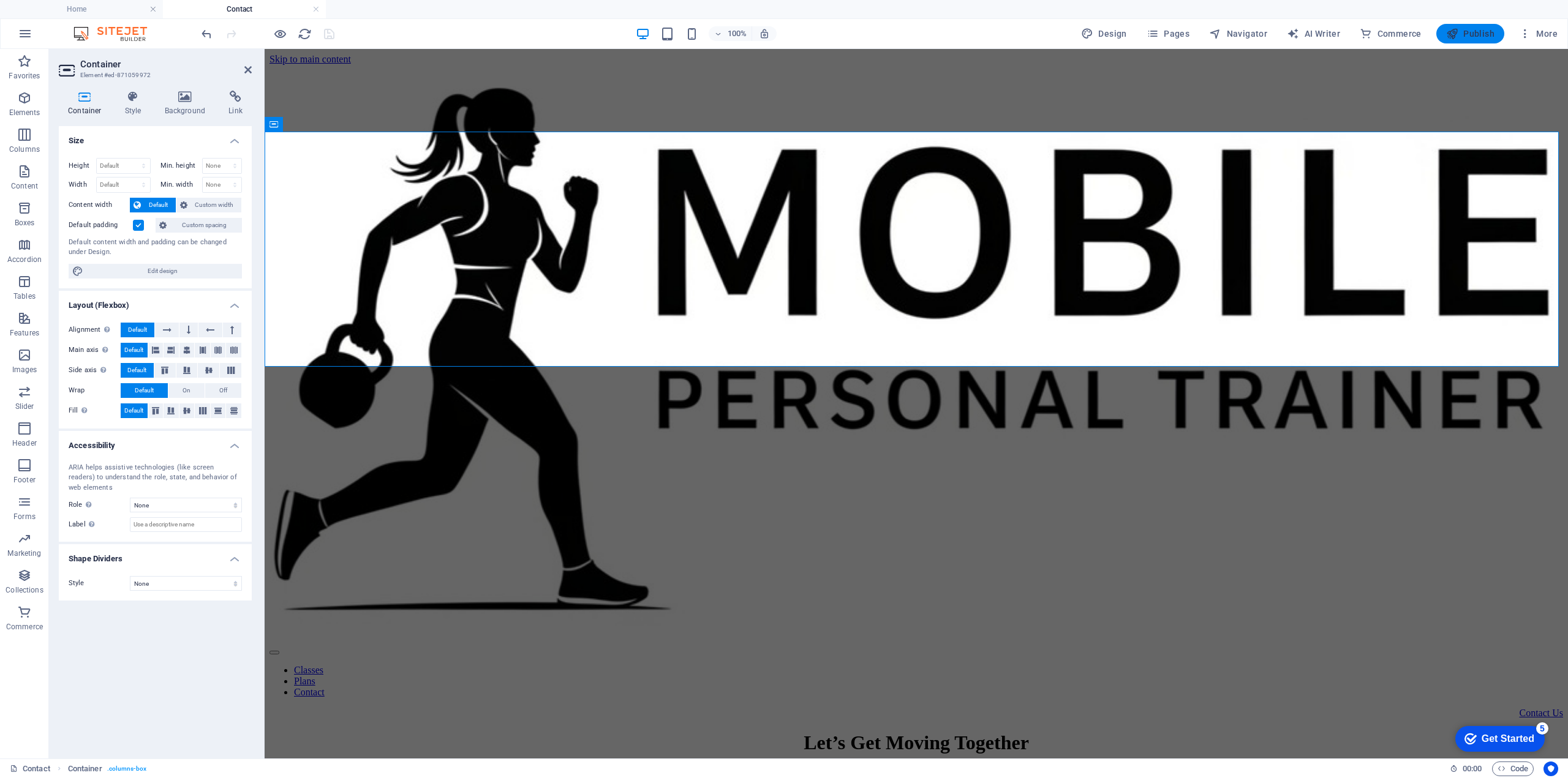
click at [1481, 32] on span "Publish" at bounding box center [1470, 33] width 48 height 12
